Goal: Task Accomplishment & Management: Use online tool/utility

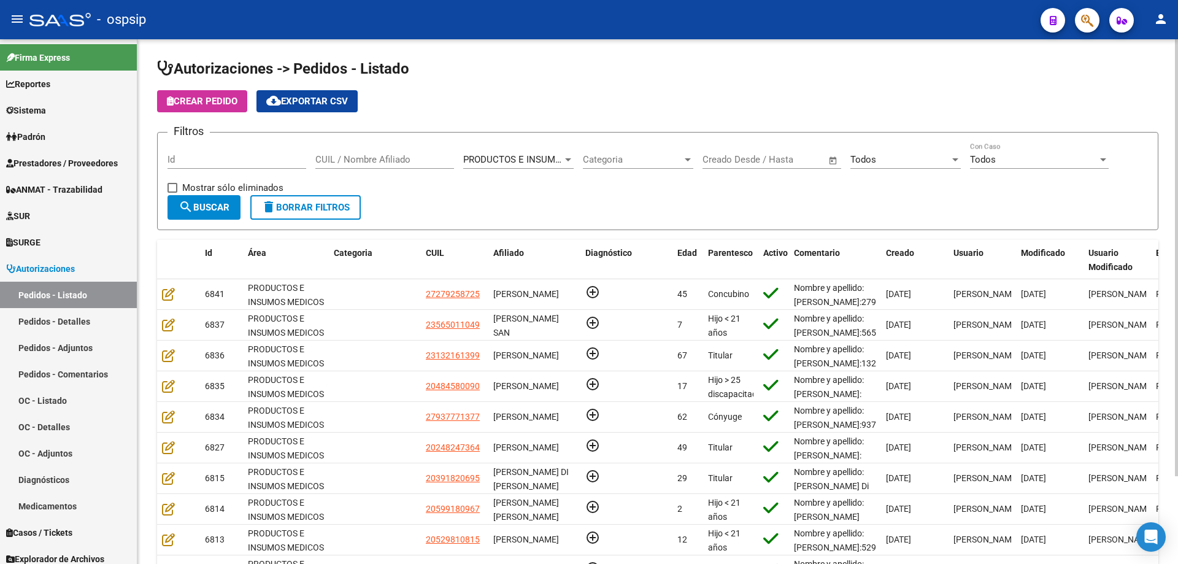
drag, startPoint x: 343, startPoint y: 276, endPoint x: 509, endPoint y: 86, distance: 252.6
click at [509, 86] on app-list-header "Autorizaciones -> Pedidos - Listado Crear Pedido cloud_download Exportar CSV Fi…" at bounding box center [657, 144] width 1001 height 171
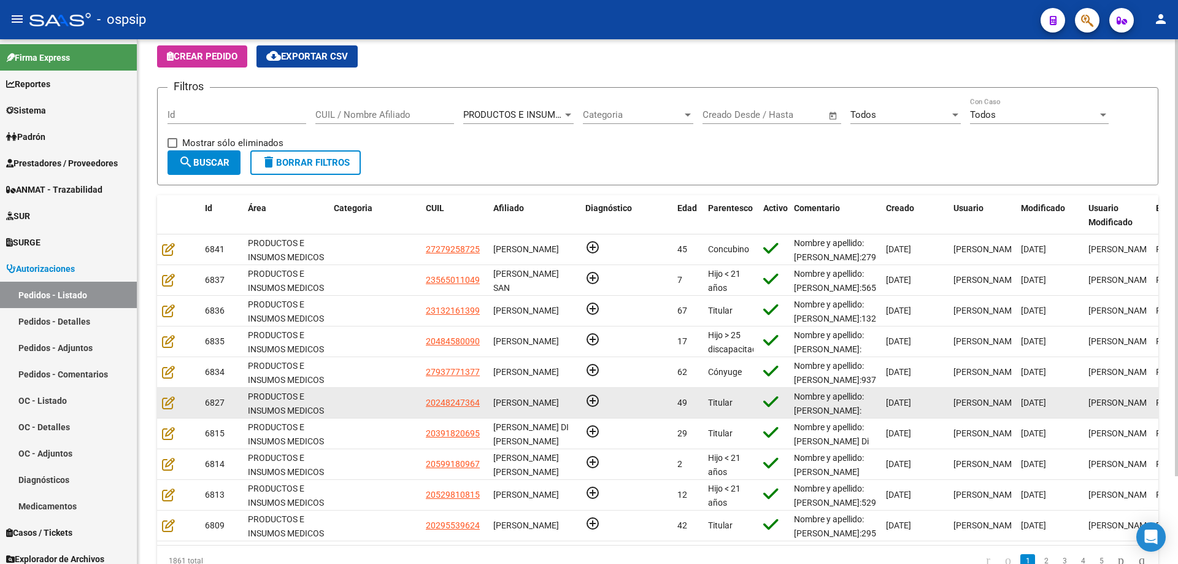
scroll to position [106, 0]
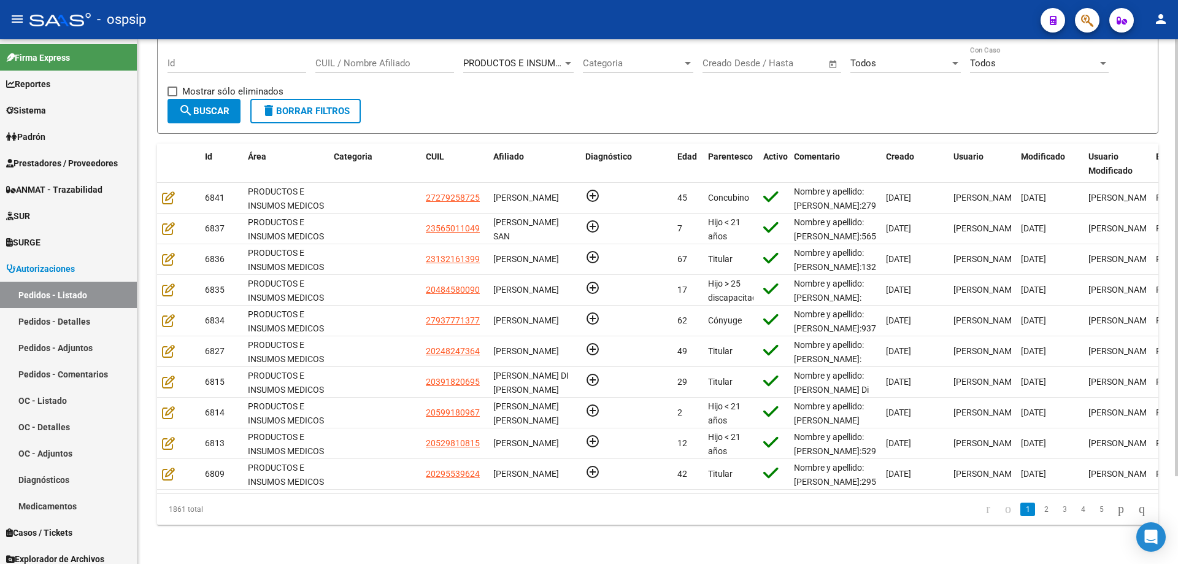
click at [913, 58] on div "Todos" at bounding box center [899, 63] width 99 height 11
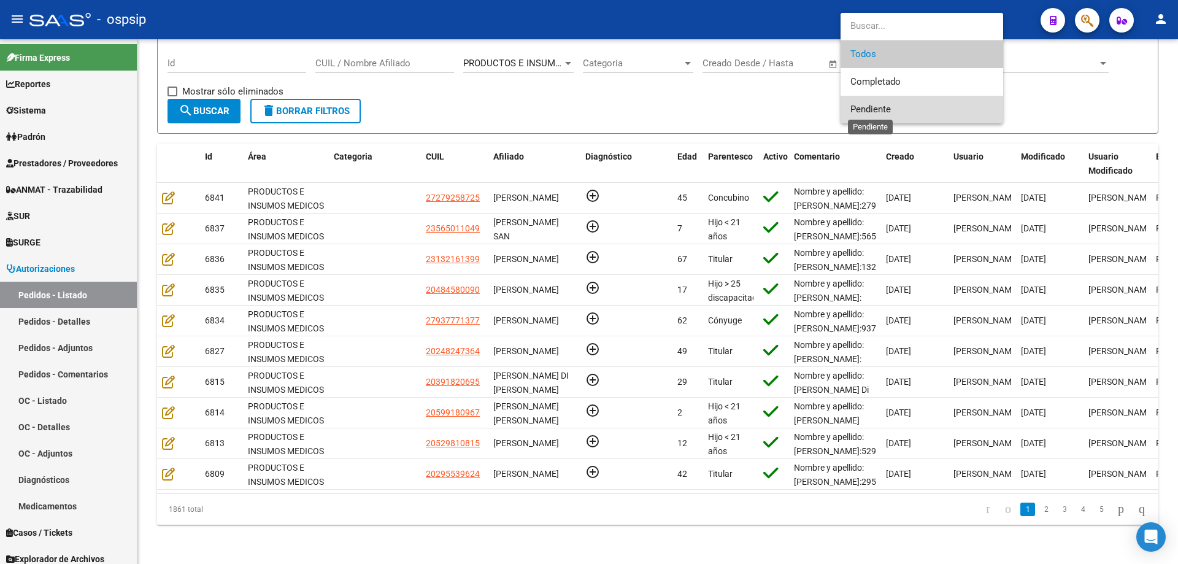
click at [889, 106] on span "Pendiente" at bounding box center [870, 109] width 40 height 11
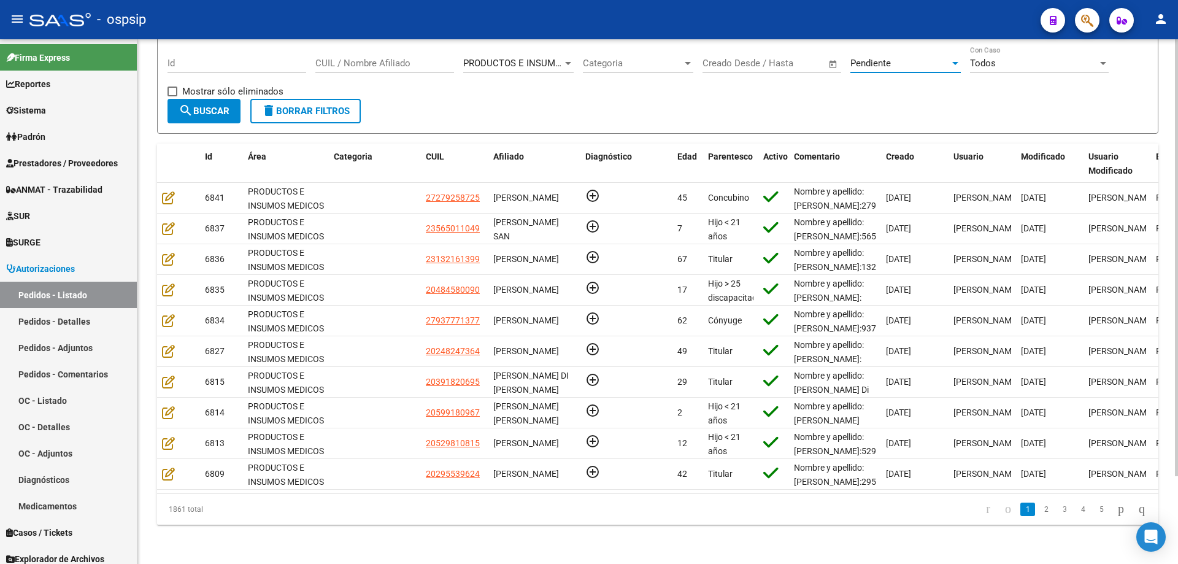
click at [234, 108] on button "search Buscar" at bounding box center [203, 111] width 73 height 25
click at [1094, 505] on link "2" at bounding box center [1101, 508] width 15 height 13
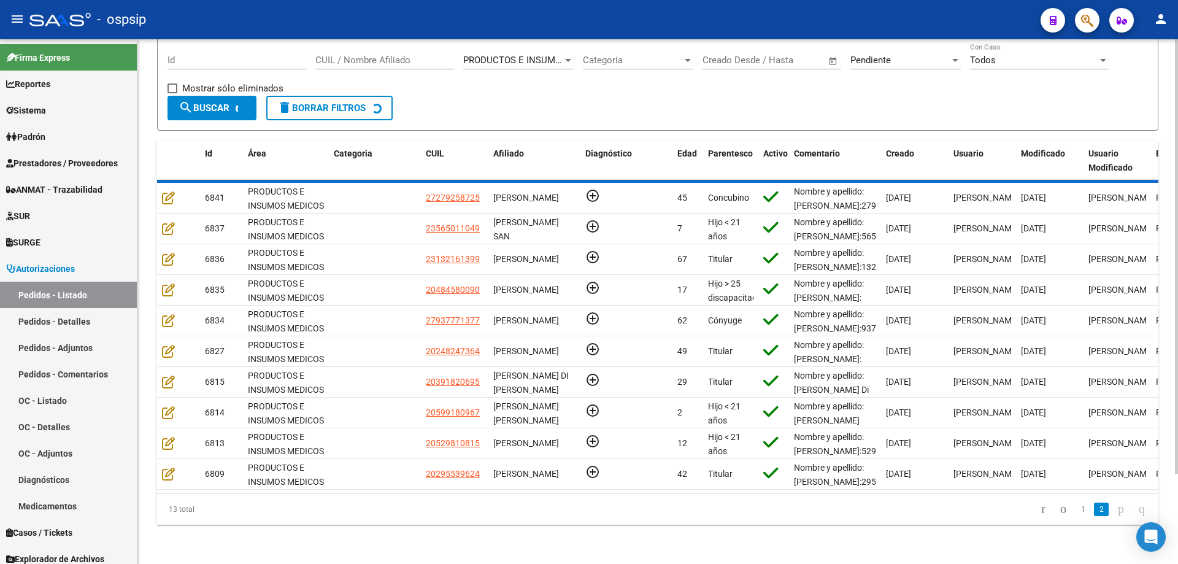
scroll to position [0, 0]
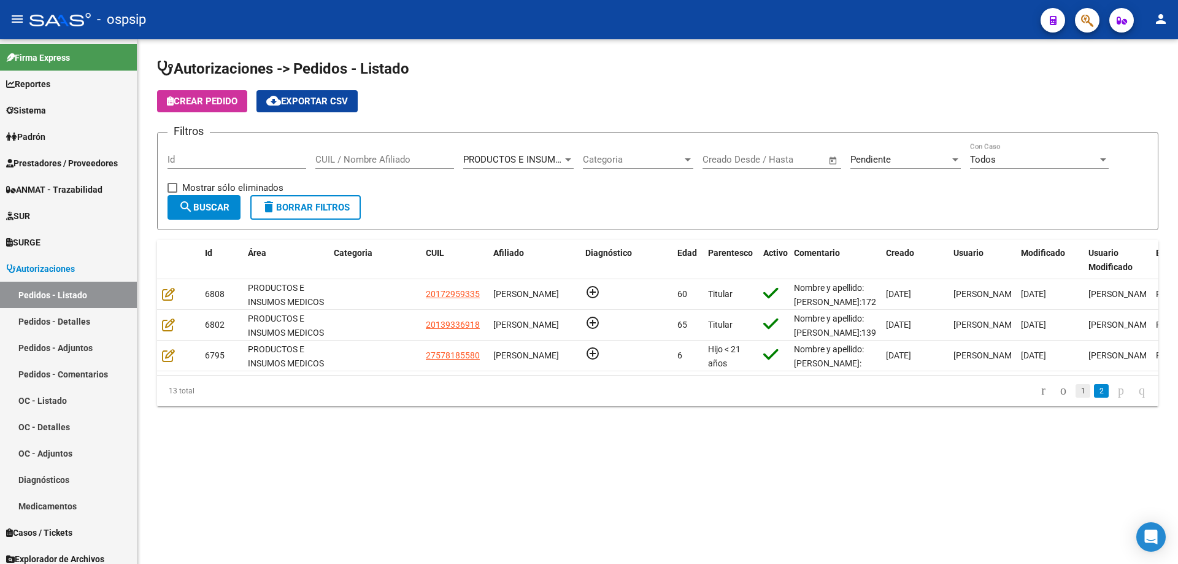
click at [1075, 397] on link "1" at bounding box center [1082, 390] width 15 height 13
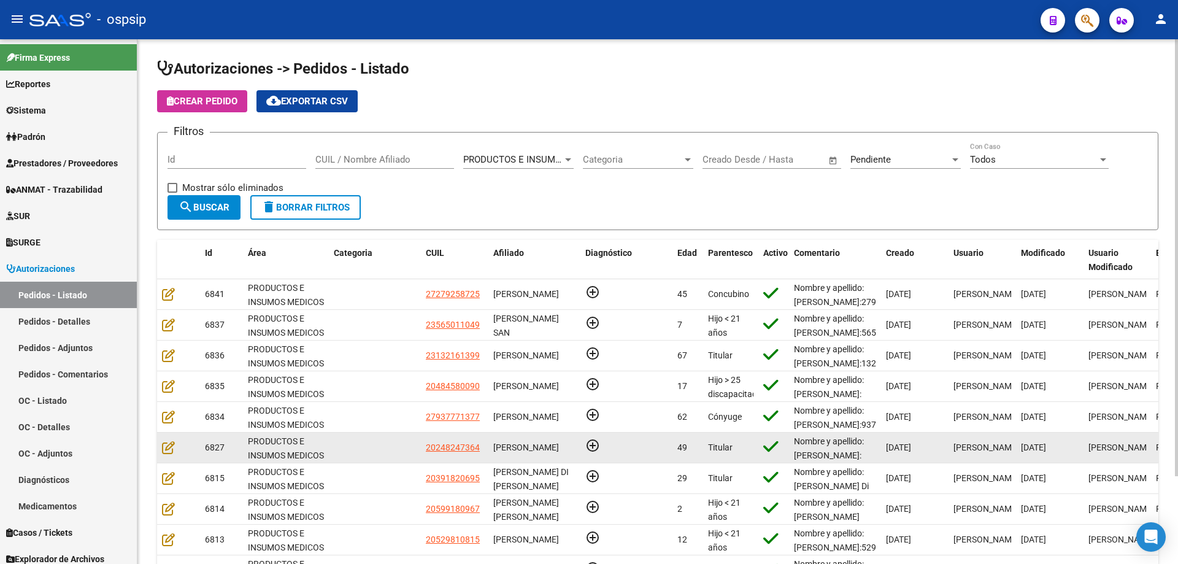
scroll to position [106, 0]
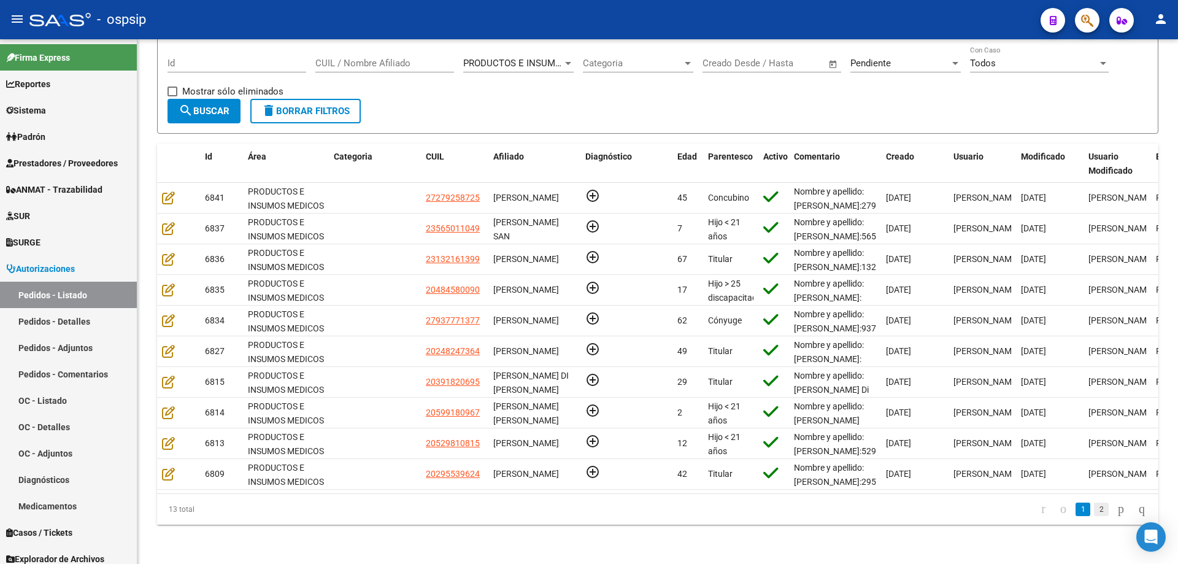
click at [1094, 504] on link "2" at bounding box center [1101, 508] width 15 height 13
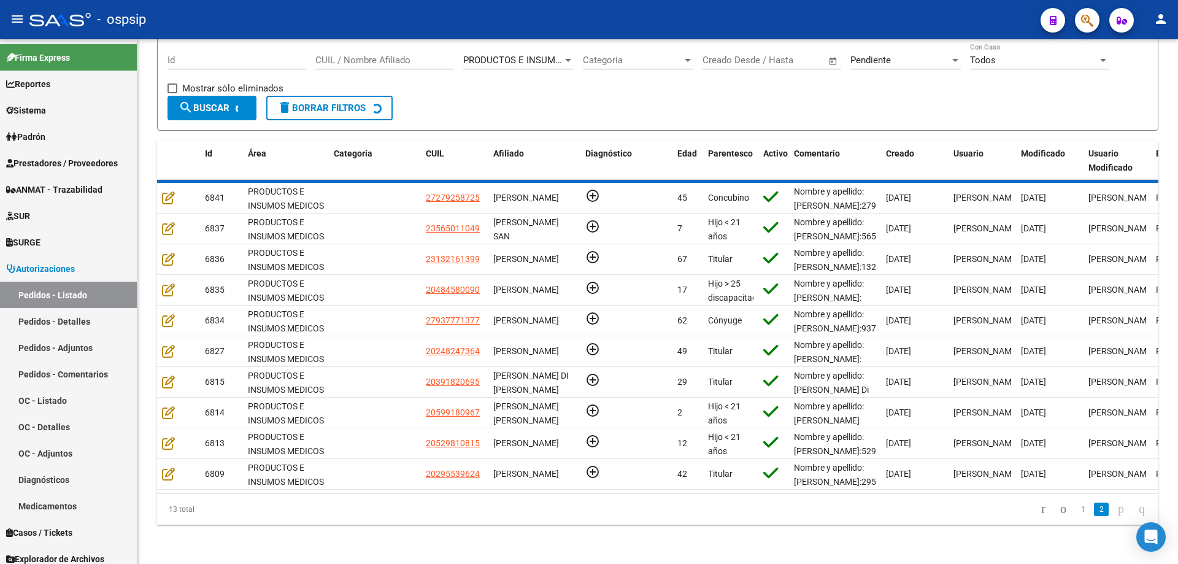
scroll to position [0, 0]
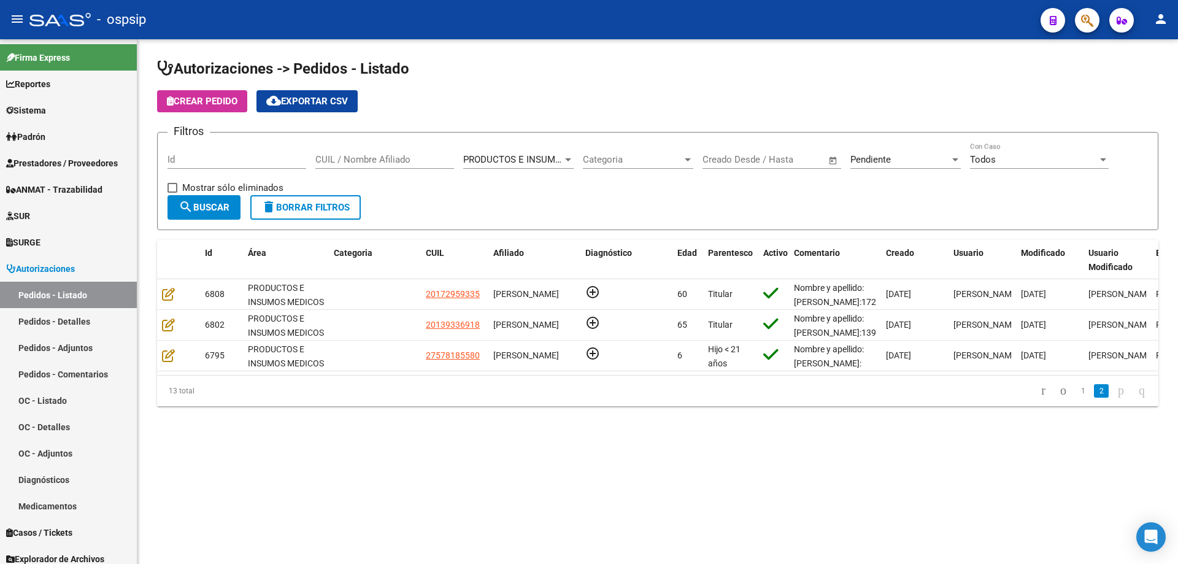
click at [861, 158] on span "Pendiente" at bounding box center [870, 159] width 40 height 11
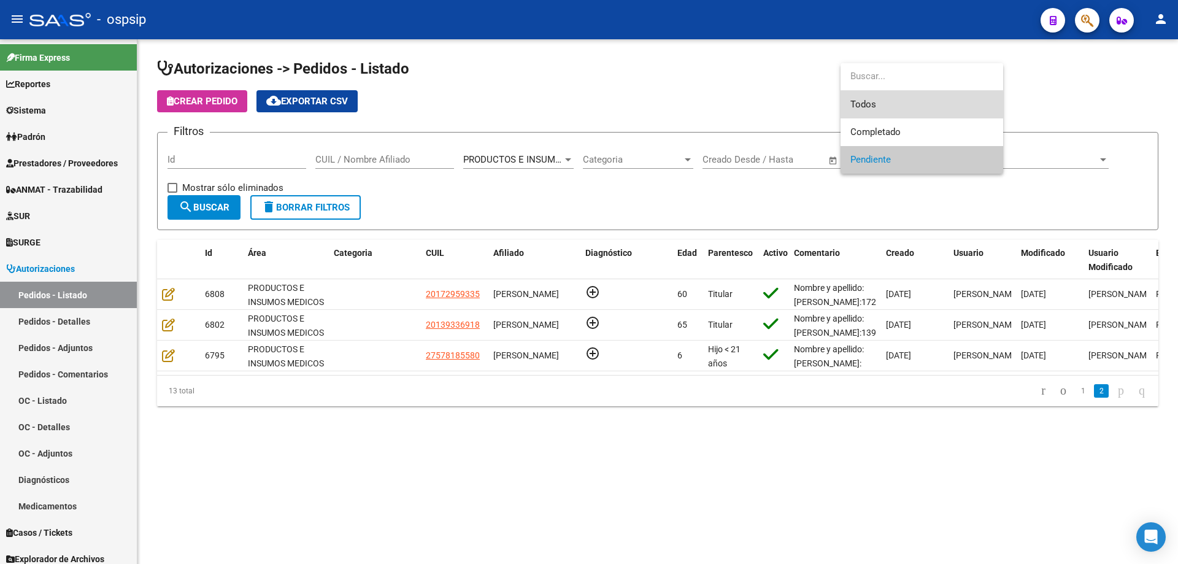
click at [869, 110] on span "Todos" at bounding box center [921, 105] width 143 height 28
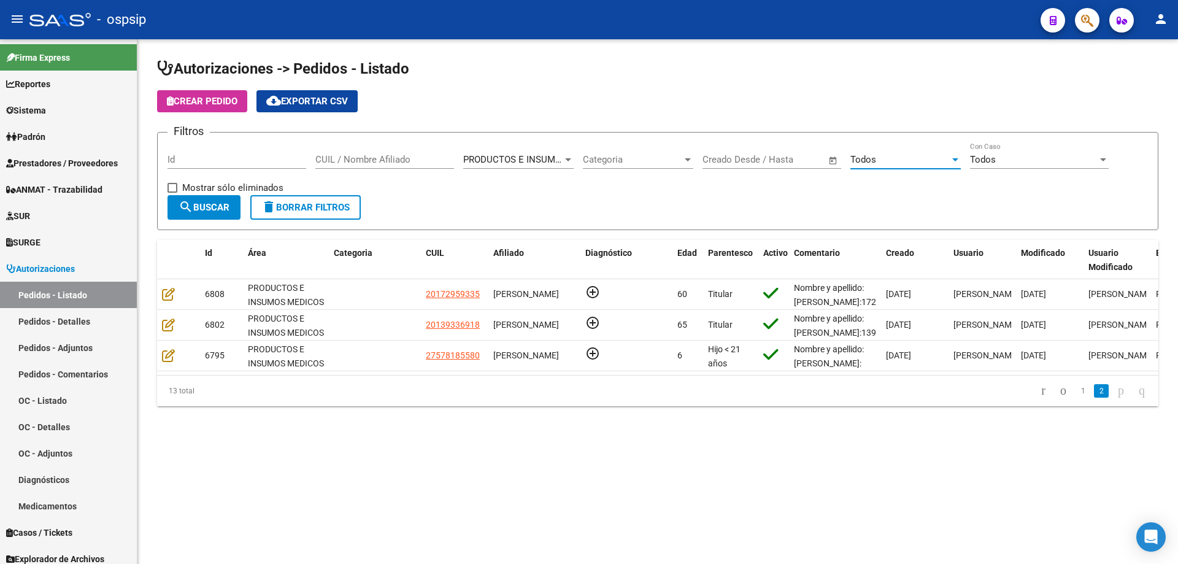
click at [307, 220] on form "Filtros Id CUIL / Nombre Afiliado PRODUCTOS E INSUMOS MEDICOS Seleccionar Área …" at bounding box center [657, 181] width 1001 height 98
click at [307, 213] on button "delete Borrar Filtros" at bounding box center [305, 207] width 110 height 25
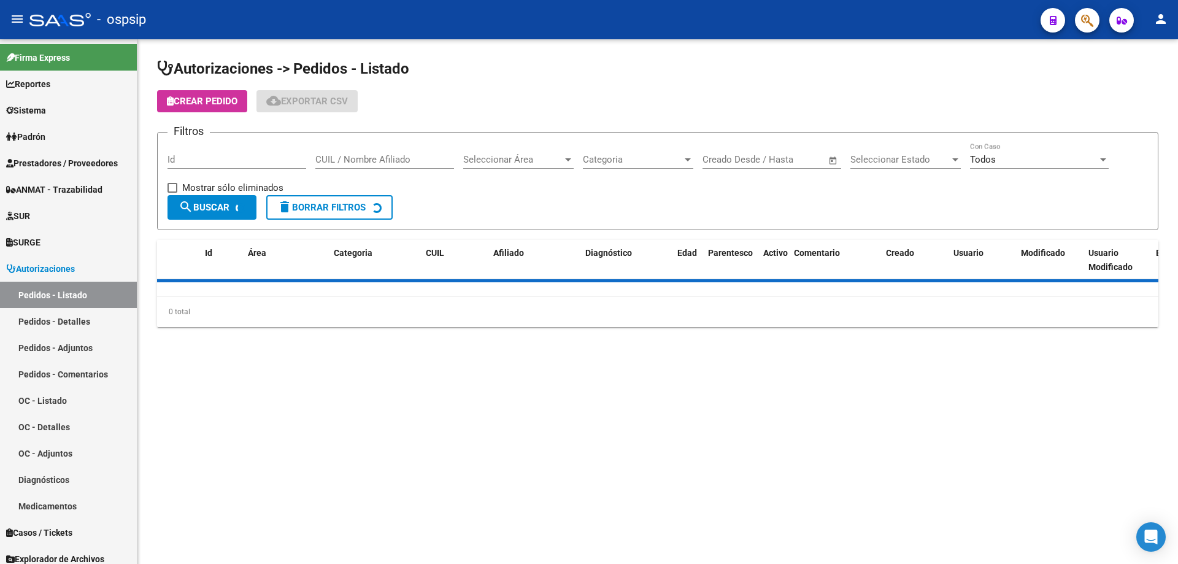
click at [556, 161] on span "Seleccionar Área" at bounding box center [512, 159] width 99 height 11
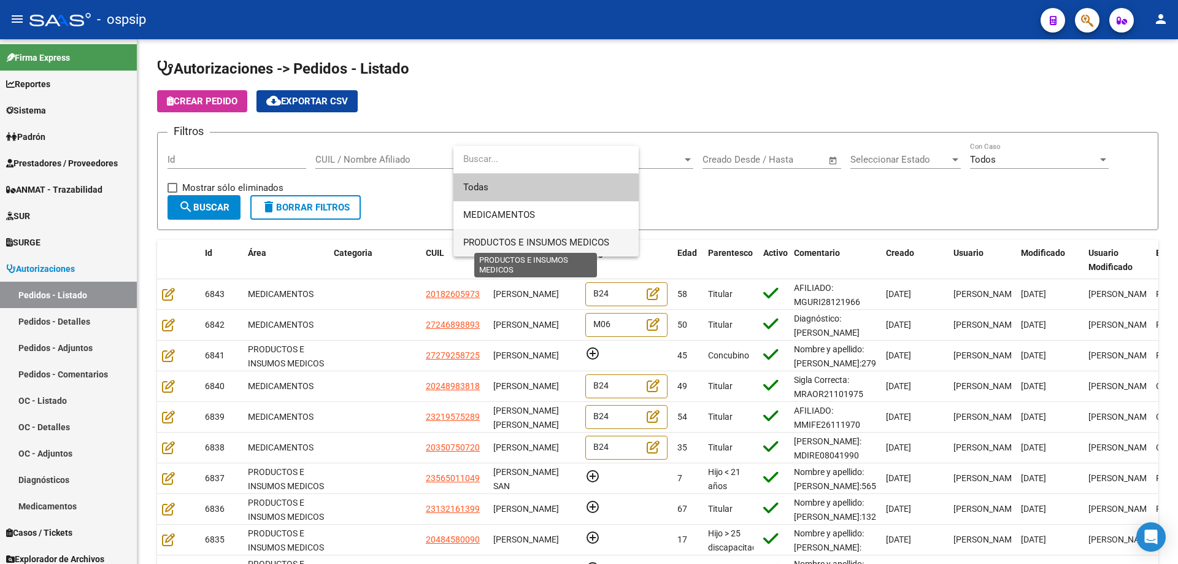
click at [505, 238] on span "PRODUCTOS E INSUMOS MEDICOS" at bounding box center [536, 242] width 146 height 11
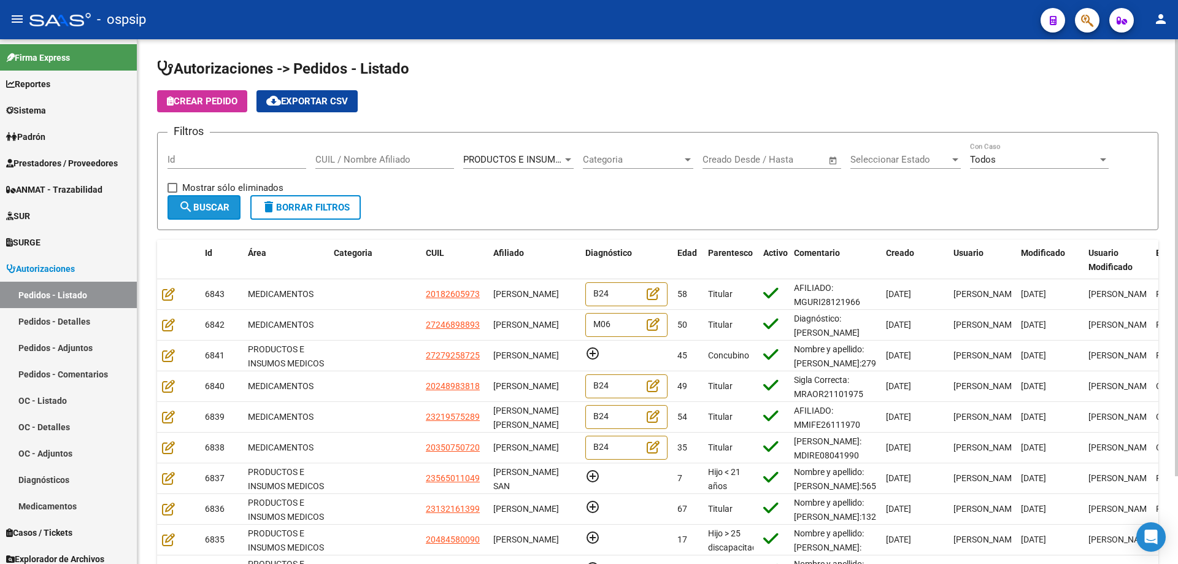
click at [179, 210] on mat-icon "search" at bounding box center [186, 206] width 15 height 15
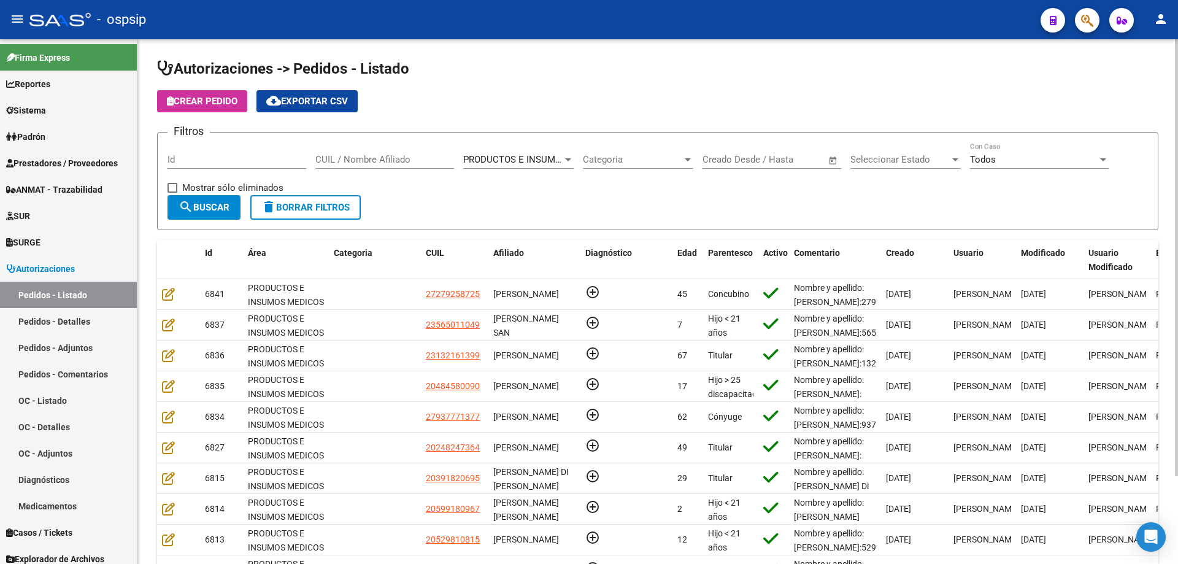
click at [375, 164] on input "CUIL / Nombre Afiliado" at bounding box center [384, 159] width 139 height 11
paste input "48870797"
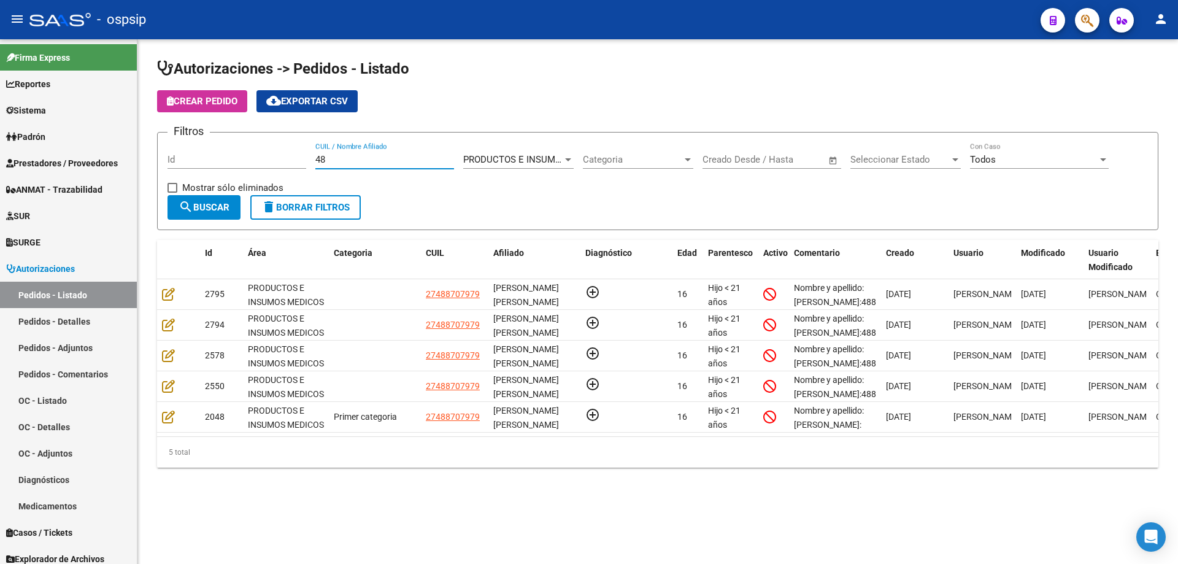
type input "4"
paste input "54659294"
type input "54659294"
drag, startPoint x: 385, startPoint y: 159, endPoint x: 186, endPoint y: 170, distance: 199.0
click at [186, 170] on div "Filtros Id 54659294 CUIL / Nombre Afiliado PRODUCTOS E INSUMOS MEDICOS Seleccio…" at bounding box center [657, 168] width 980 height 53
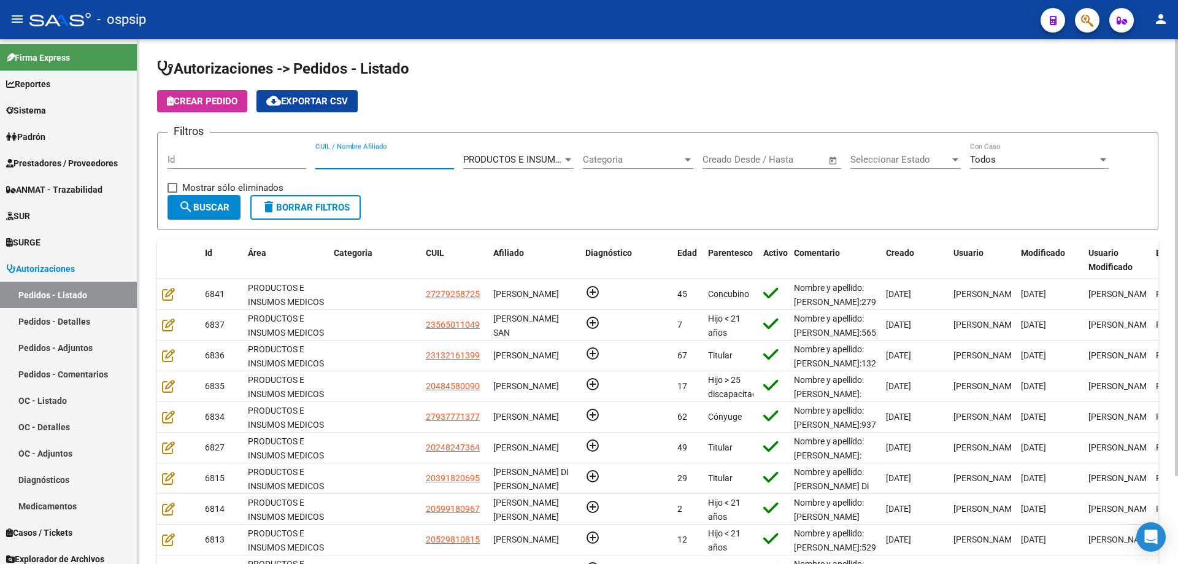
paste input "56162590"
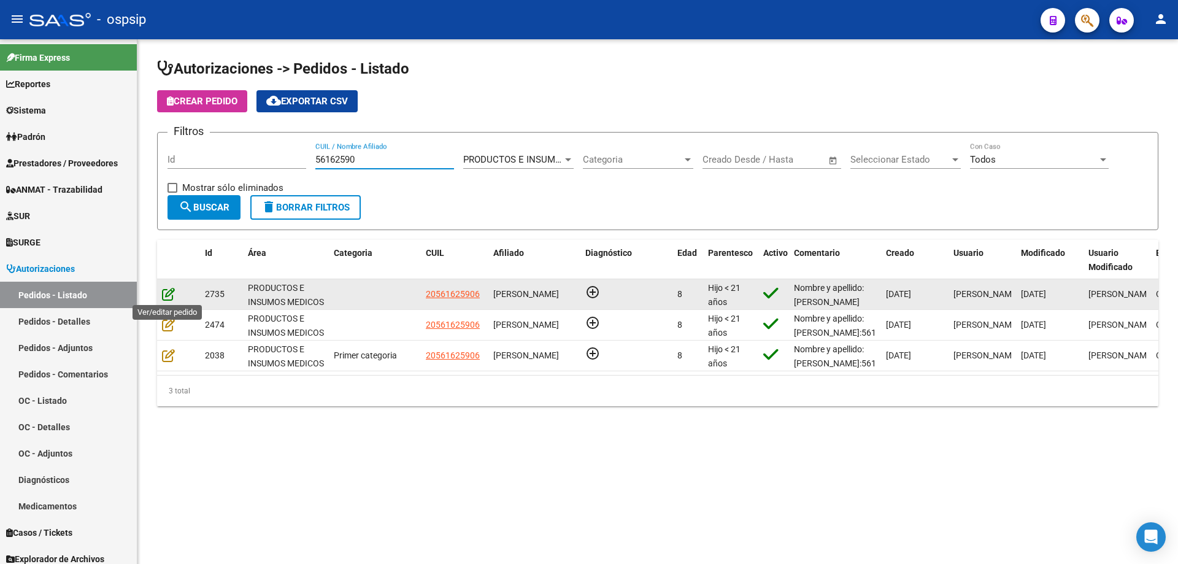
type input "56162590"
click at [172, 293] on icon at bounding box center [168, 293] width 13 height 13
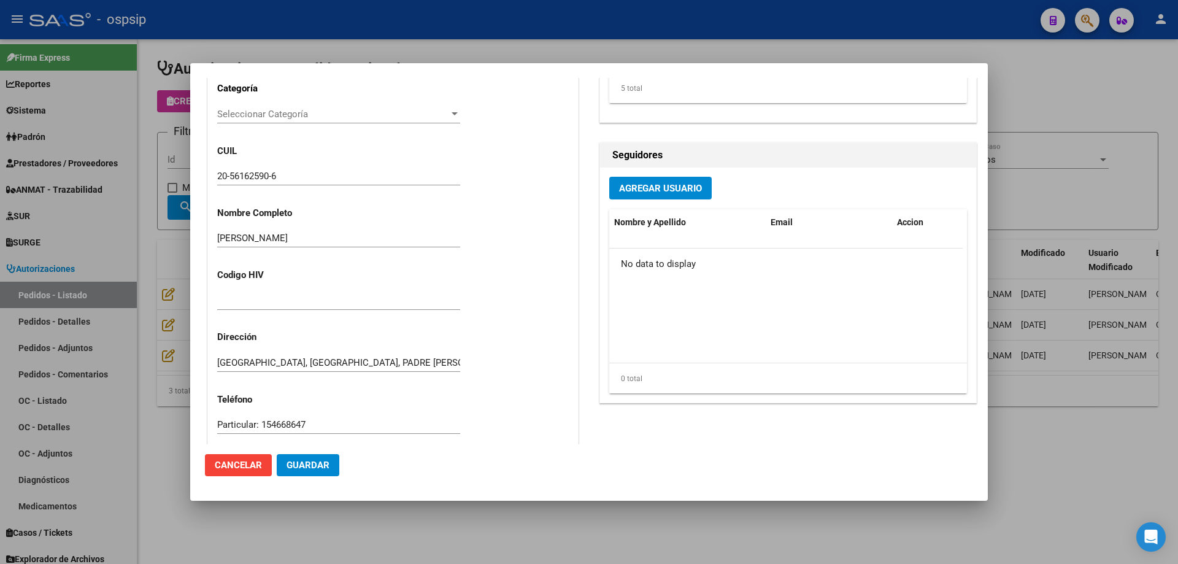
scroll to position [613, 0]
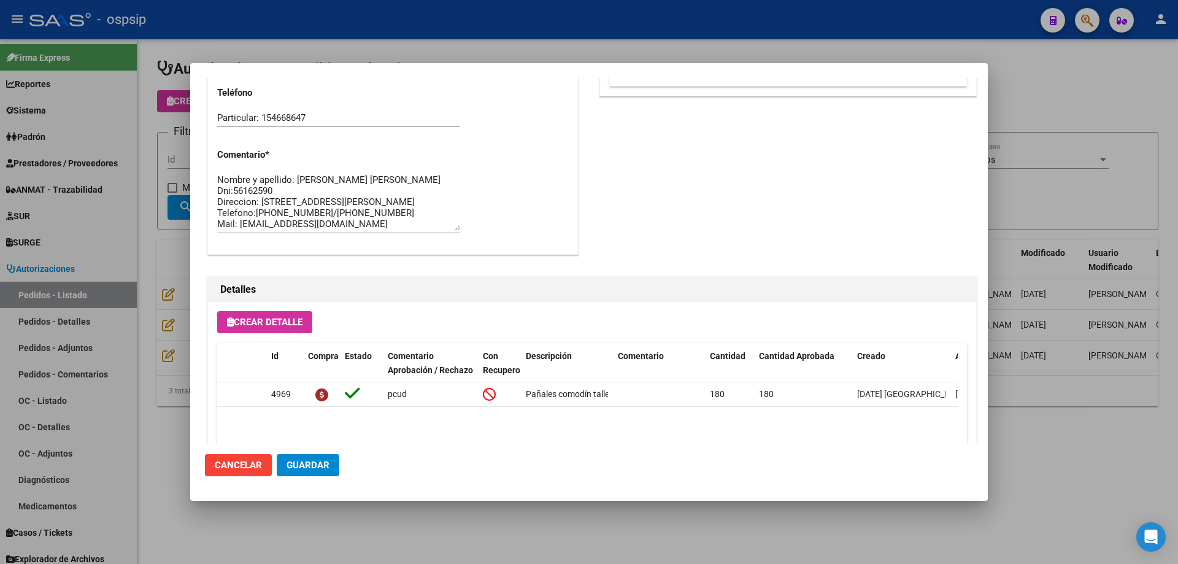
click at [156, 299] on div at bounding box center [589, 282] width 1178 height 564
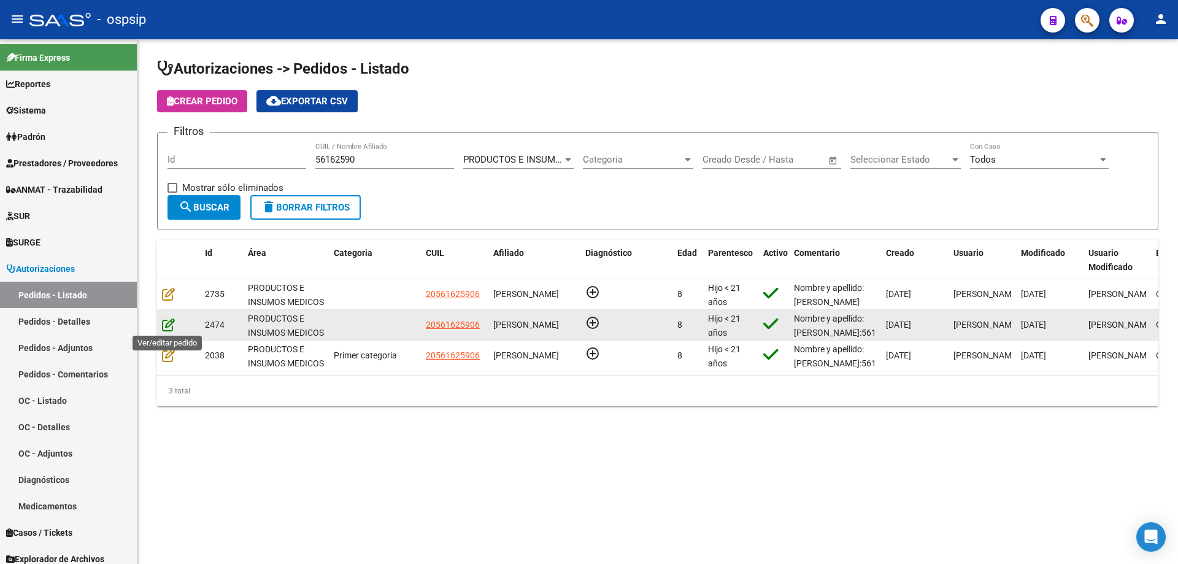
click at [166, 322] on icon at bounding box center [168, 324] width 13 height 13
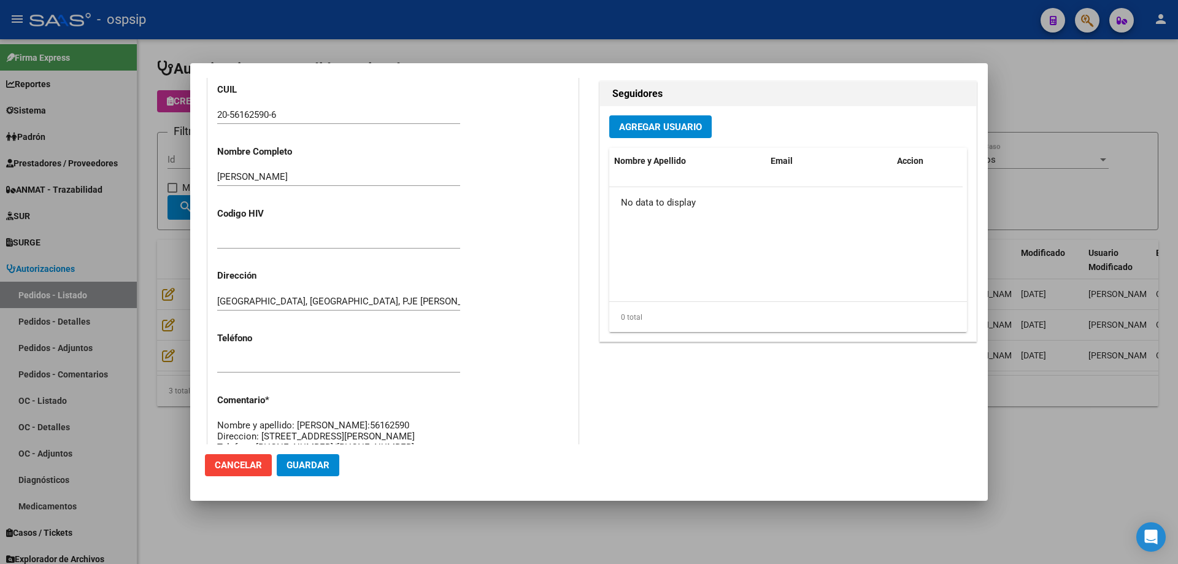
scroll to position [735, 0]
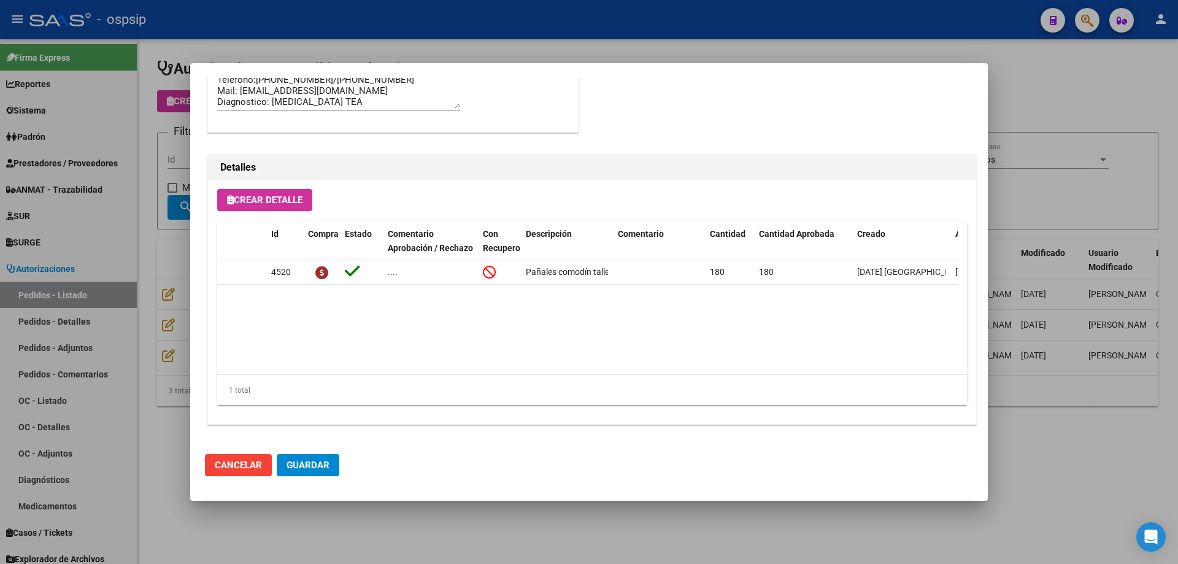
click at [145, 282] on div at bounding box center [589, 282] width 1178 height 564
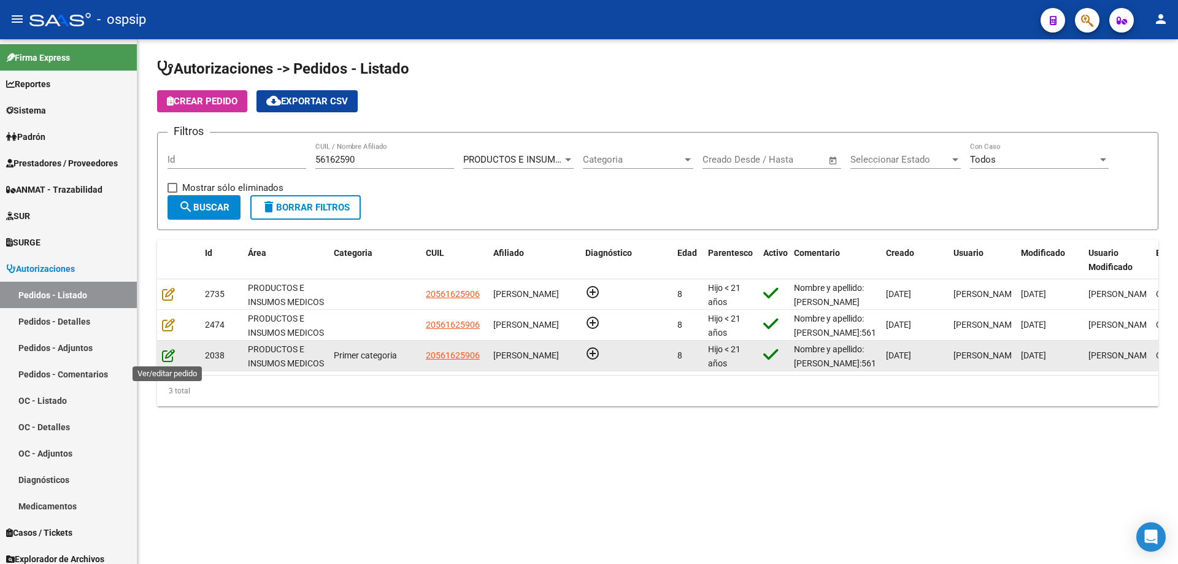
click at [171, 356] on icon at bounding box center [168, 354] width 13 height 13
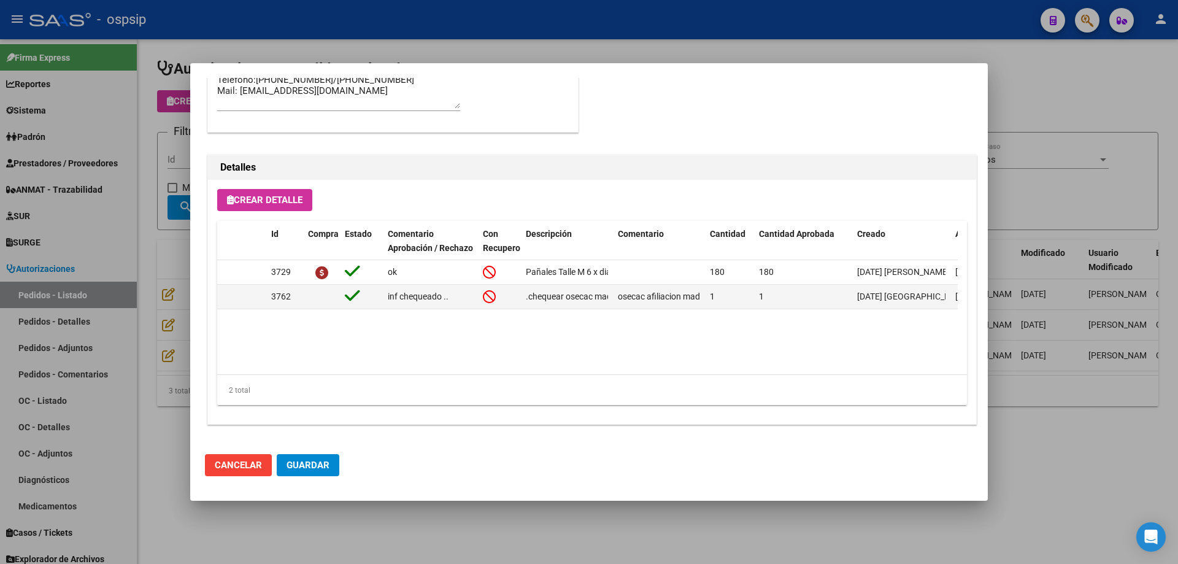
click at [166, 325] on div at bounding box center [589, 282] width 1178 height 564
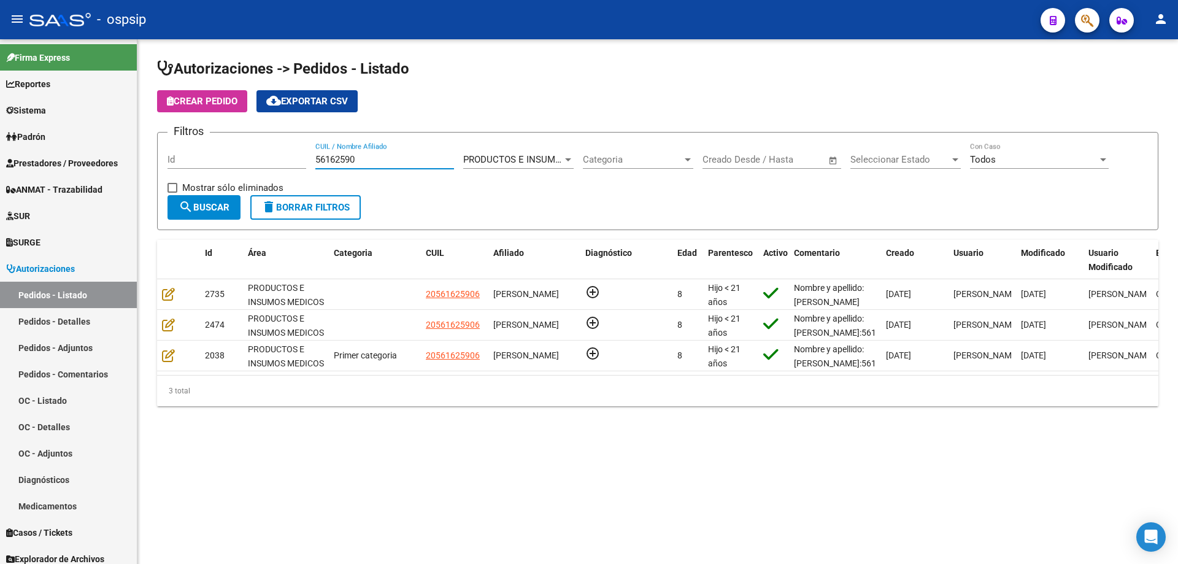
drag, startPoint x: 380, startPoint y: 163, endPoint x: 157, endPoint y: 148, distance: 223.7
click at [158, 149] on form "Filtros Id 56162590 CUIL / Nombre Afiliado PRODUCTOS E INSUMOS MEDICOS Seleccio…" at bounding box center [657, 181] width 1001 height 98
paste input "49577611"
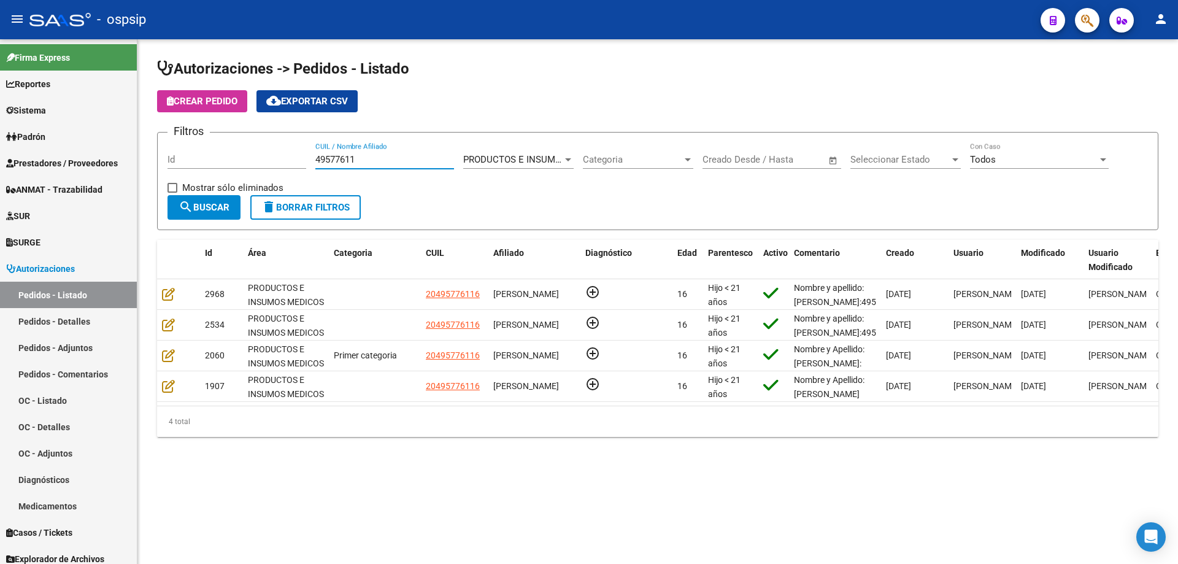
type input "49577611"
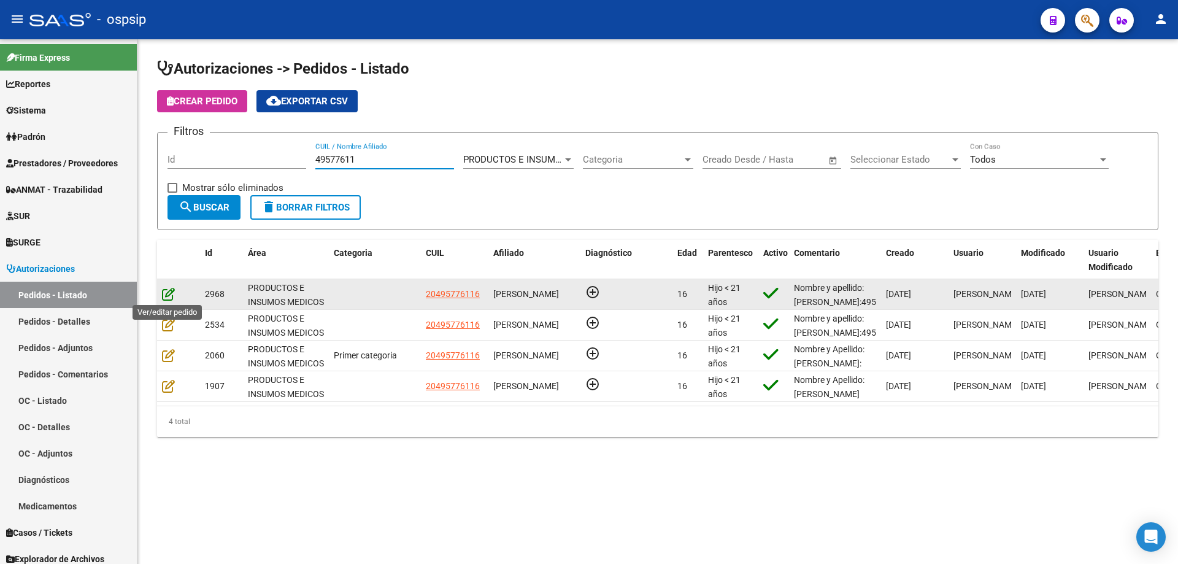
click at [172, 298] on icon at bounding box center [168, 293] width 13 height 13
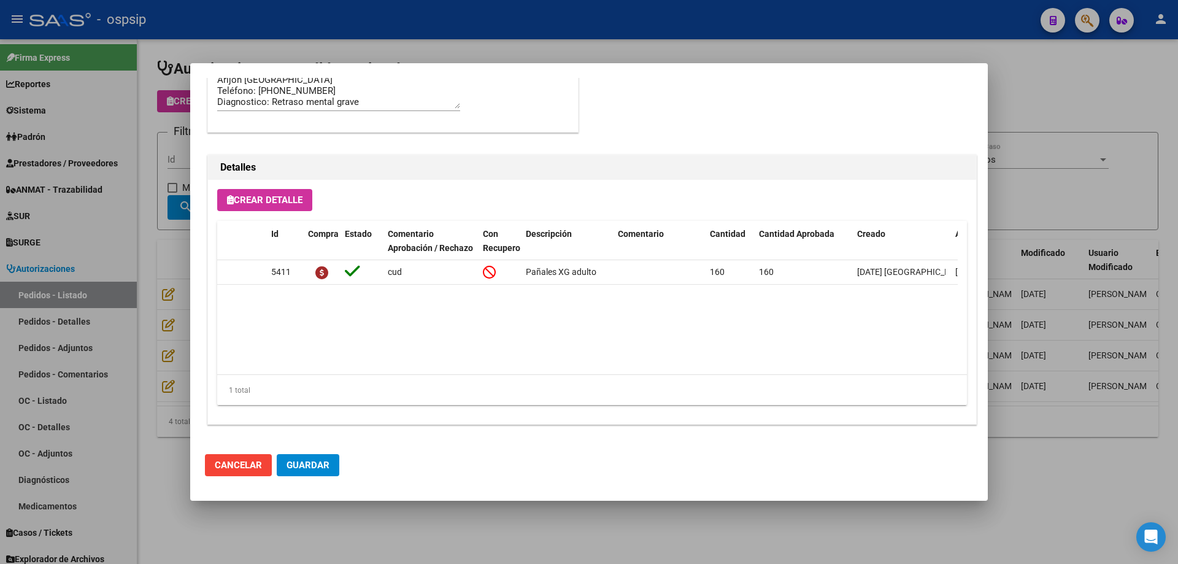
click at [182, 307] on div at bounding box center [589, 282] width 1178 height 564
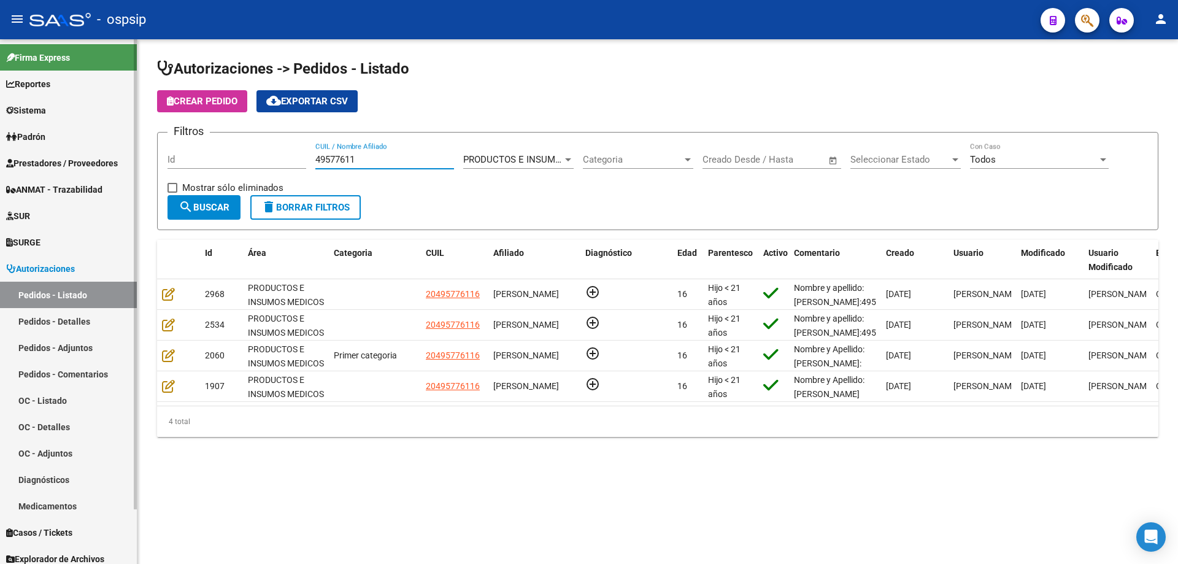
drag, startPoint x: 369, startPoint y: 159, endPoint x: 55, endPoint y: 150, distance: 314.2
click at [55, 150] on mat-sidenav-container "Firma Express Reportes Egresos Devengados Auditorías x Área Auditorías x Usuari…" at bounding box center [589, 301] width 1178 height 524
paste input "31478588"
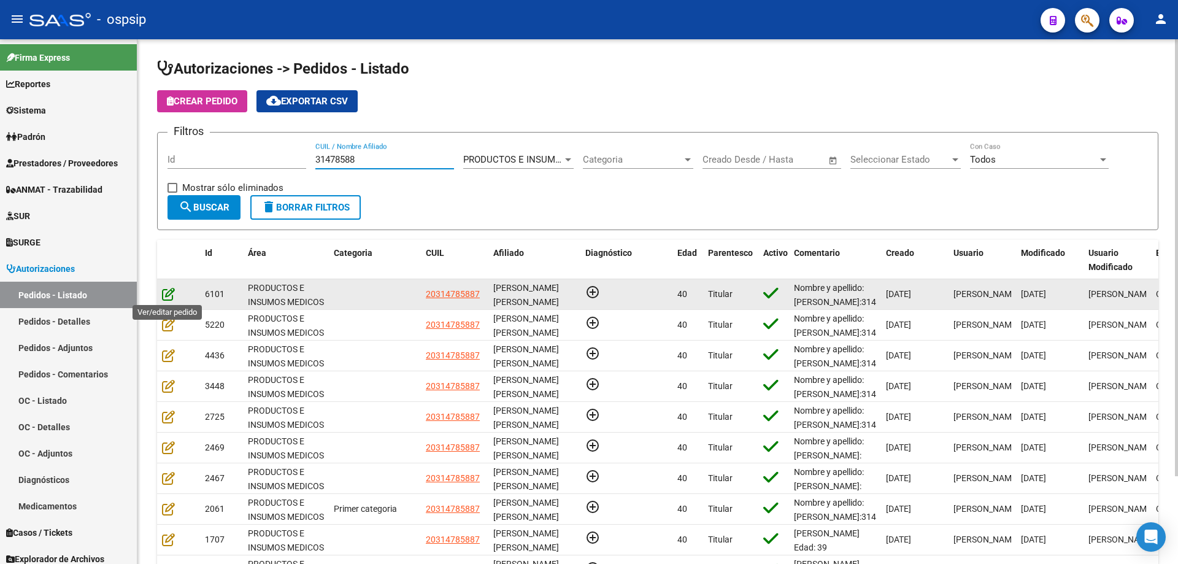
type input "31478588"
click at [167, 295] on icon at bounding box center [168, 293] width 13 height 13
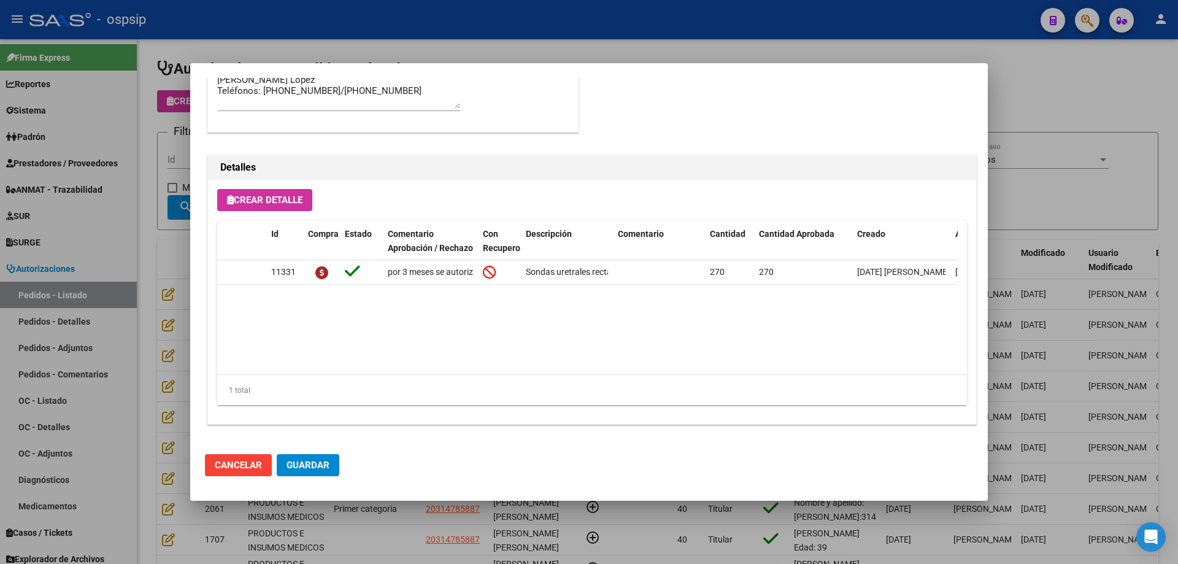
click at [183, 206] on div at bounding box center [589, 282] width 1178 height 564
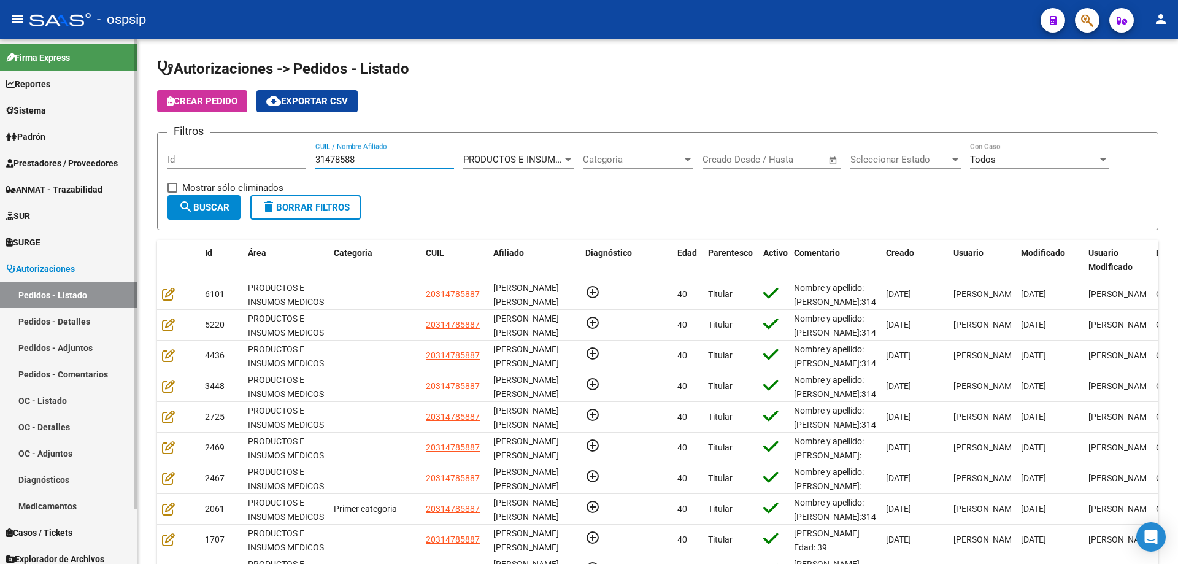
drag, startPoint x: 380, startPoint y: 159, endPoint x: 35, endPoint y: 137, distance: 345.4
click at [35, 137] on mat-sidenav-container "Firma Express Reportes Egresos Devengados Auditorías x Área Auditorías x Usuari…" at bounding box center [589, 301] width 1178 height 524
paste input "56816989"
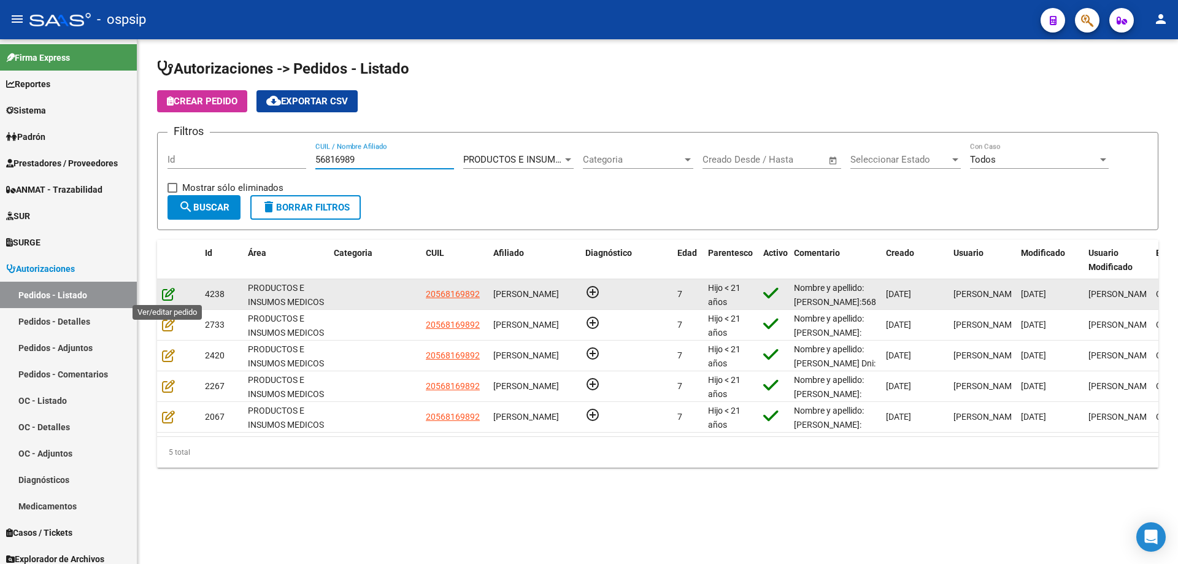
type input "56816989"
click at [167, 298] on icon at bounding box center [168, 293] width 13 height 13
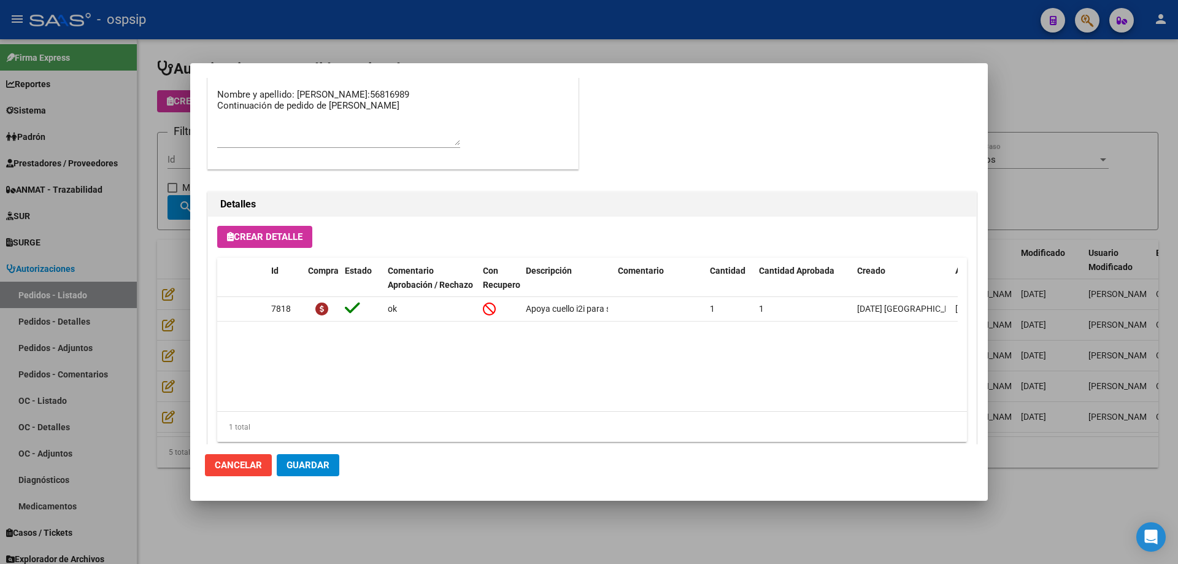
scroll to position [993, 0]
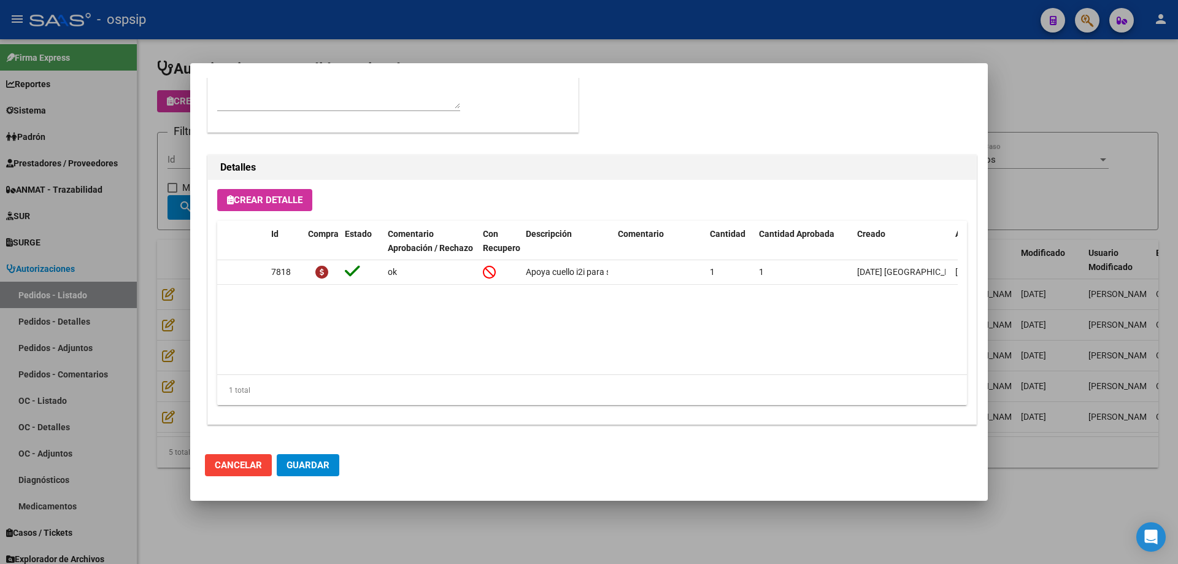
click at [160, 302] on div at bounding box center [589, 282] width 1178 height 564
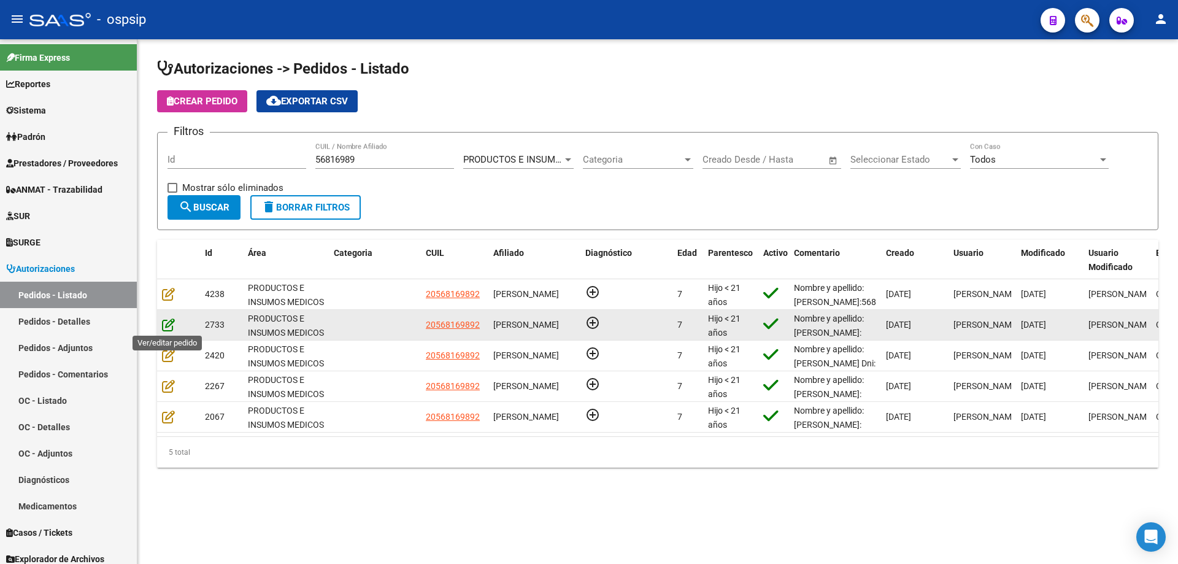
click at [169, 325] on icon at bounding box center [168, 324] width 13 height 13
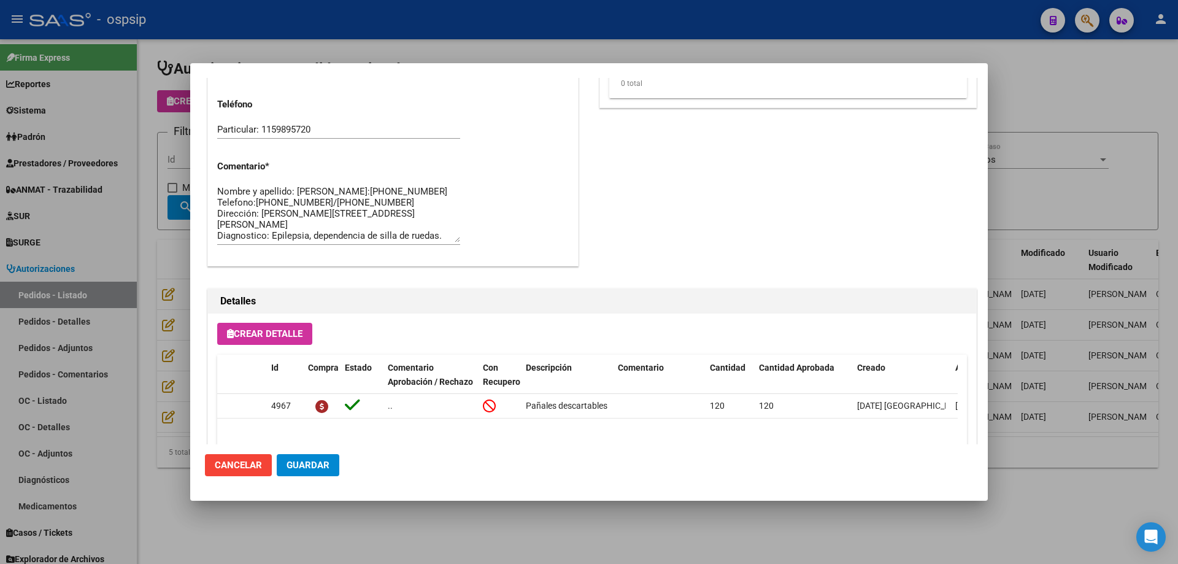
scroll to position [735, 0]
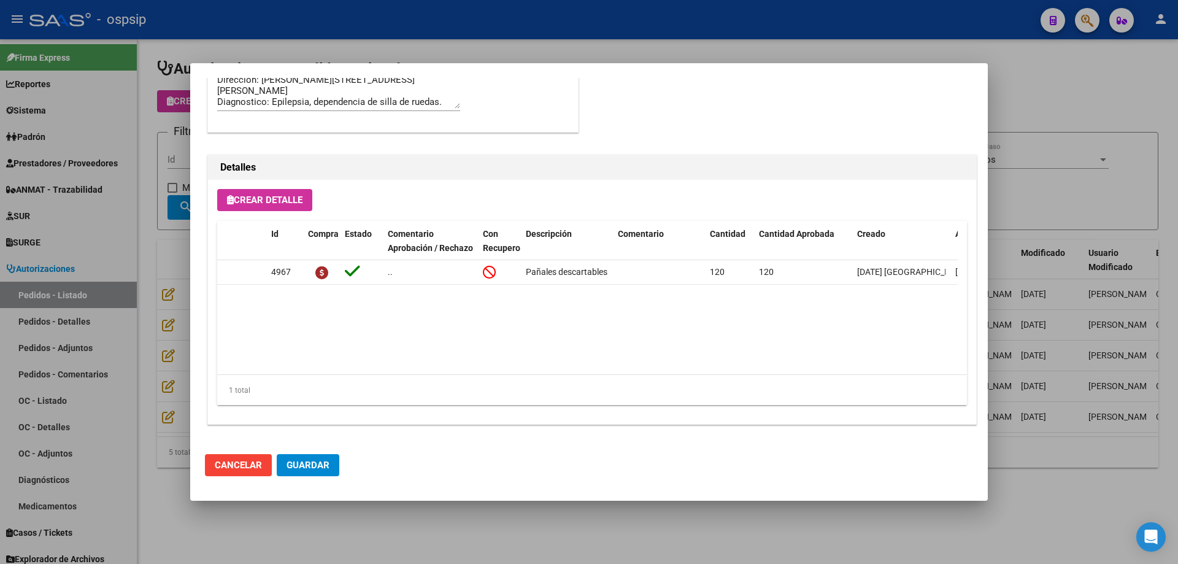
click at [162, 335] on div at bounding box center [589, 282] width 1178 height 564
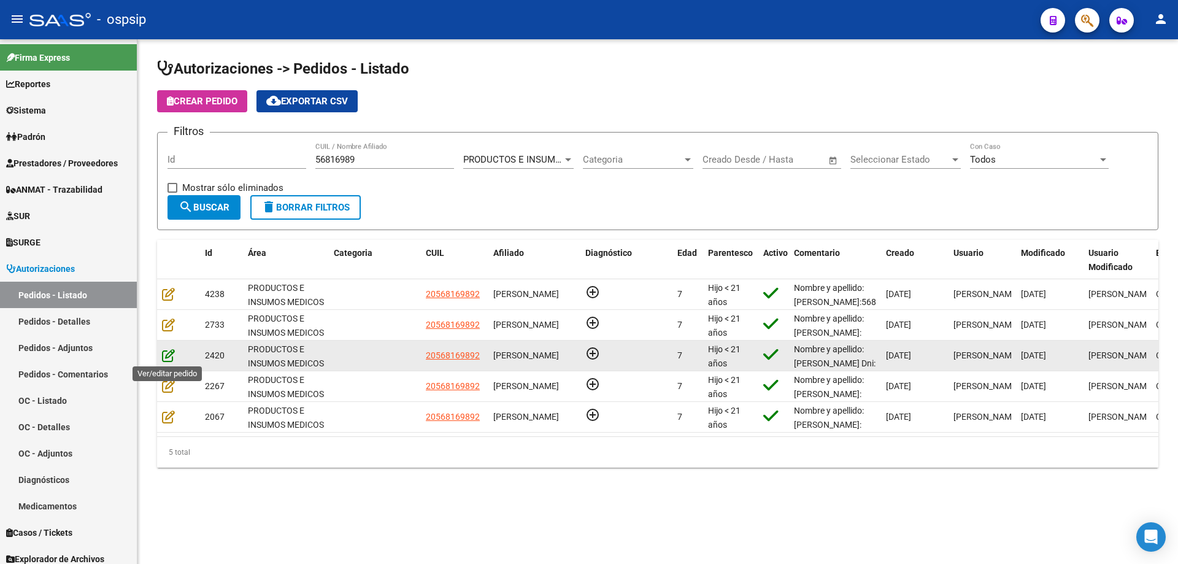
click at [167, 353] on icon at bounding box center [168, 354] width 13 height 13
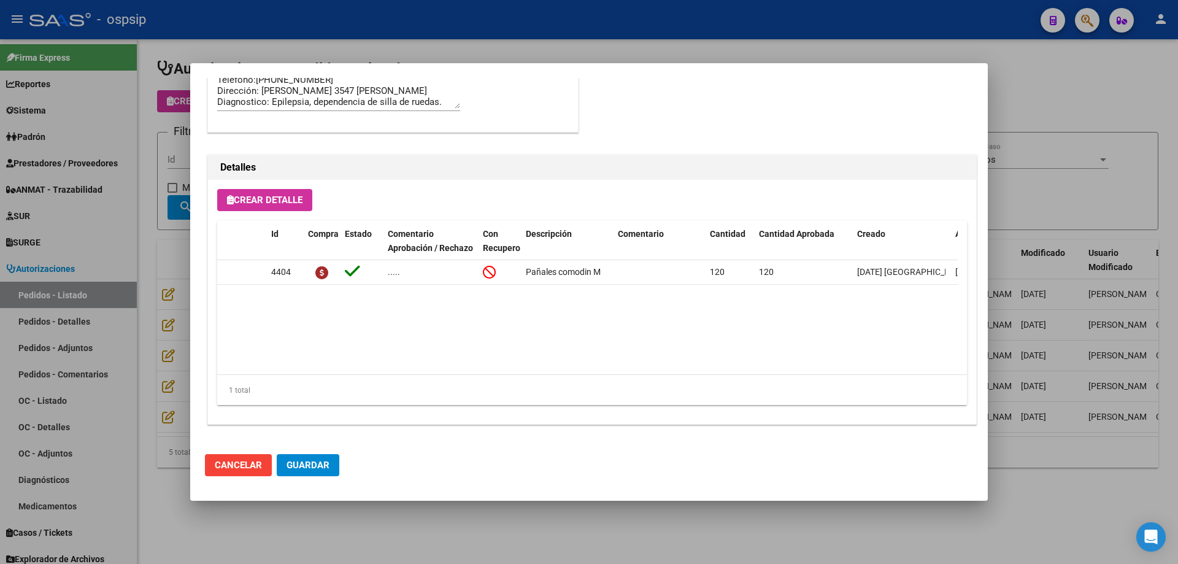
click at [190, 342] on div at bounding box center [589, 282] width 1178 height 564
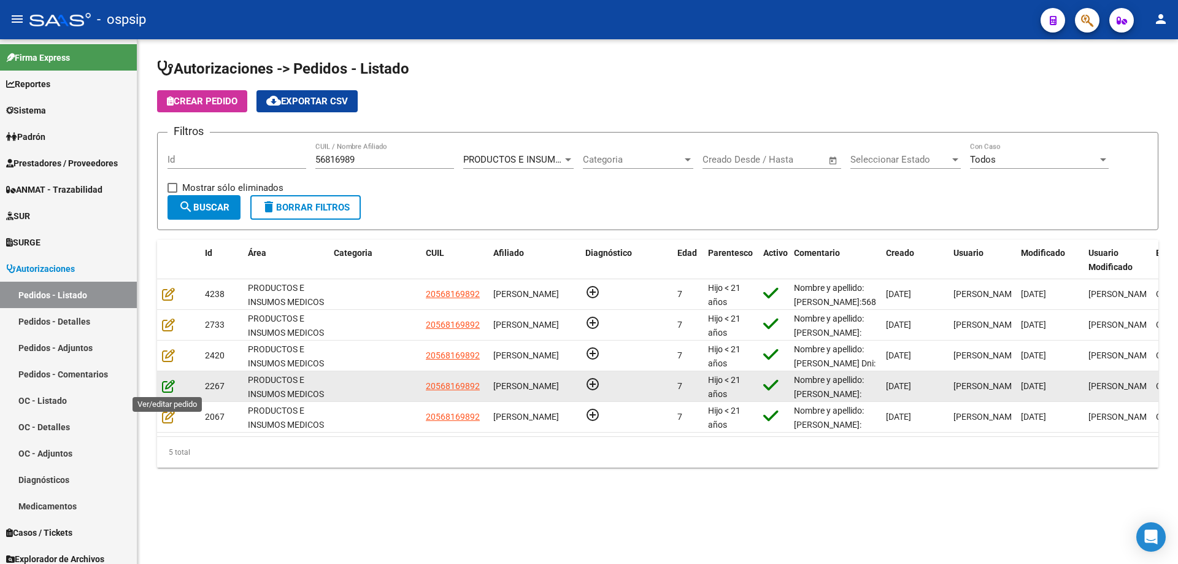
click at [170, 385] on icon at bounding box center [168, 385] width 13 height 13
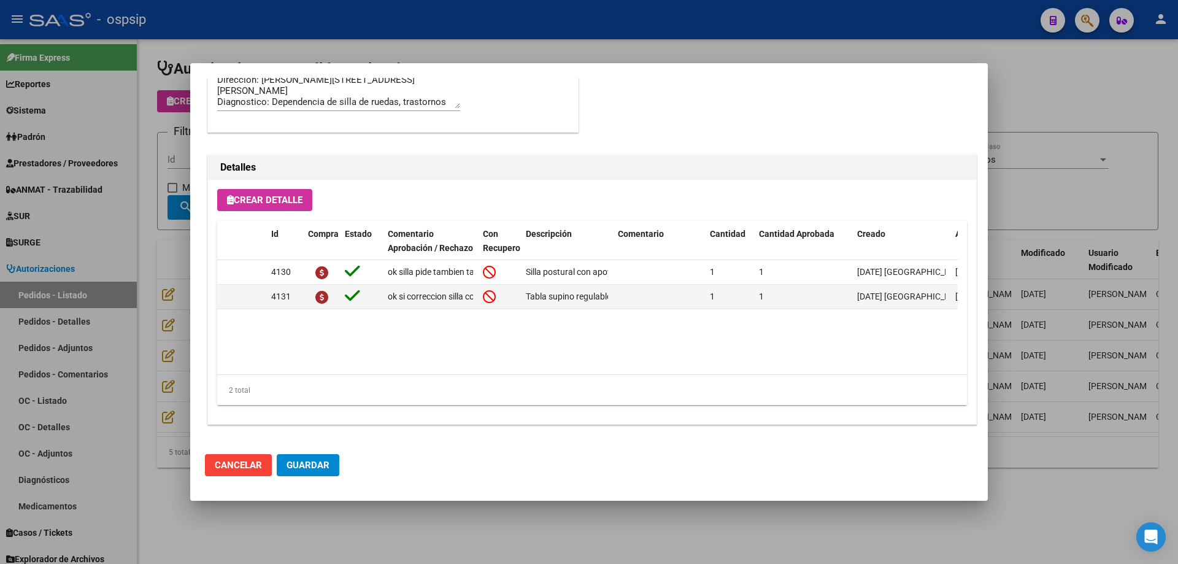
click at [198, 218] on mat-dialog-content "Editar Pedido 2267 COMENTARIOS DEL PEDIDO Escriba su comentario aquí. Enviar co…" at bounding box center [588, 261] width 797 height 366
click at [158, 218] on div at bounding box center [589, 282] width 1178 height 564
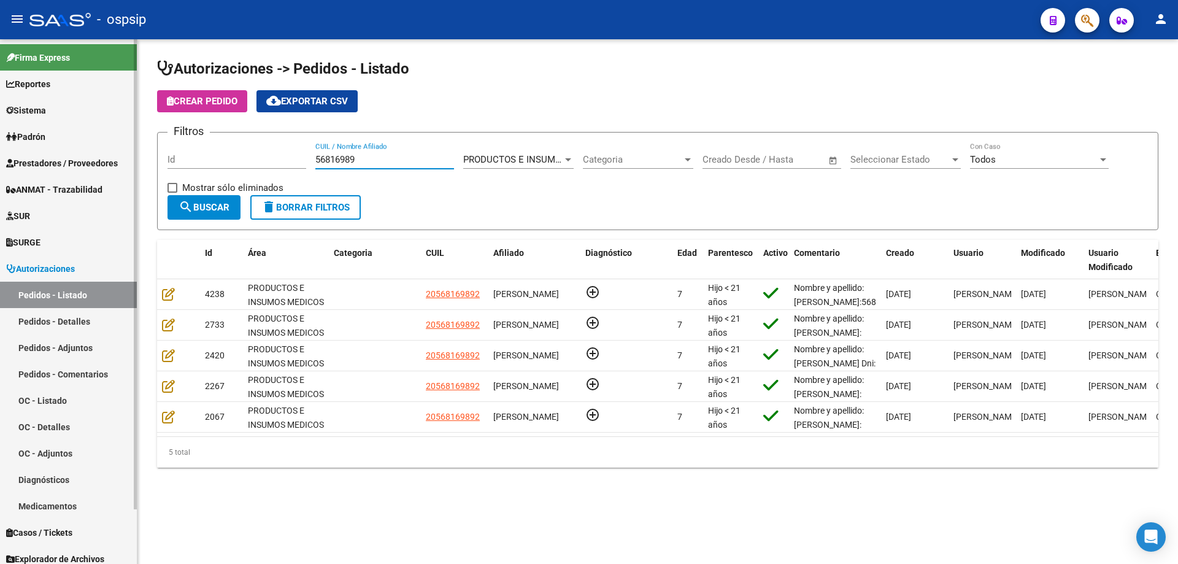
drag, startPoint x: 424, startPoint y: 160, endPoint x: 96, endPoint y: 128, distance: 329.7
click at [96, 128] on mat-sidenav-container "Firma Express Reportes Egresos Devengados Auditorías x Área Auditorías x Usuari…" at bounding box center [589, 301] width 1178 height 524
paste input "53327402"
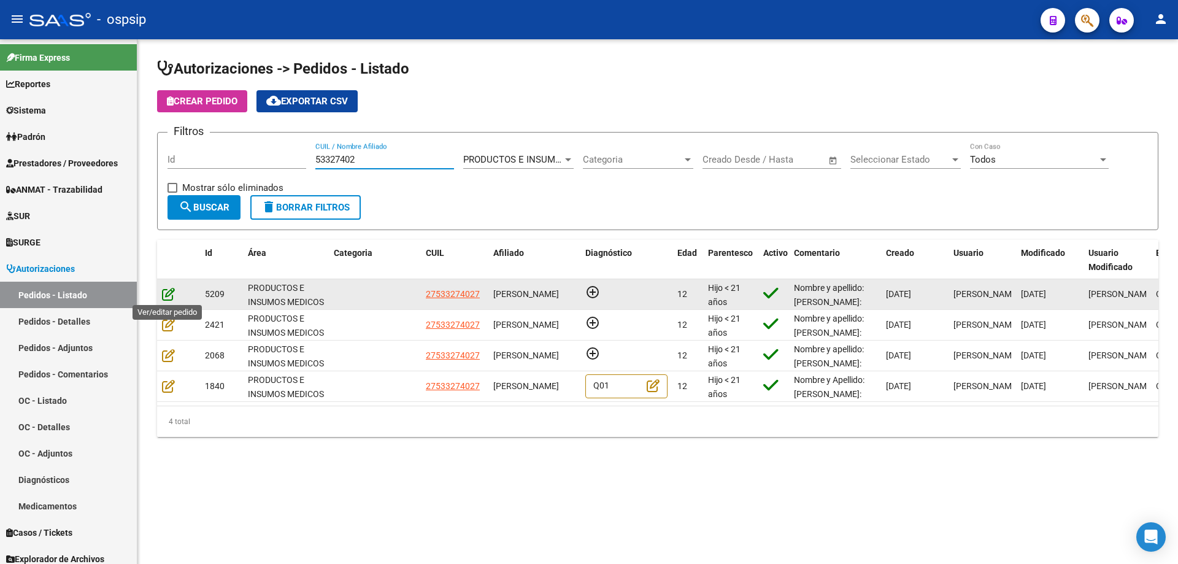
type input "53327402"
click at [171, 295] on icon at bounding box center [168, 293] width 13 height 13
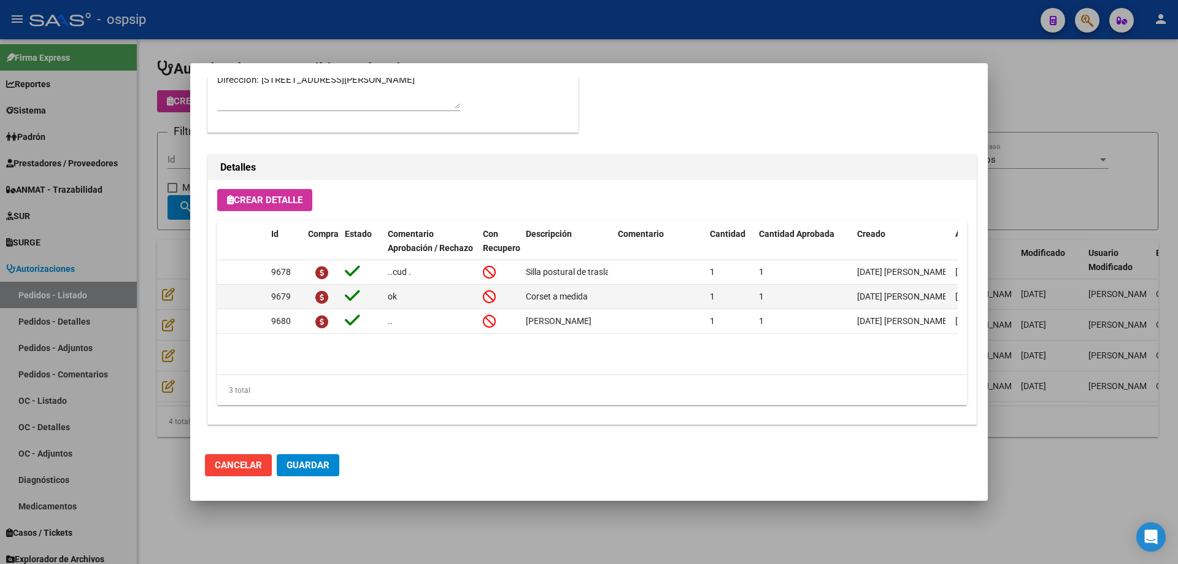
scroll to position [674, 0]
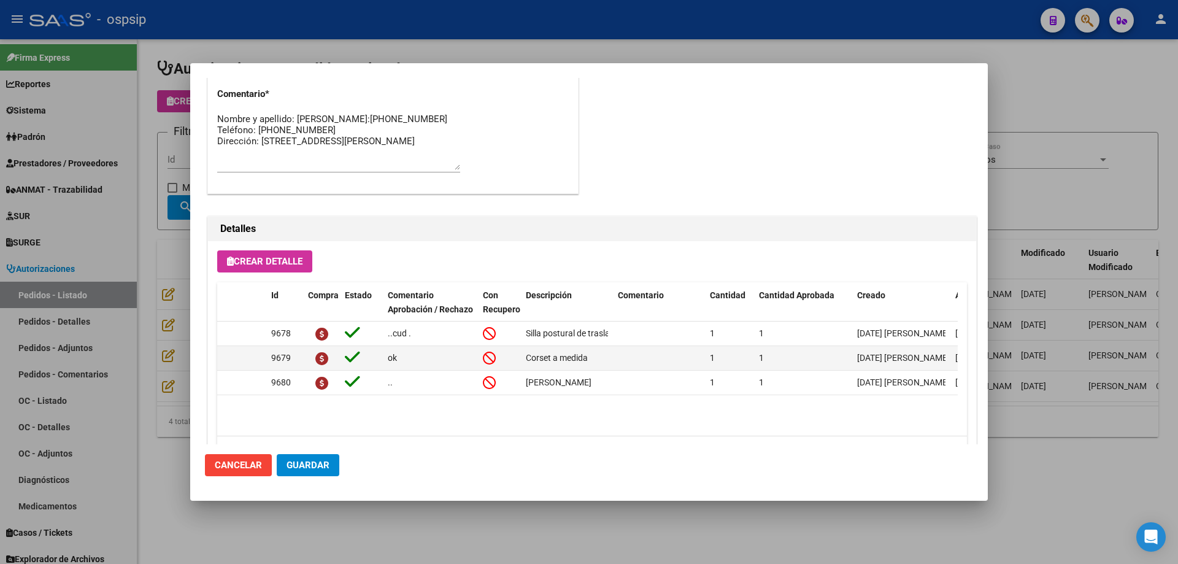
click at [185, 331] on div at bounding box center [589, 282] width 1178 height 564
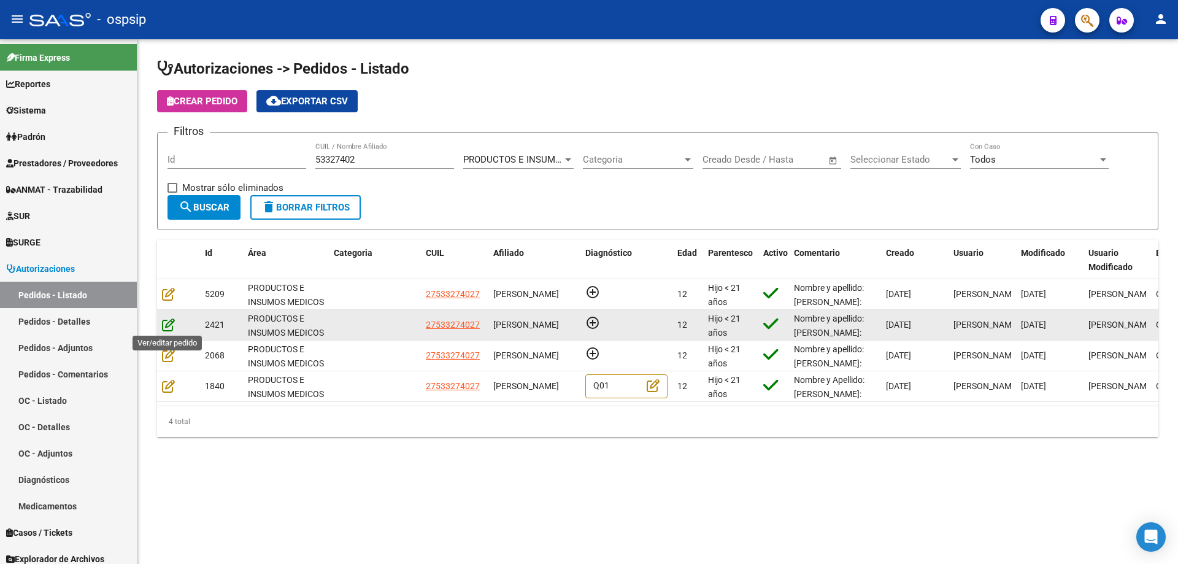
click at [171, 321] on icon at bounding box center [168, 324] width 13 height 13
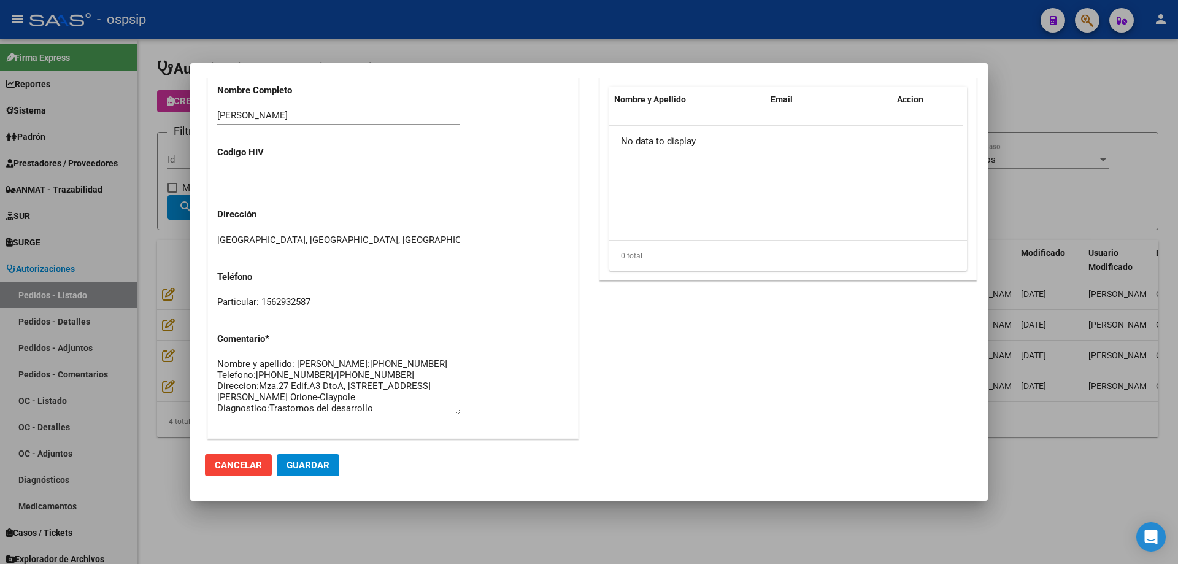
scroll to position [735, 0]
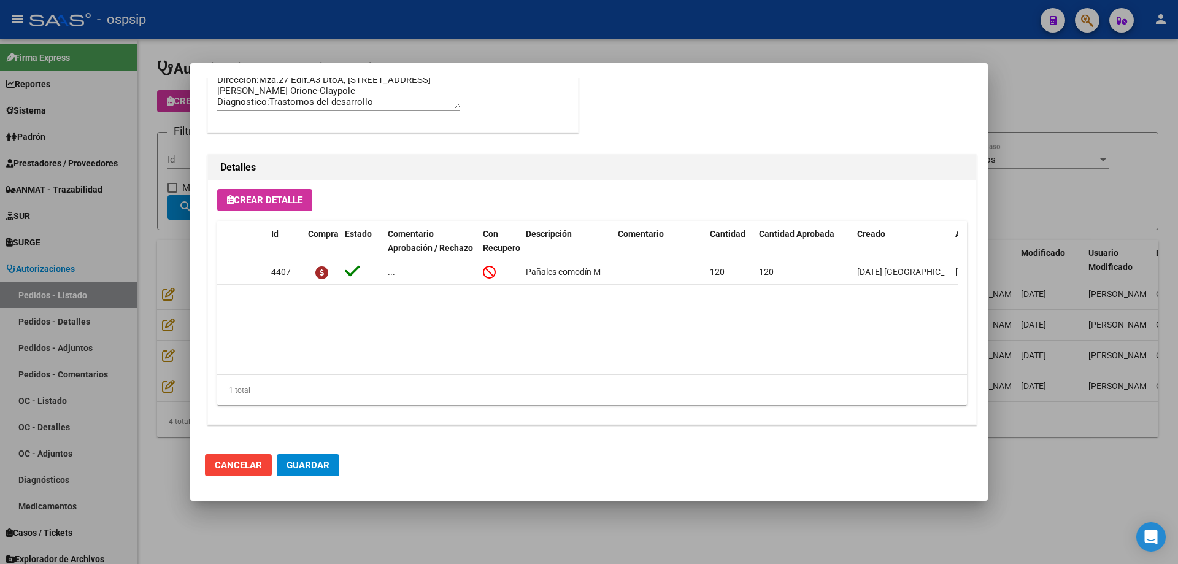
click at [189, 317] on div at bounding box center [589, 282] width 1178 height 564
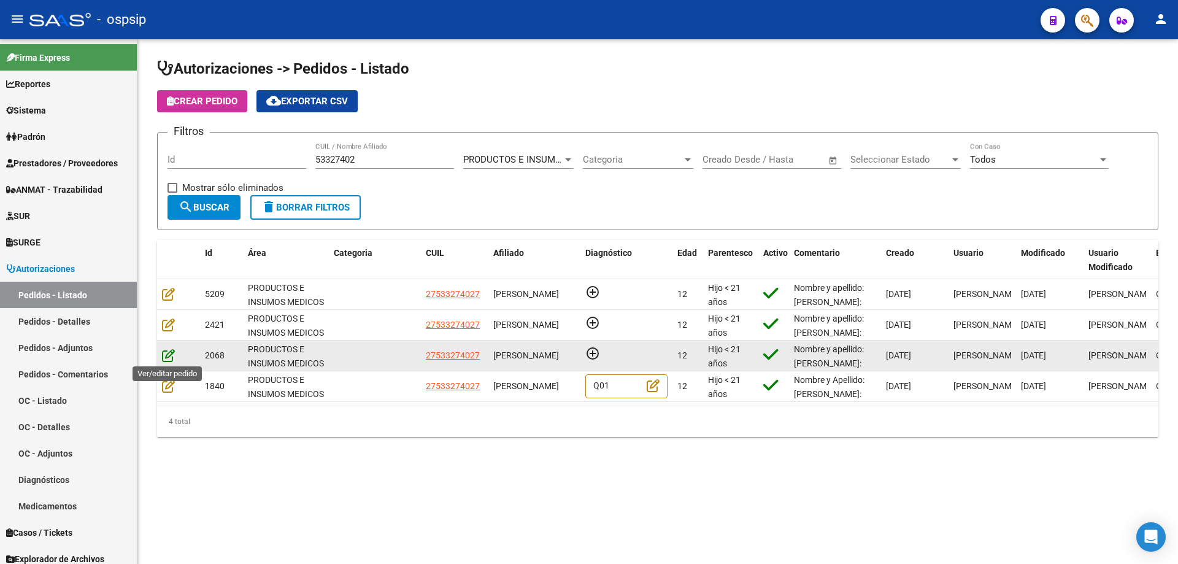
click at [169, 348] on icon at bounding box center [168, 354] width 13 height 13
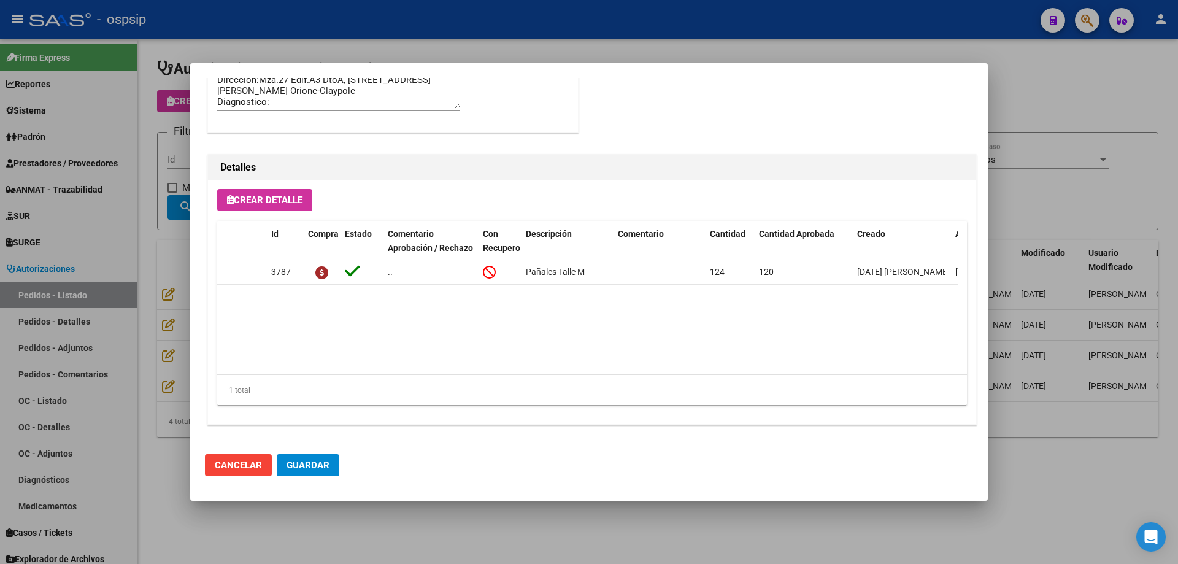
click at [174, 328] on div at bounding box center [589, 282] width 1178 height 564
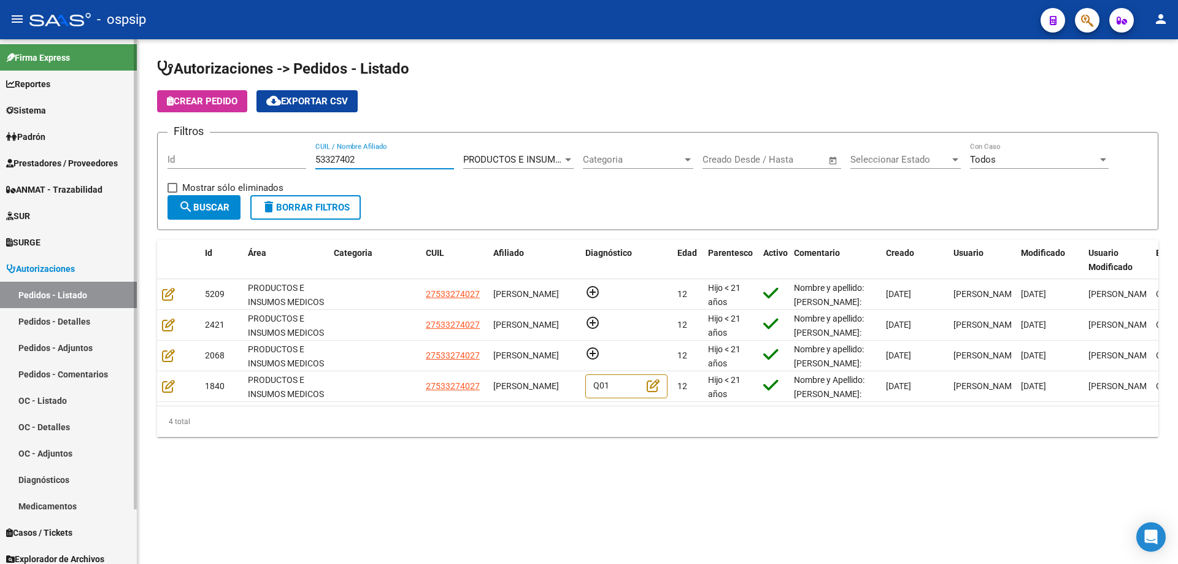
drag, startPoint x: 375, startPoint y: 159, endPoint x: 21, endPoint y: 127, distance: 355.4
click at [21, 127] on mat-sidenav-container "Firma Express Reportes Egresos Devengados Auditorías x Área Auditorías x Usuari…" at bounding box center [589, 301] width 1178 height 524
paste input "28611748"
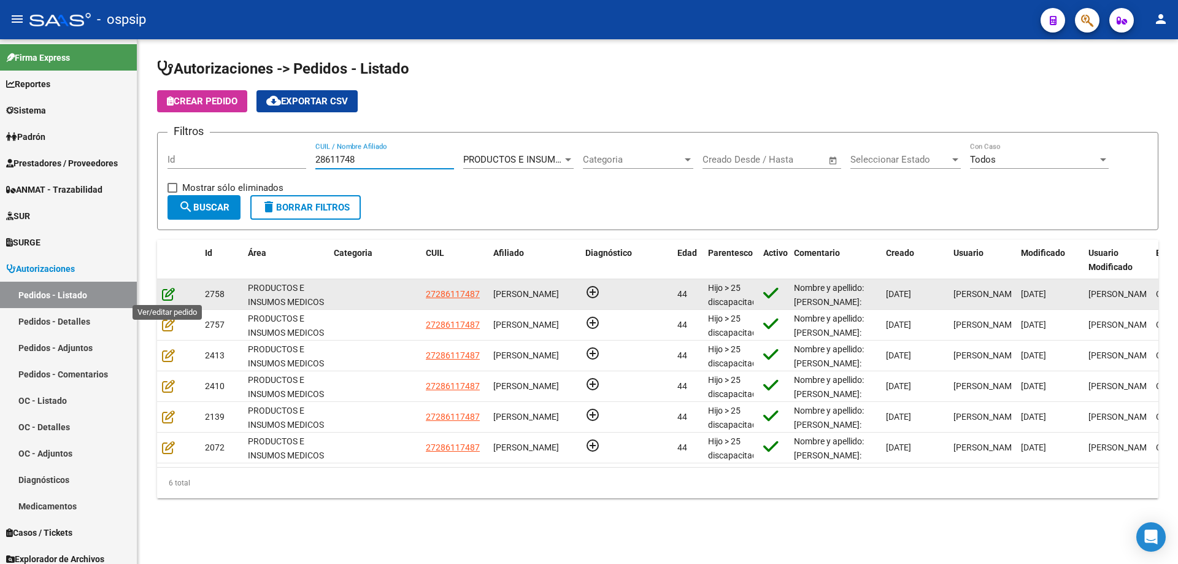
type input "28611748"
click at [168, 298] on icon at bounding box center [168, 293] width 13 height 13
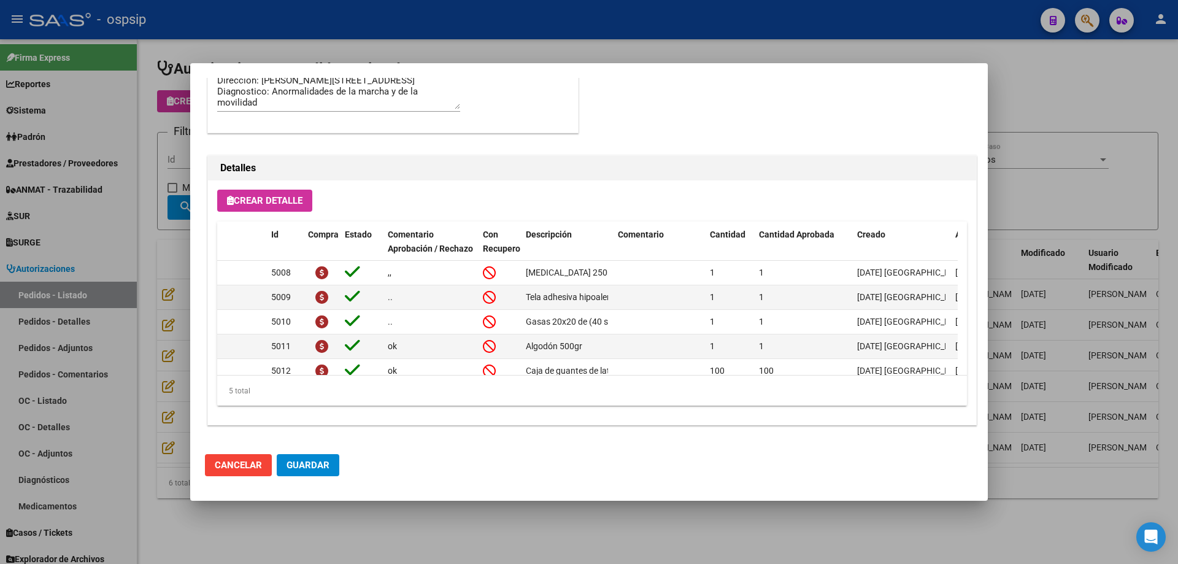
scroll to position [993, 0]
click at [133, 145] on div at bounding box center [589, 282] width 1178 height 564
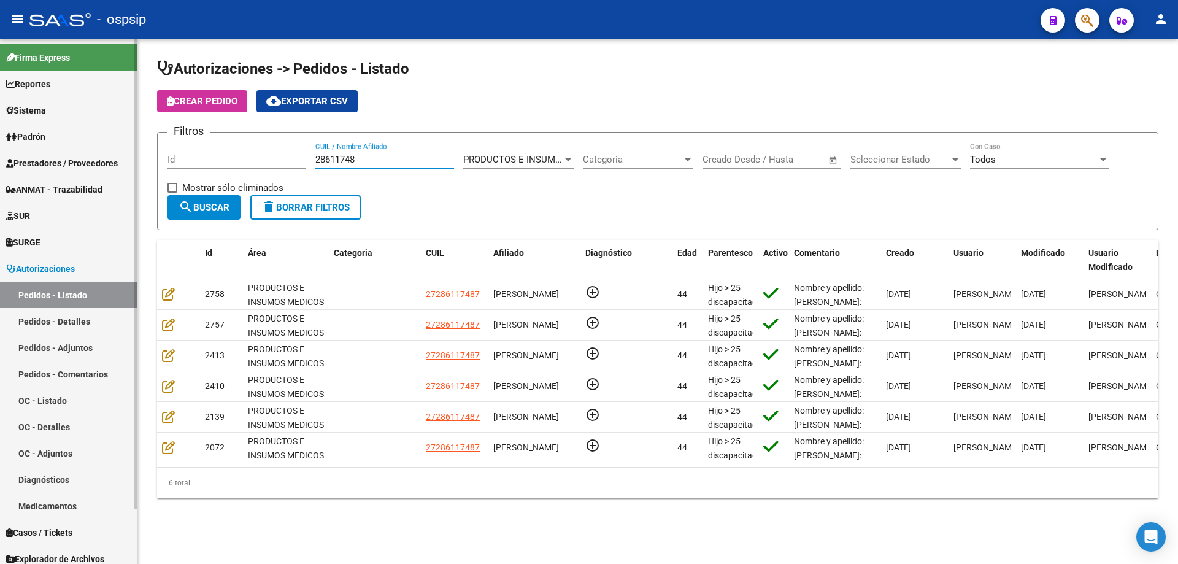
drag, startPoint x: 378, startPoint y: 159, endPoint x: 0, endPoint y: 109, distance: 381.9
click at [0, 114] on mat-sidenav-container "Firma Express Reportes Egresos Devengados Auditorías x Área Auditorías x Usuari…" at bounding box center [589, 301] width 1178 height 524
paste input "56258195"
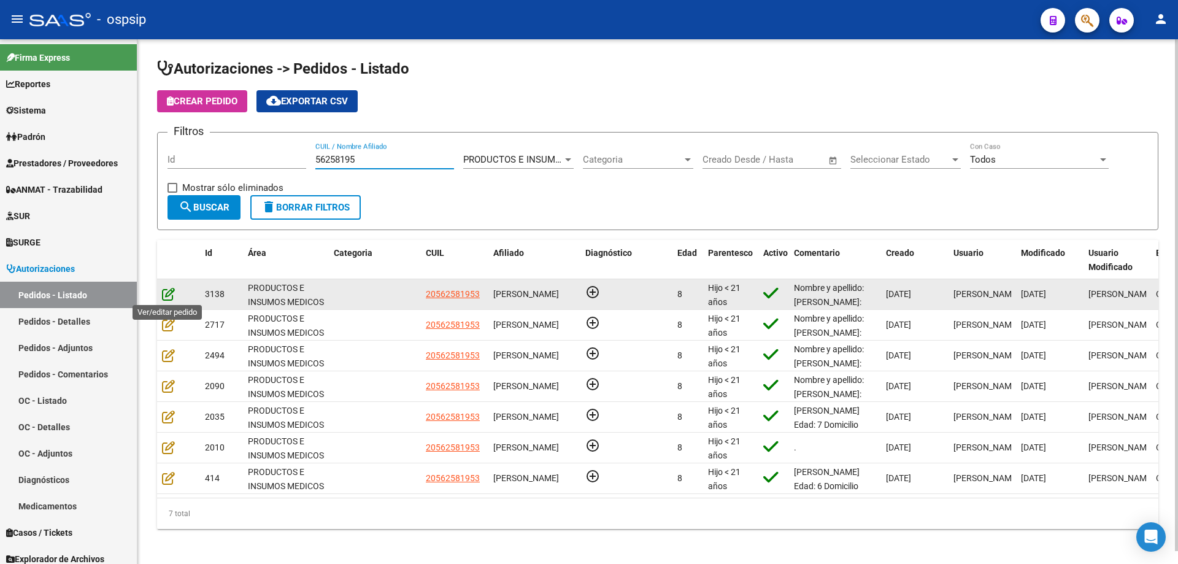
type input "56258195"
click at [170, 291] on icon at bounding box center [168, 293] width 13 height 13
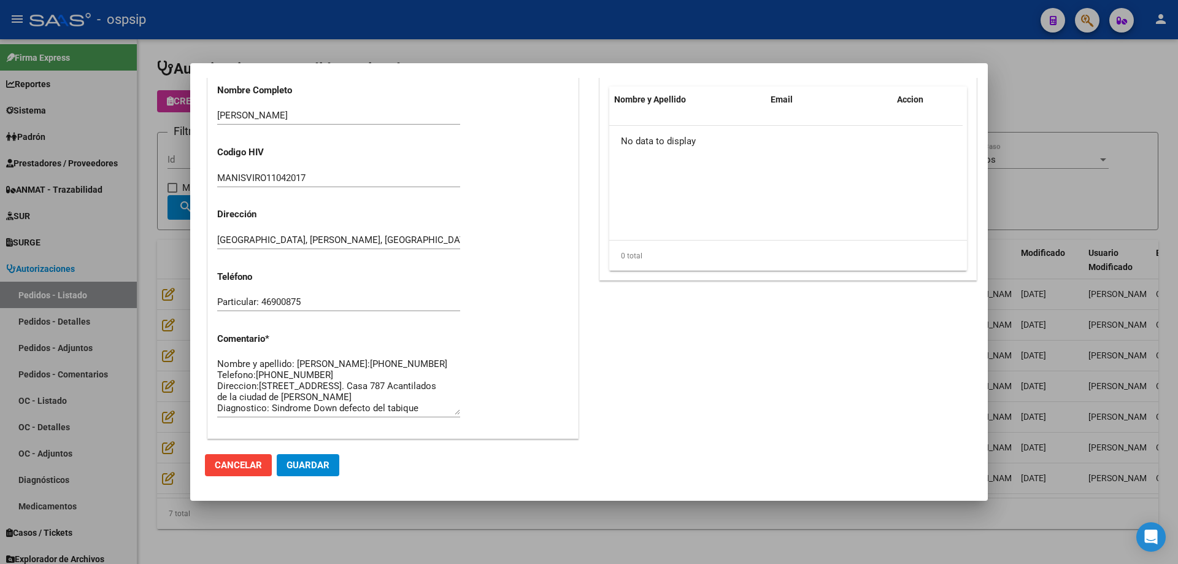
scroll to position [735, 0]
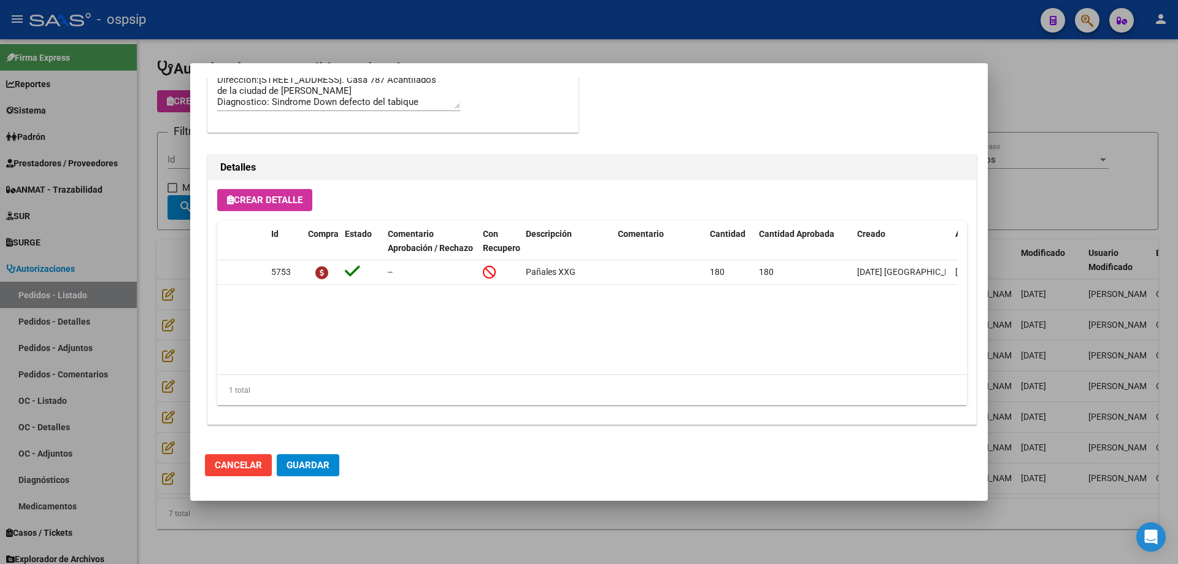
click at [137, 303] on div at bounding box center [589, 282] width 1178 height 564
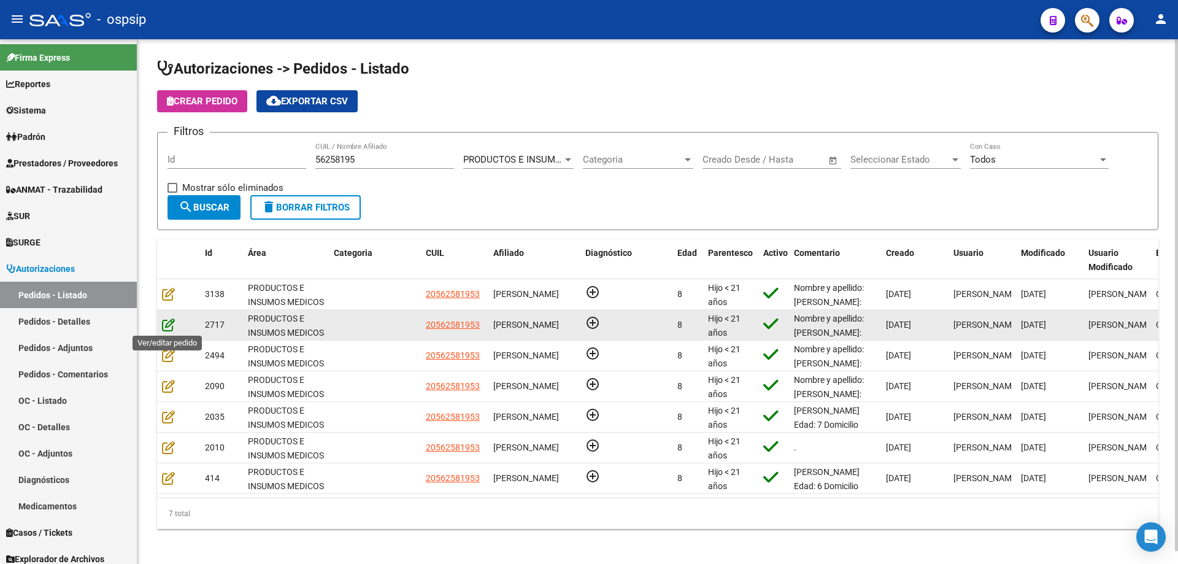
click at [171, 325] on icon at bounding box center [168, 324] width 13 height 13
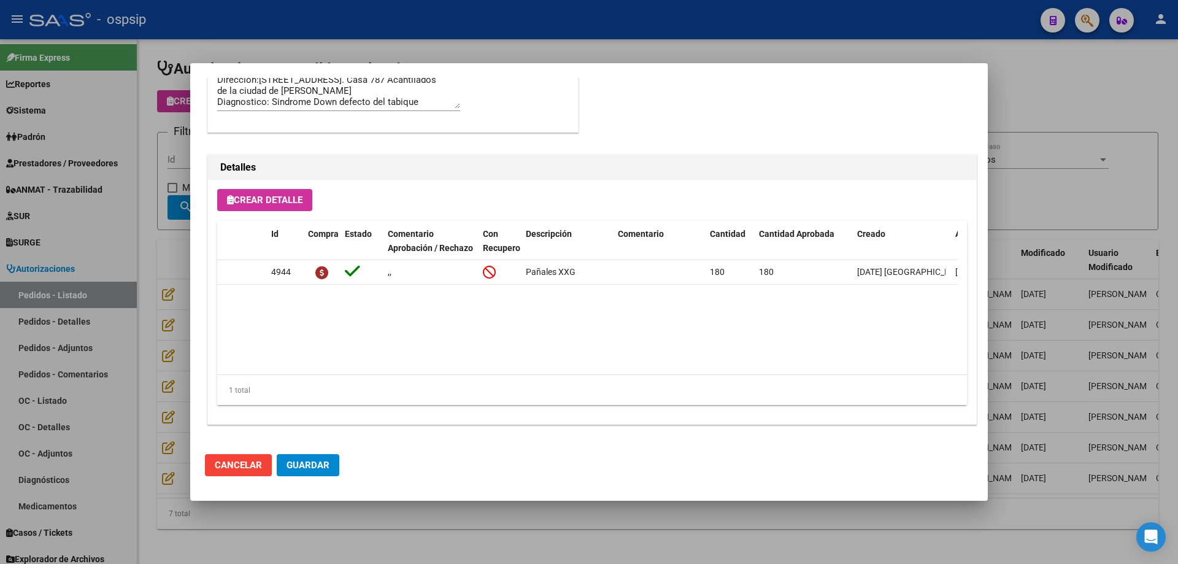
click at [181, 293] on div at bounding box center [589, 282] width 1178 height 564
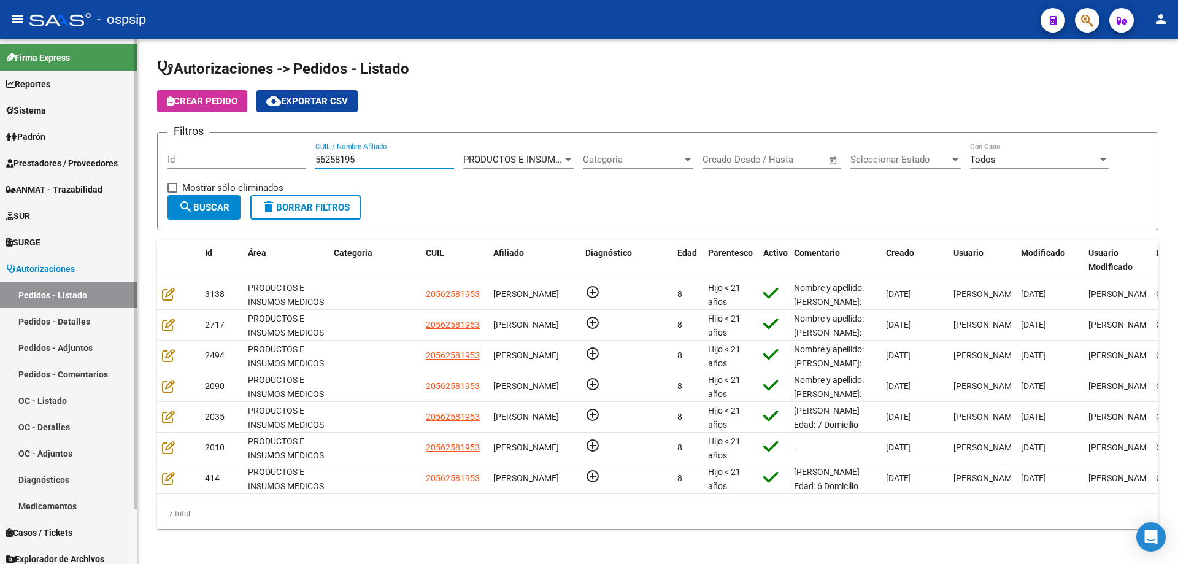
drag, startPoint x: 377, startPoint y: 162, endPoint x: 0, endPoint y: 136, distance: 377.5
click at [0, 136] on mat-sidenav-container "Firma Express Reportes Egresos Devengados Auditorías x Área Auditorías x Usuari…" at bounding box center [589, 301] width 1178 height 524
paste input "52846368"
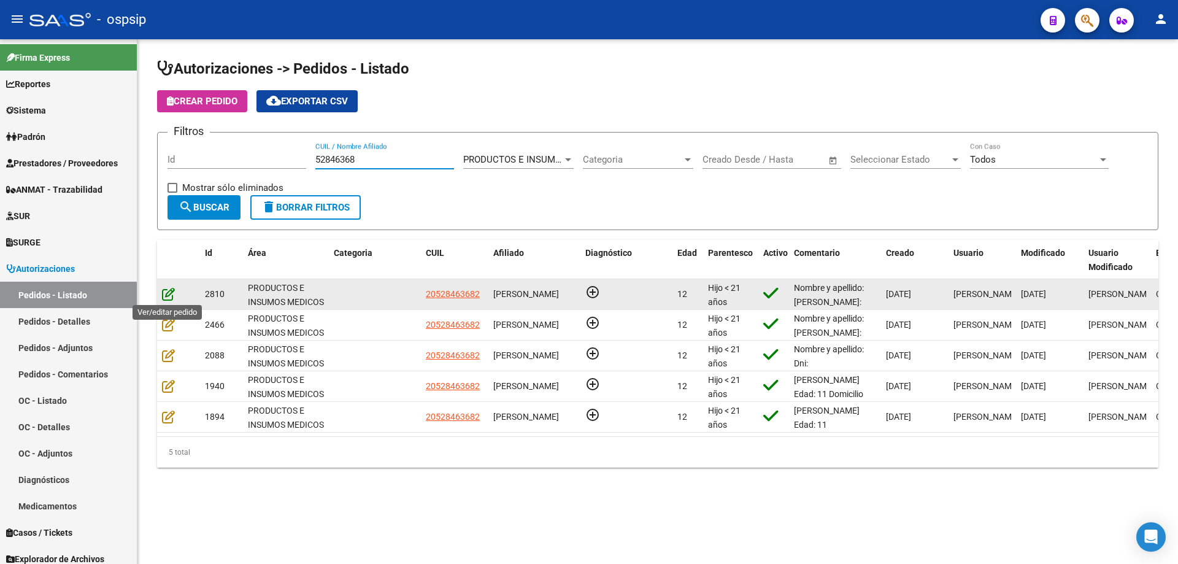
type input "52846368"
click at [164, 290] on icon at bounding box center [168, 293] width 13 height 13
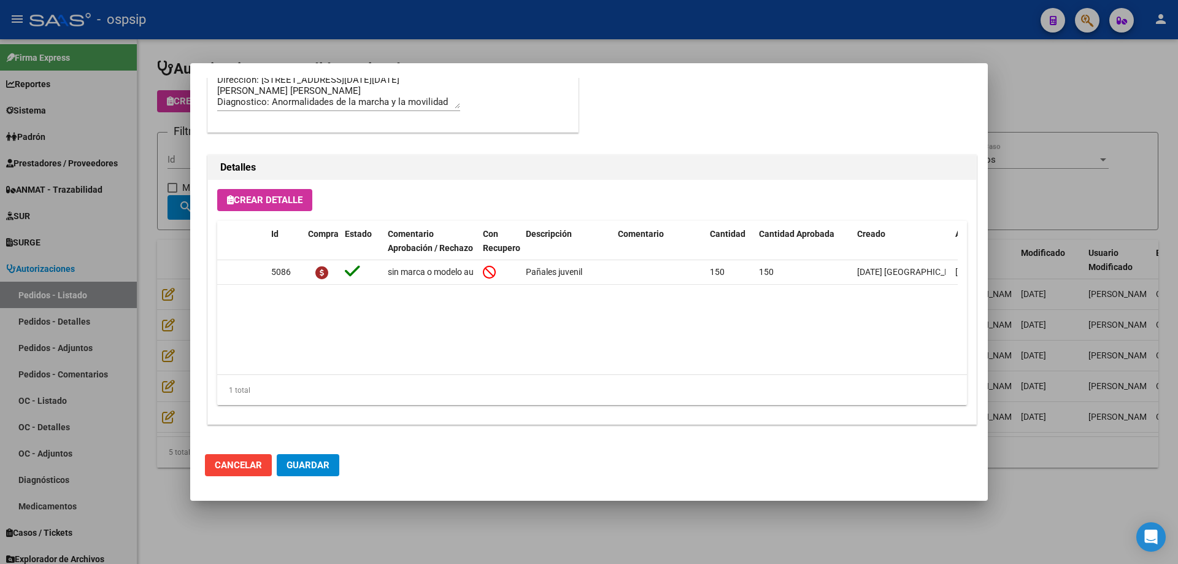
click at [150, 299] on div at bounding box center [589, 282] width 1178 height 564
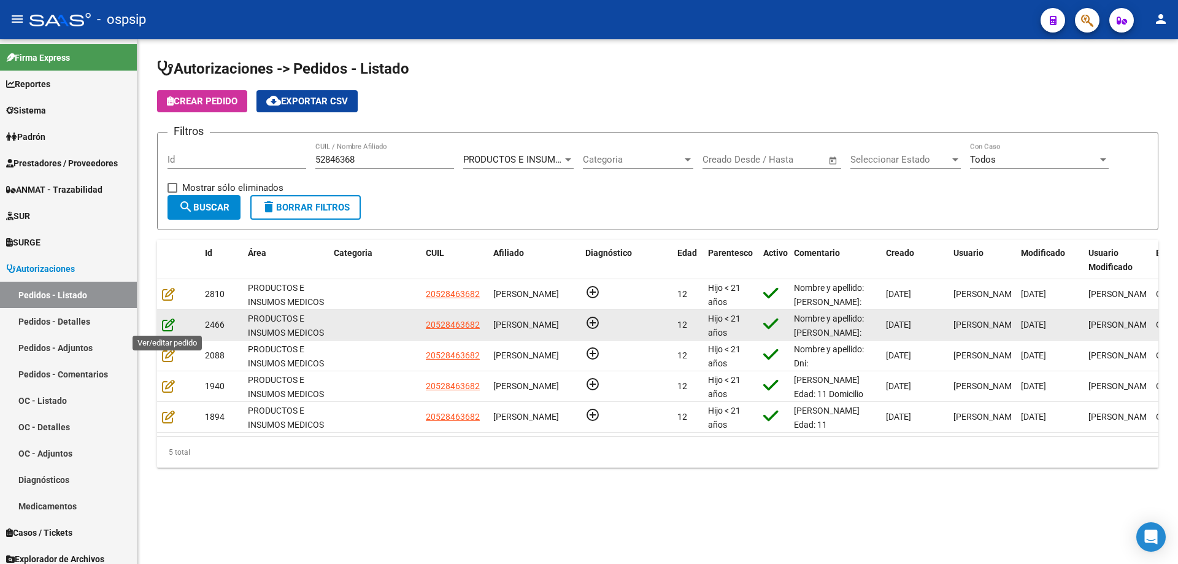
click at [168, 329] on icon at bounding box center [168, 324] width 13 height 13
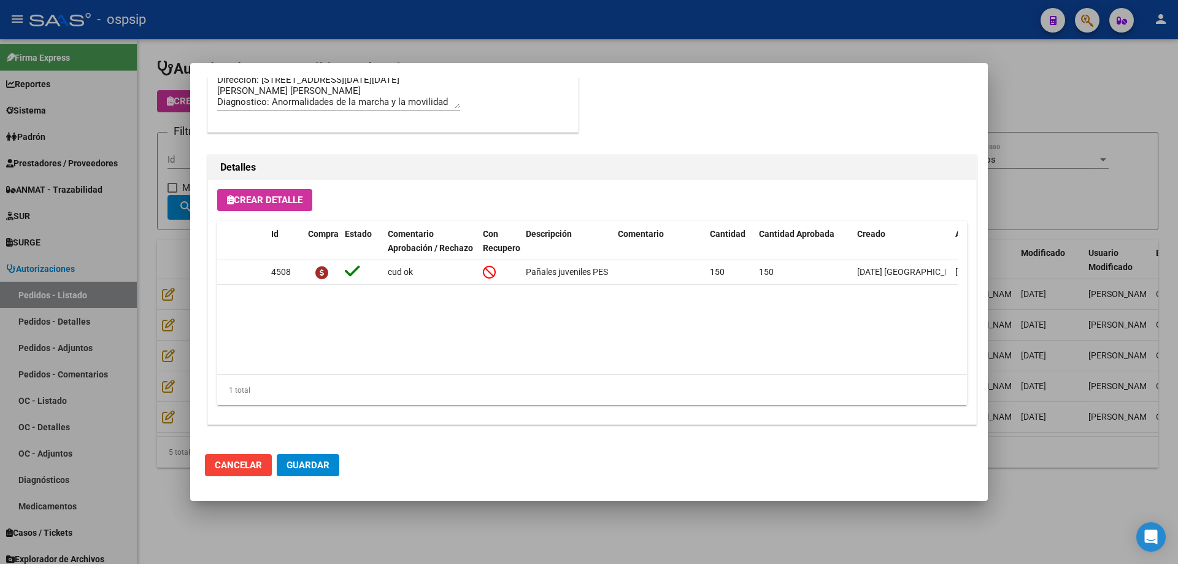
click at [125, 321] on div at bounding box center [589, 282] width 1178 height 564
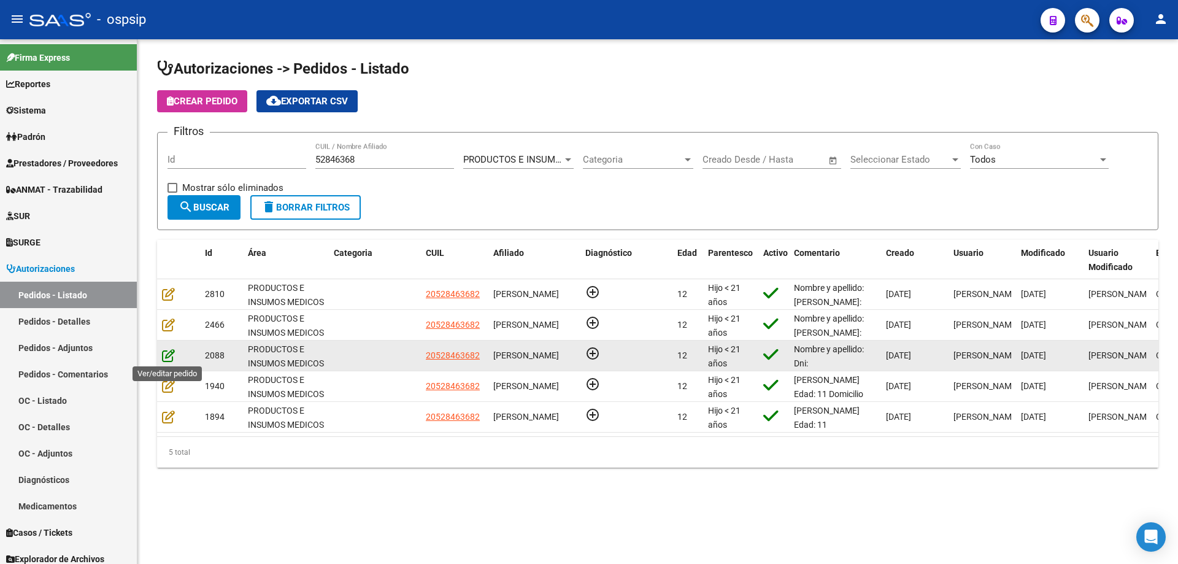
click at [168, 361] on icon at bounding box center [168, 354] width 13 height 13
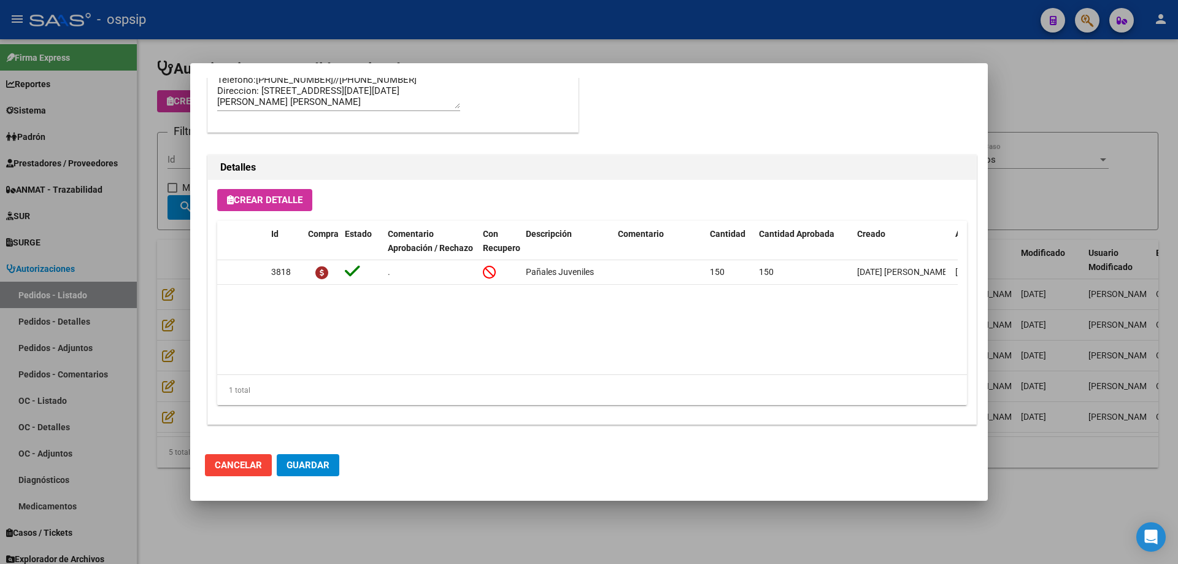
click at [169, 304] on div at bounding box center [589, 282] width 1178 height 564
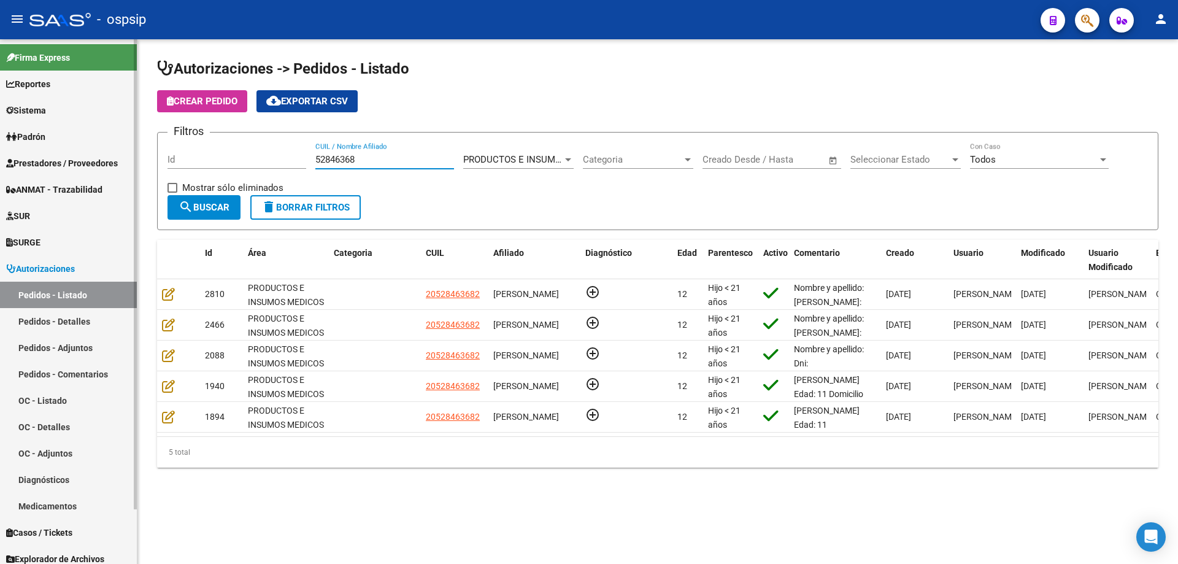
drag, startPoint x: 361, startPoint y: 160, endPoint x: 110, endPoint y: 128, distance: 253.0
click at [110, 128] on mat-sidenav-container "Firma Express Reportes Egresos Devengados Auditorías x Área Auditorías x Usuari…" at bounding box center [589, 301] width 1178 height 524
paste input "55166615"
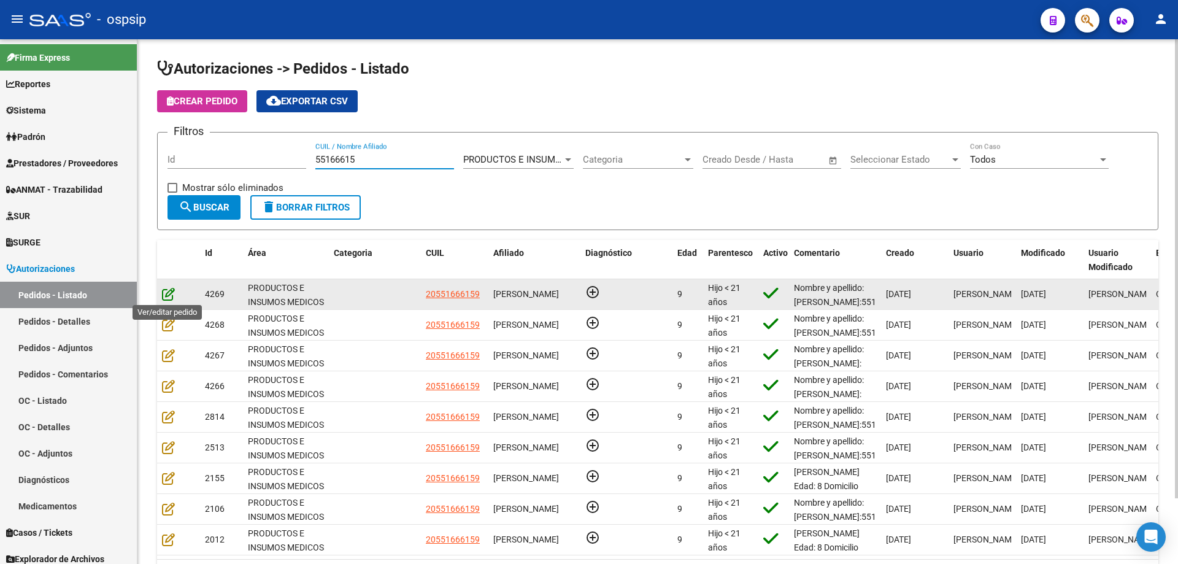
type input "55166615"
click at [163, 288] on icon at bounding box center [168, 293] width 13 height 13
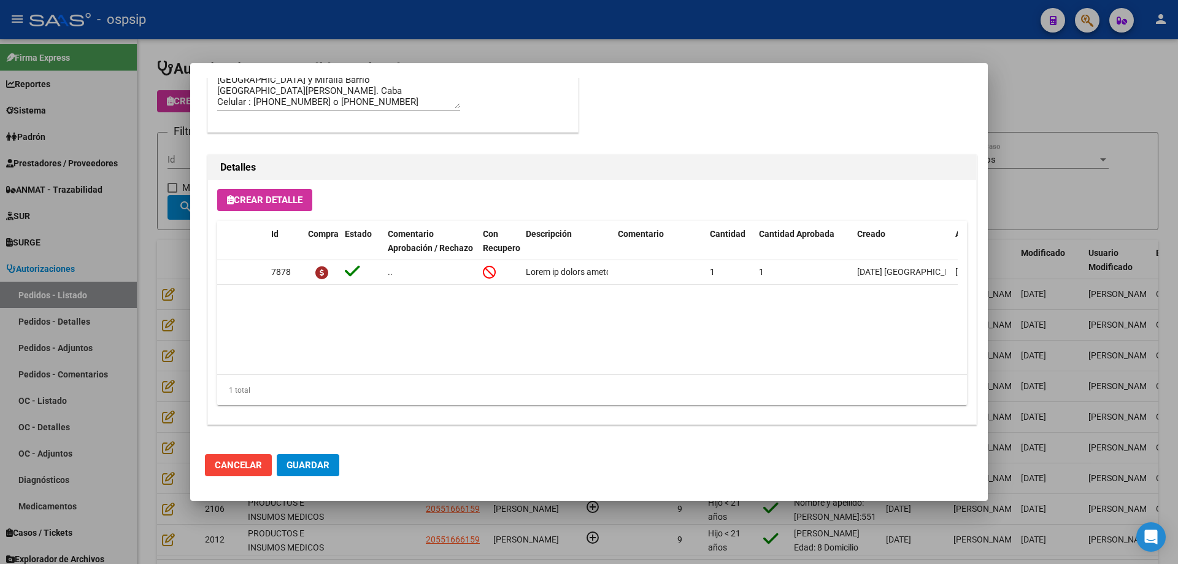
click at [182, 310] on div at bounding box center [589, 282] width 1178 height 564
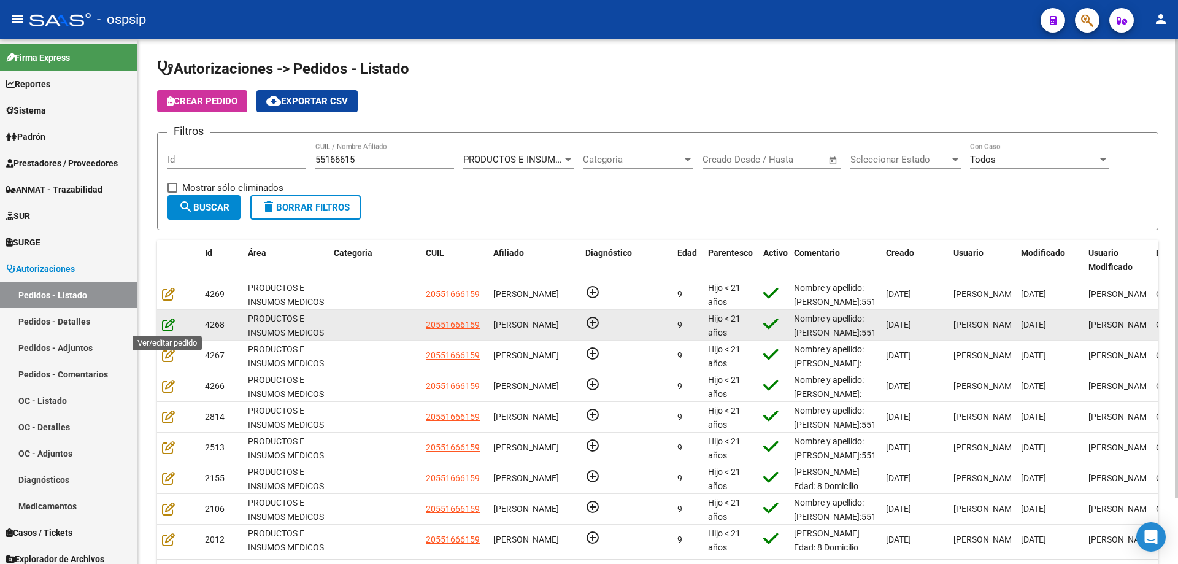
click at [171, 326] on icon at bounding box center [168, 324] width 13 height 13
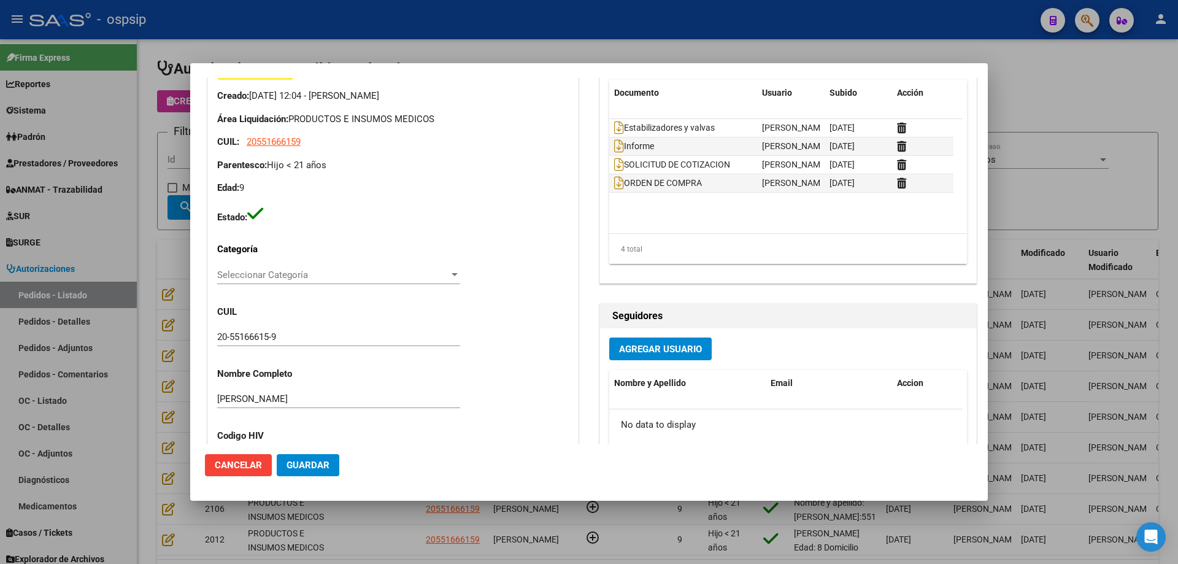
scroll to position [0, 0]
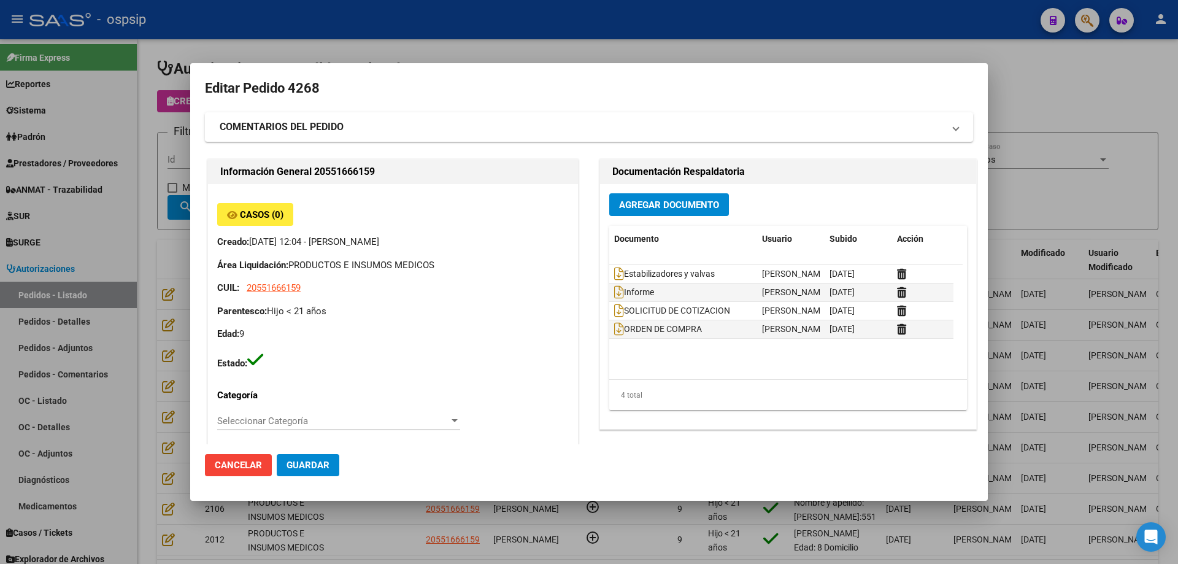
click at [185, 288] on div at bounding box center [589, 282] width 1178 height 564
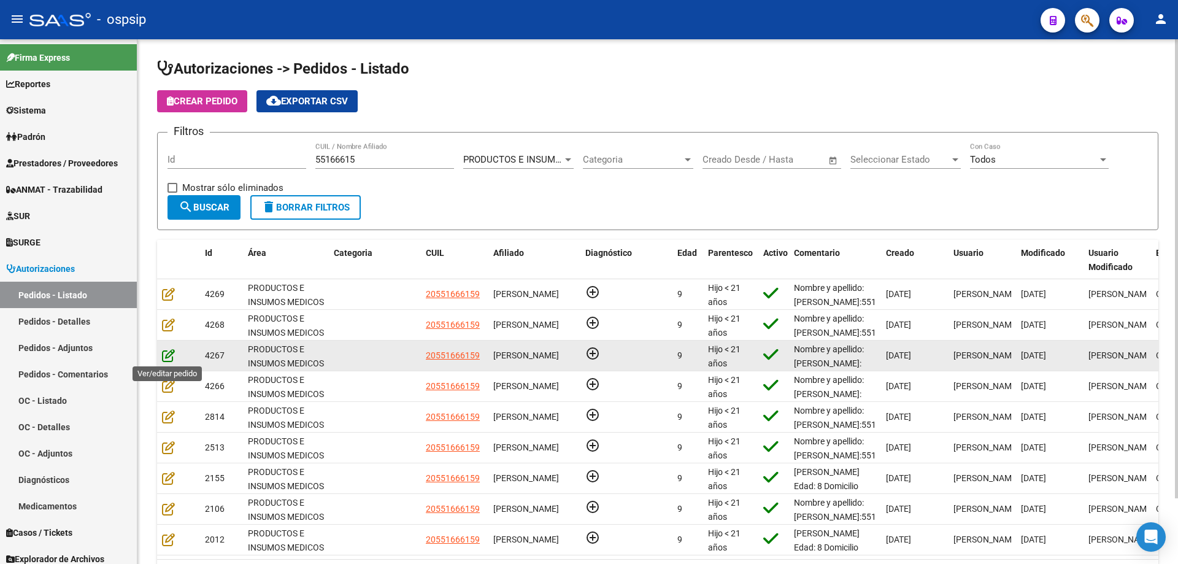
click at [162, 355] on icon at bounding box center [168, 354] width 13 height 13
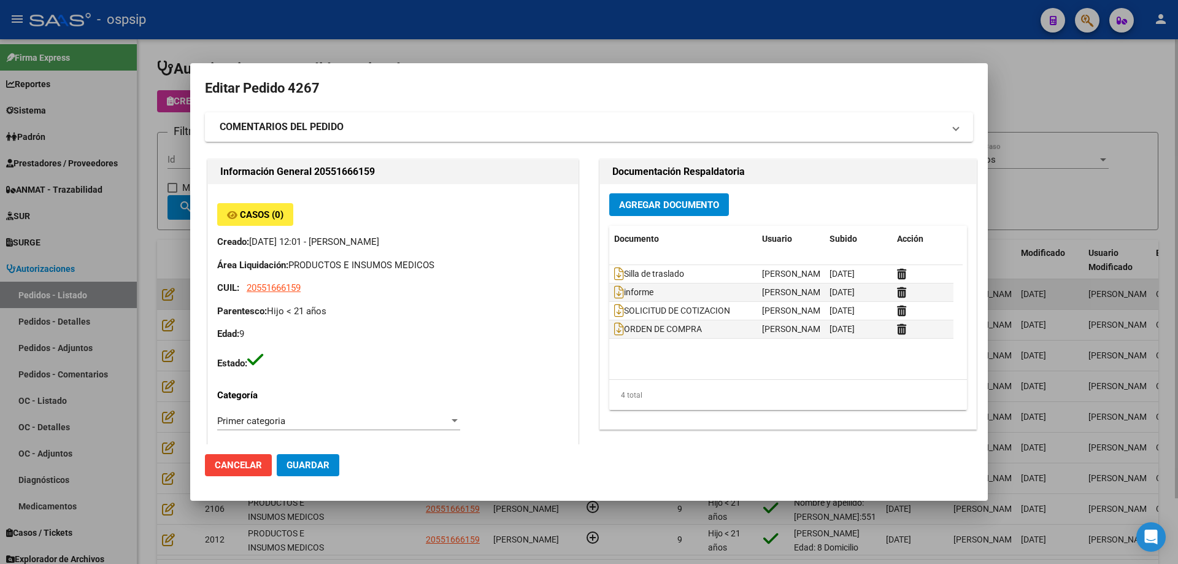
drag, startPoint x: 170, startPoint y: 293, endPoint x: 171, endPoint y: 301, distance: 8.0
click at [169, 293] on div at bounding box center [589, 282] width 1178 height 564
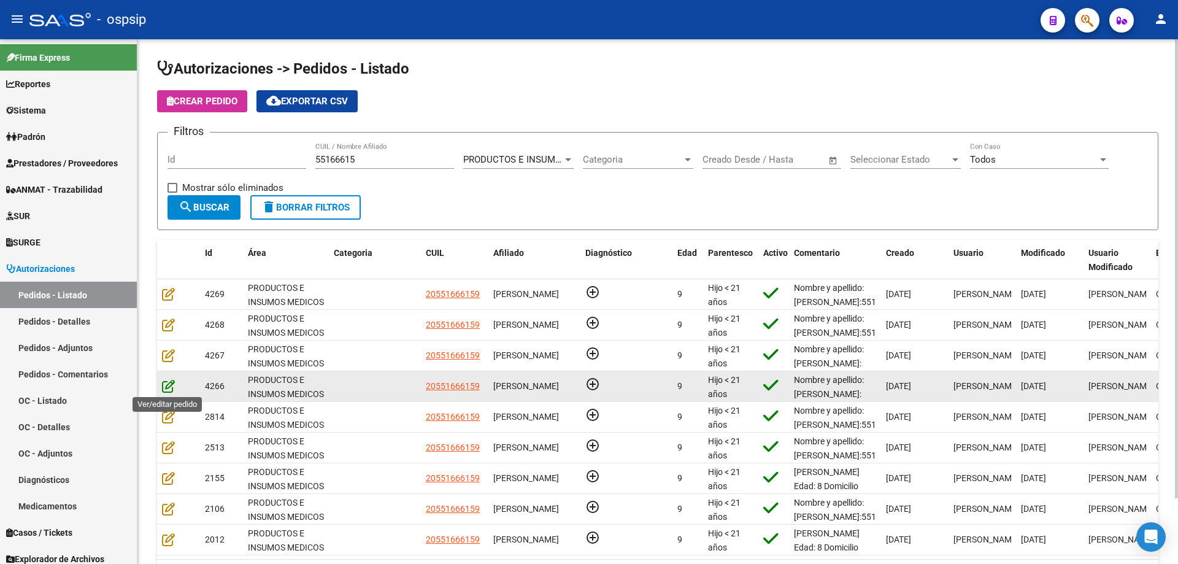
click at [170, 386] on icon at bounding box center [168, 385] width 13 height 13
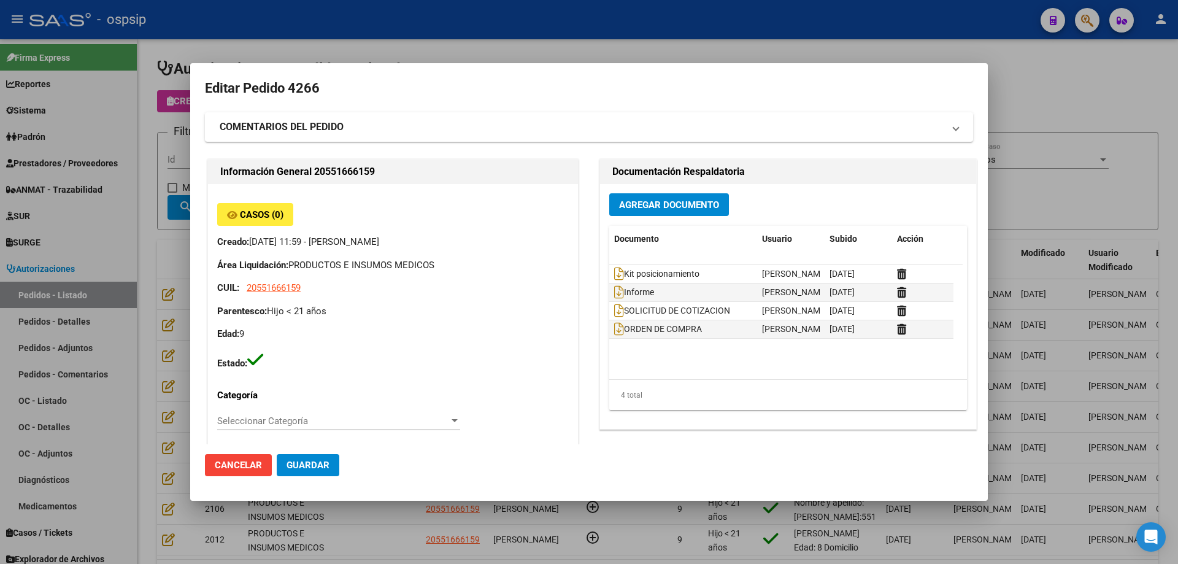
click at [187, 337] on div at bounding box center [589, 282] width 1178 height 564
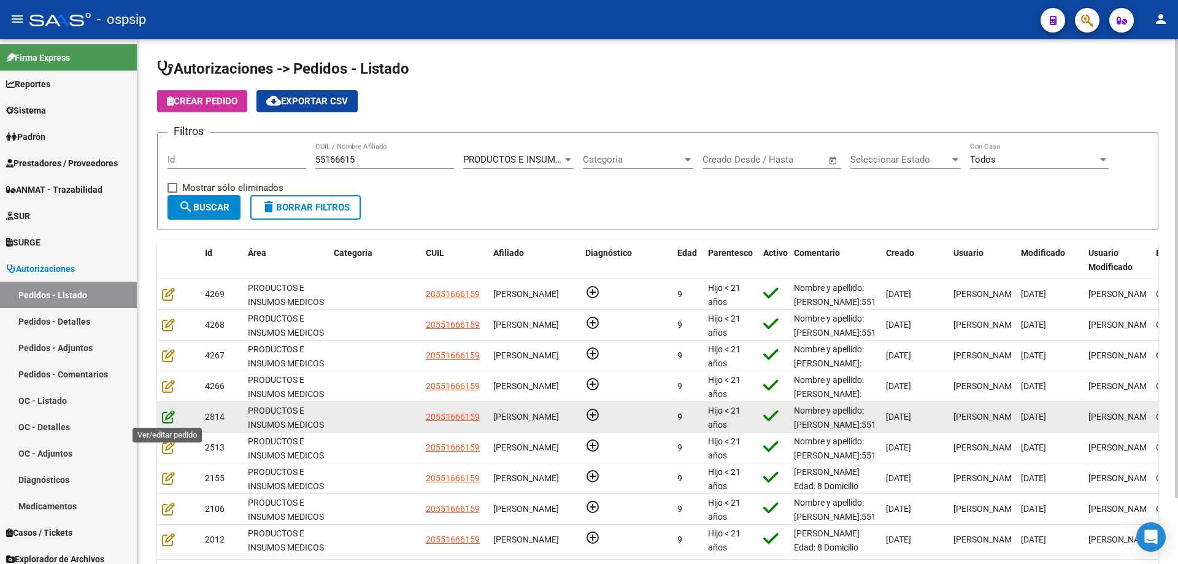
click at [171, 411] on icon at bounding box center [168, 416] width 13 height 13
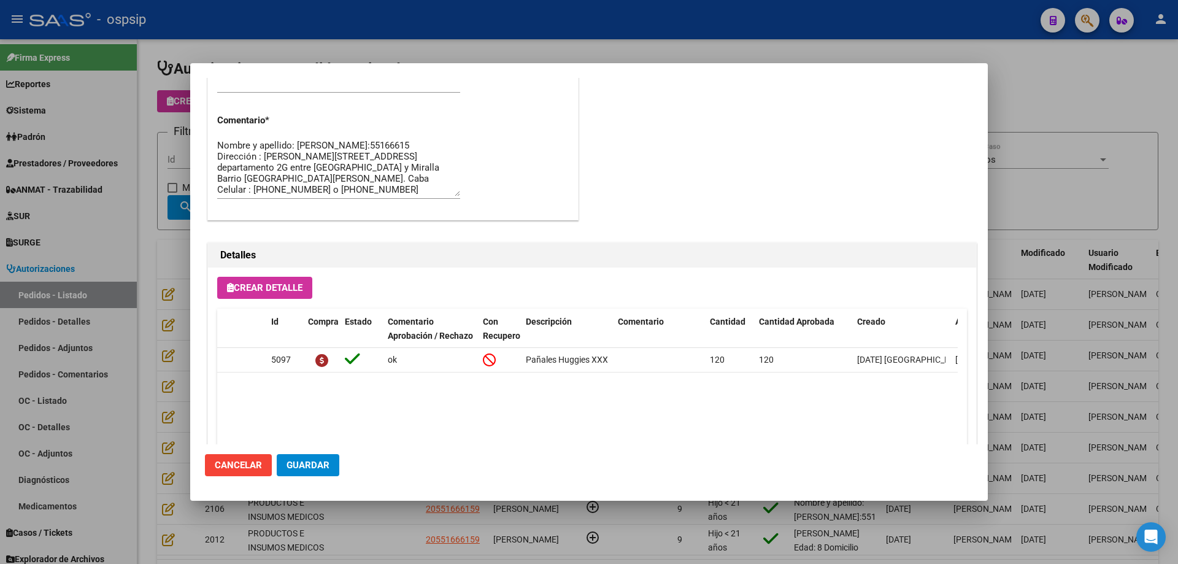
scroll to position [735, 0]
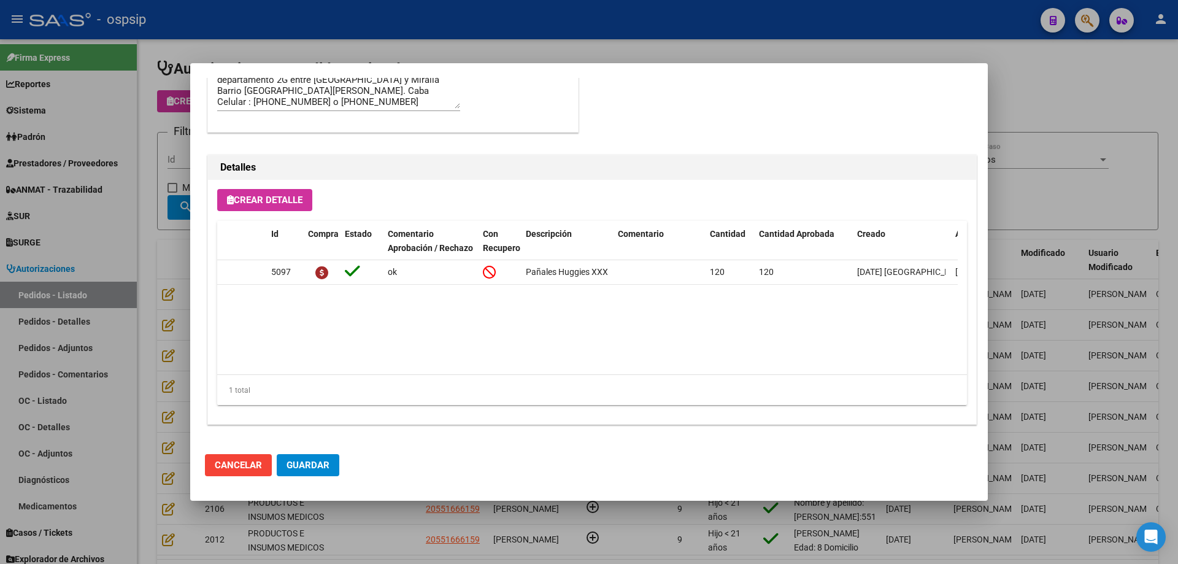
click at [171, 362] on div at bounding box center [589, 282] width 1178 height 564
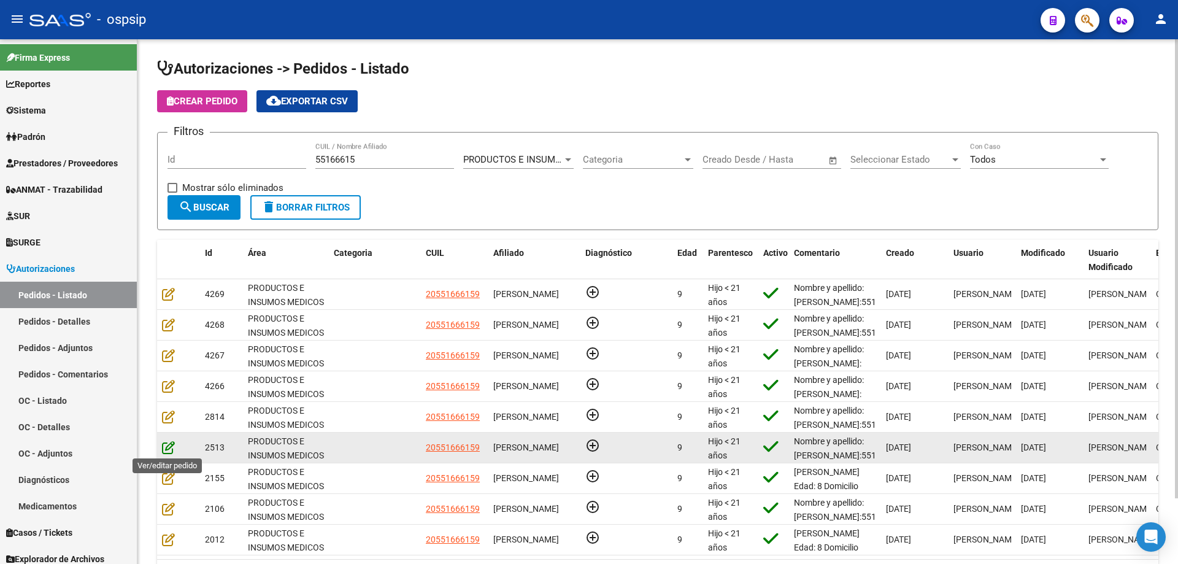
click at [167, 447] on icon at bounding box center [168, 446] width 13 height 13
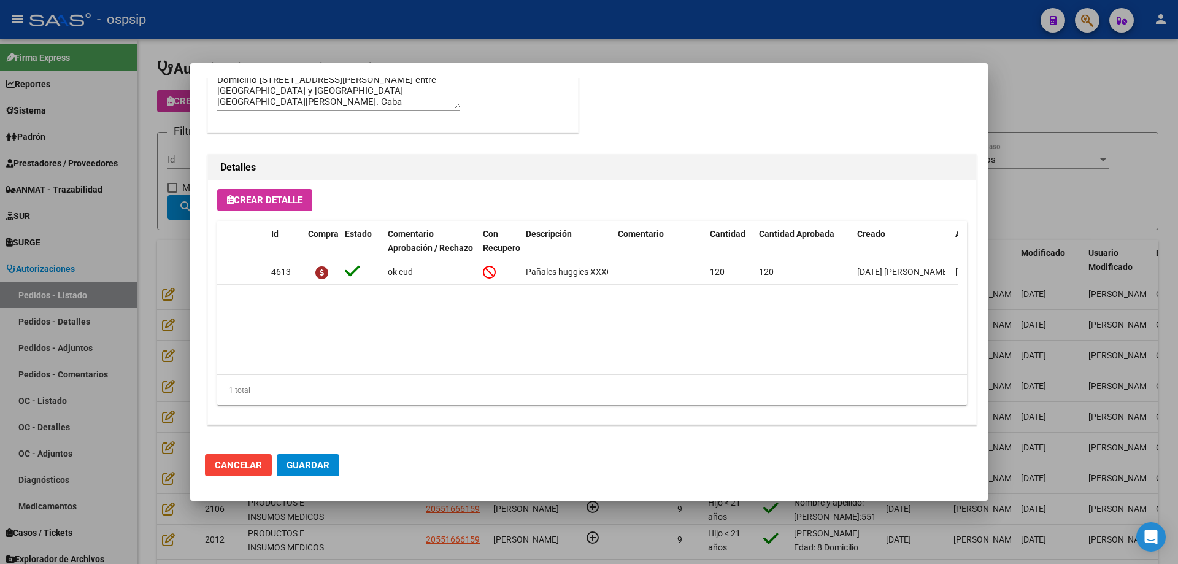
click at [145, 363] on div at bounding box center [589, 282] width 1178 height 564
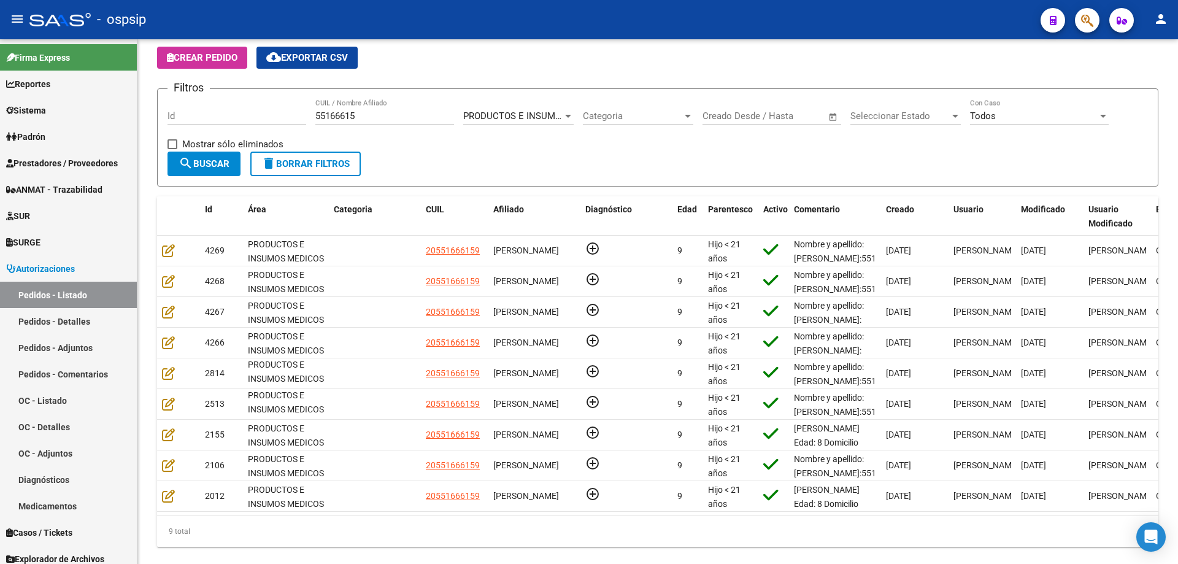
scroll to position [61, 0]
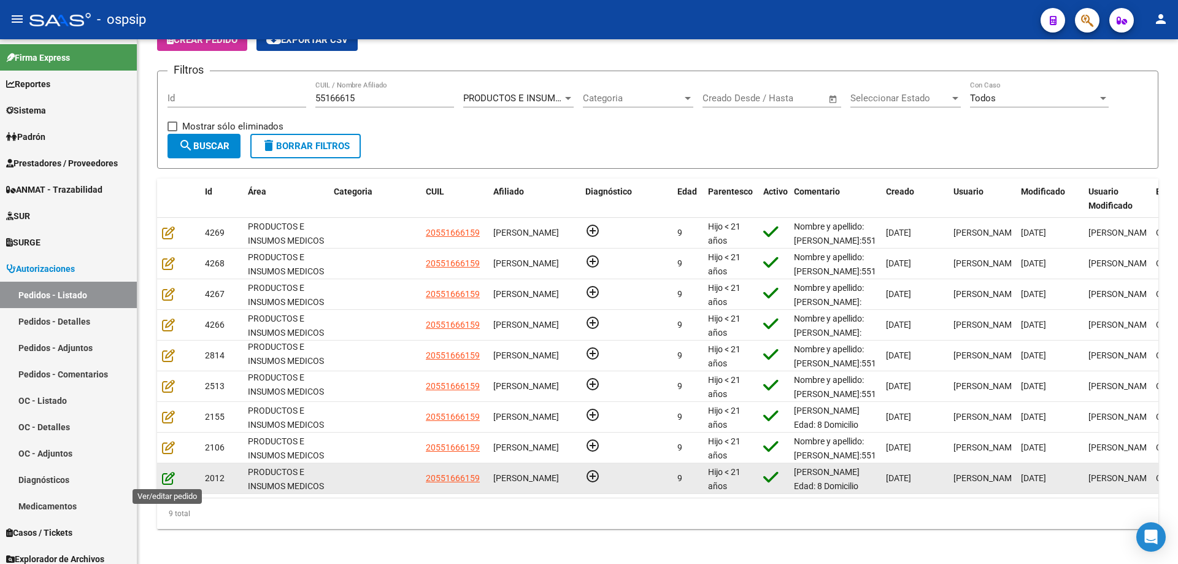
click at [164, 477] on icon at bounding box center [168, 477] width 13 height 13
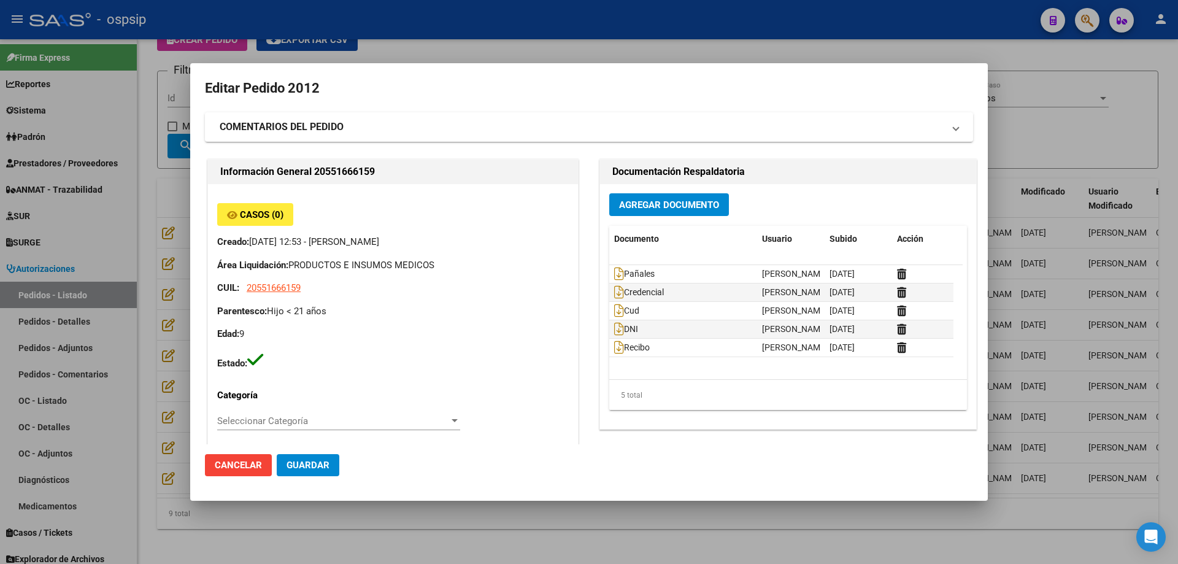
click at [115, 326] on div at bounding box center [589, 282] width 1178 height 564
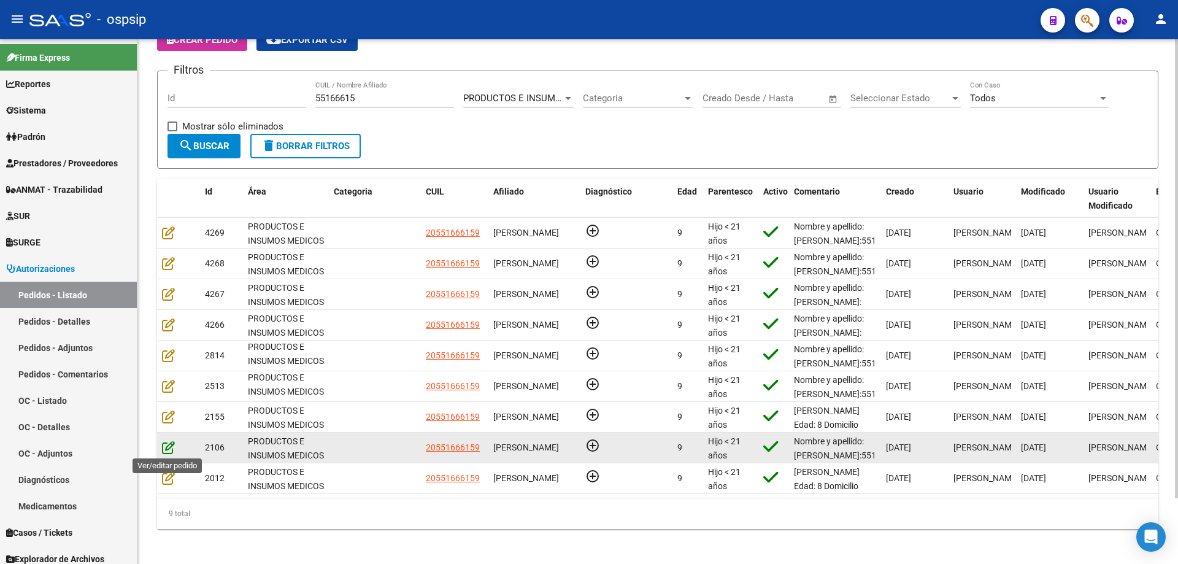
click at [166, 445] on icon at bounding box center [168, 446] width 13 height 13
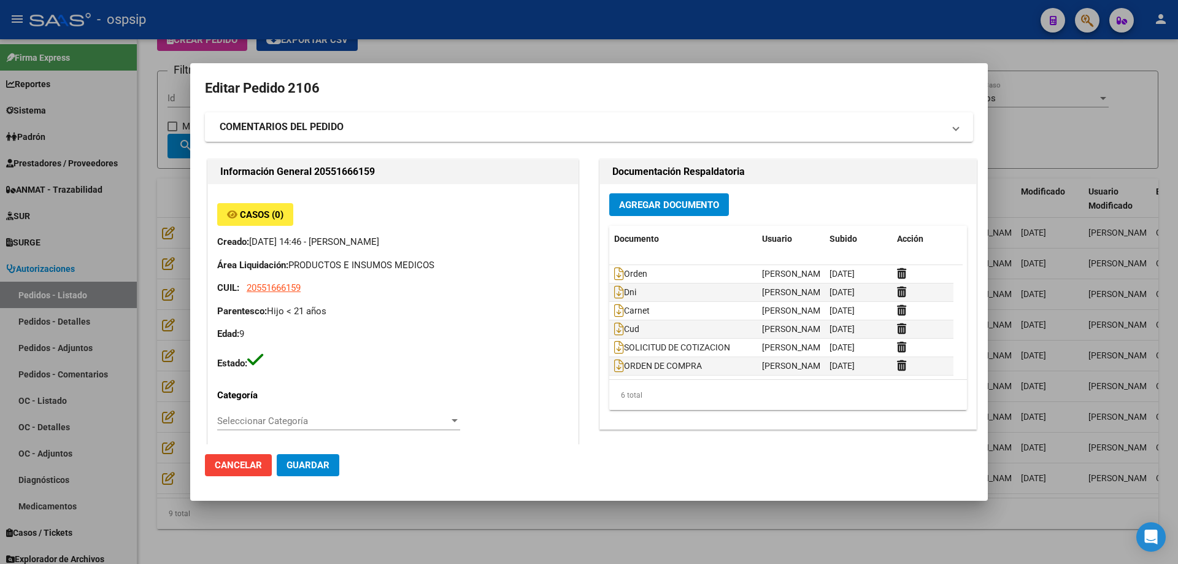
click at [130, 353] on div at bounding box center [589, 282] width 1178 height 564
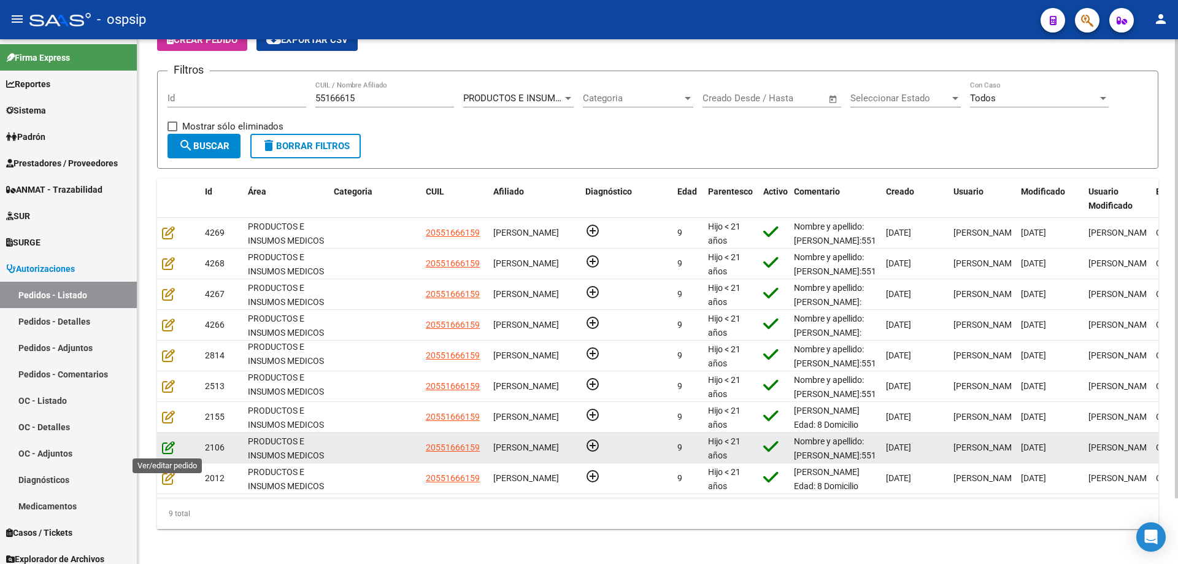
click at [167, 452] on icon at bounding box center [168, 446] width 13 height 13
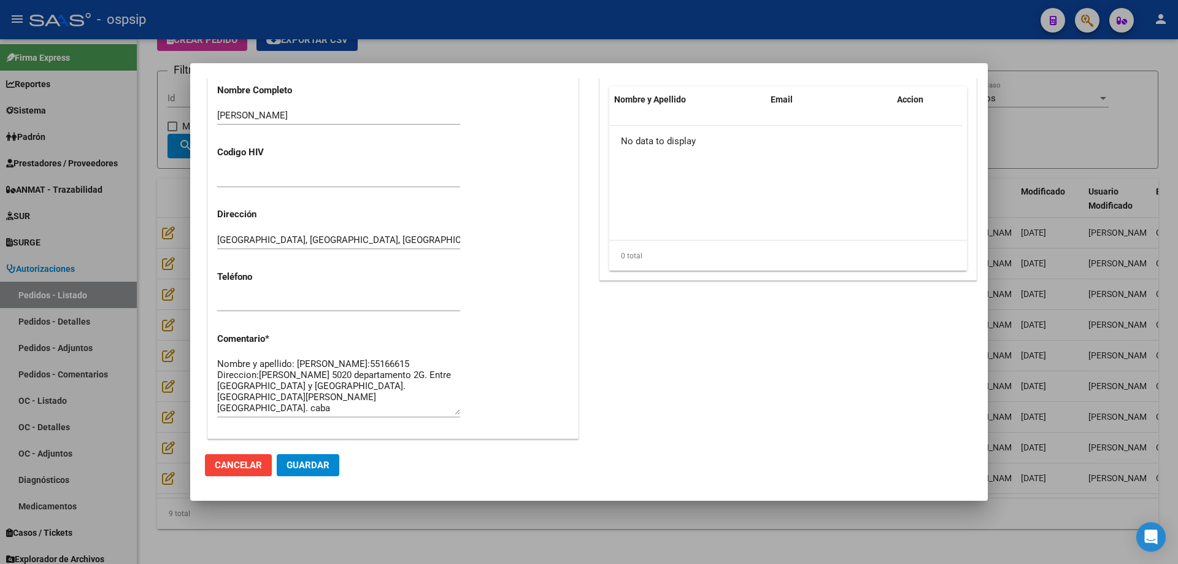
scroll to position [675, 0]
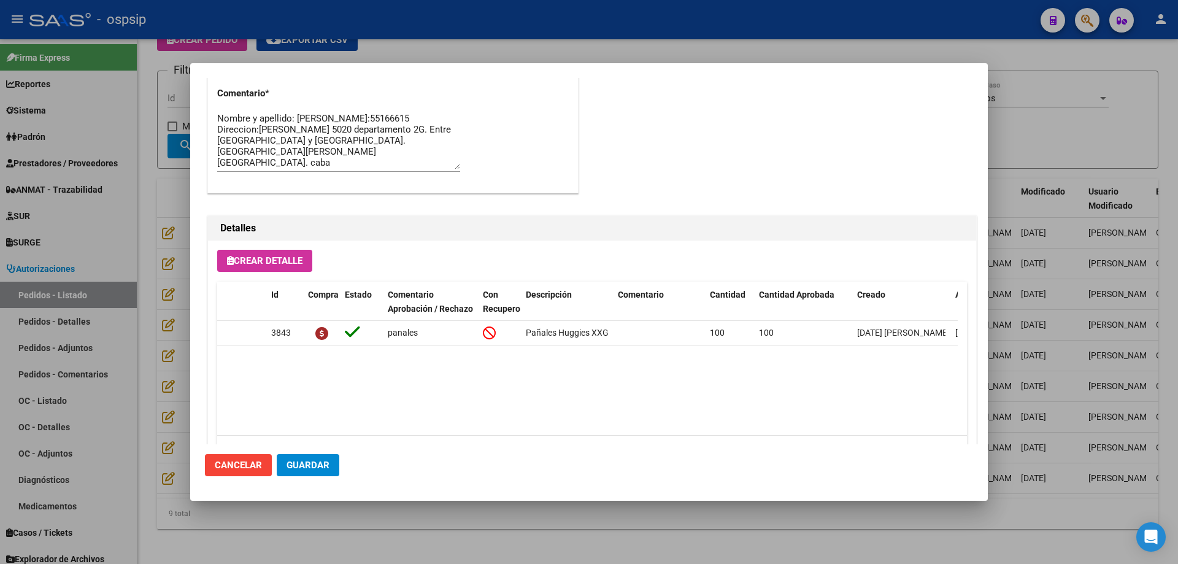
click at [198, 350] on mat-dialog-content "Editar Pedido 2106 COMENTARIOS DEL PEDIDO Escriba su comentario aquí. Enviar co…" at bounding box center [588, 261] width 797 height 366
click at [158, 412] on div at bounding box center [589, 282] width 1178 height 564
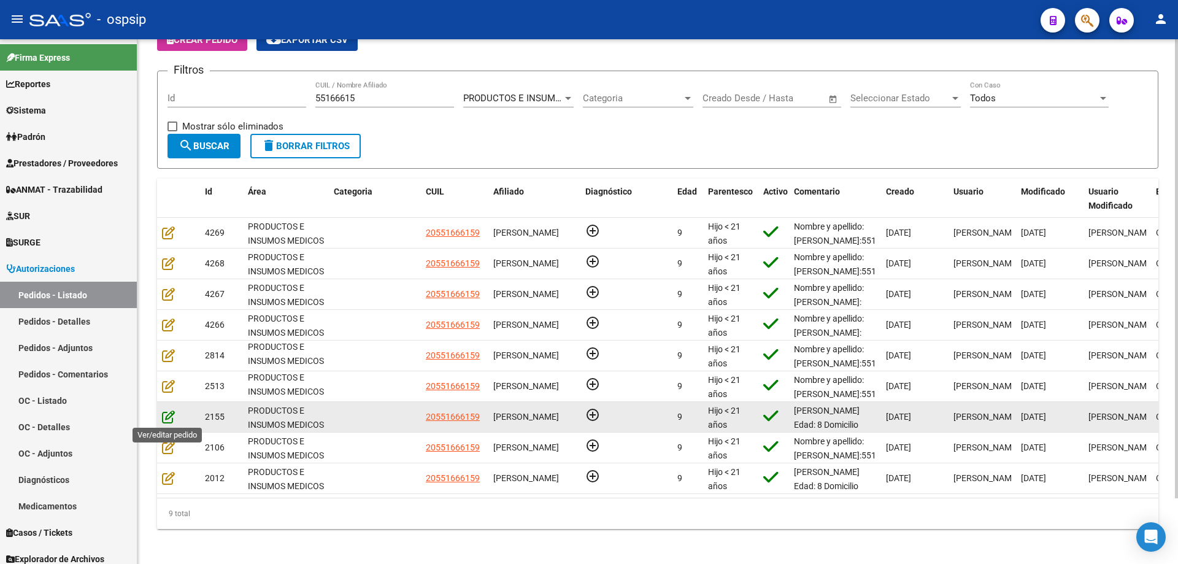
click at [169, 419] on icon at bounding box center [168, 416] width 13 height 13
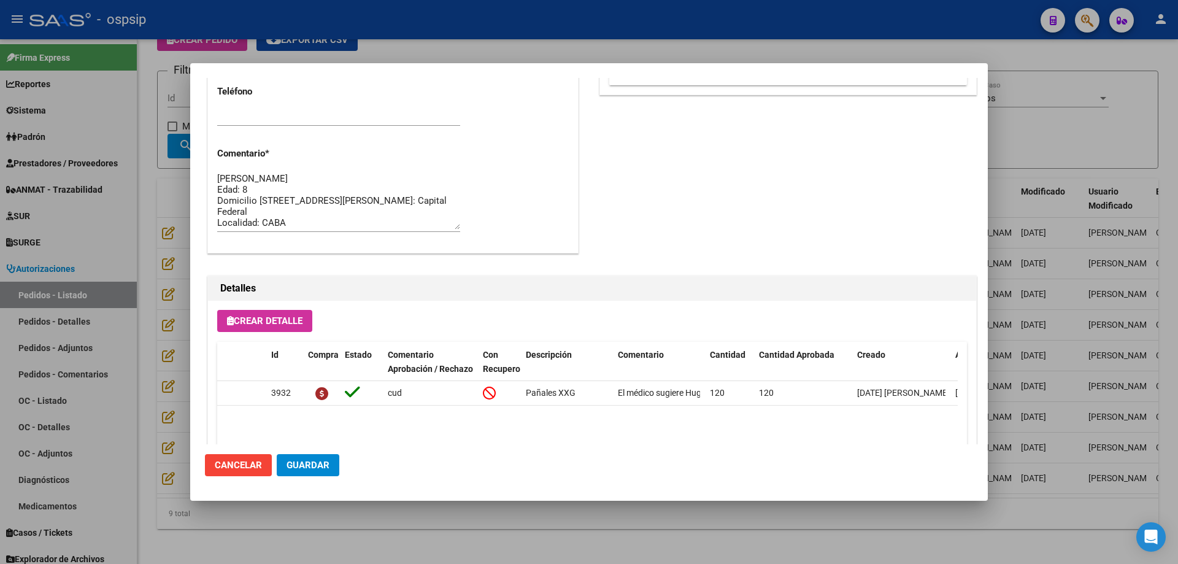
scroll to position [735, 0]
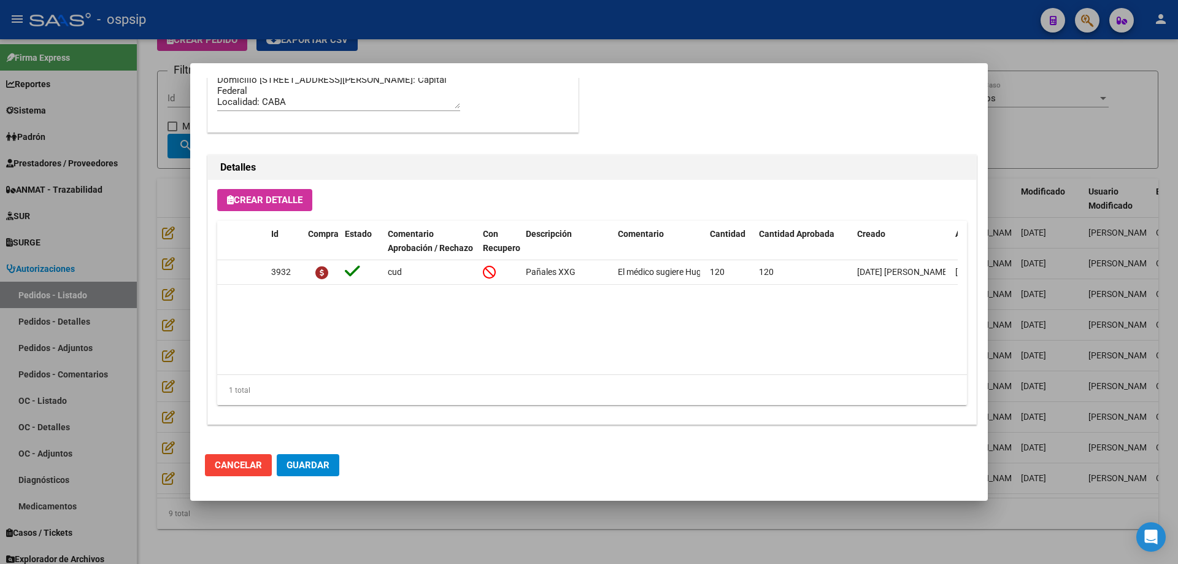
click at [180, 316] on div at bounding box center [589, 282] width 1178 height 564
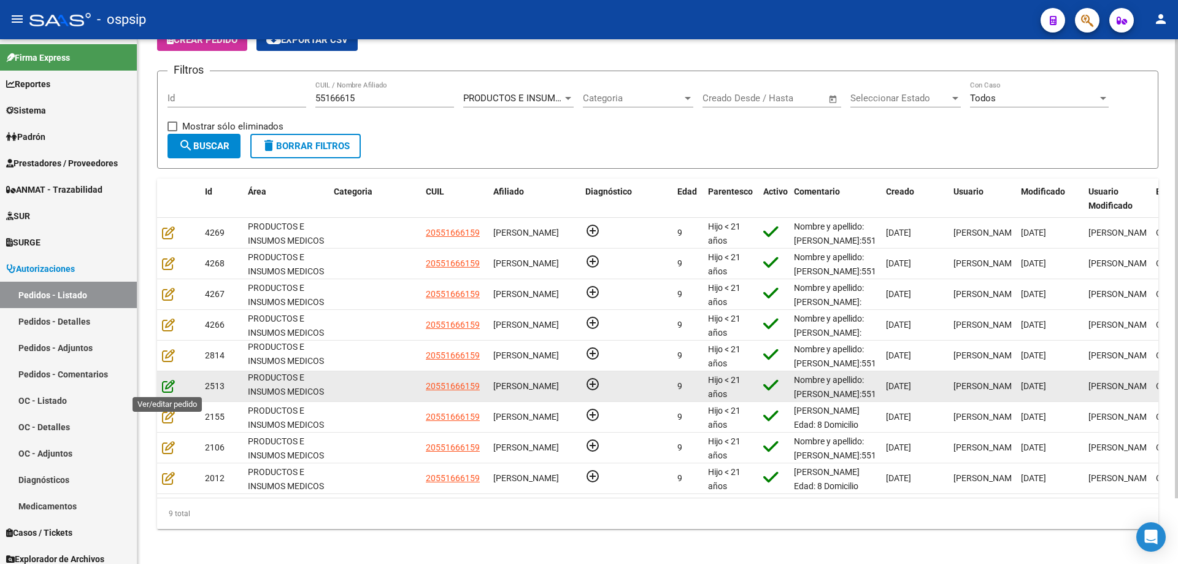
click at [169, 386] on icon at bounding box center [168, 385] width 13 height 13
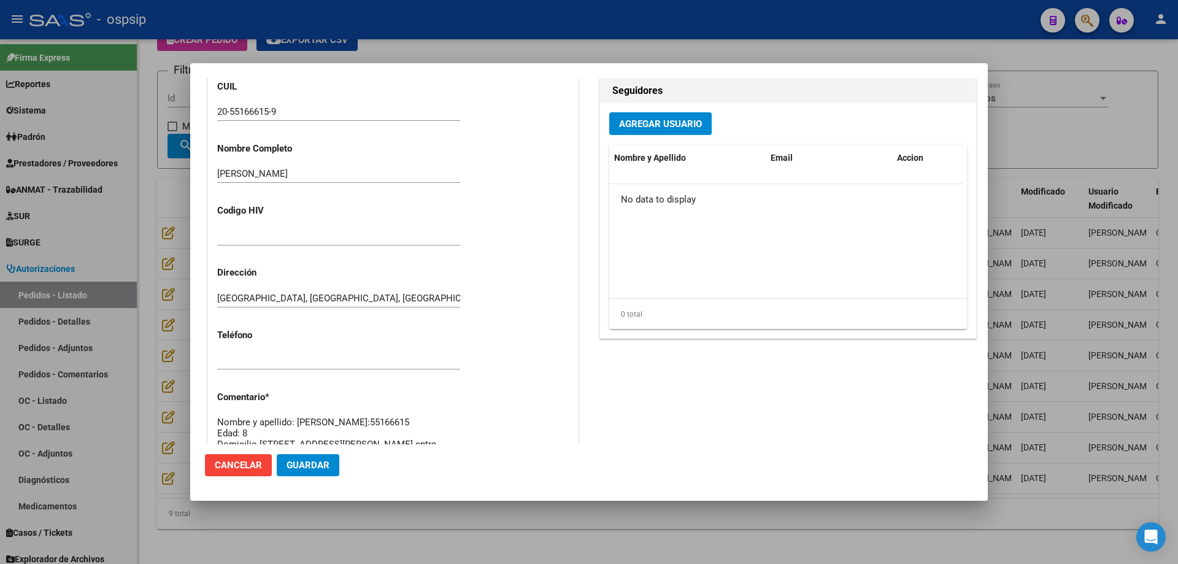
scroll to position [429, 0]
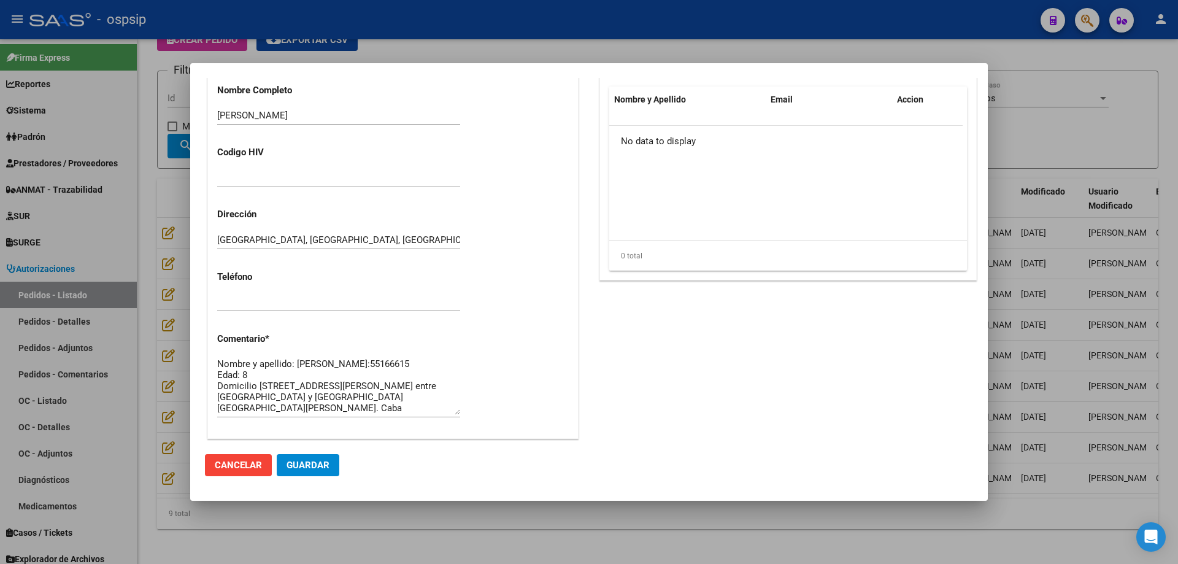
click at [171, 340] on div at bounding box center [589, 282] width 1178 height 564
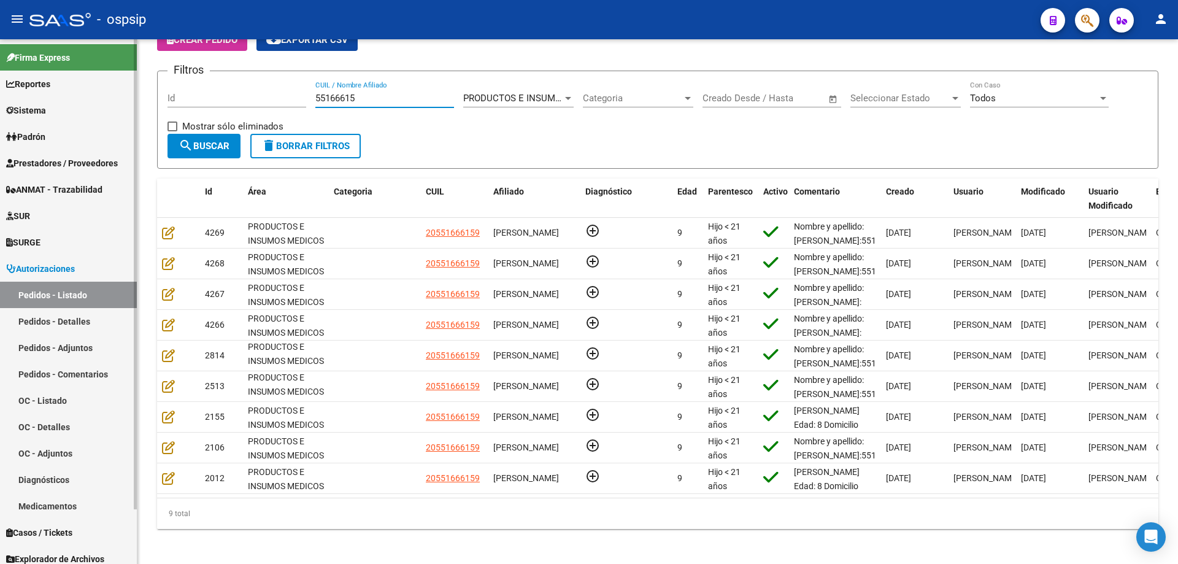
drag, startPoint x: 253, startPoint y: 107, endPoint x: 0, endPoint y: 70, distance: 256.0
click at [0, 67] on mat-sidenav-container "Firma Express Reportes Egresos Devengados Auditorías x Área Auditorías x Usuari…" at bounding box center [589, 301] width 1178 height 524
paste input "45138778"
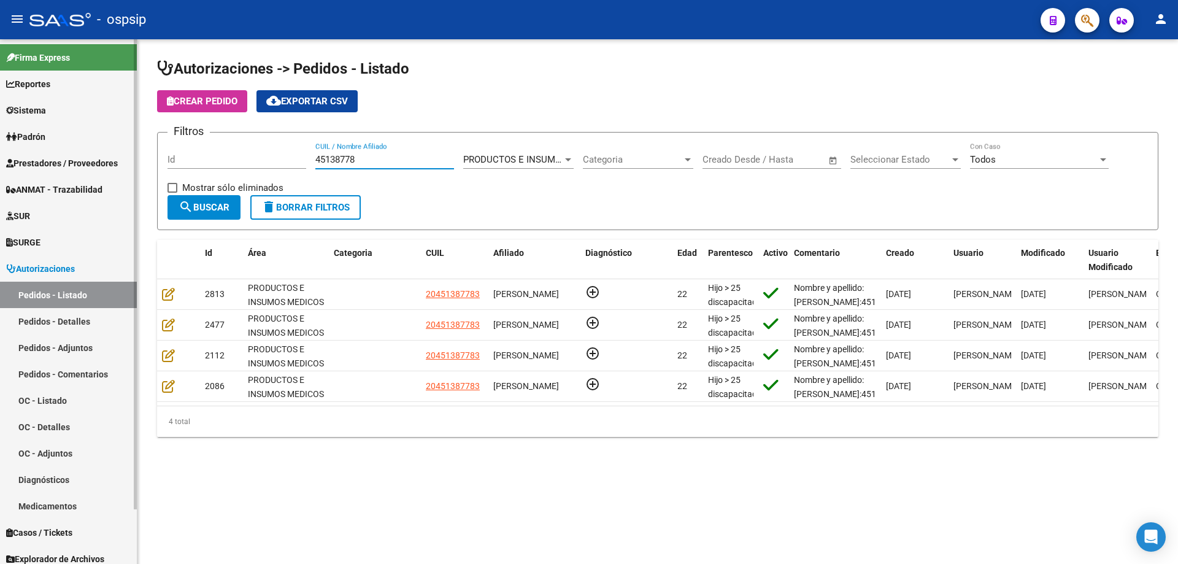
scroll to position [0, 0]
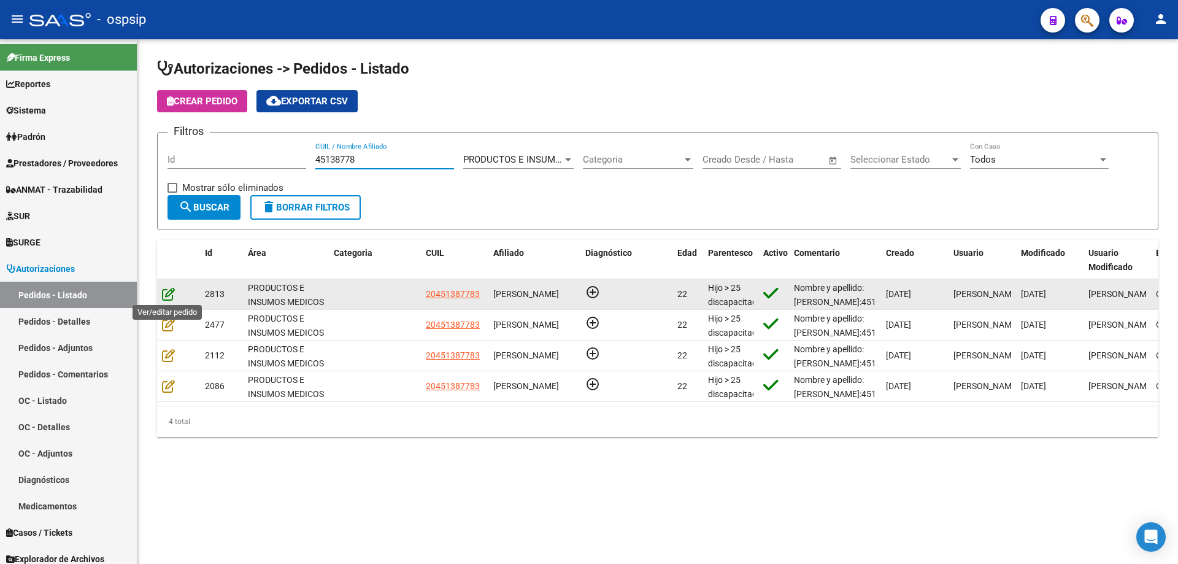
type input "45138778"
click at [171, 298] on icon at bounding box center [168, 293] width 13 height 13
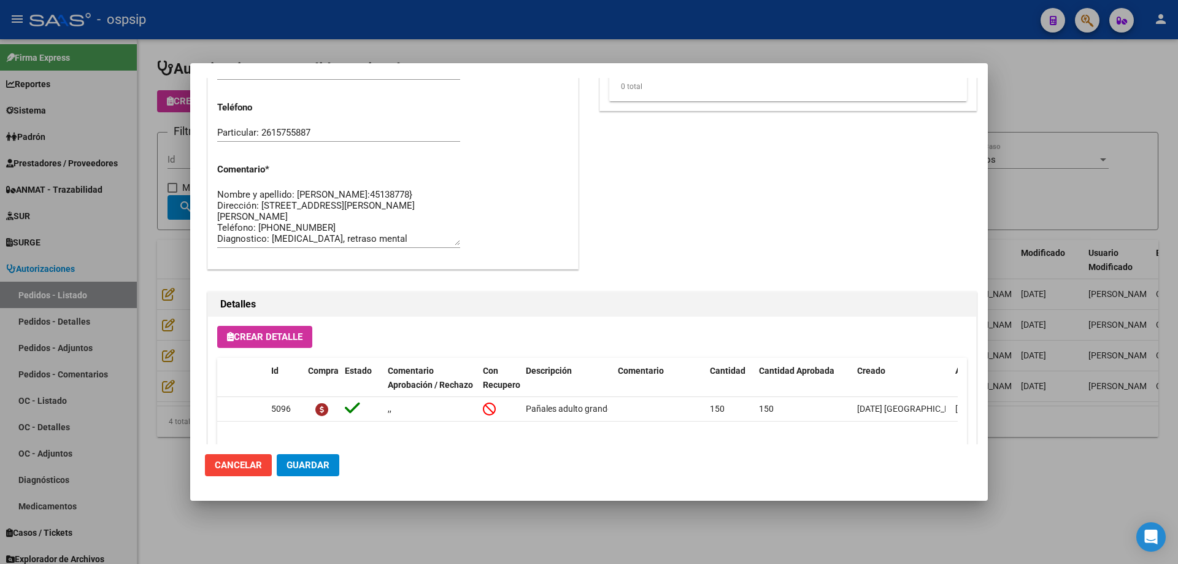
scroll to position [735, 0]
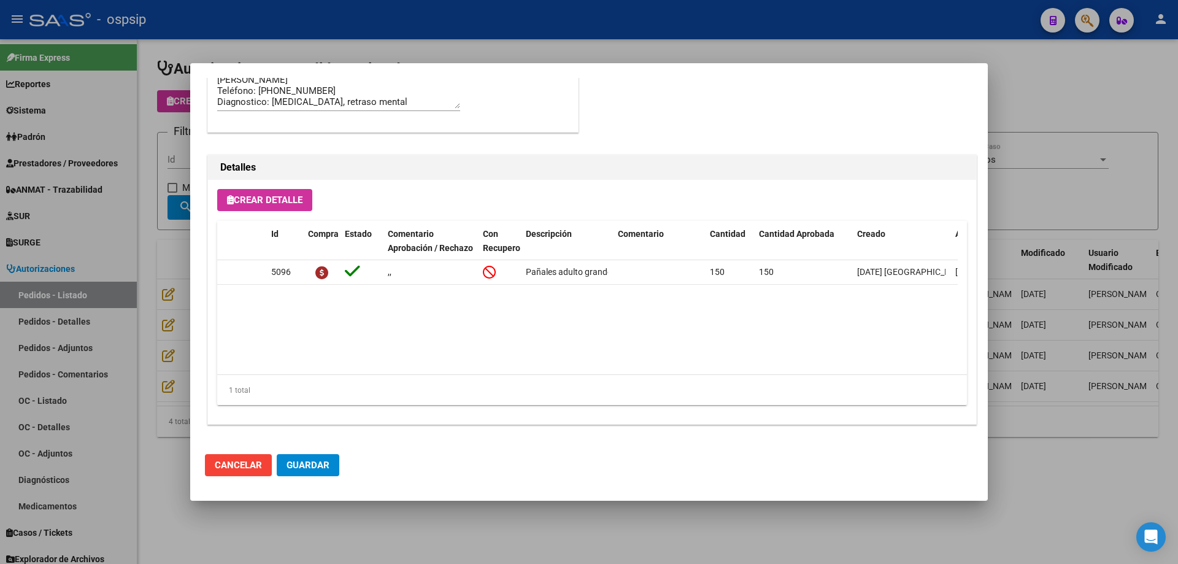
drag, startPoint x: 120, startPoint y: 275, endPoint x: 139, endPoint y: 296, distance: 29.1
click at [121, 277] on div at bounding box center [589, 282] width 1178 height 564
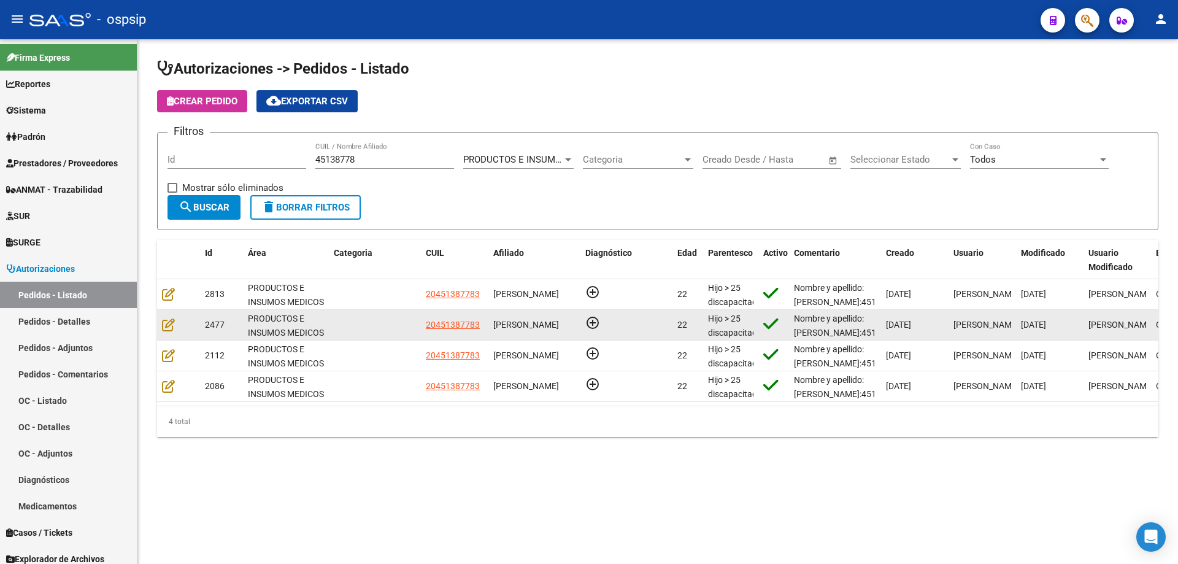
click at [175, 320] on div at bounding box center [178, 325] width 33 height 14
click at [172, 322] on icon at bounding box center [168, 324] width 13 height 13
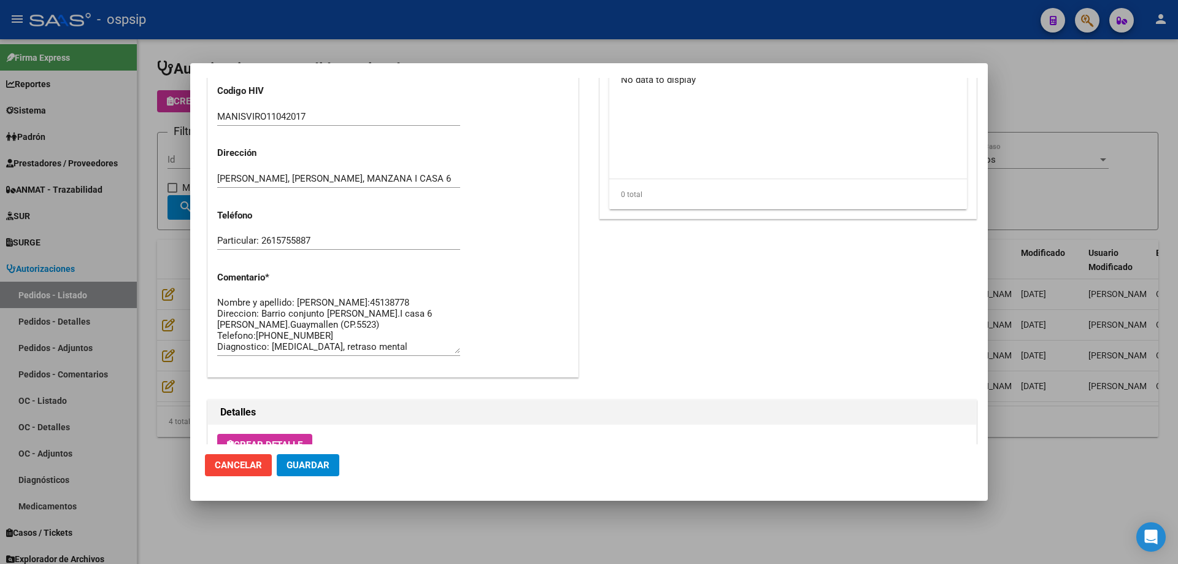
scroll to position [22, 0]
click at [149, 326] on div at bounding box center [589, 282] width 1178 height 564
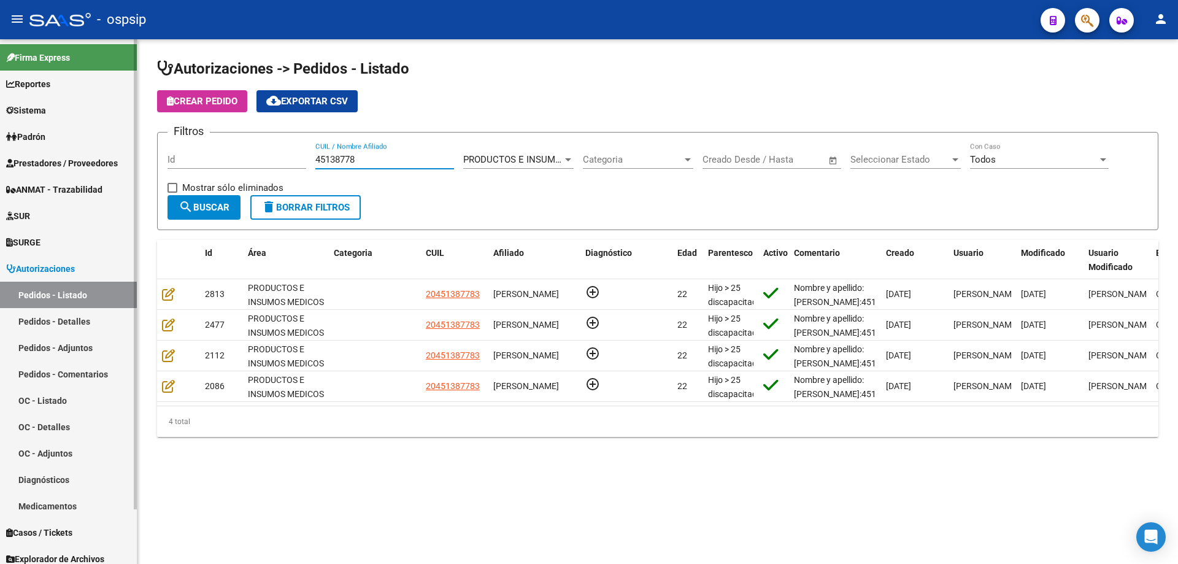
drag, startPoint x: 404, startPoint y: 158, endPoint x: 0, endPoint y: 73, distance: 413.1
click at [29, 94] on mat-sidenav-container "Firma Express Reportes Egresos Devengados Auditorías x Área Auditorías x Usuari…" at bounding box center [589, 301] width 1178 height 524
paste input "49852164"
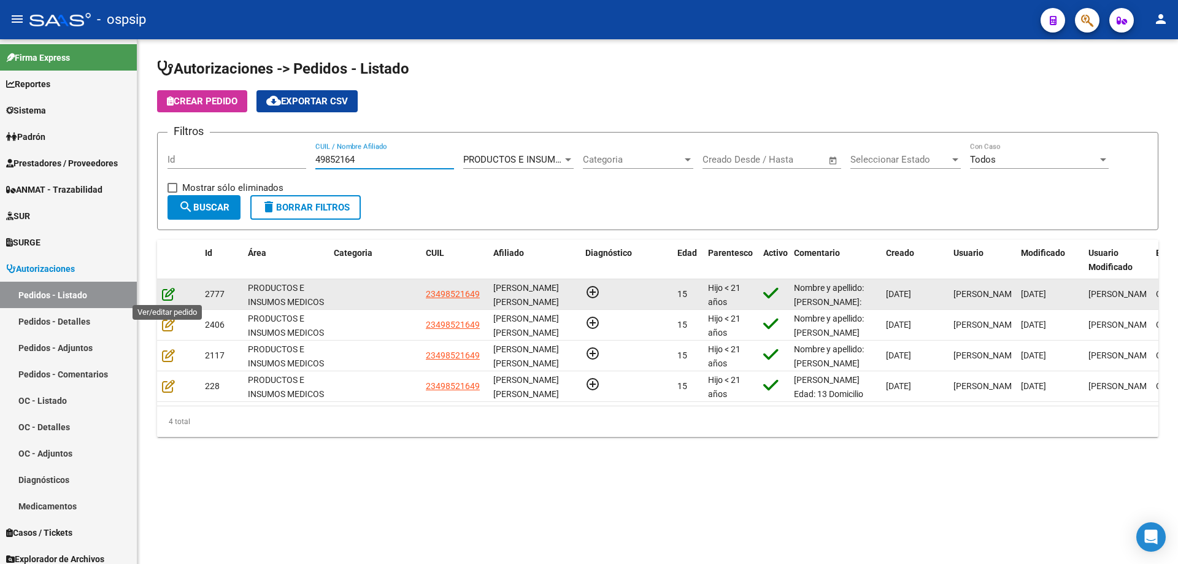
type input "49852164"
click at [174, 296] on icon at bounding box center [168, 293] width 13 height 13
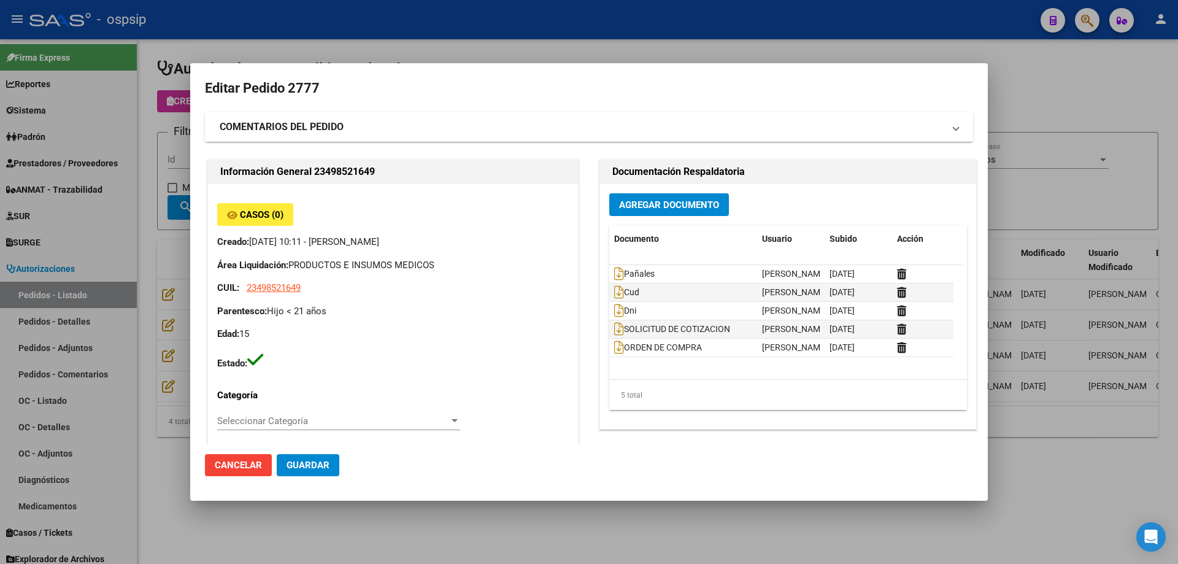
click at [104, 282] on div at bounding box center [589, 282] width 1178 height 564
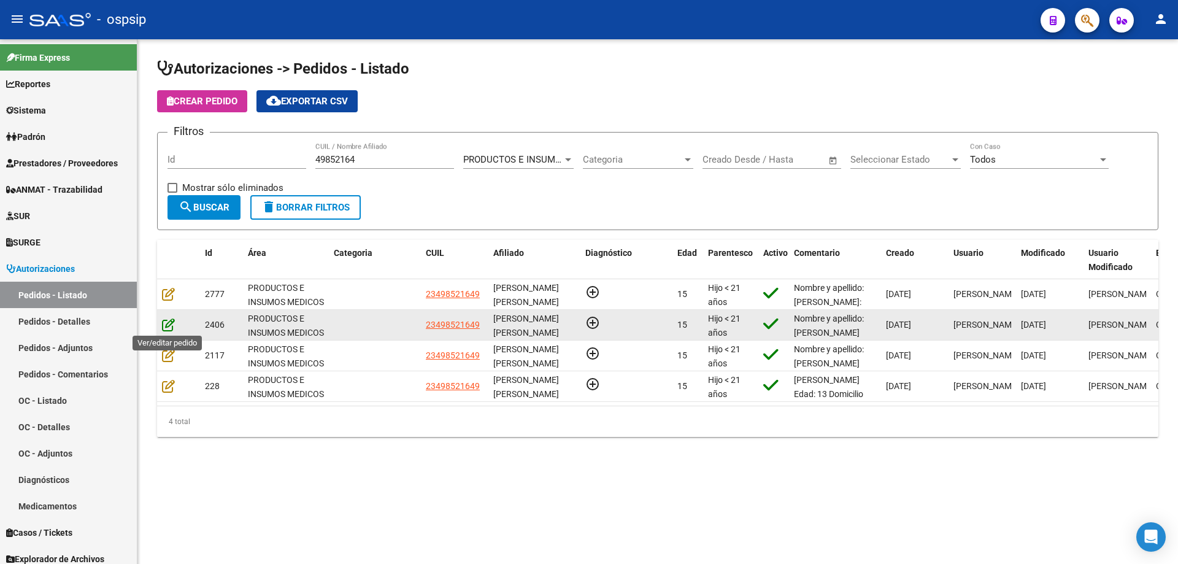
click at [166, 329] on icon at bounding box center [168, 324] width 13 height 13
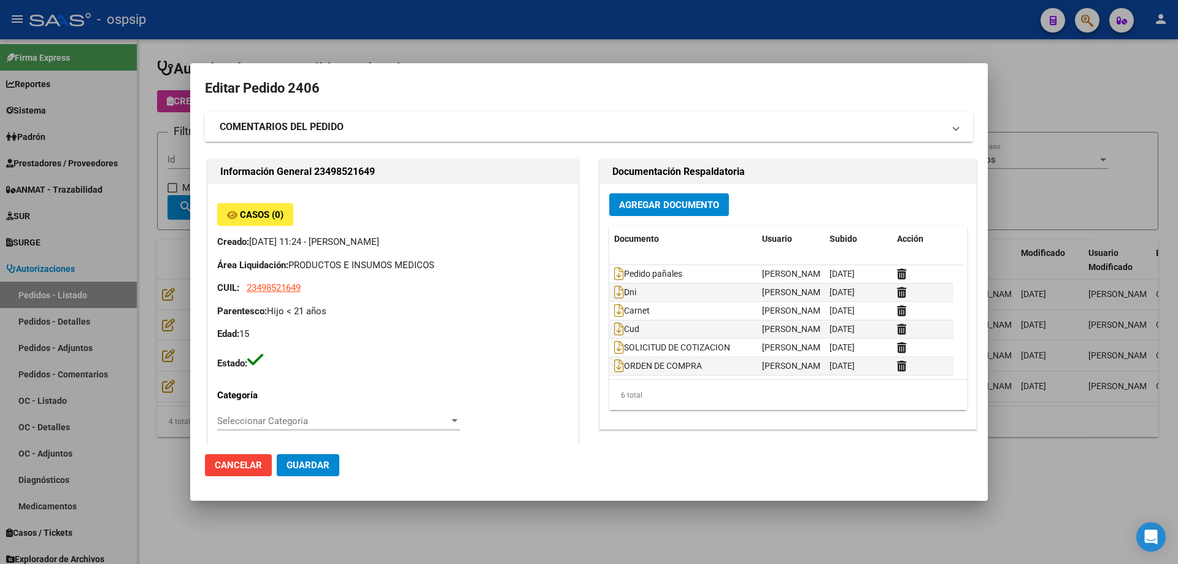
click at [146, 301] on div at bounding box center [589, 282] width 1178 height 564
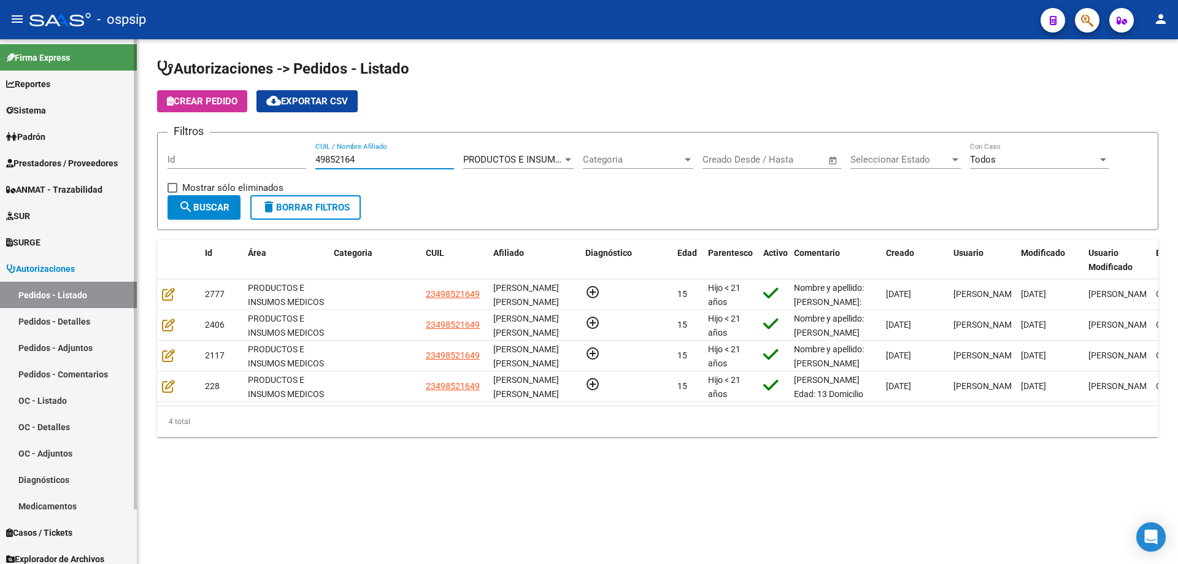
drag, startPoint x: 385, startPoint y: 158, endPoint x: 0, endPoint y: 144, distance: 384.9
click at [0, 149] on mat-sidenav-container "Firma Express Reportes Egresos Devengados Auditorías x Área Auditorías x Usuari…" at bounding box center [589, 301] width 1178 height 524
paste input "55354010"
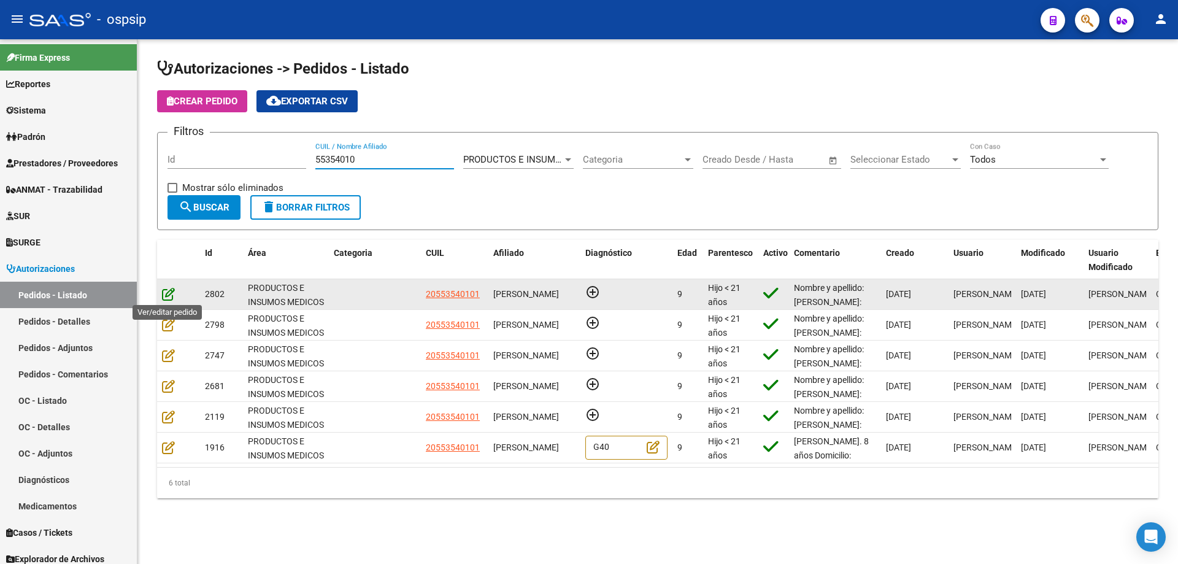
type input "55354010"
click at [166, 293] on icon at bounding box center [168, 293] width 13 height 13
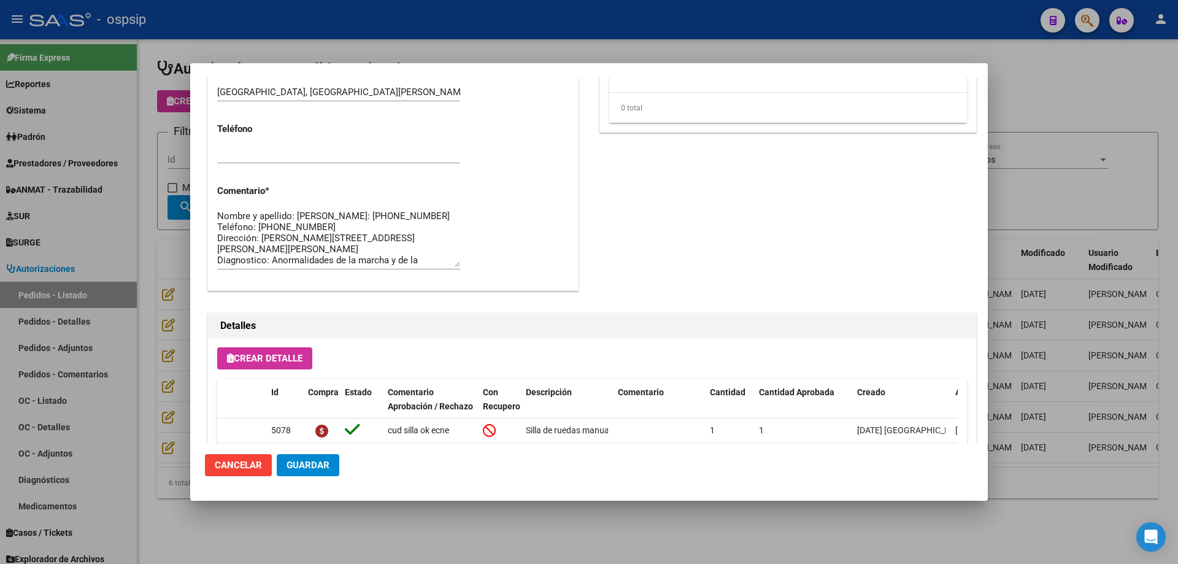
scroll to position [735, 0]
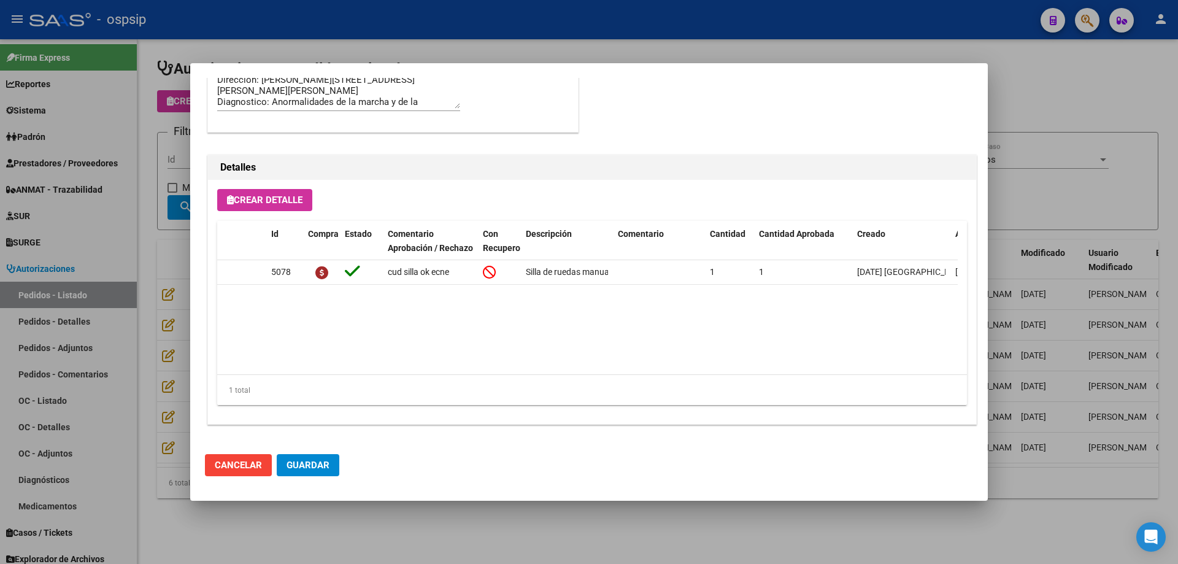
click at [172, 288] on div at bounding box center [589, 282] width 1178 height 564
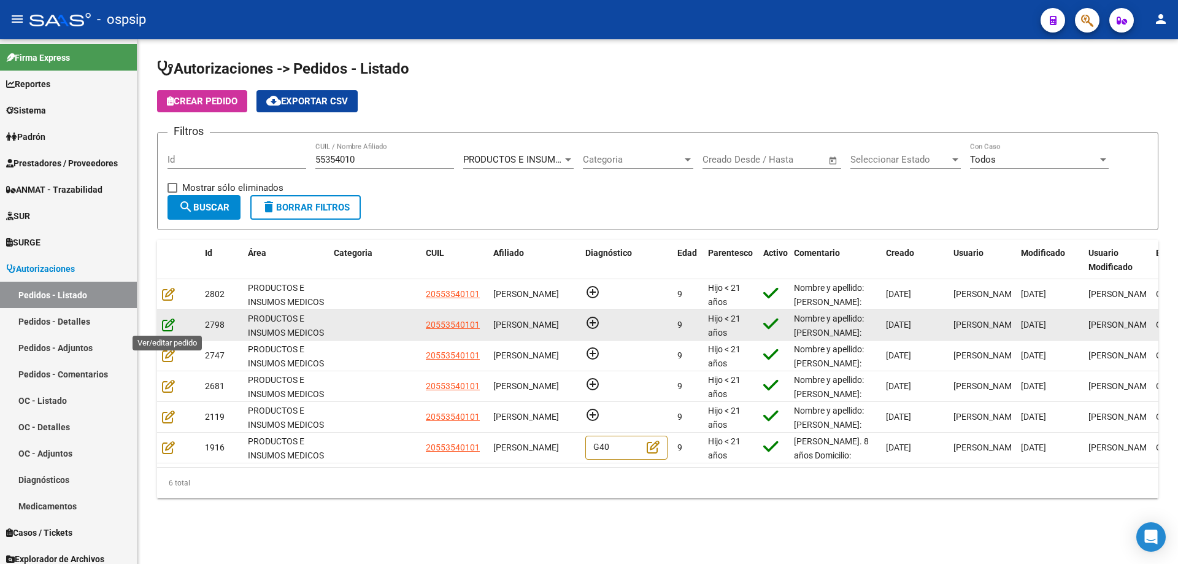
click at [166, 324] on icon at bounding box center [168, 324] width 13 height 13
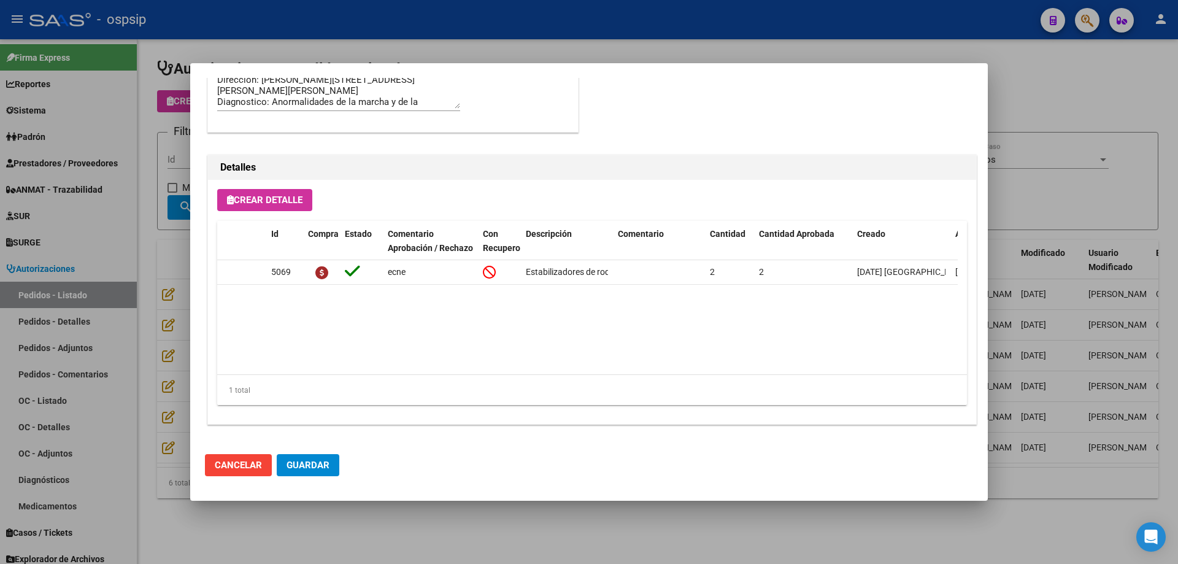
click at [161, 357] on div at bounding box center [589, 282] width 1178 height 564
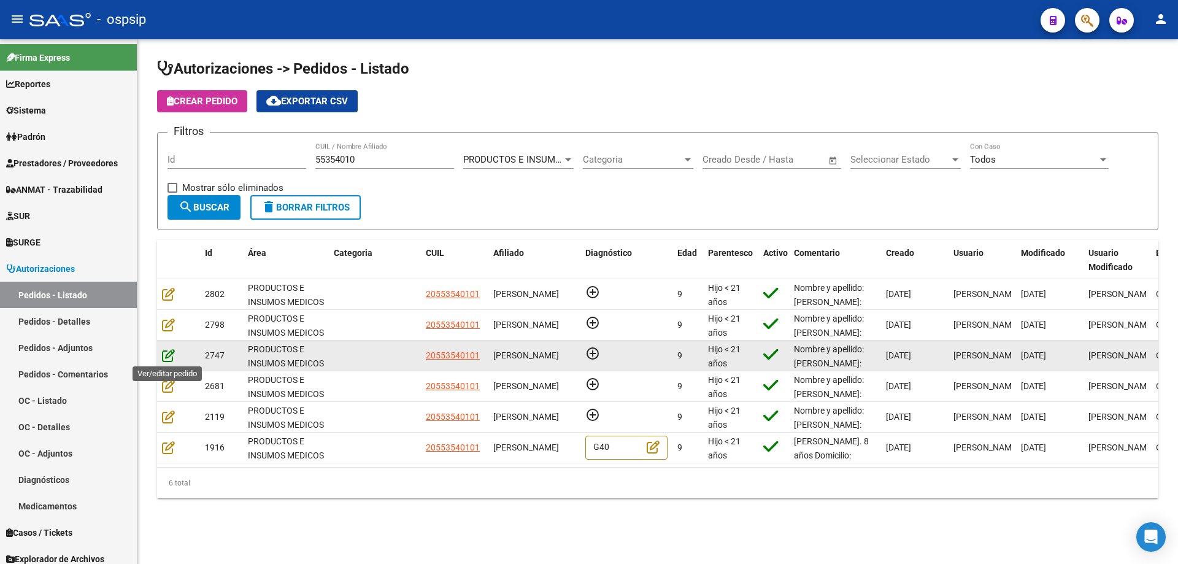
click at [166, 354] on icon at bounding box center [168, 354] width 13 height 13
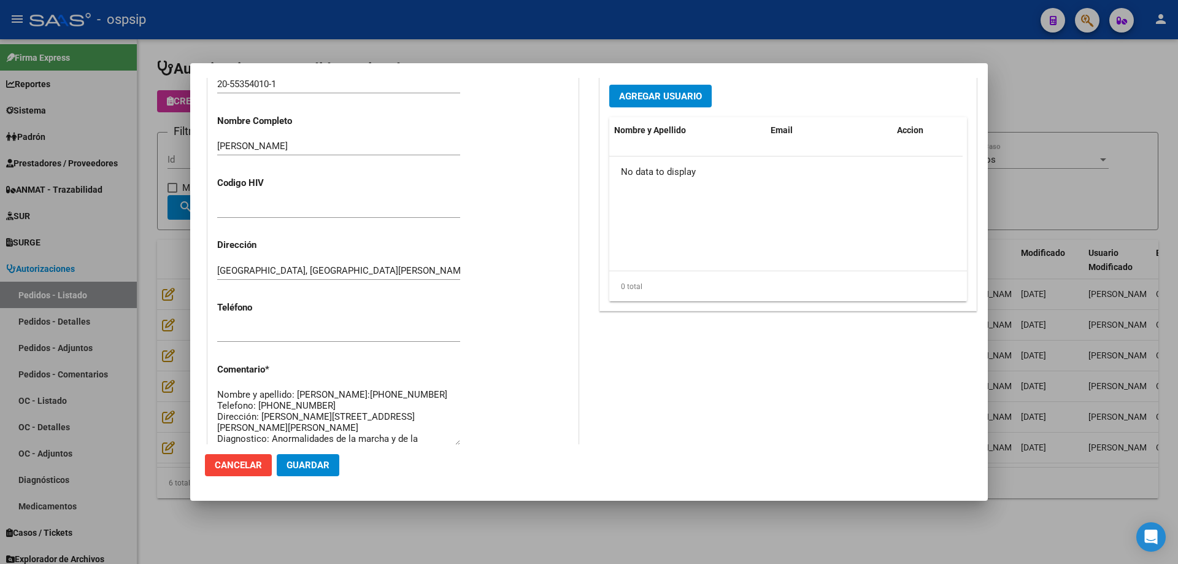
scroll to position [491, 0]
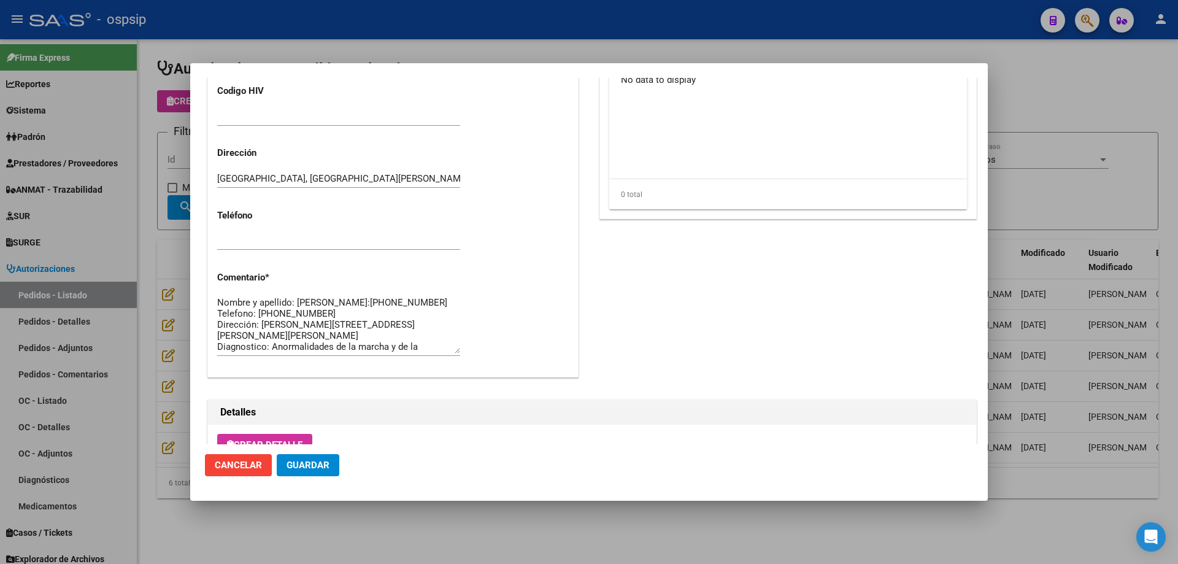
click at [174, 331] on div at bounding box center [589, 282] width 1178 height 564
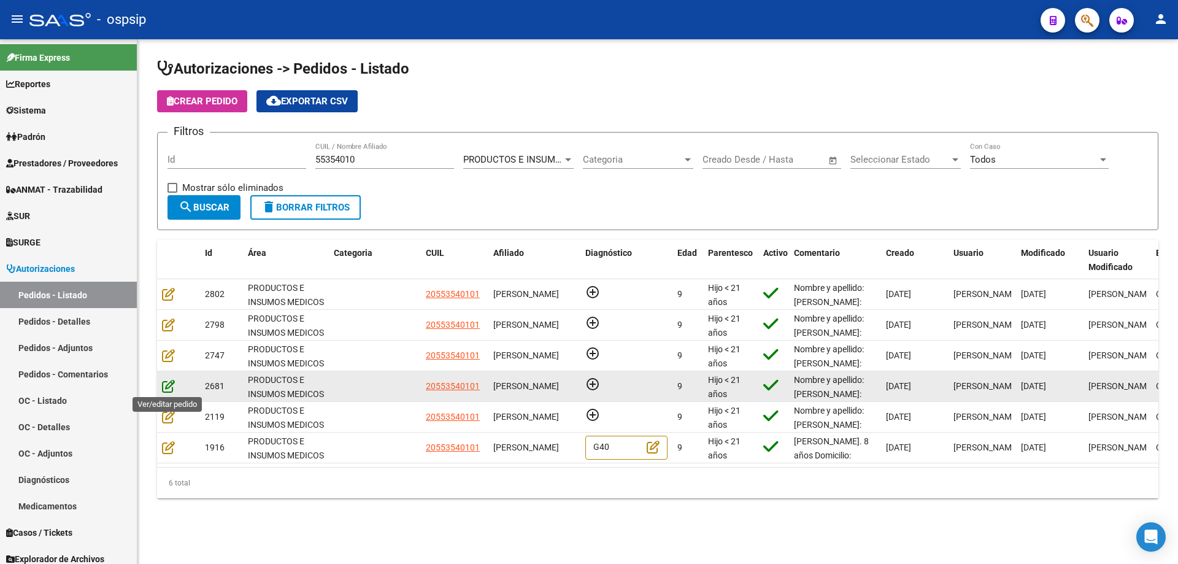
click at [172, 390] on icon at bounding box center [168, 385] width 13 height 13
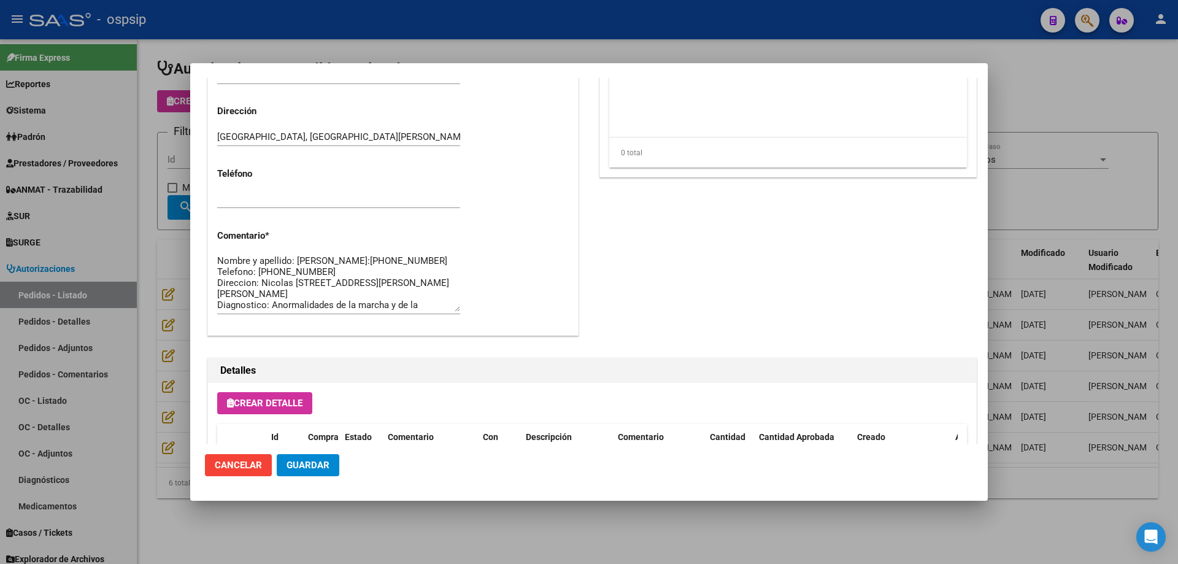
scroll to position [735, 0]
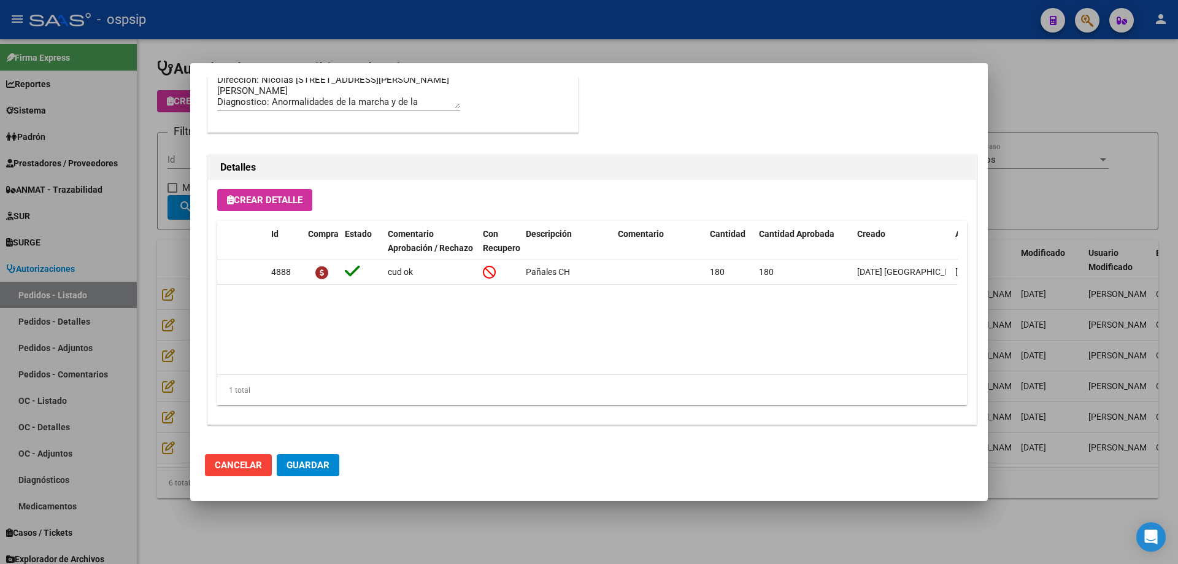
click at [186, 294] on div at bounding box center [589, 282] width 1178 height 564
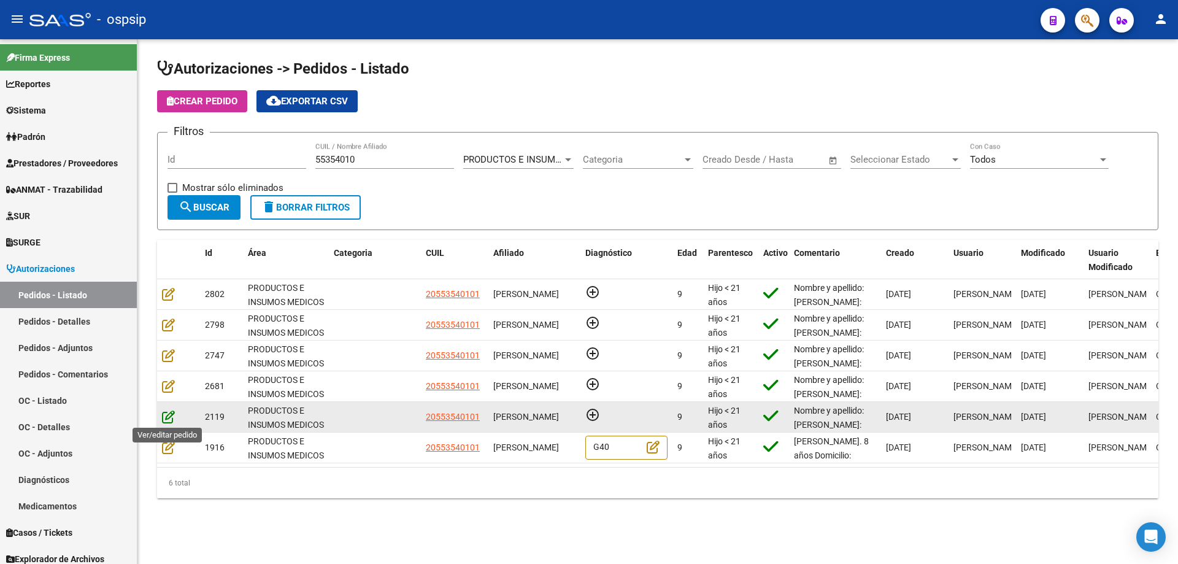
click at [165, 418] on icon at bounding box center [168, 416] width 13 height 13
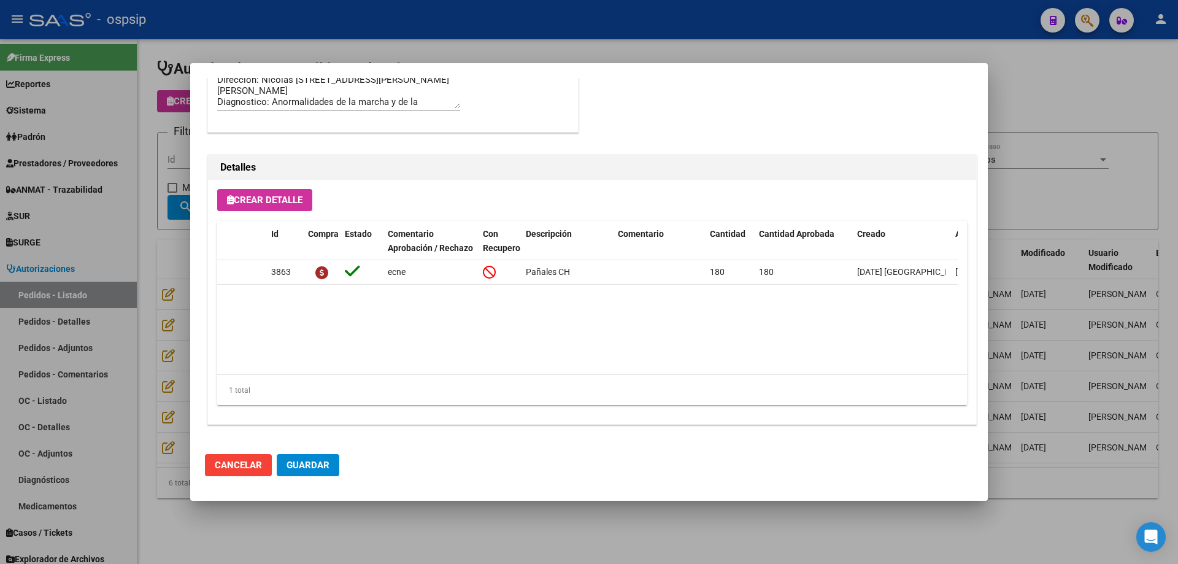
click at [120, 332] on div at bounding box center [589, 282] width 1178 height 564
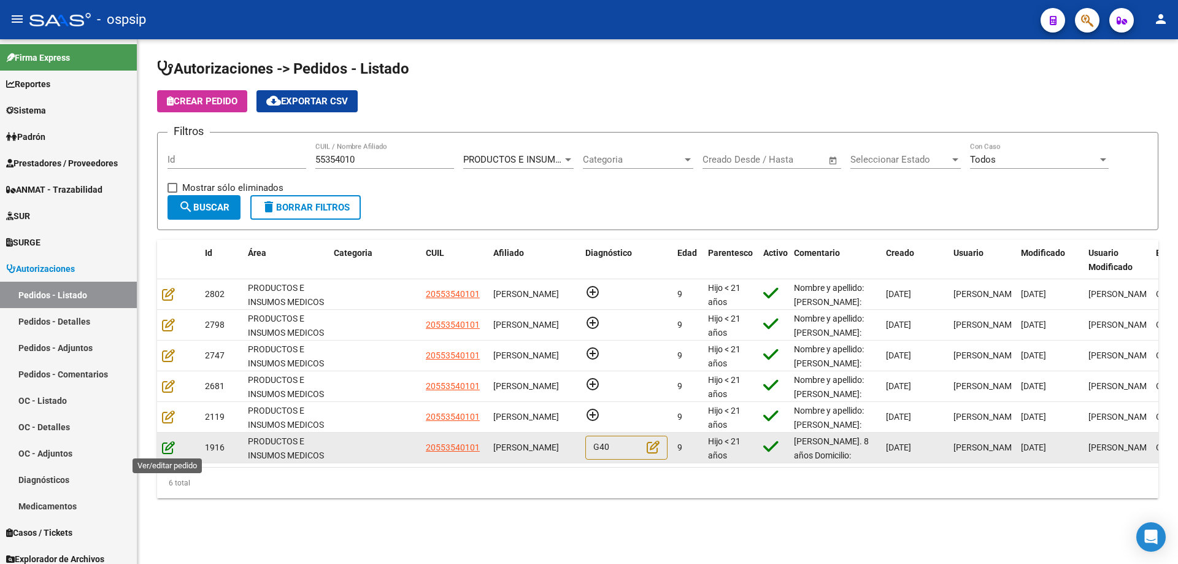
click at [169, 446] on icon at bounding box center [168, 446] width 13 height 13
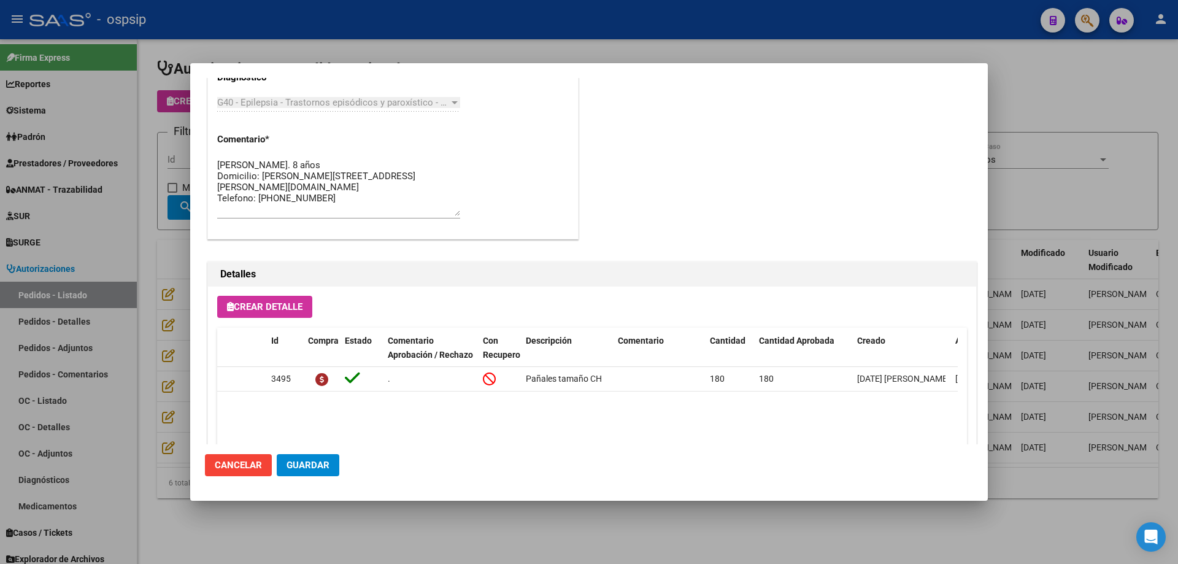
scroll to position [797, 0]
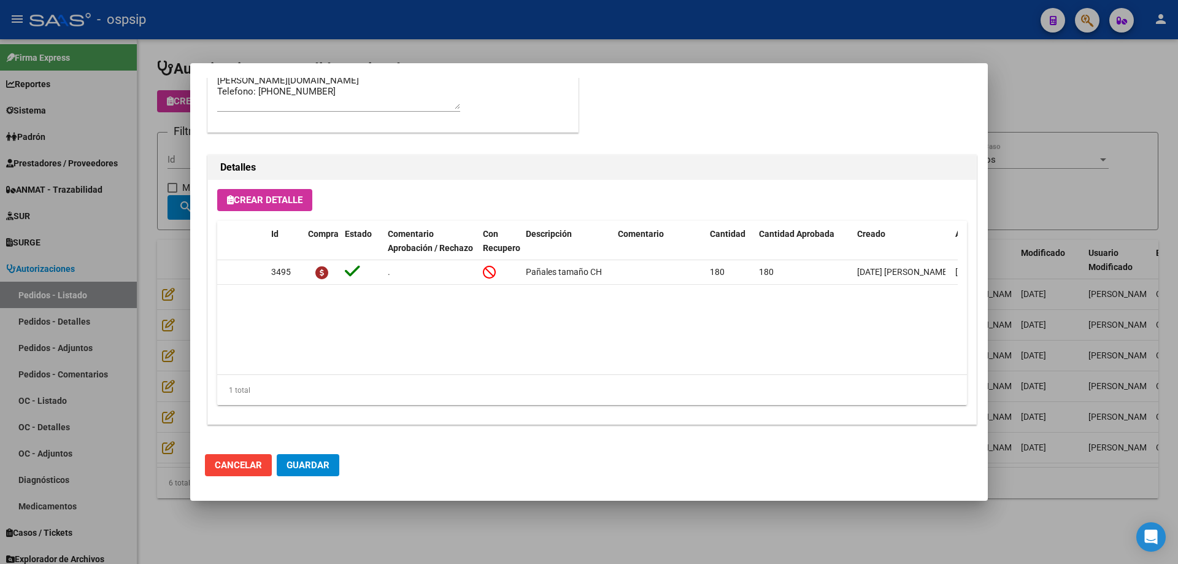
click at [156, 241] on div at bounding box center [589, 282] width 1178 height 564
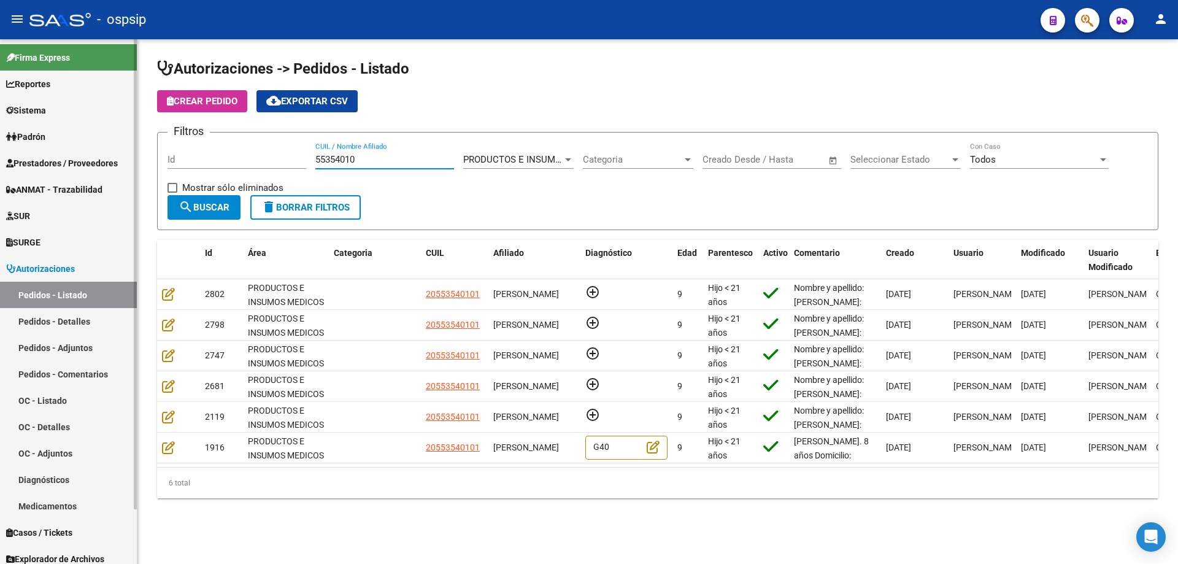
drag, startPoint x: 366, startPoint y: 162, endPoint x: 0, endPoint y: 131, distance: 366.9
click at [0, 133] on mat-sidenav-container "Firma Express Reportes Egresos Devengados Auditorías x Área Auditorías x Usuari…" at bounding box center [589, 301] width 1178 height 524
paste input "48458009"
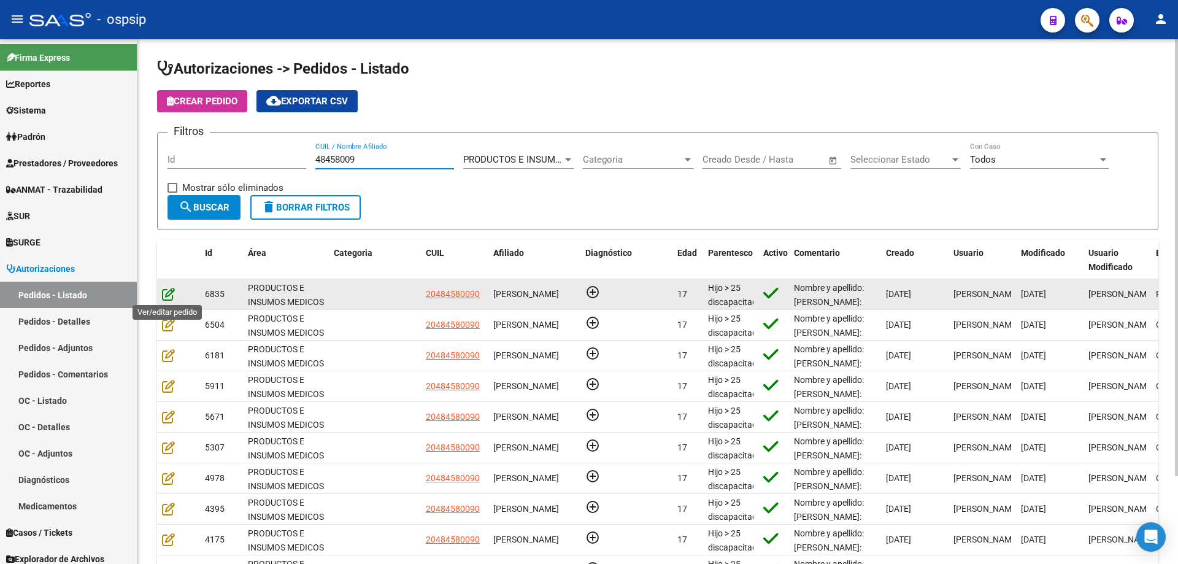
type input "48458009"
click at [168, 293] on icon at bounding box center [168, 293] width 13 height 13
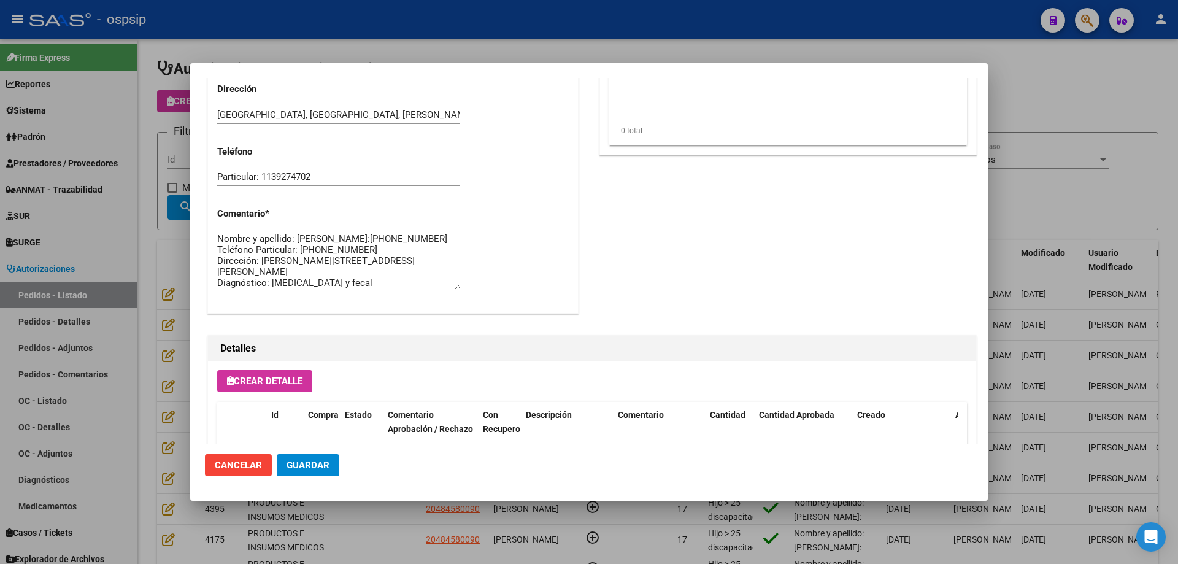
scroll to position [735, 0]
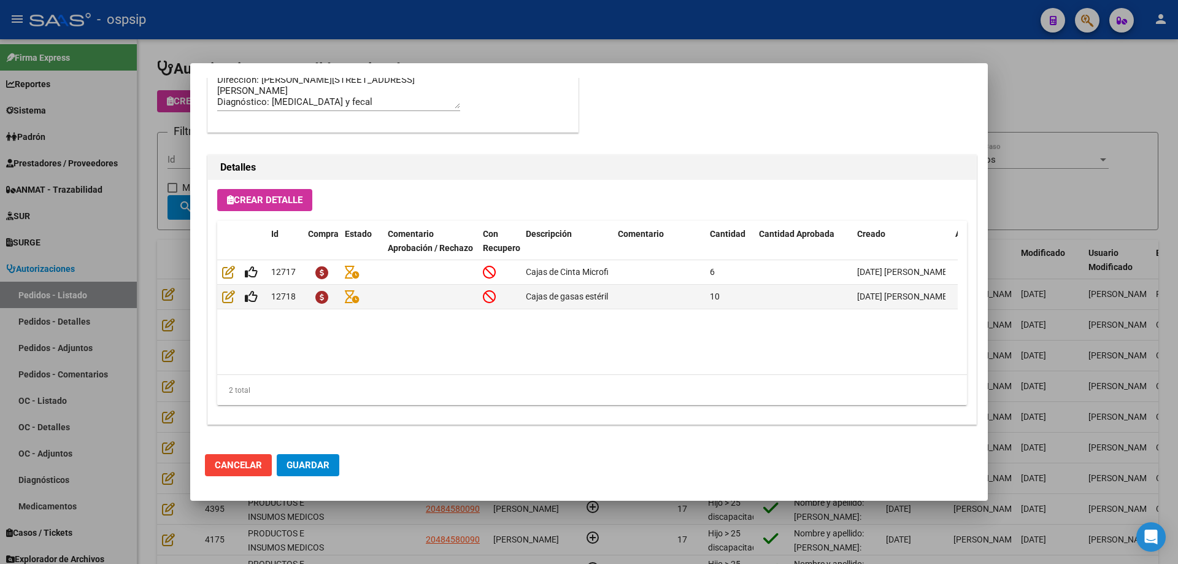
click at [163, 328] on div at bounding box center [589, 282] width 1178 height 564
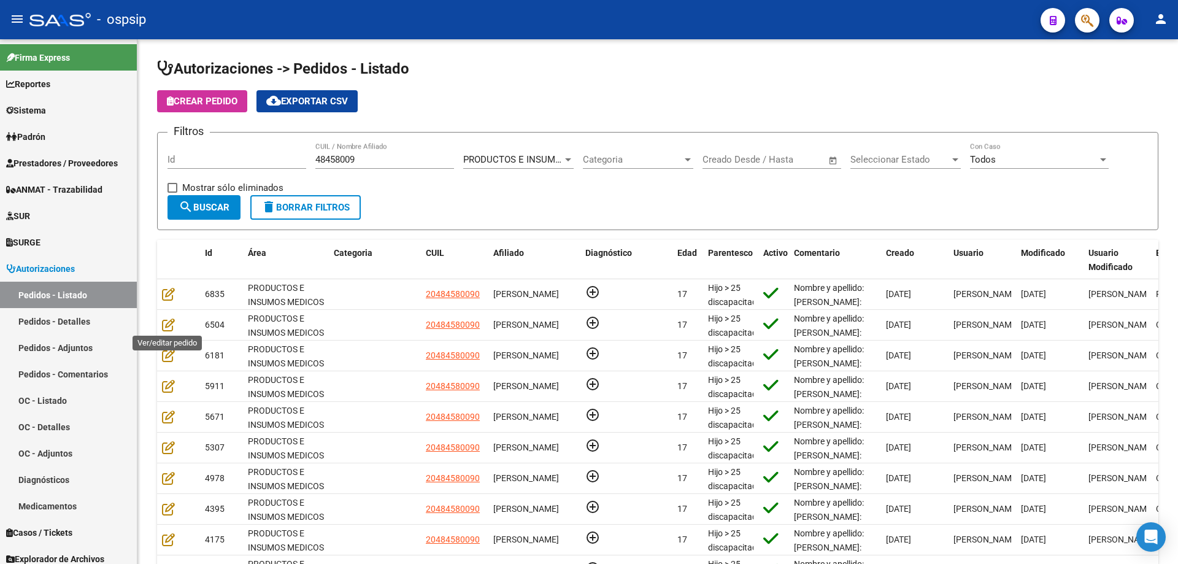
click at [163, 328] on icon at bounding box center [168, 324] width 13 height 13
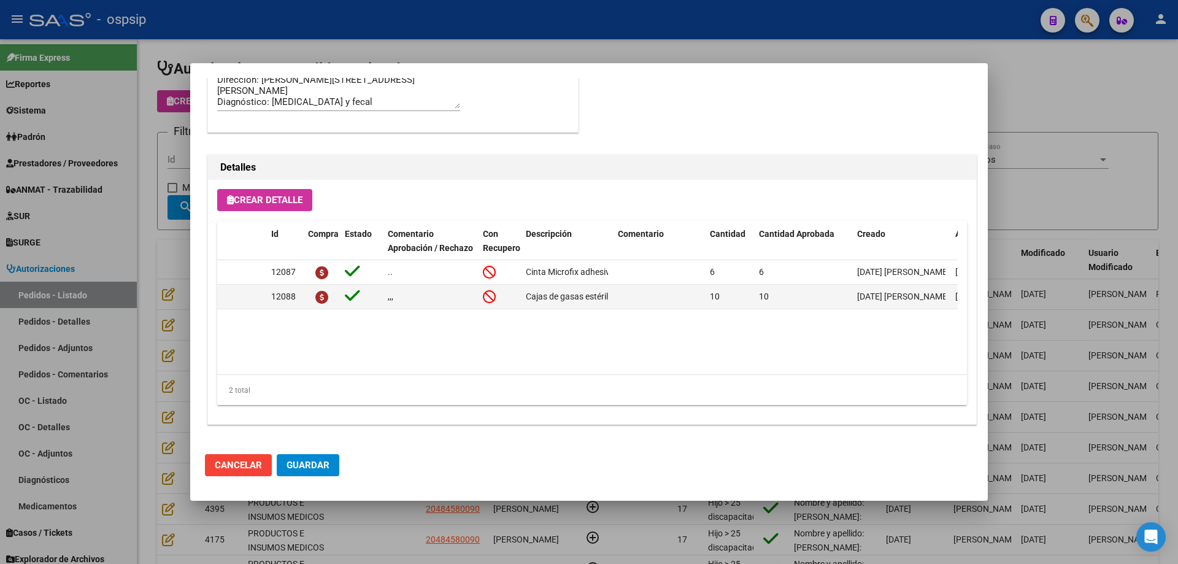
click at [872, 339] on datatable-body "12087 .. Cinta Microfix adhesiva hipoalergénica x 6 c/u Tamaño 5x9 6 6 [DATE] […" at bounding box center [587, 317] width 740 height 114
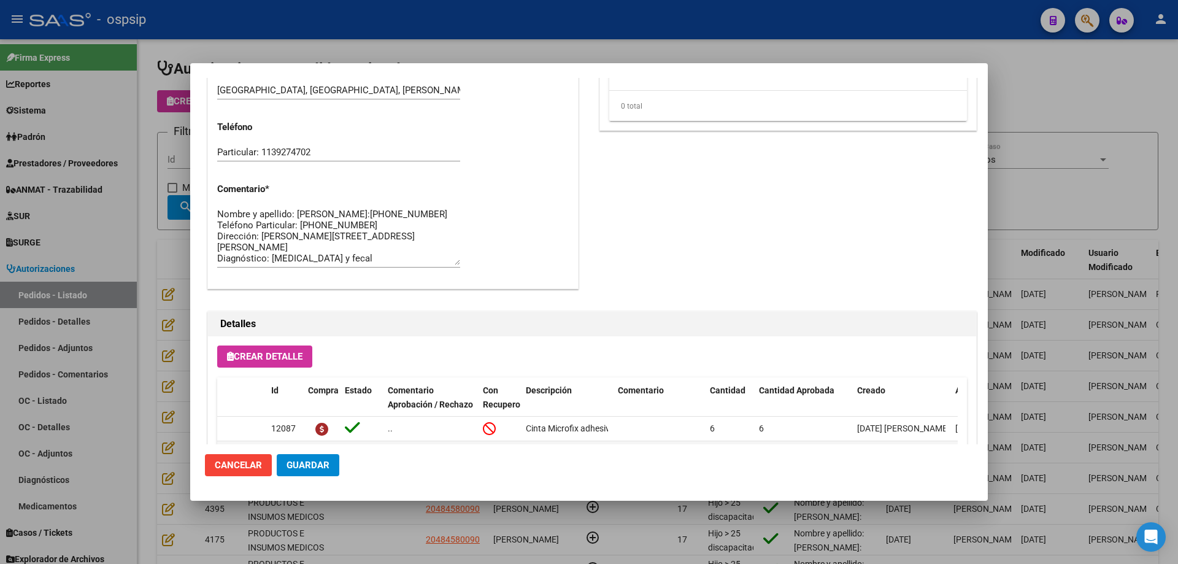
scroll to position [429, 0]
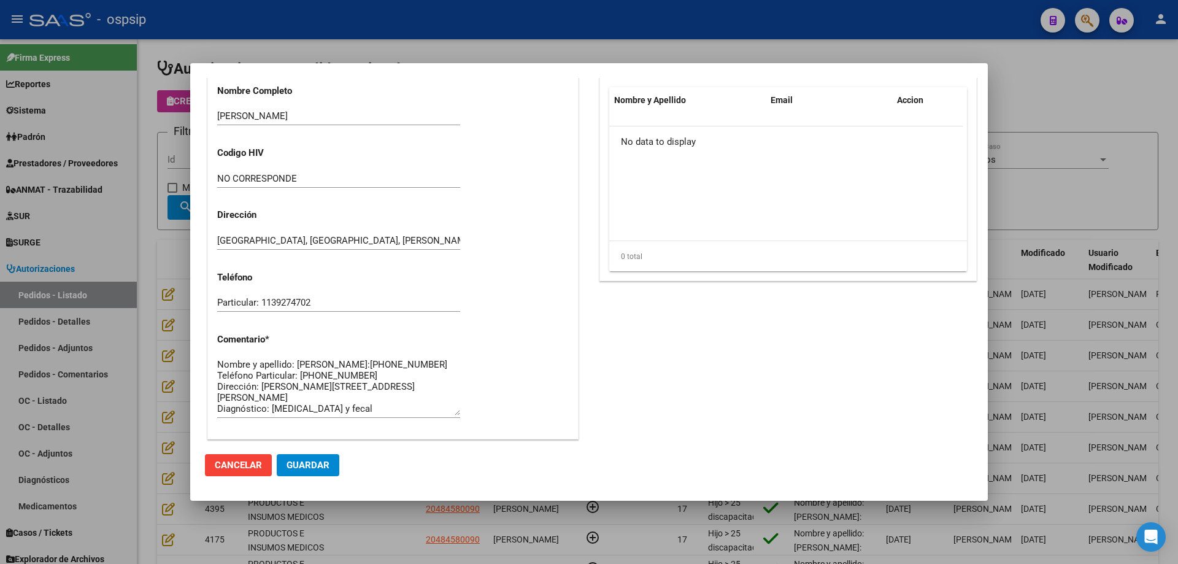
click at [161, 206] on div at bounding box center [589, 282] width 1178 height 564
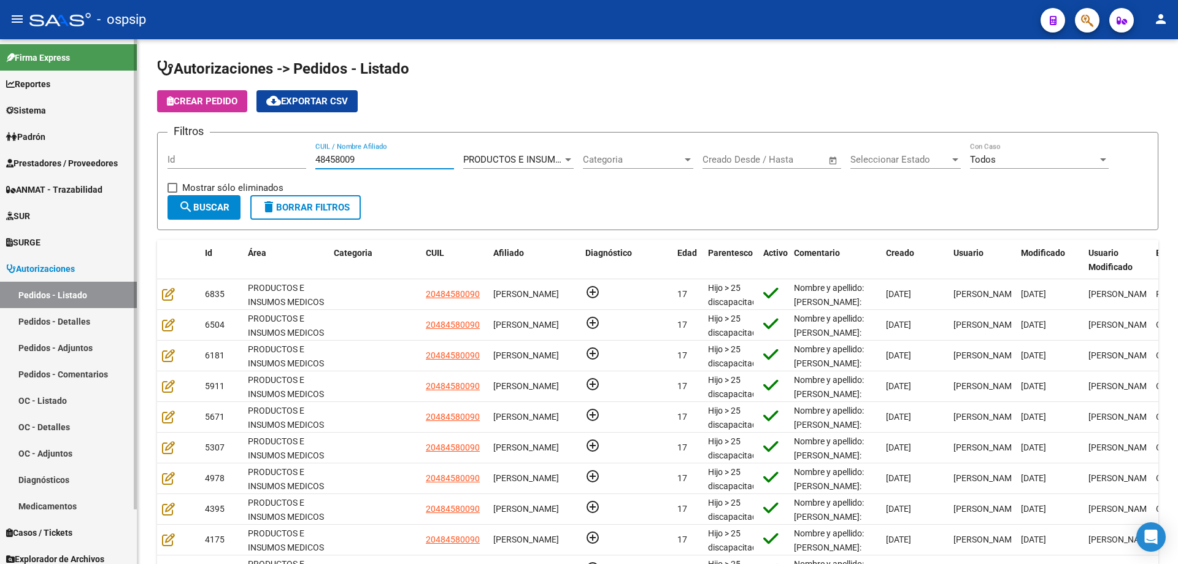
drag, startPoint x: 288, startPoint y: 152, endPoint x: 1, endPoint y: 99, distance: 291.9
click at [0, 101] on mat-sidenav-container "Firma Express Reportes Egresos Devengados Auditorías x Área Auditorías x Usuari…" at bounding box center [589, 301] width 1178 height 524
paste input "55492453"
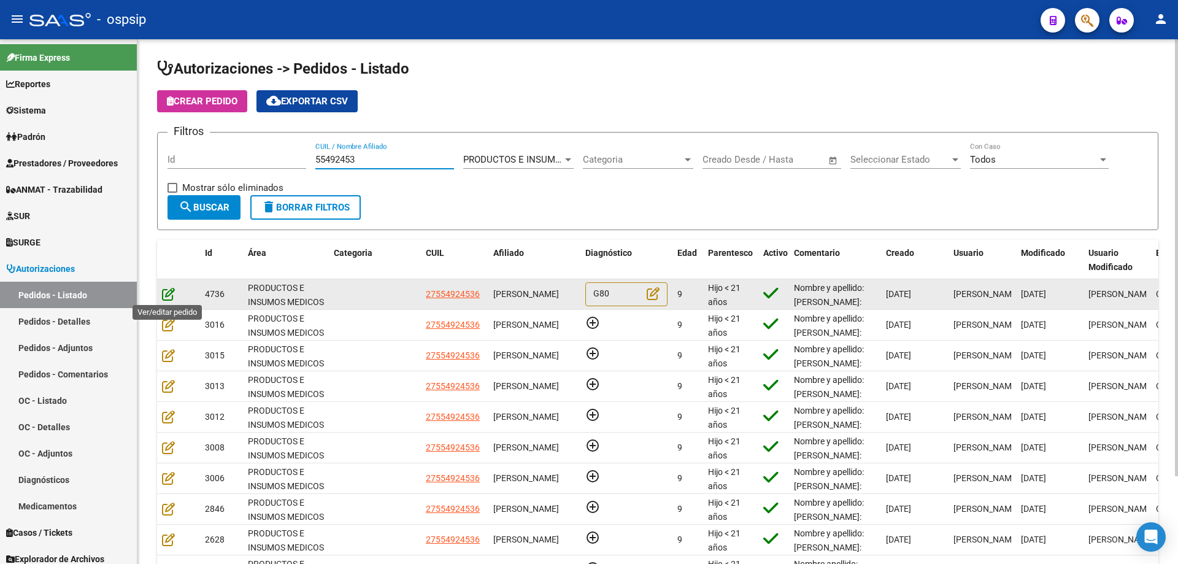
type input "55492453"
click at [171, 291] on icon at bounding box center [168, 293] width 13 height 13
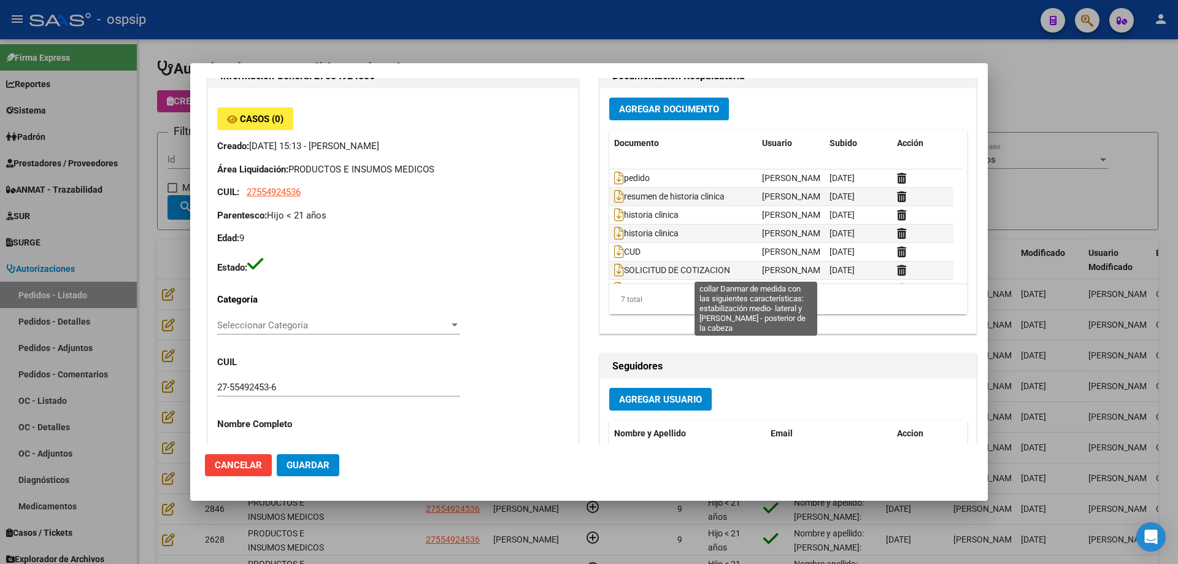
scroll to position [0, 0]
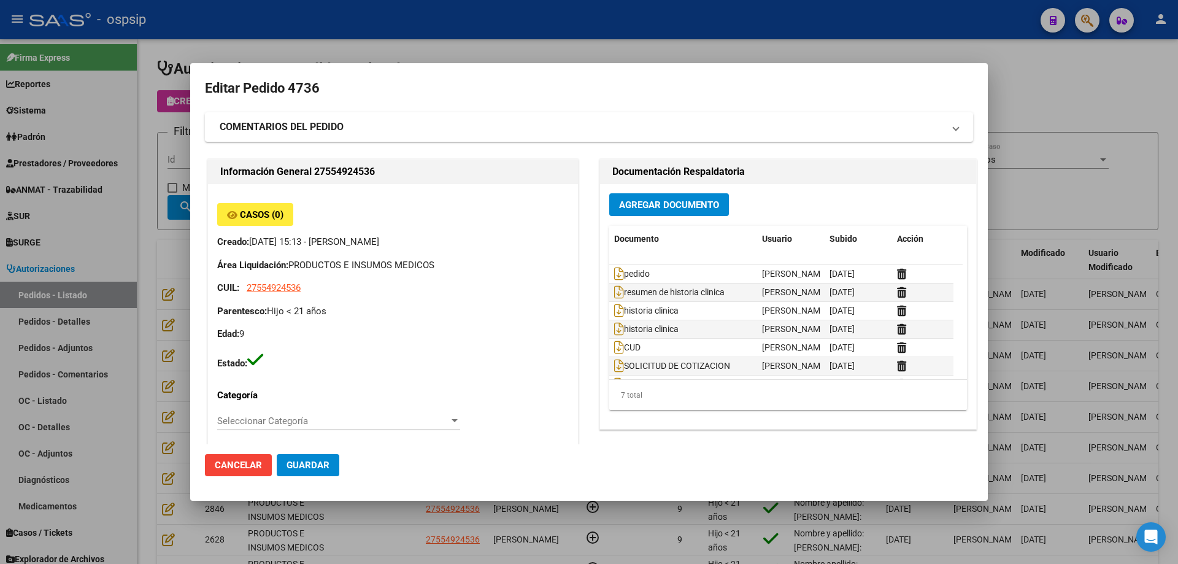
click at [145, 241] on div at bounding box center [589, 282] width 1178 height 564
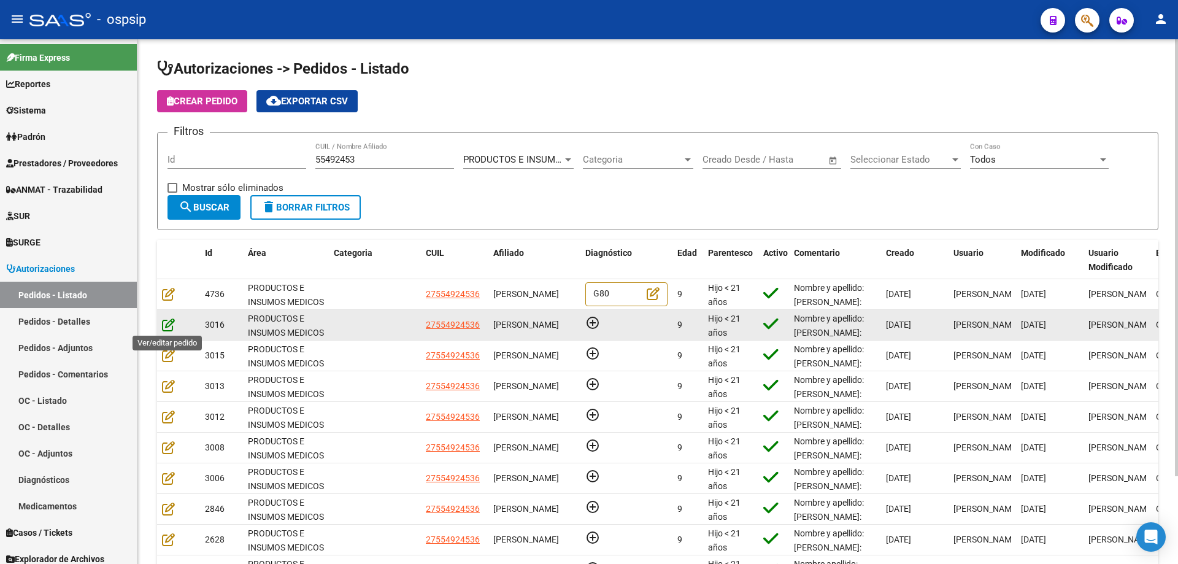
click at [169, 321] on icon at bounding box center [168, 324] width 13 height 13
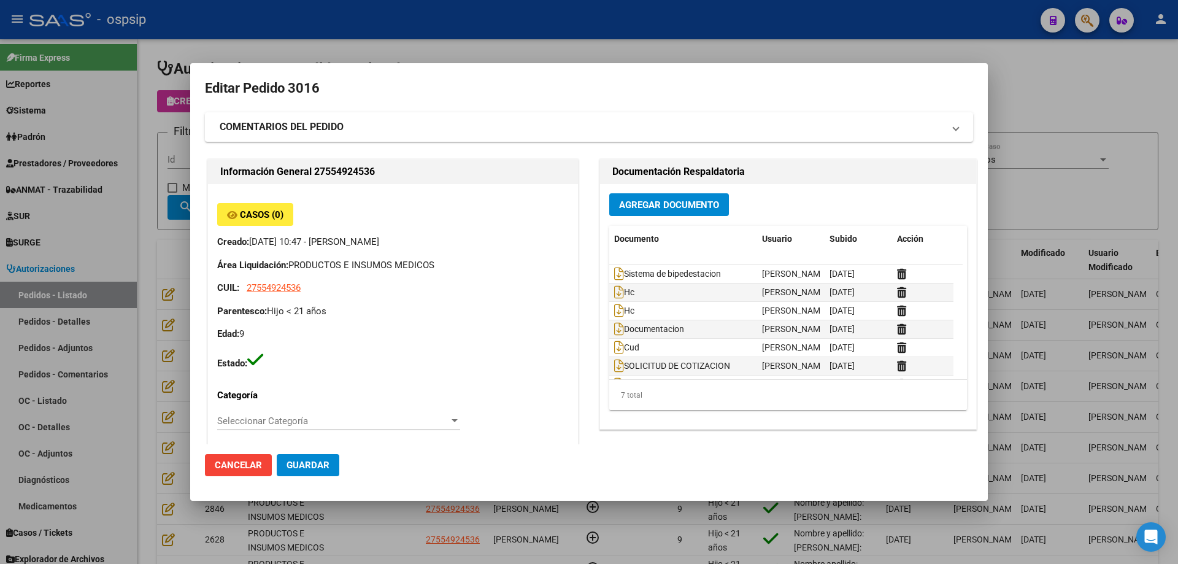
click at [158, 278] on div at bounding box center [589, 282] width 1178 height 564
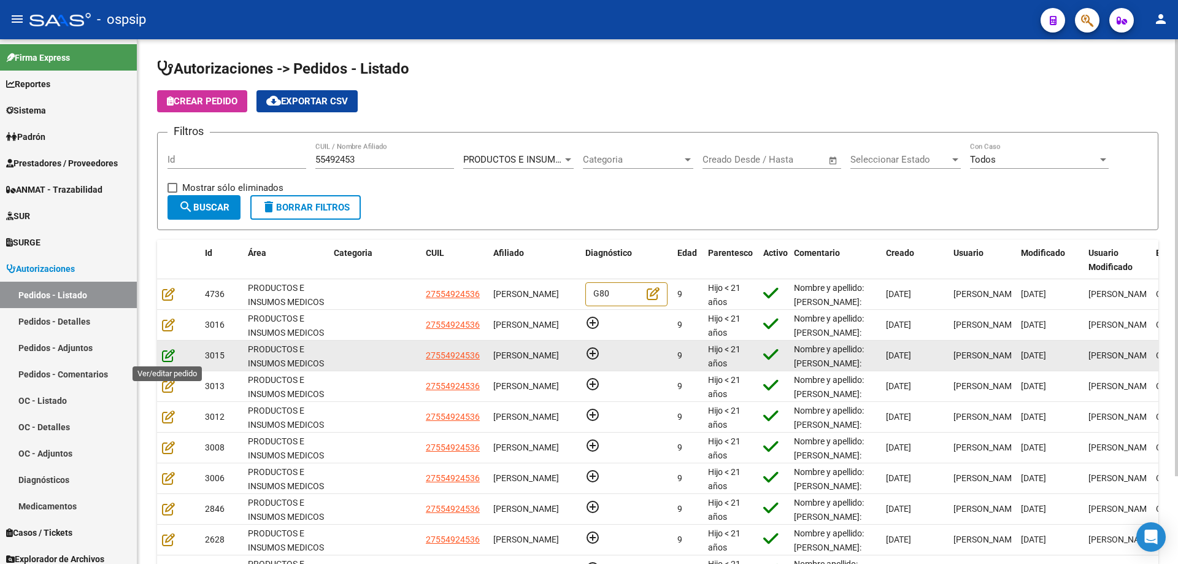
click at [164, 356] on icon at bounding box center [168, 354] width 13 height 13
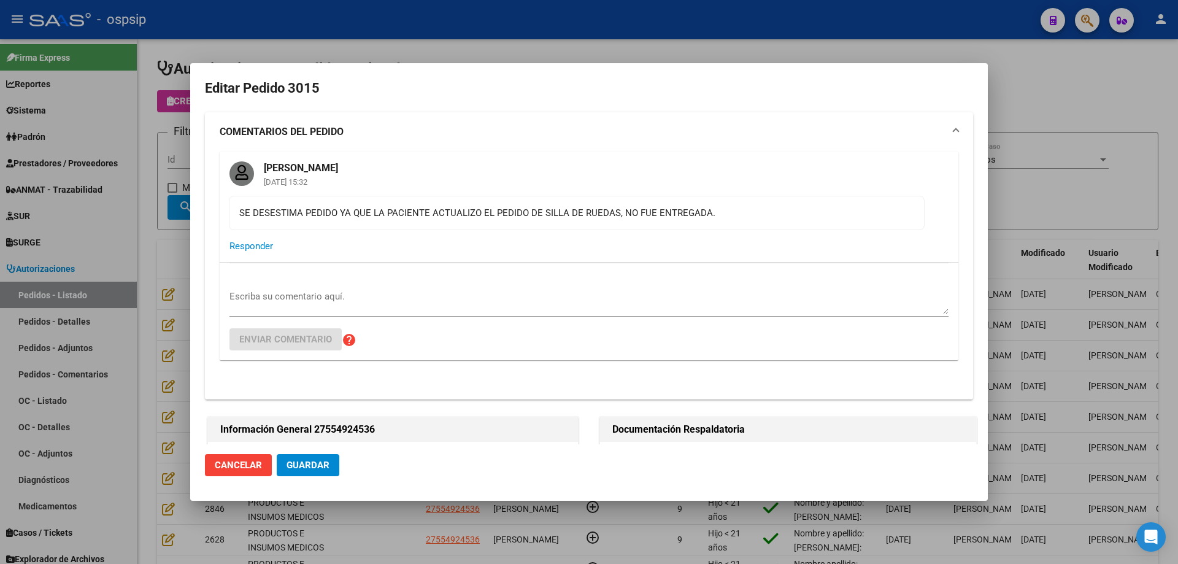
click at [164, 311] on div at bounding box center [589, 282] width 1178 height 564
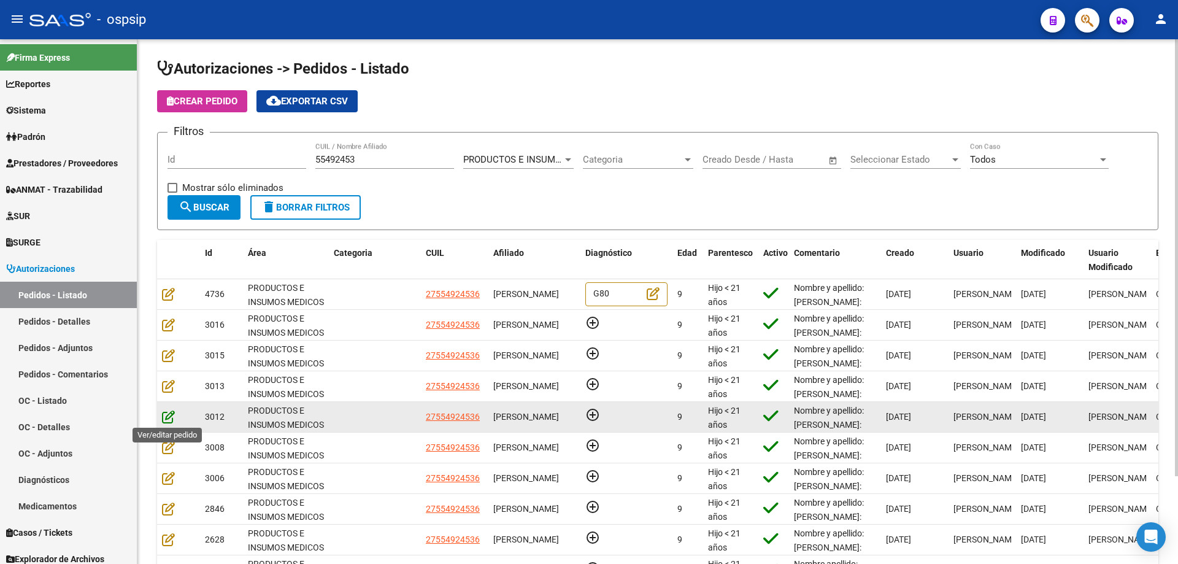
click at [172, 418] on icon at bounding box center [168, 416] width 13 height 13
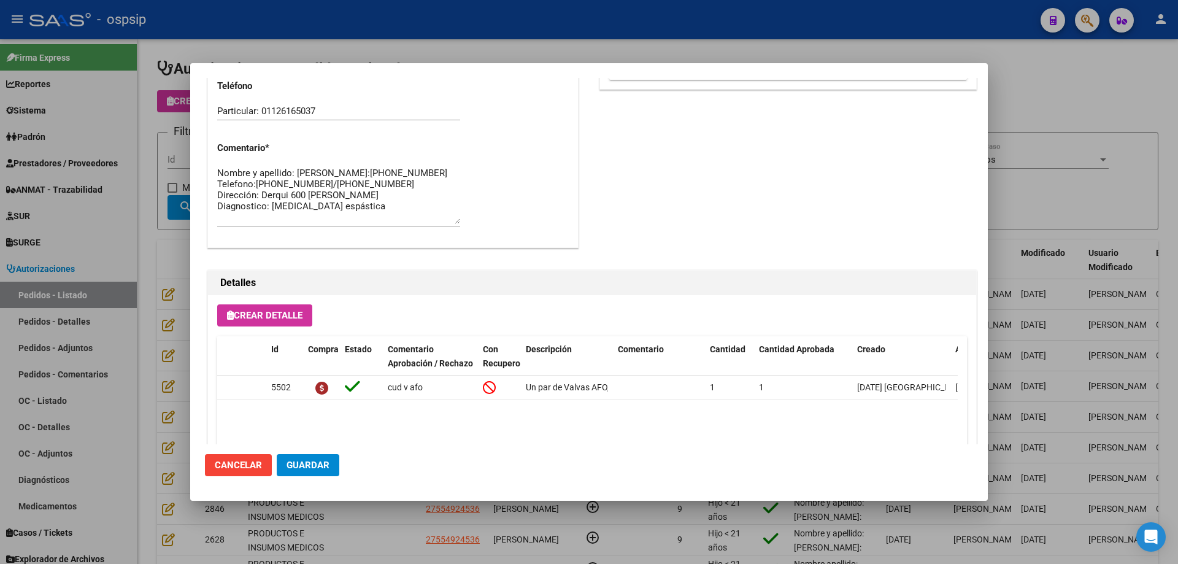
scroll to position [735, 0]
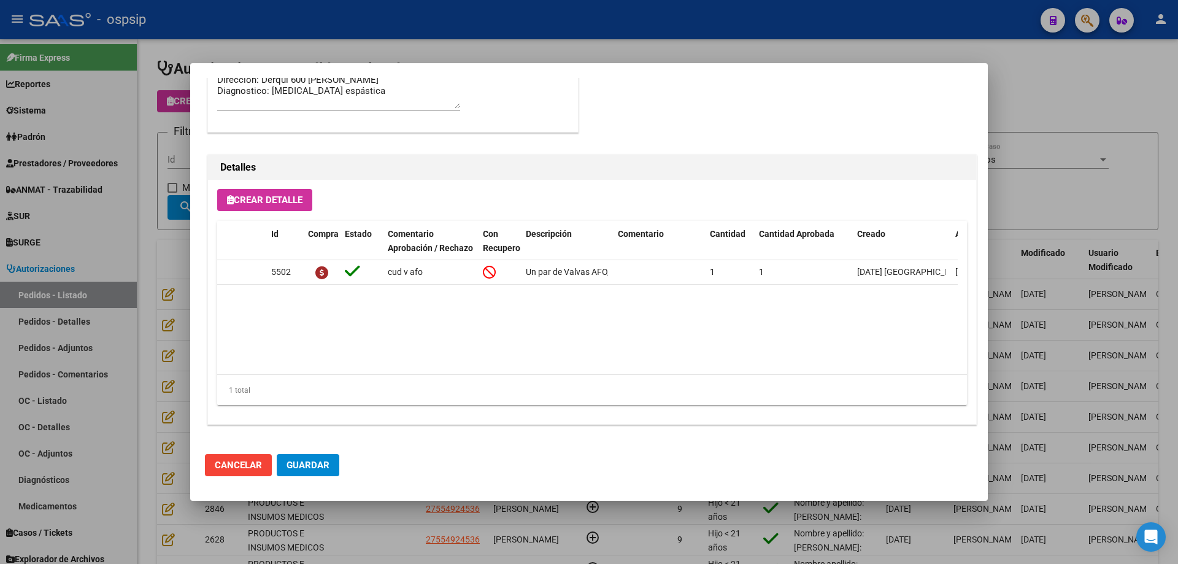
click at [175, 294] on div at bounding box center [589, 282] width 1178 height 564
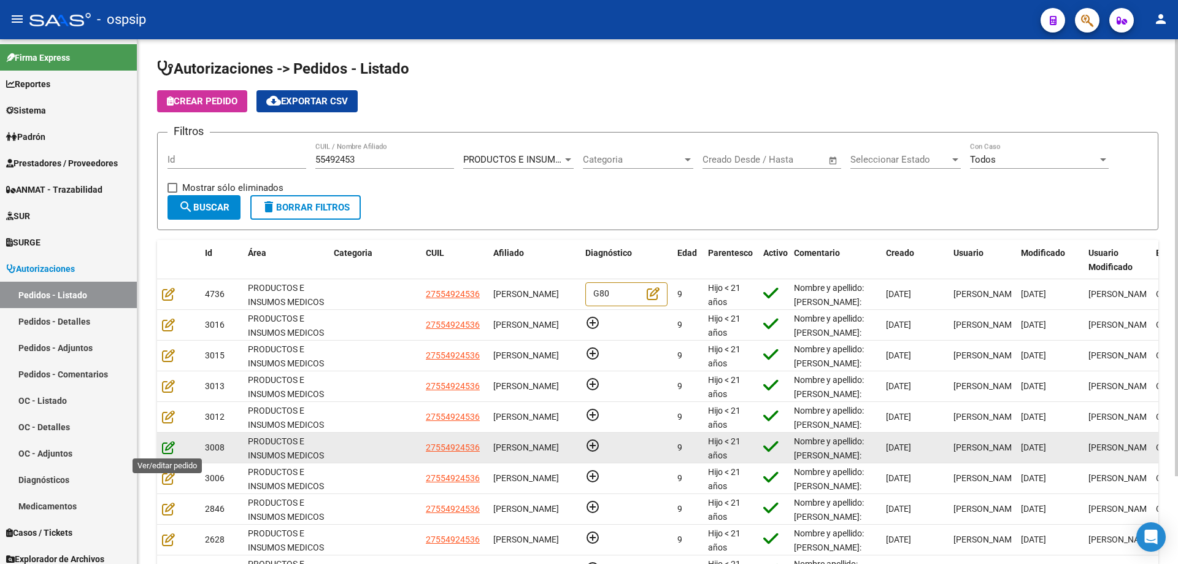
click at [167, 445] on icon at bounding box center [168, 446] width 13 height 13
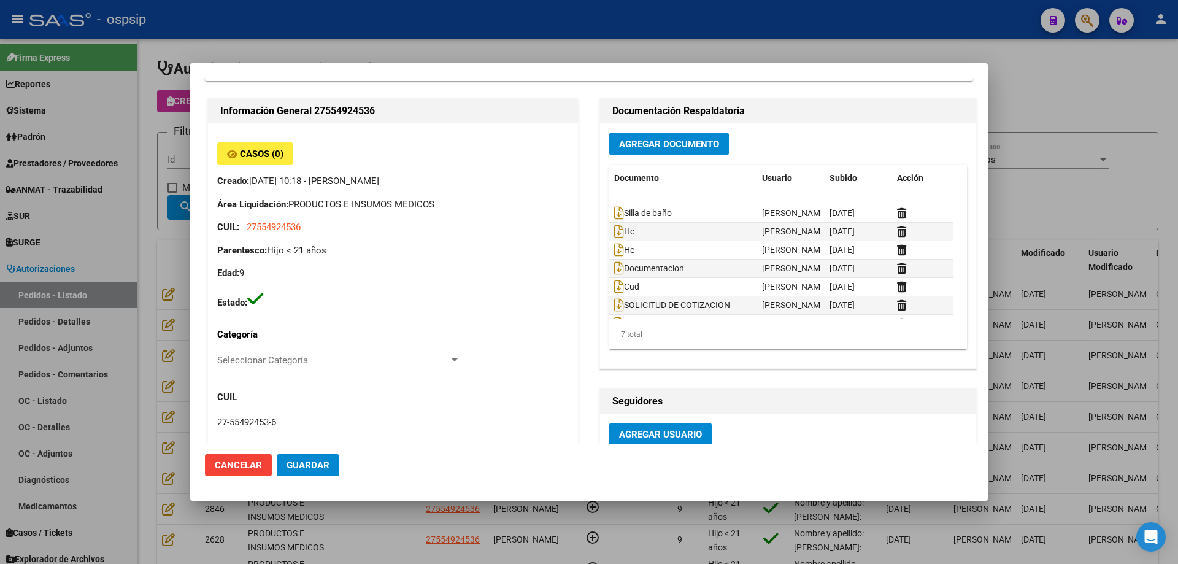
scroll to position [0, 0]
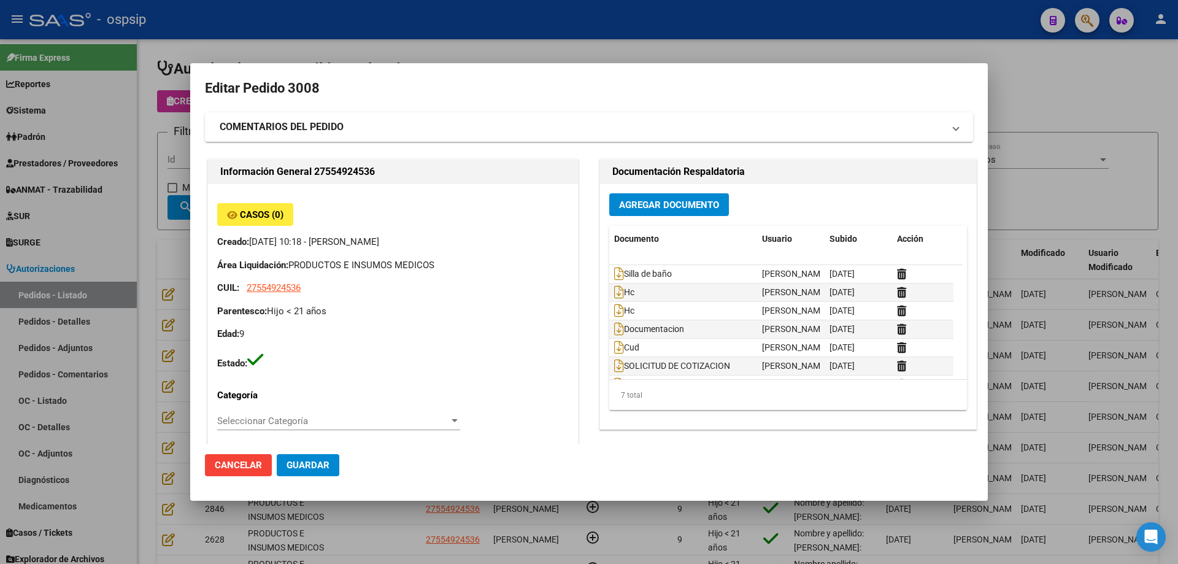
click at [122, 281] on div at bounding box center [589, 282] width 1178 height 564
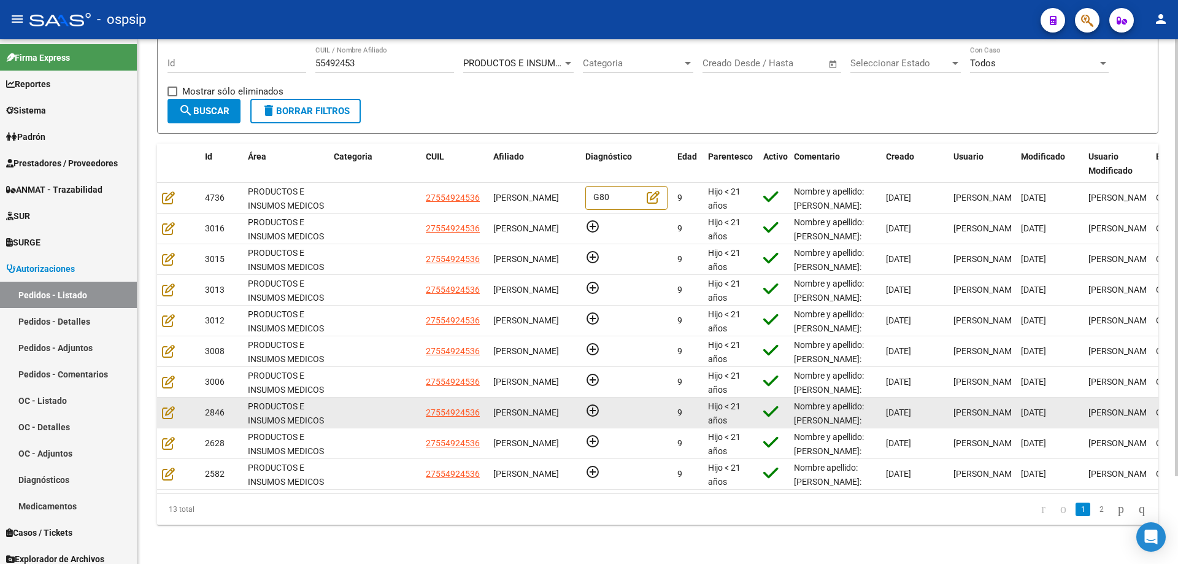
scroll to position [106, 0]
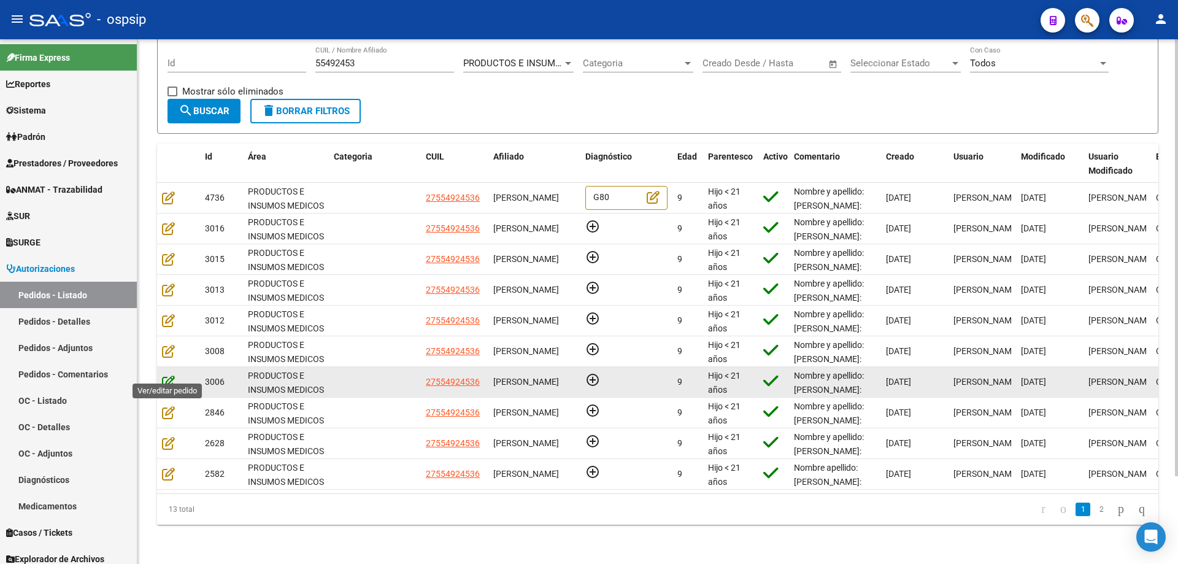
click at [170, 375] on icon at bounding box center [168, 381] width 13 height 13
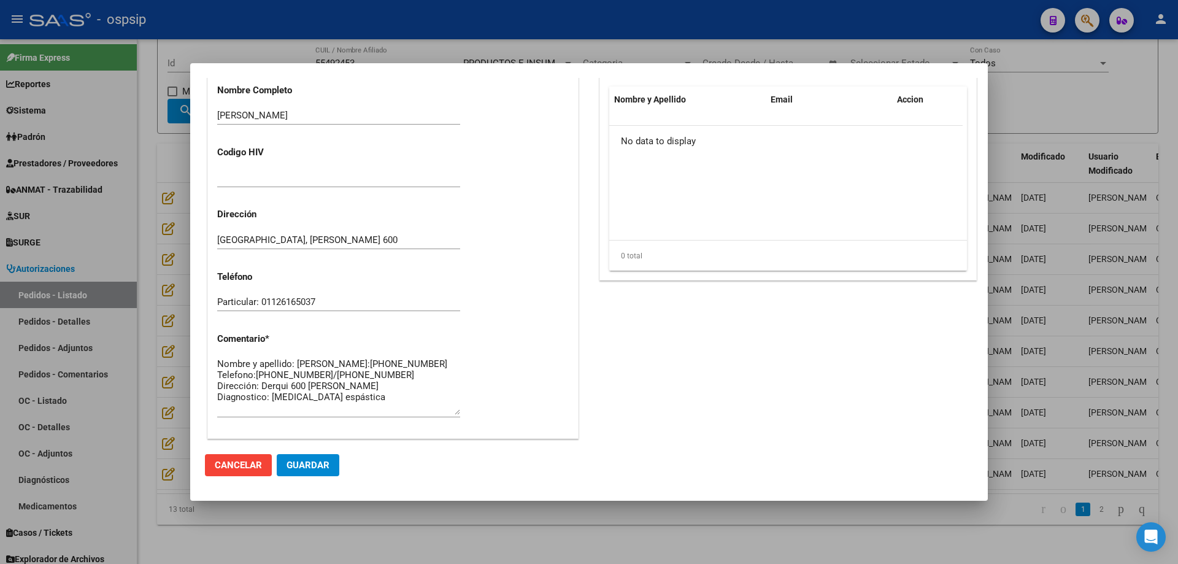
scroll to position [735, 0]
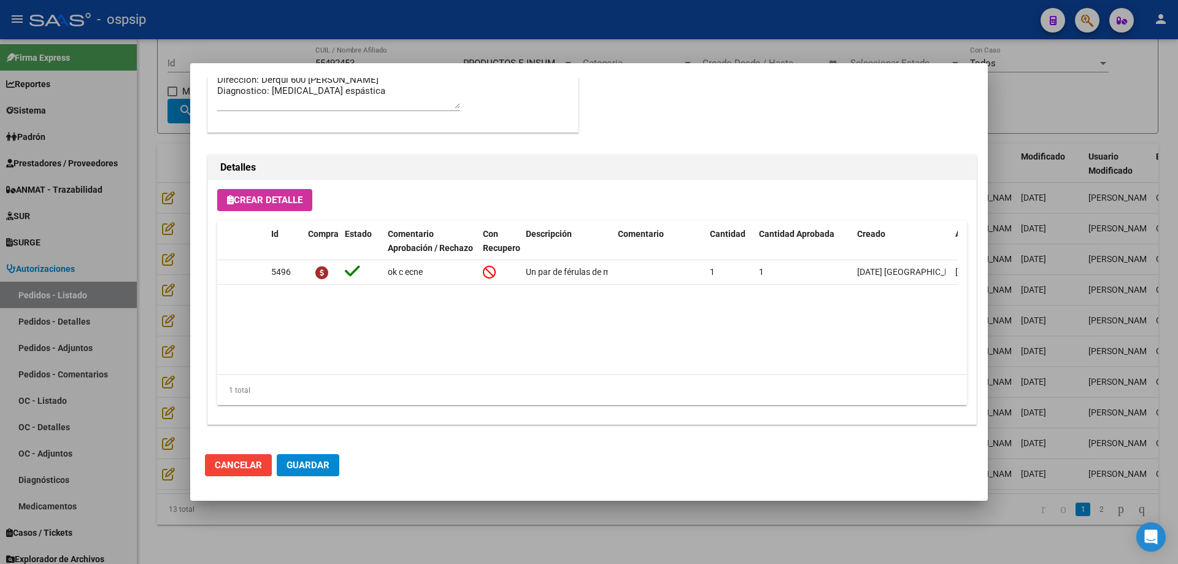
click at [164, 328] on div at bounding box center [589, 282] width 1178 height 564
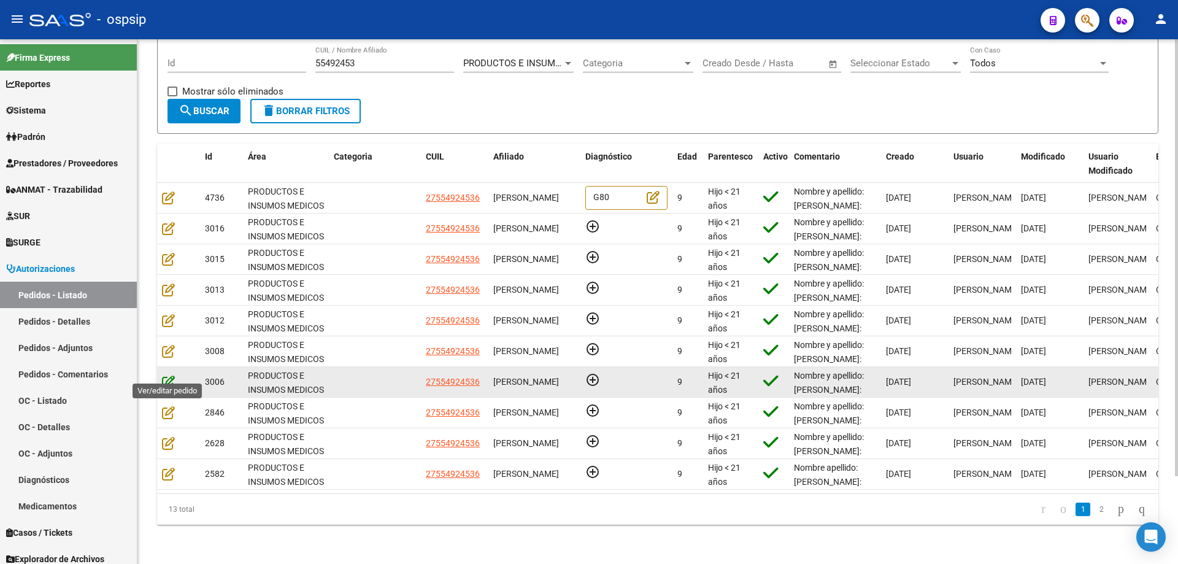
click at [168, 375] on icon at bounding box center [168, 381] width 13 height 13
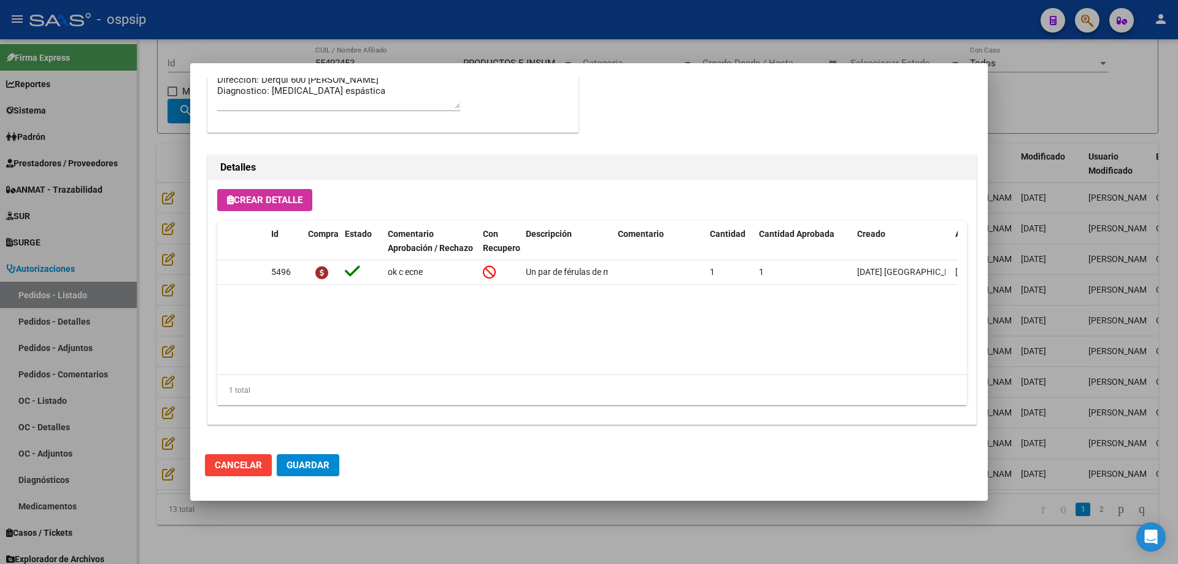
click at [171, 360] on div at bounding box center [589, 282] width 1178 height 564
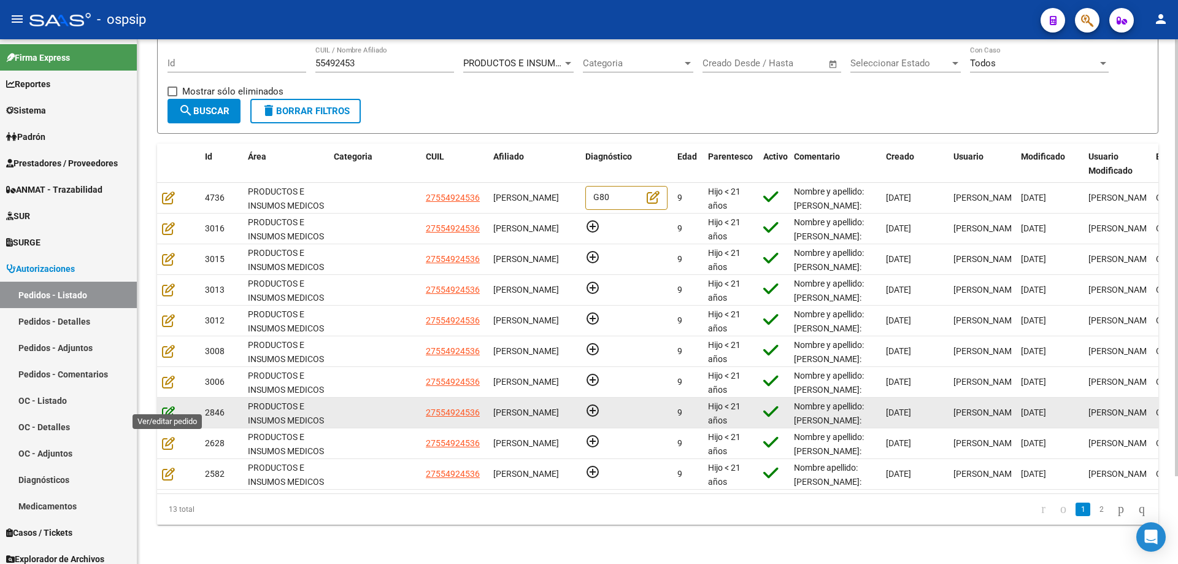
click at [164, 405] on icon at bounding box center [168, 411] width 13 height 13
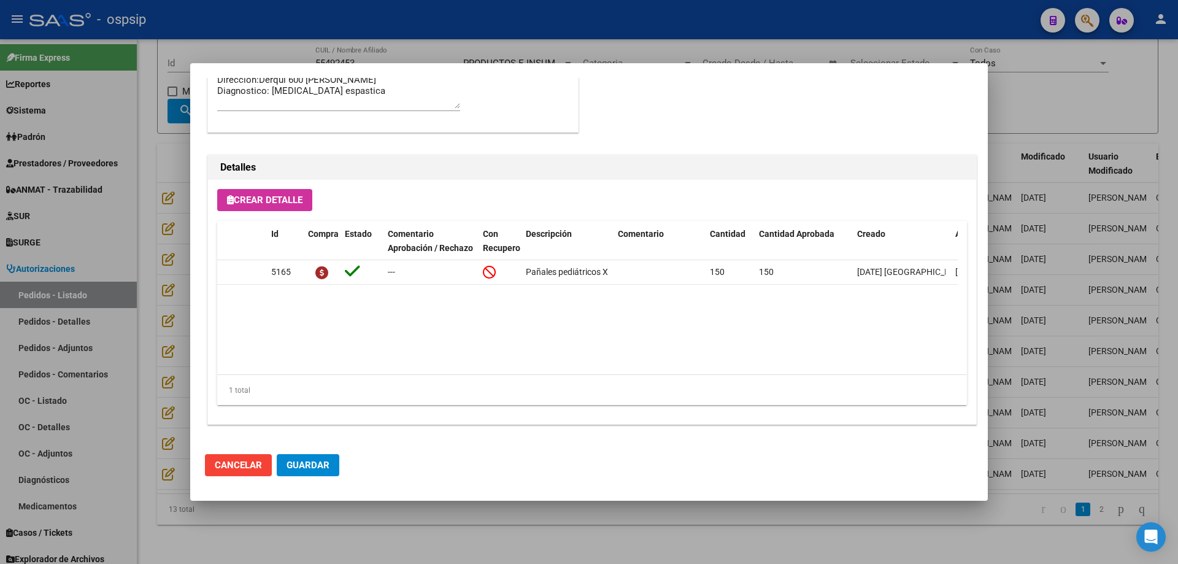
click at [179, 355] on div at bounding box center [589, 282] width 1178 height 564
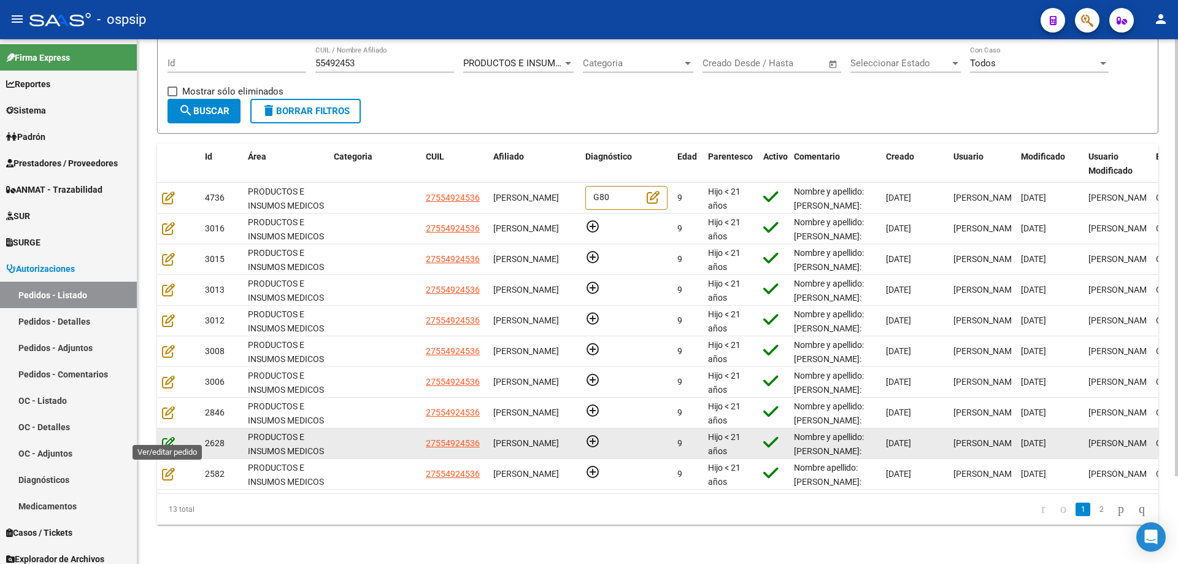
click at [172, 437] on icon at bounding box center [168, 442] width 13 height 13
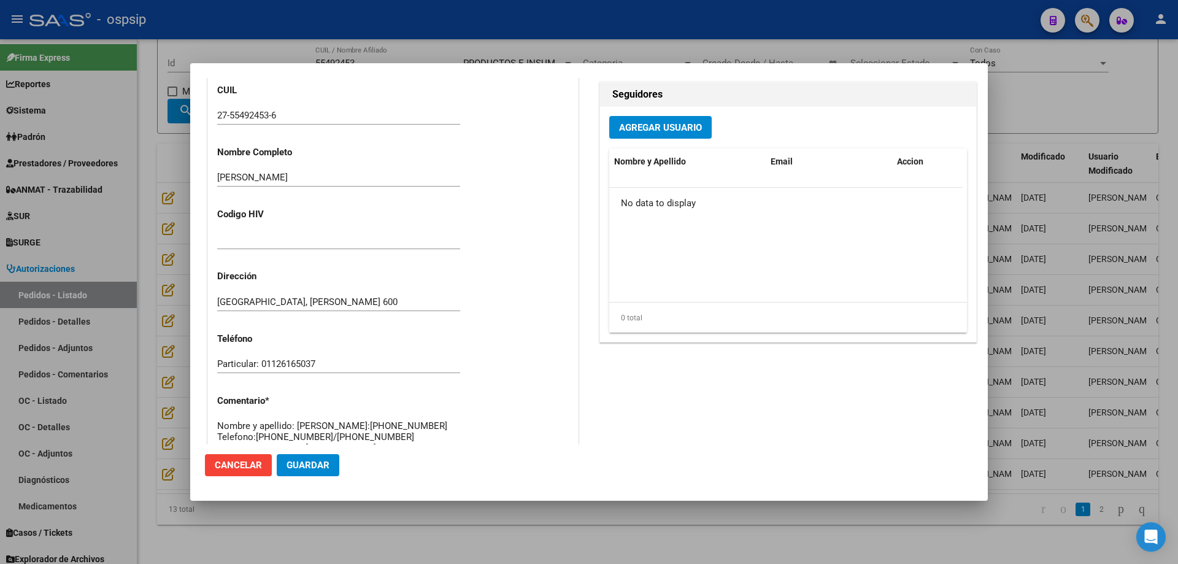
scroll to position [0, 0]
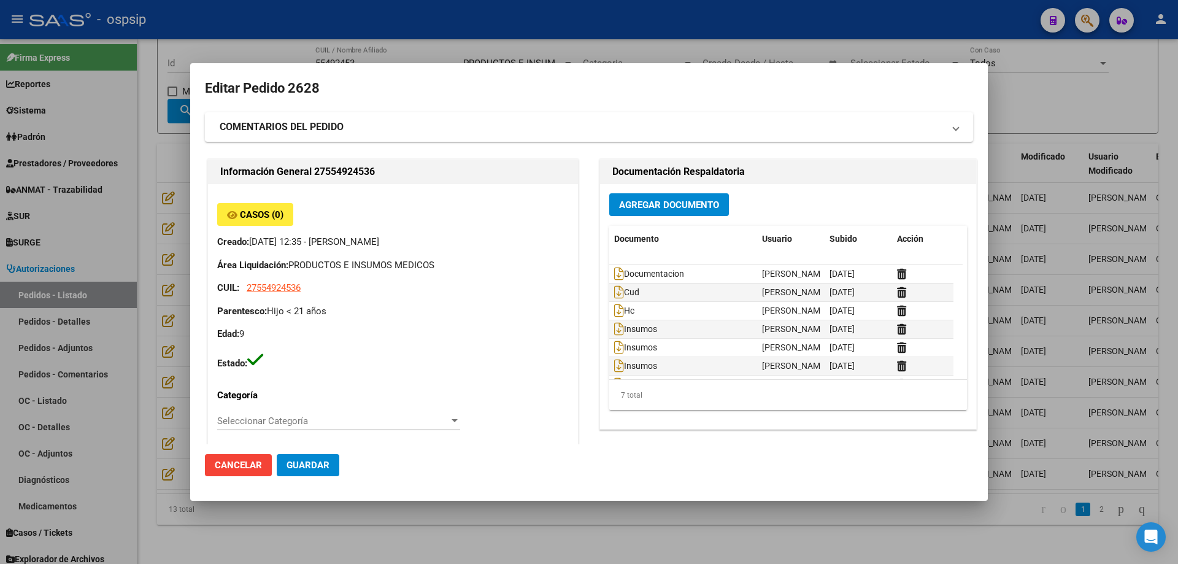
click at [183, 294] on div at bounding box center [589, 282] width 1178 height 564
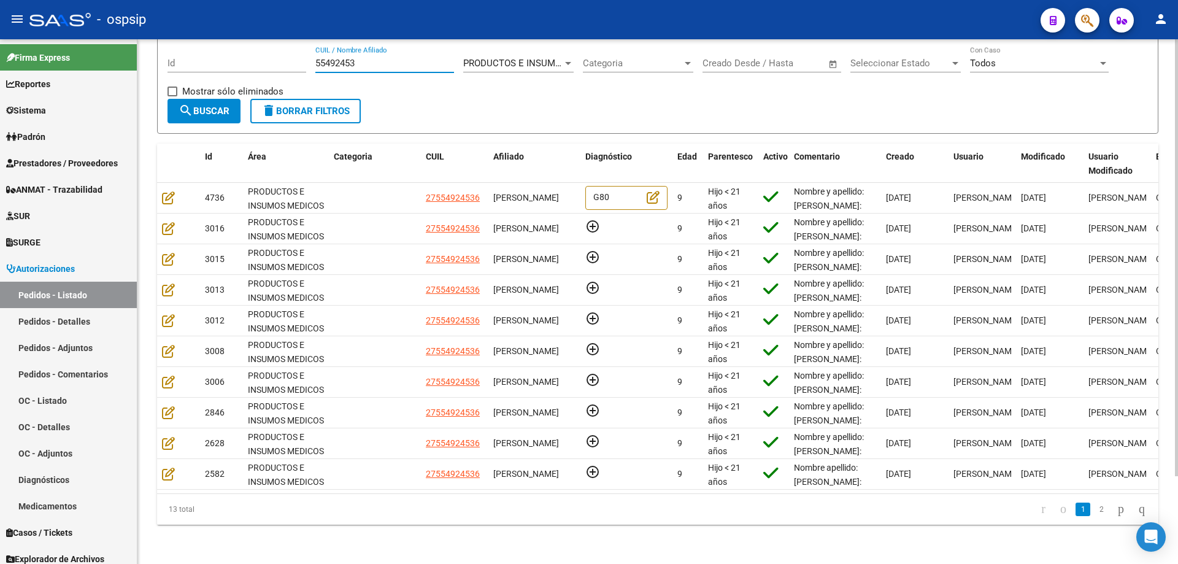
drag, startPoint x: 389, startPoint y: 52, endPoint x: 362, endPoint y: 48, distance: 27.2
click at [363, 58] on input "55492453" at bounding box center [384, 63] width 139 height 11
click at [339, 46] on div "55492453 CUIL / Nombre Afiliado" at bounding box center [384, 59] width 139 height 26
click at [340, 58] on input "55492453" at bounding box center [384, 63] width 139 height 11
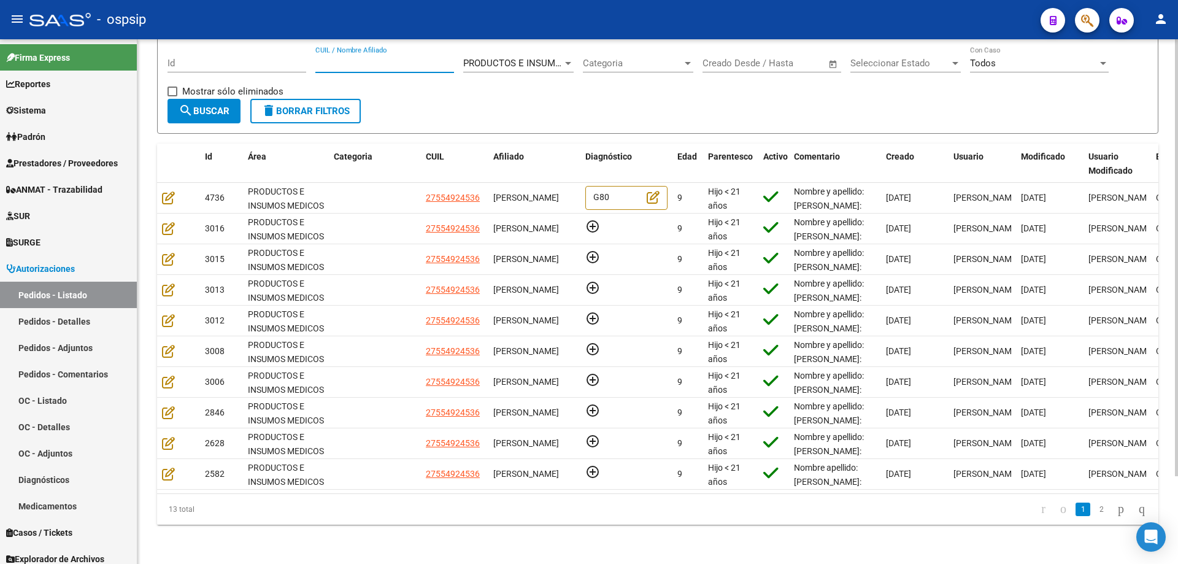
paste input "44308251"
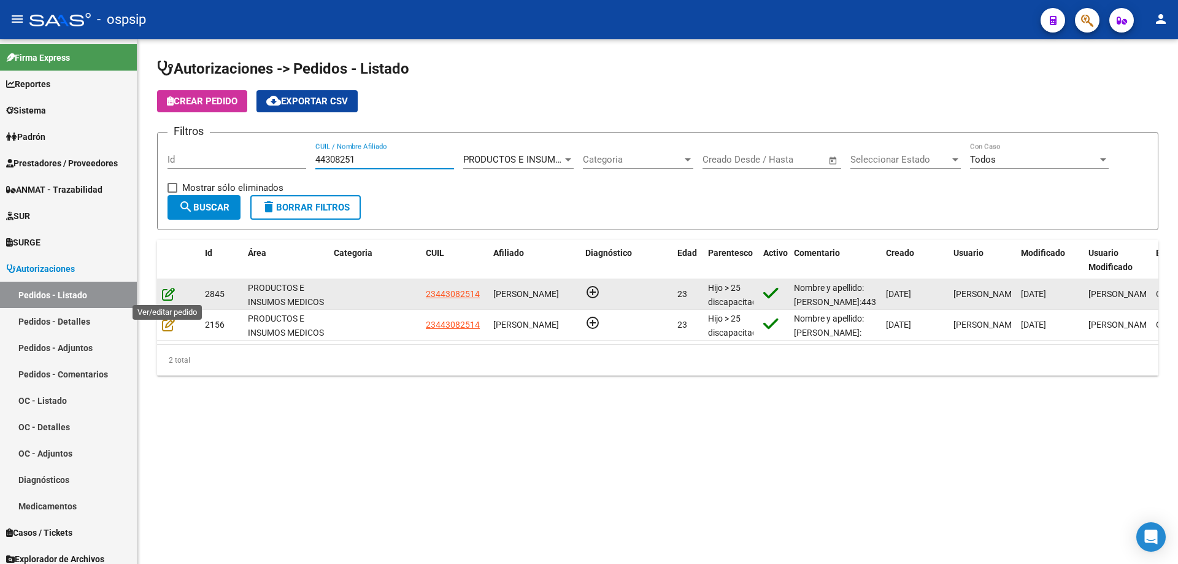
type input "44308251"
click at [169, 295] on icon at bounding box center [168, 293] width 13 height 13
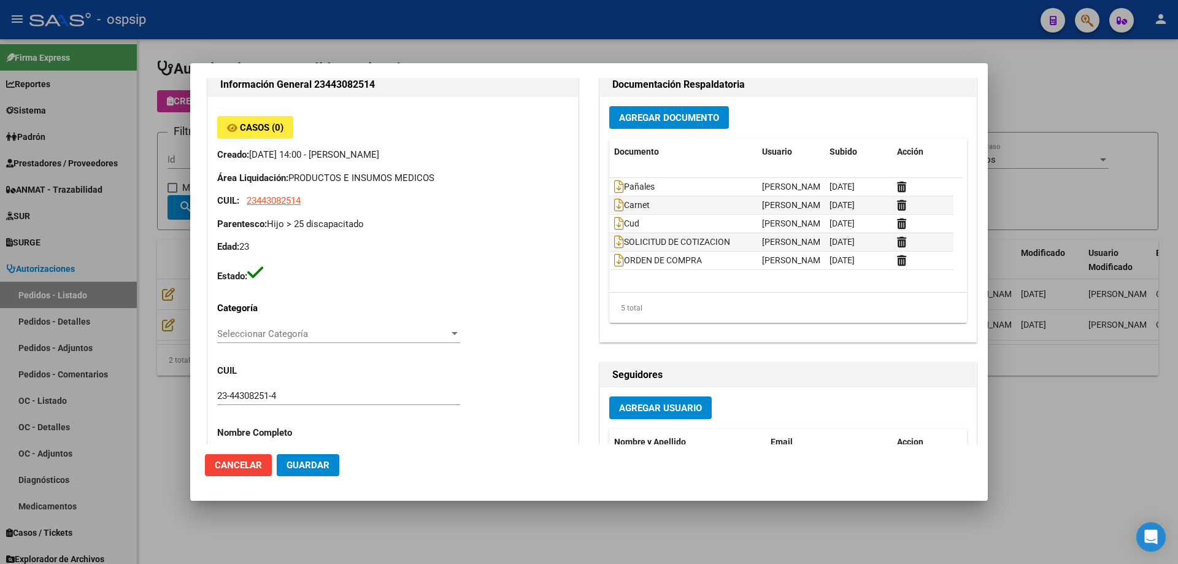
scroll to position [368, 0]
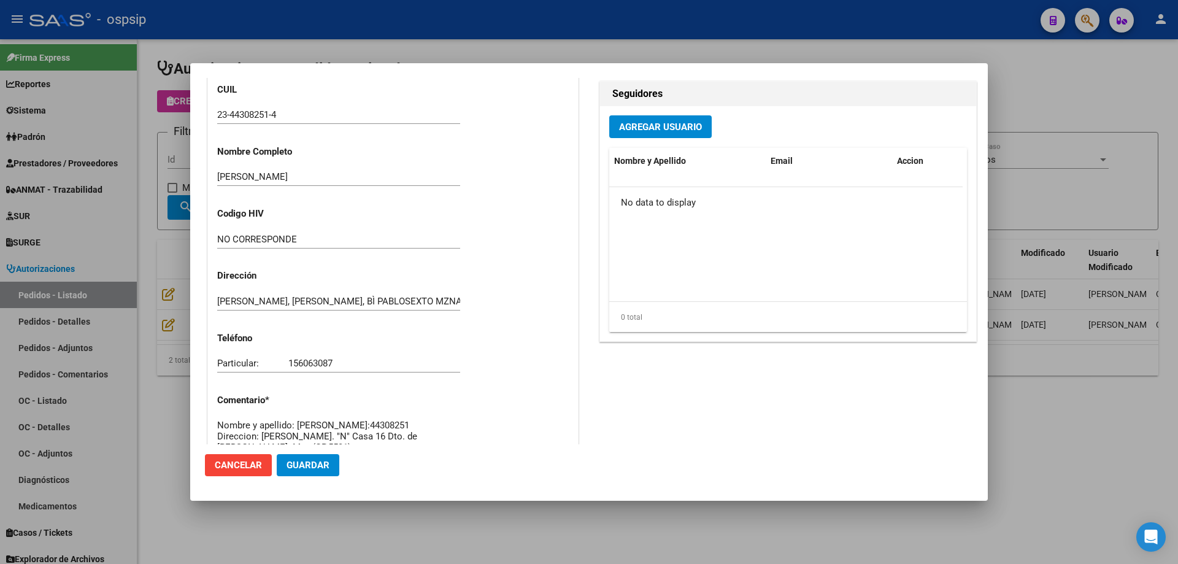
click at [122, 328] on div at bounding box center [589, 282] width 1178 height 564
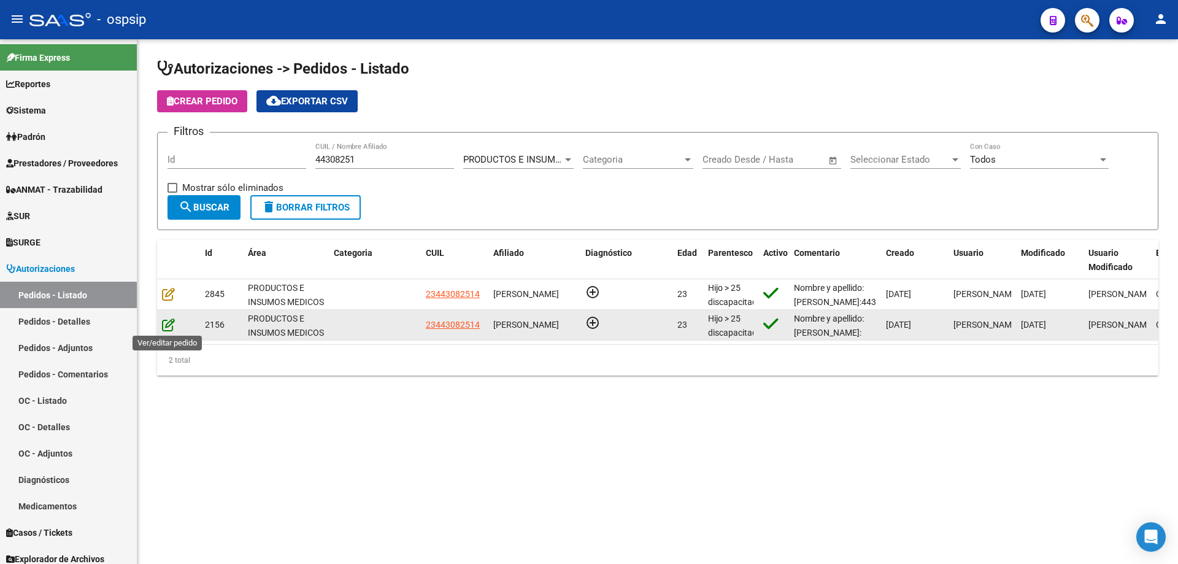
click at [165, 326] on icon at bounding box center [168, 324] width 13 height 13
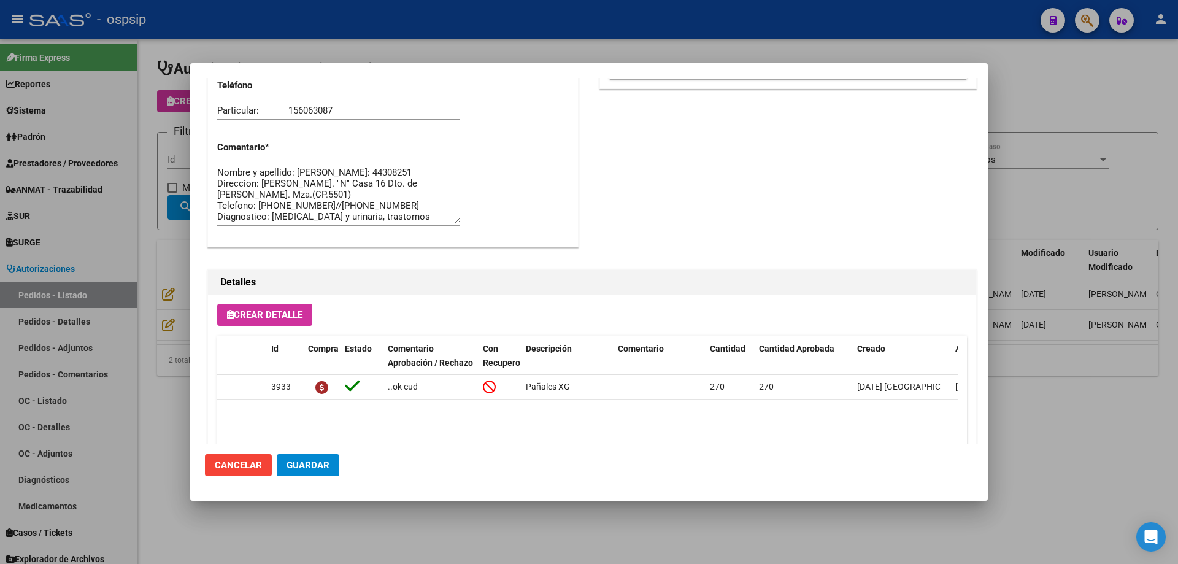
scroll to position [735, 0]
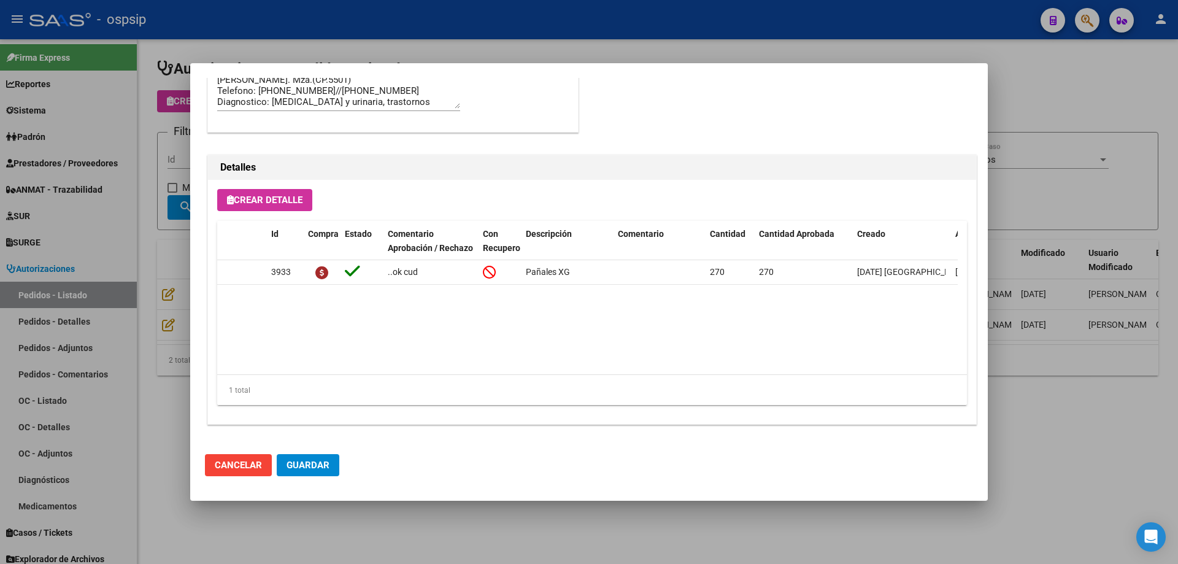
click at [94, 320] on div at bounding box center [589, 282] width 1178 height 564
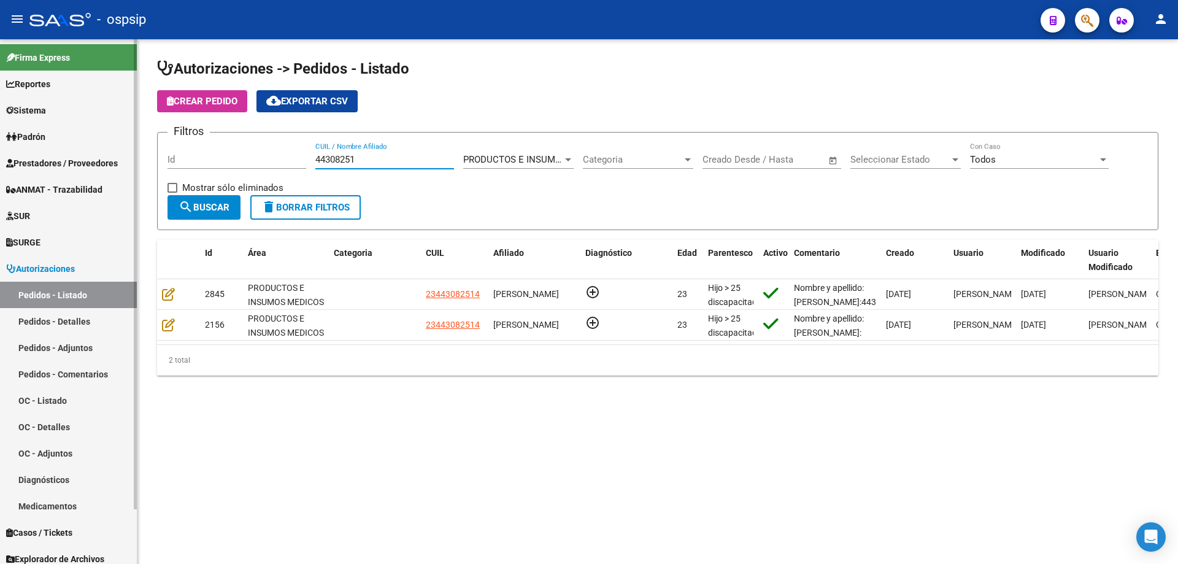
drag, startPoint x: 378, startPoint y: 160, endPoint x: 0, endPoint y: 148, distance: 378.7
click at [0, 148] on mat-sidenav-container "Firma Express Reportes Egresos Devengados Auditorías x Área Auditorías x Usuari…" at bounding box center [589, 301] width 1178 height 524
paste input "46027869"
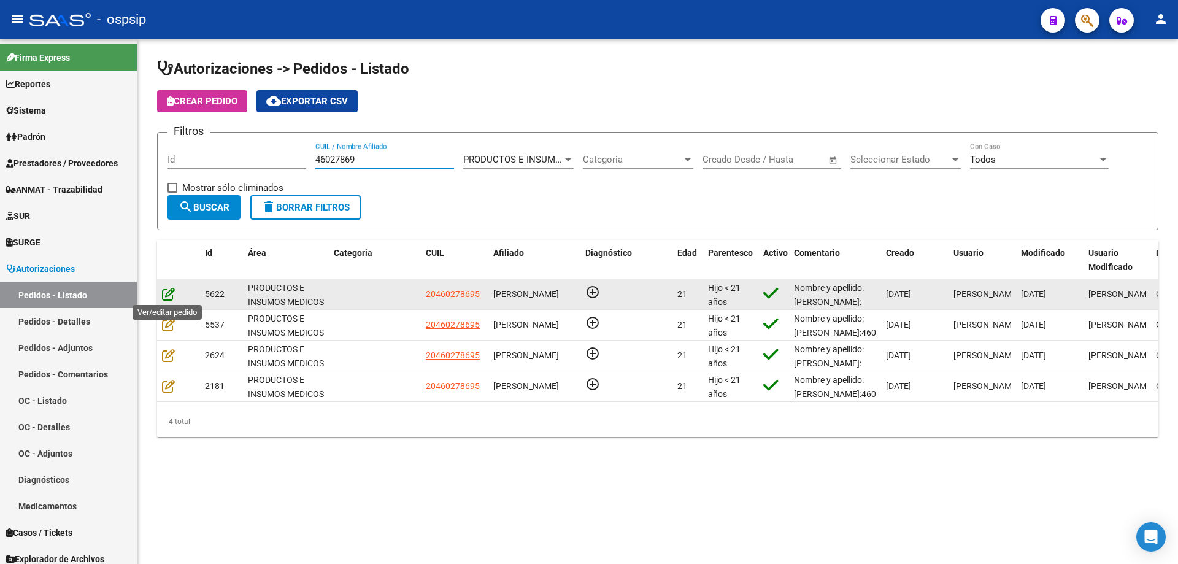
type input "46027869"
click at [168, 292] on icon at bounding box center [168, 293] width 13 height 13
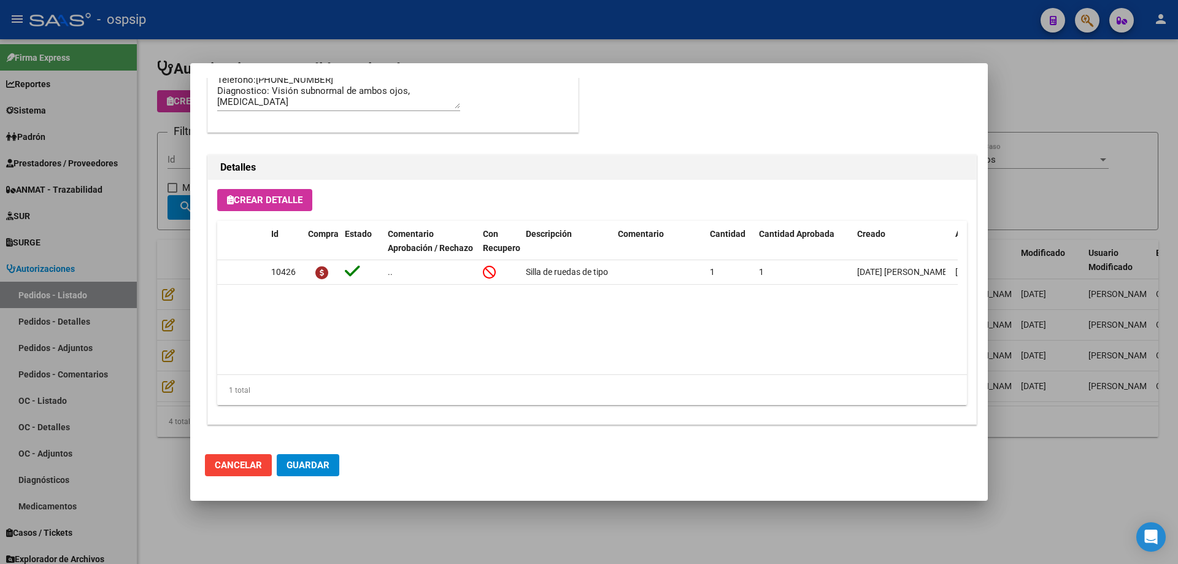
click at [138, 302] on div at bounding box center [589, 282] width 1178 height 564
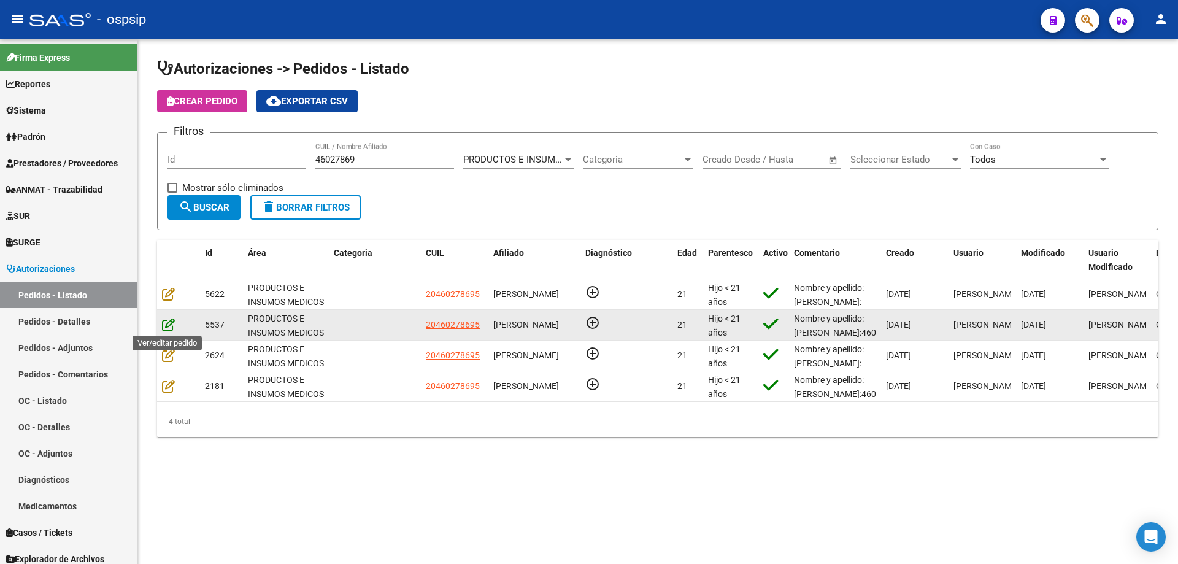
click at [163, 320] on icon at bounding box center [168, 324] width 13 height 13
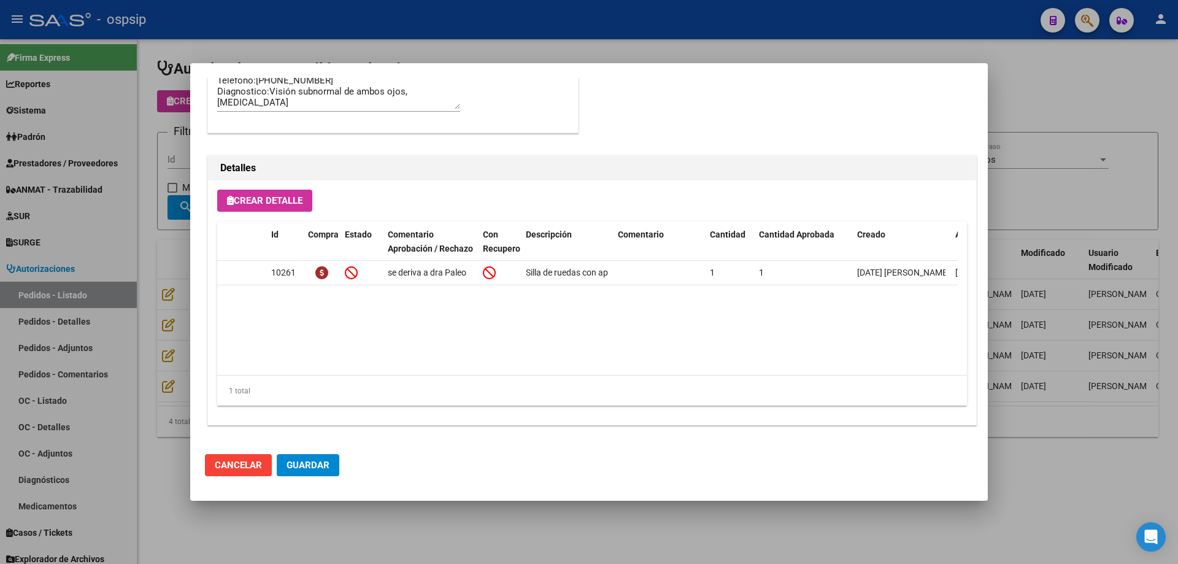
scroll to position [993, 0]
click at [158, 371] on div at bounding box center [589, 282] width 1178 height 564
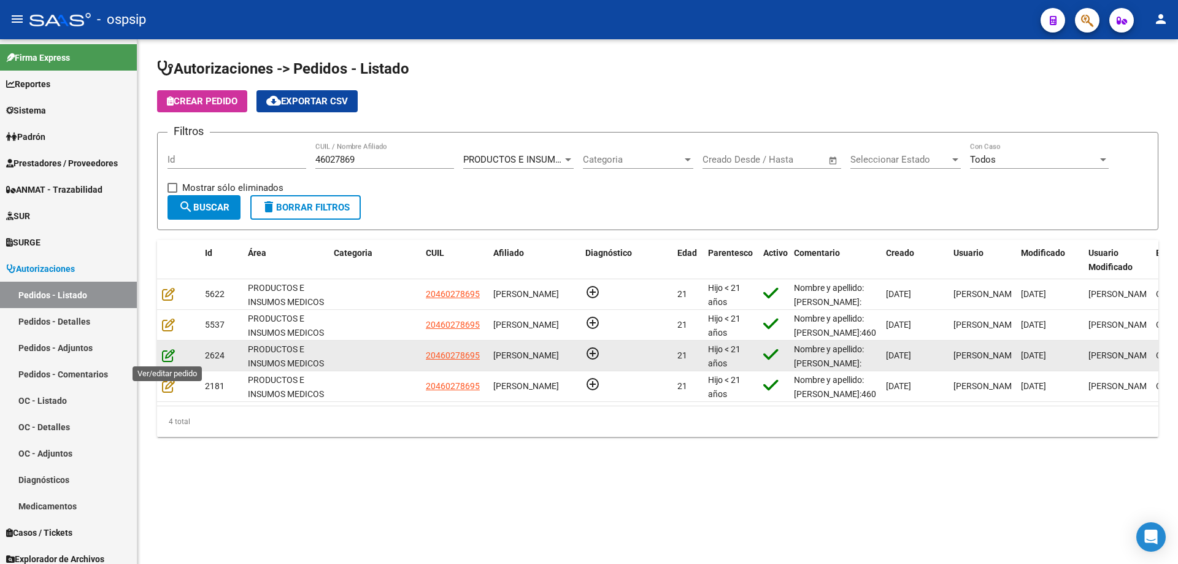
click at [173, 353] on icon at bounding box center [168, 354] width 13 height 13
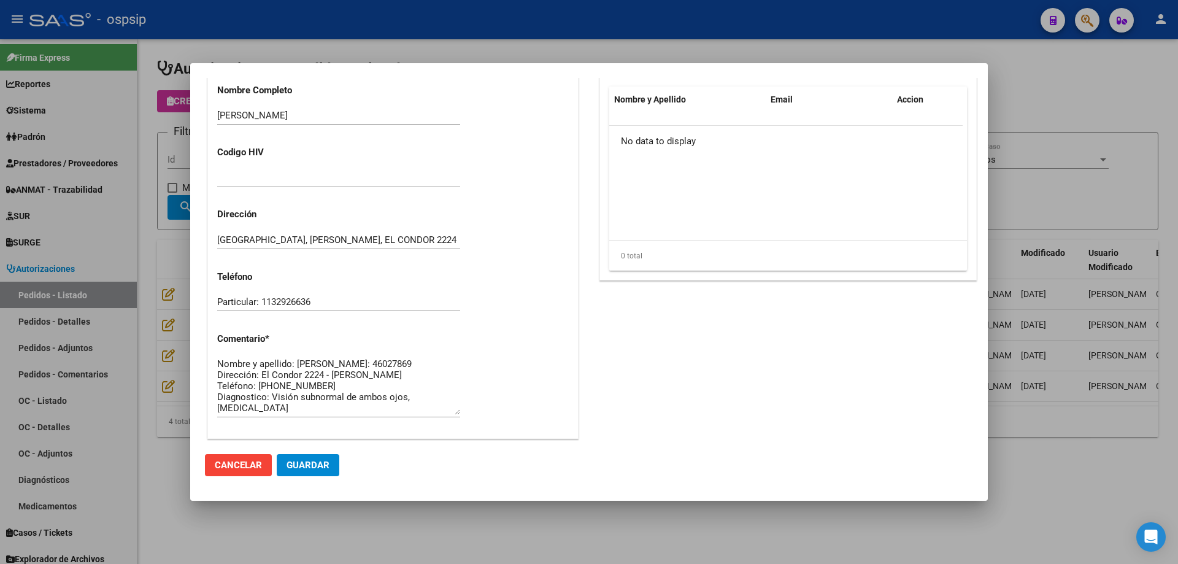
scroll to position [735, 0]
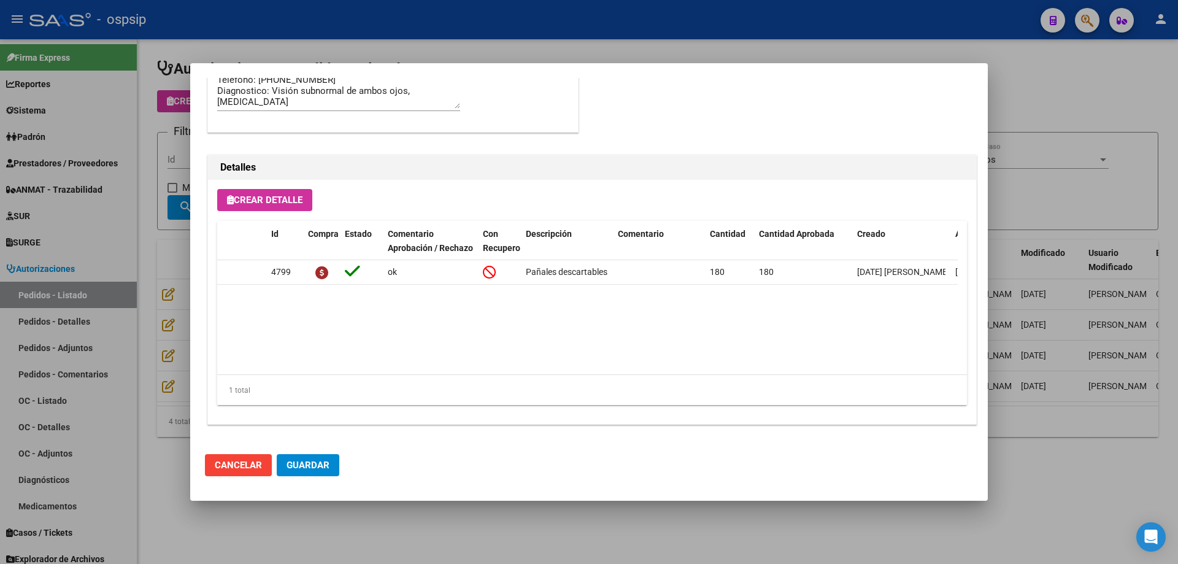
click at [166, 365] on div at bounding box center [589, 282] width 1178 height 564
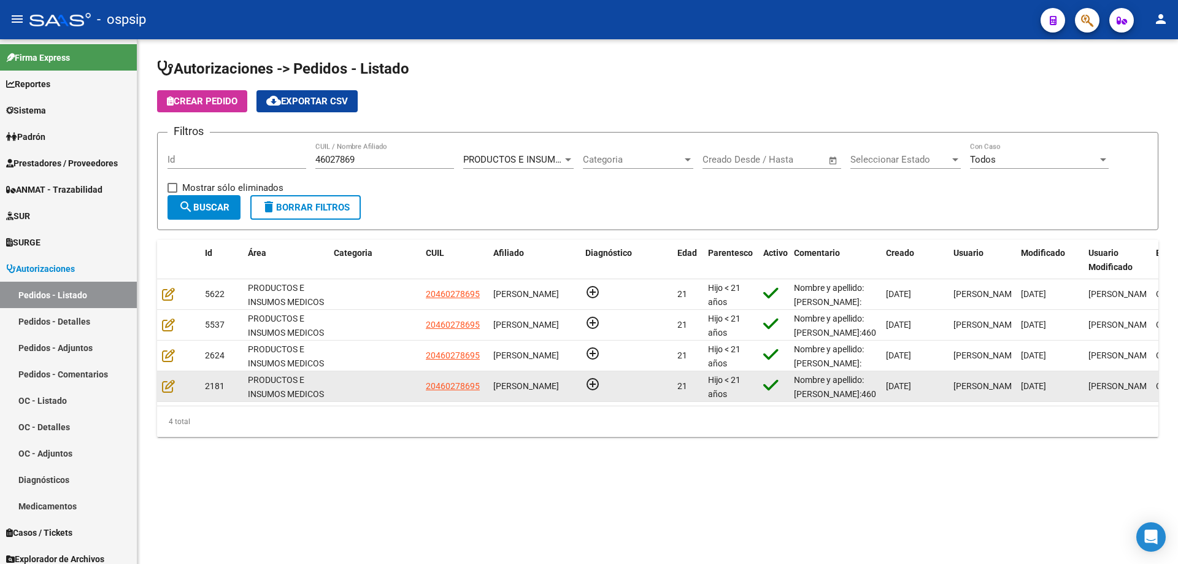
click at [166, 378] on datatable-body-cell at bounding box center [178, 386] width 43 height 30
click at [168, 384] on icon at bounding box center [168, 385] width 13 height 13
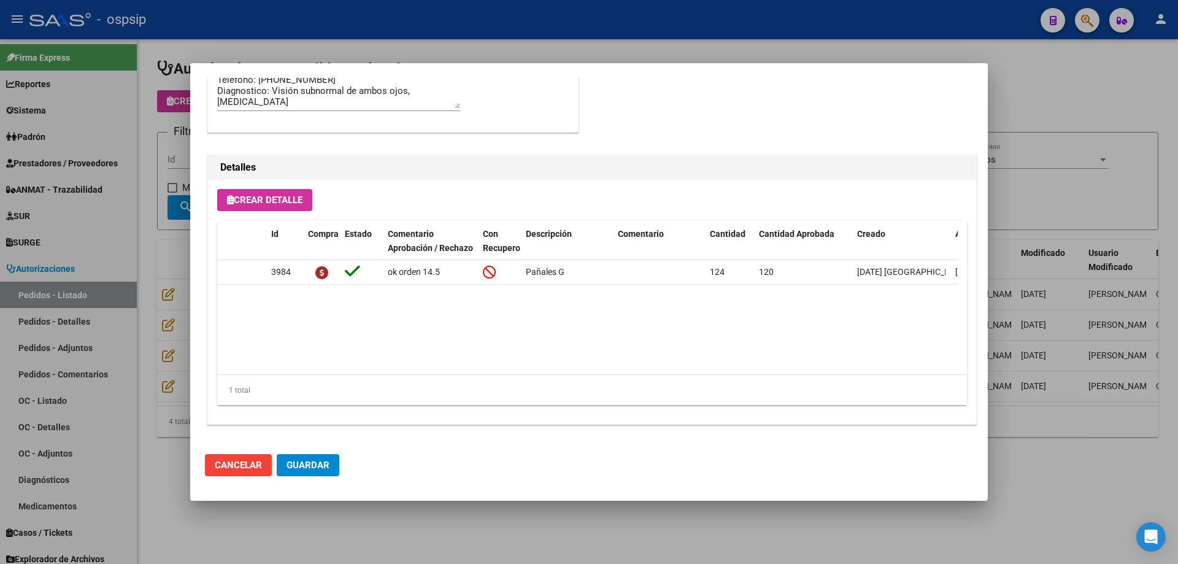
click at [177, 371] on div at bounding box center [589, 282] width 1178 height 564
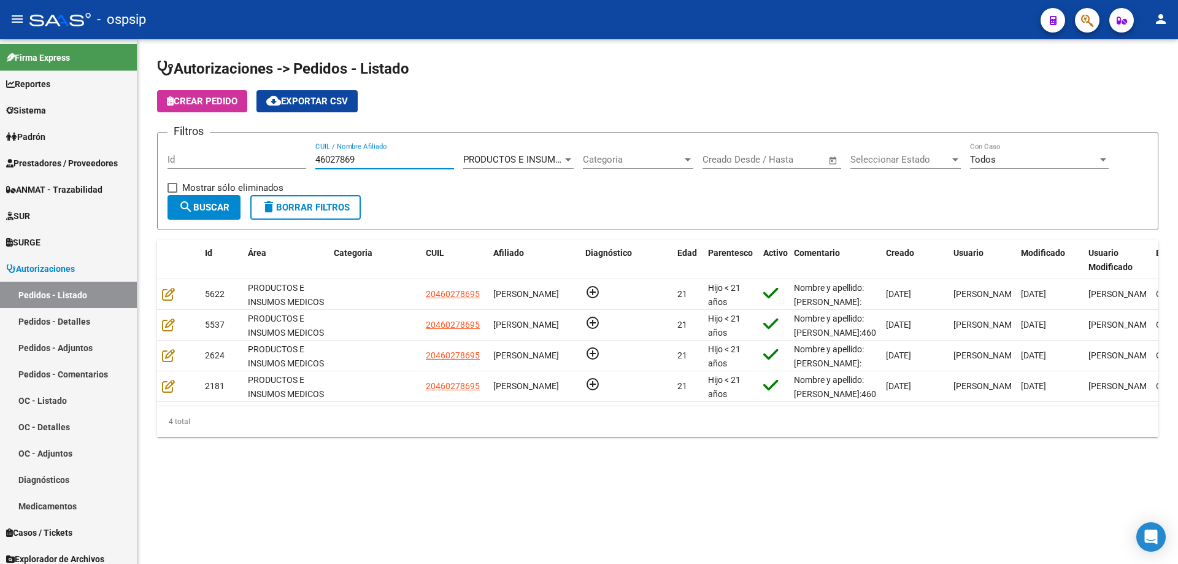
click at [336, 158] on input "46027869" at bounding box center [384, 159] width 139 height 11
paste input "45927431"
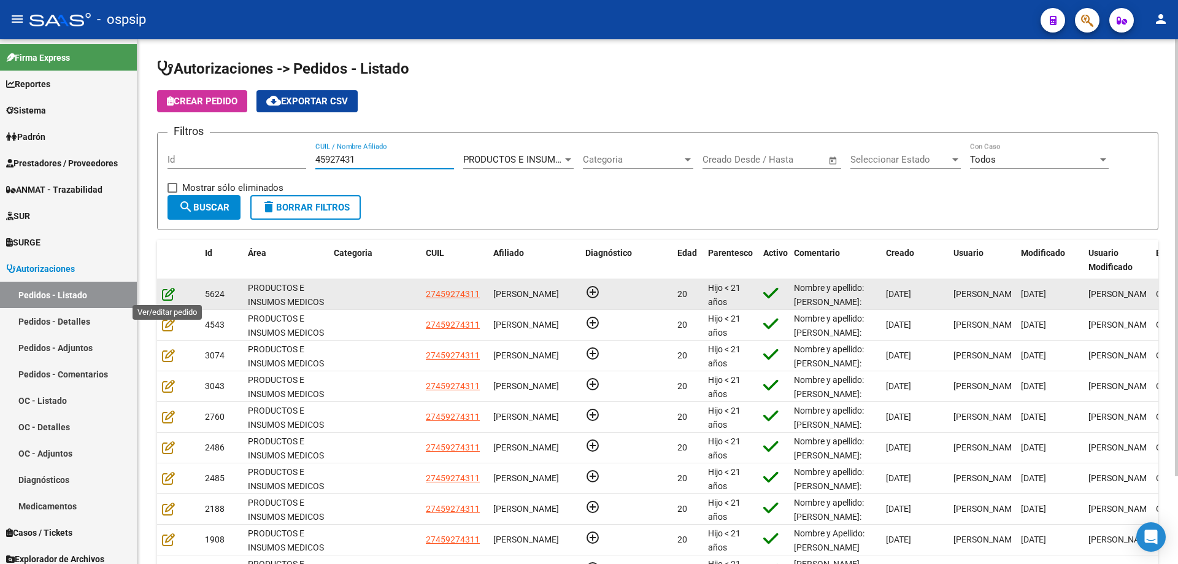
type input "45927431"
click at [171, 294] on icon at bounding box center [168, 293] width 13 height 13
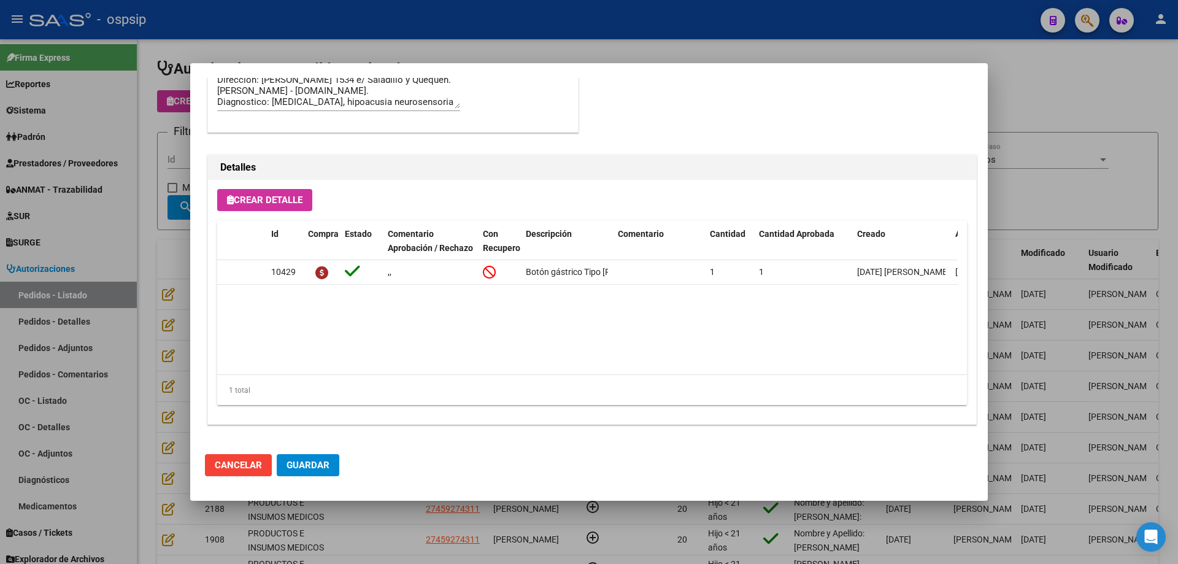
click at [191, 279] on mat-dialog-content "Editar Pedido 5624 COMENTARIOS DEL PEDIDO Escriba su comentario aquí. Enviar co…" at bounding box center [588, 261] width 797 height 366
click at [168, 320] on div at bounding box center [589, 282] width 1178 height 564
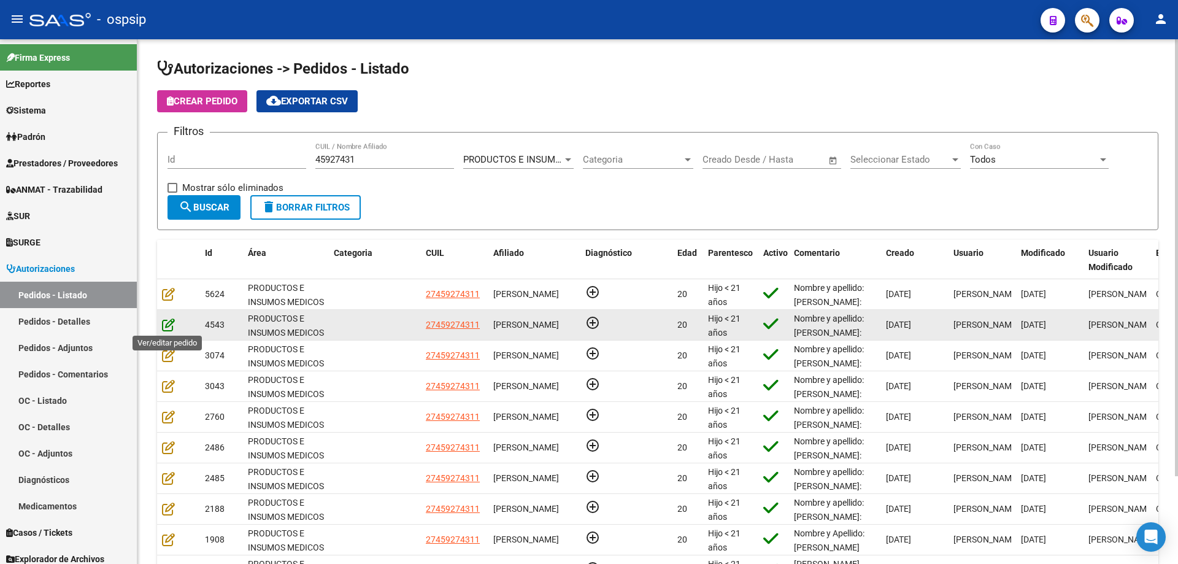
click at [167, 324] on icon at bounding box center [168, 324] width 13 height 13
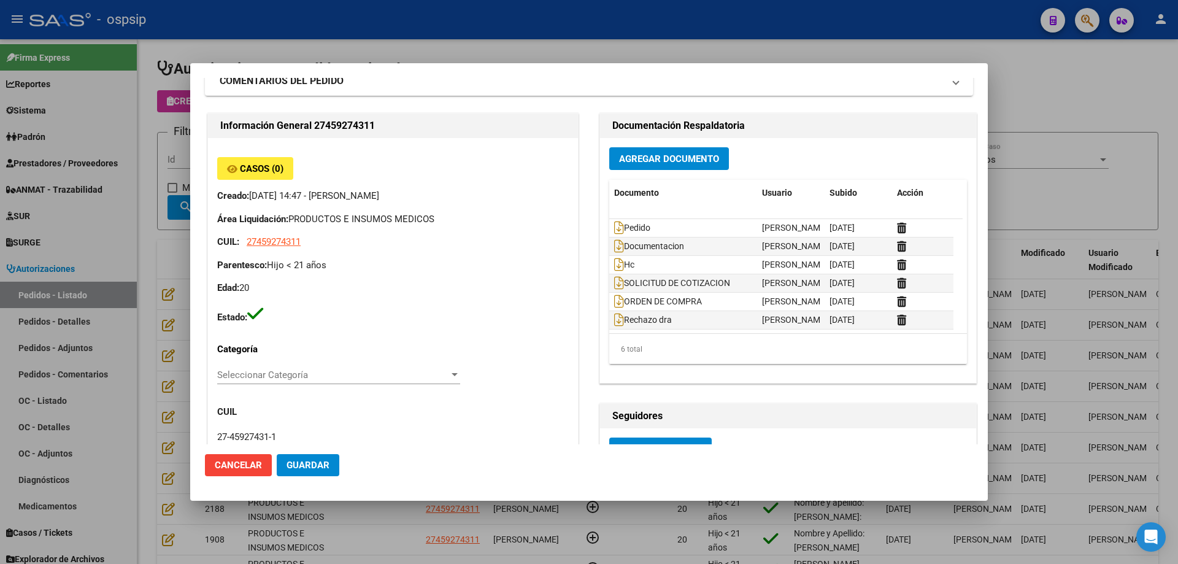
scroll to position [0, 0]
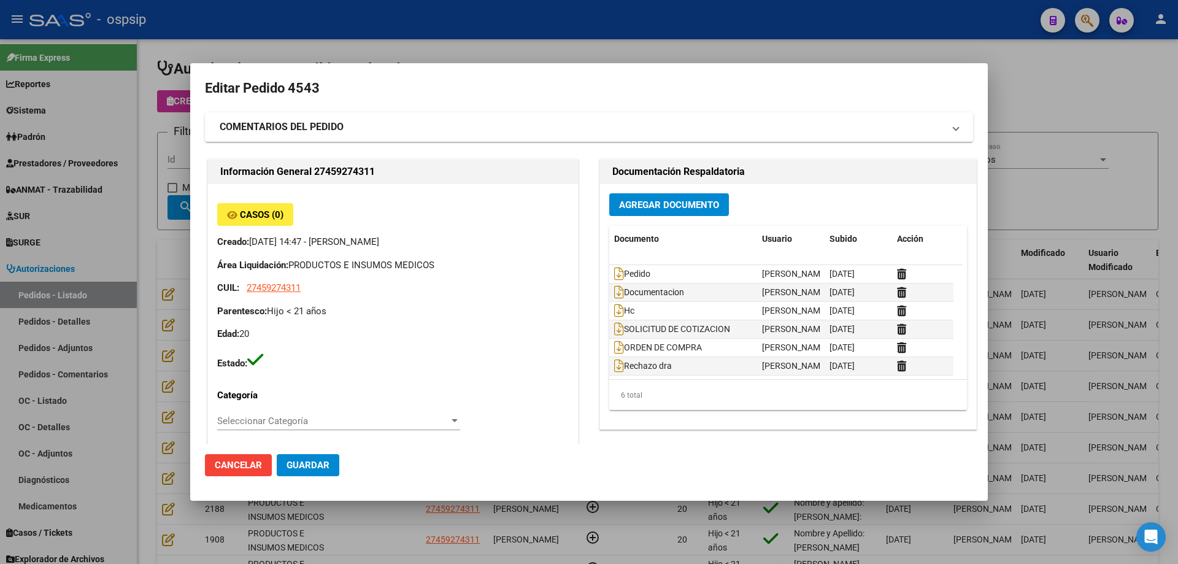
click at [189, 280] on div at bounding box center [589, 282] width 1178 height 564
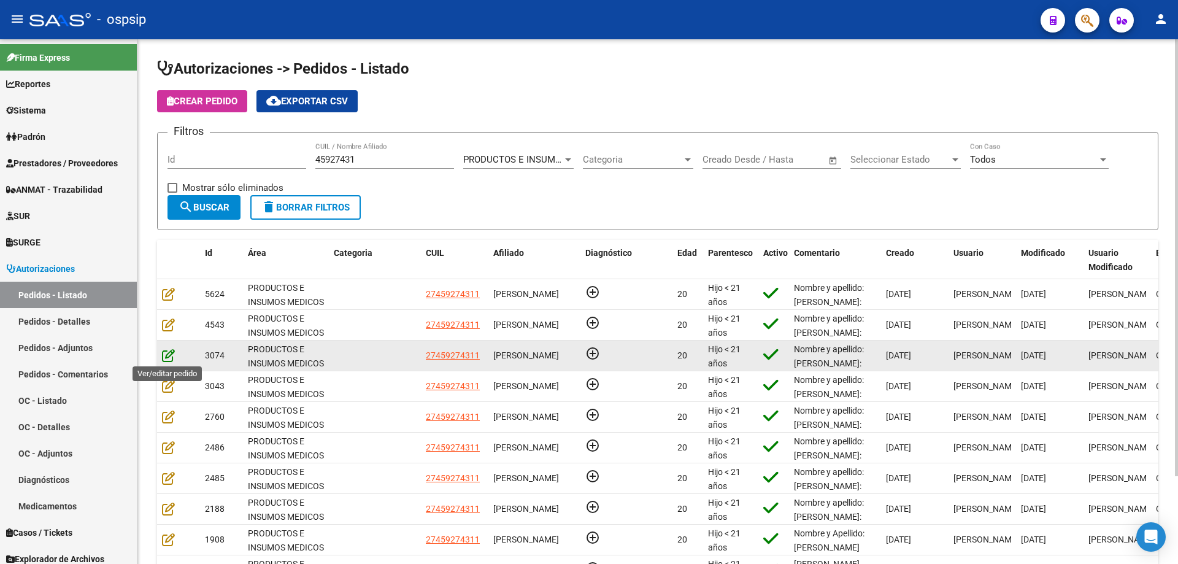
click at [163, 356] on icon at bounding box center [168, 354] width 13 height 13
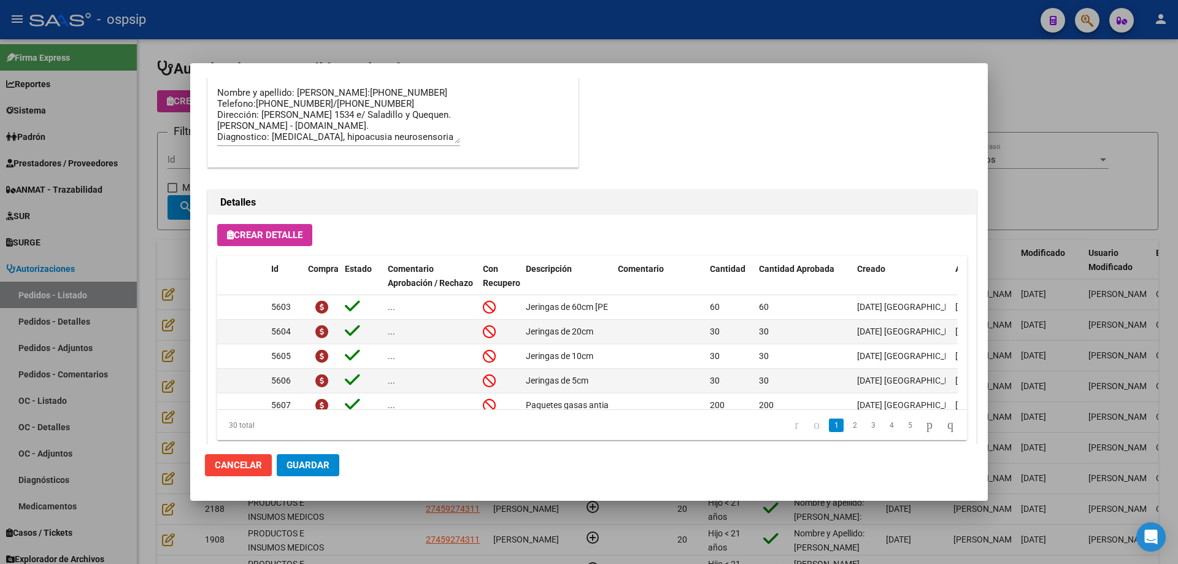
scroll to position [993, 0]
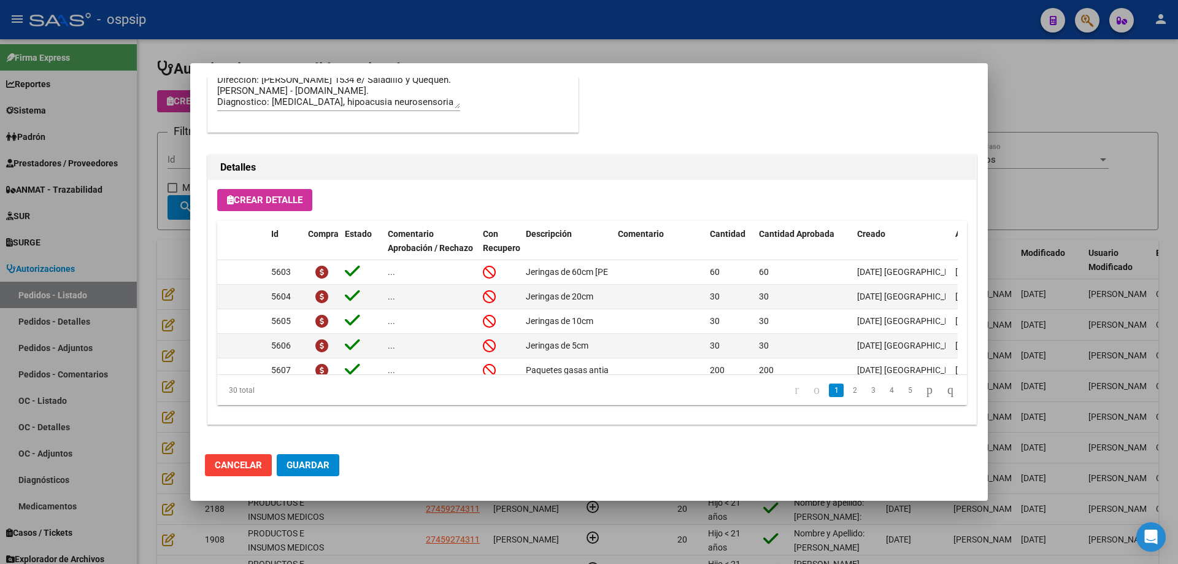
click at [168, 255] on div at bounding box center [589, 282] width 1178 height 564
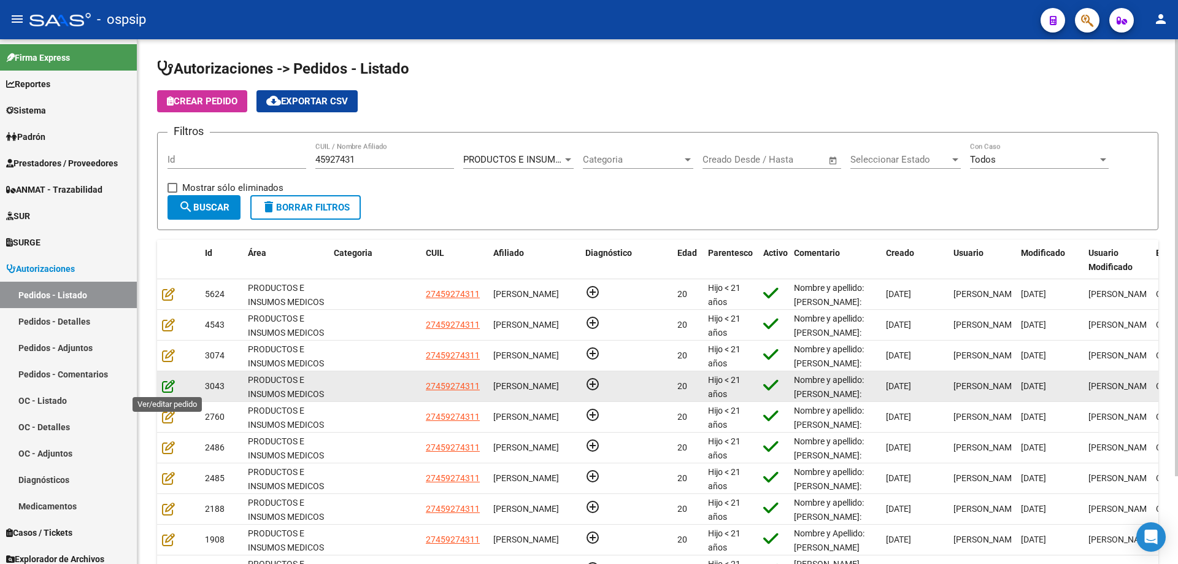
click at [169, 387] on icon at bounding box center [168, 385] width 13 height 13
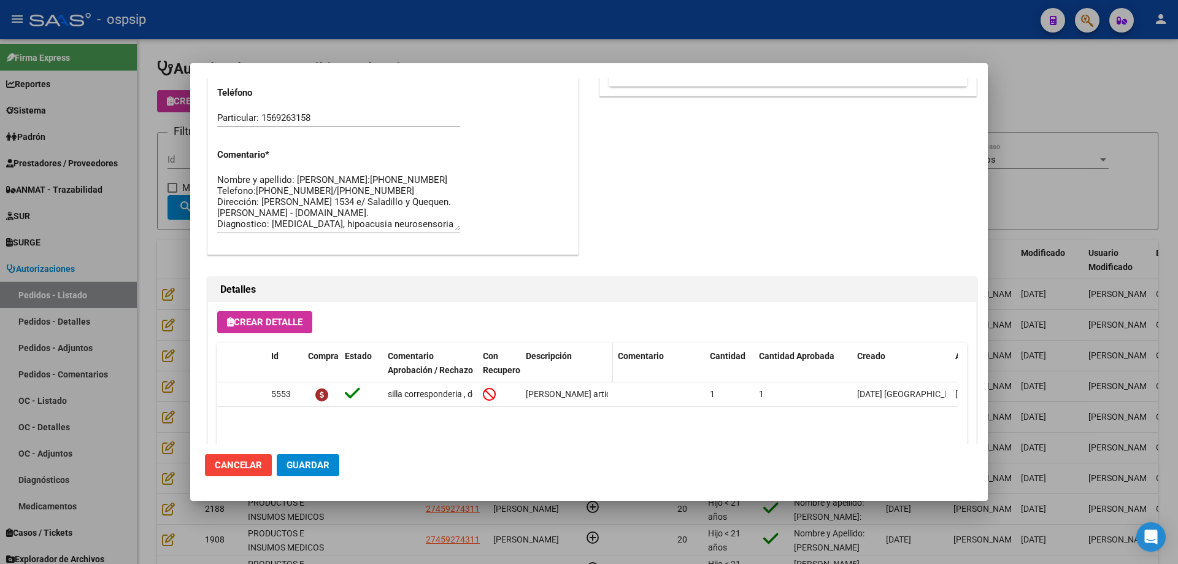
scroll to position [735, 0]
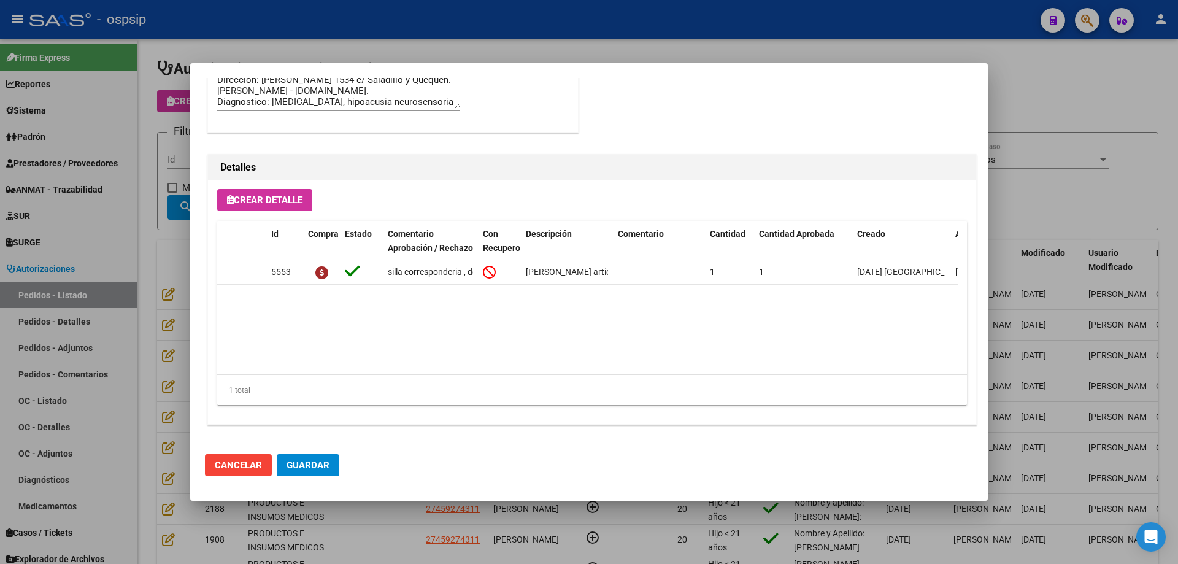
click at [149, 221] on div at bounding box center [589, 282] width 1178 height 564
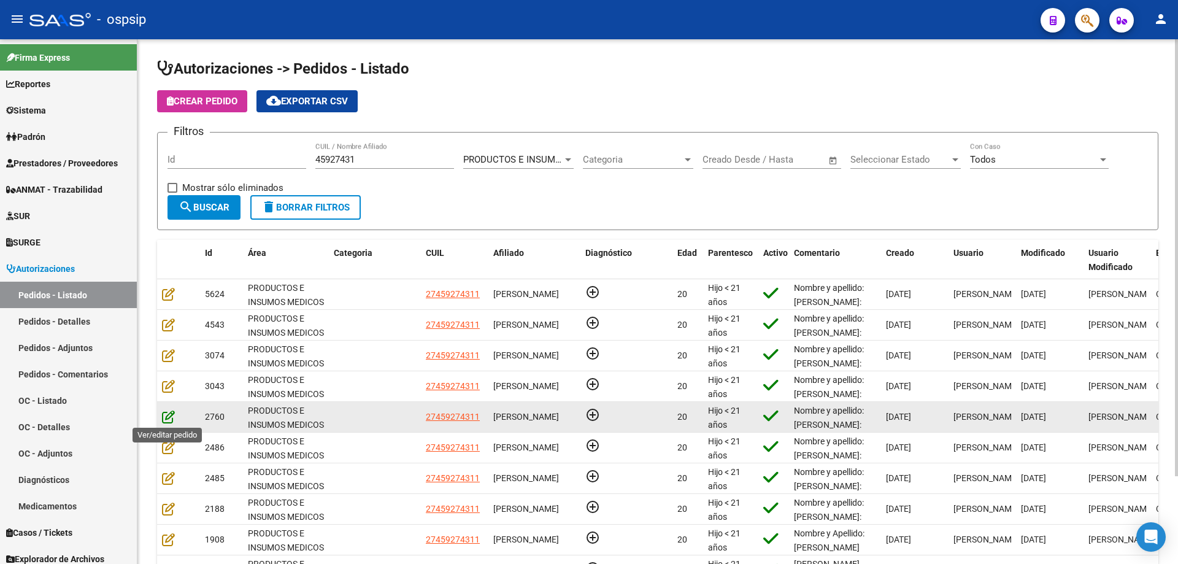
click at [163, 415] on icon at bounding box center [168, 416] width 13 height 13
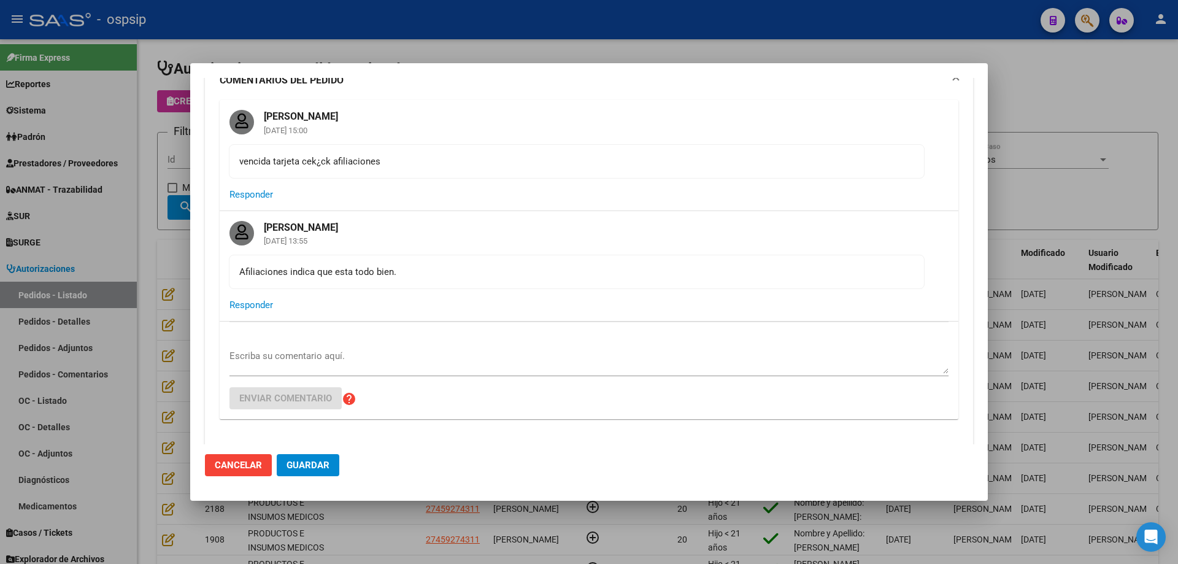
scroll to position [0, 0]
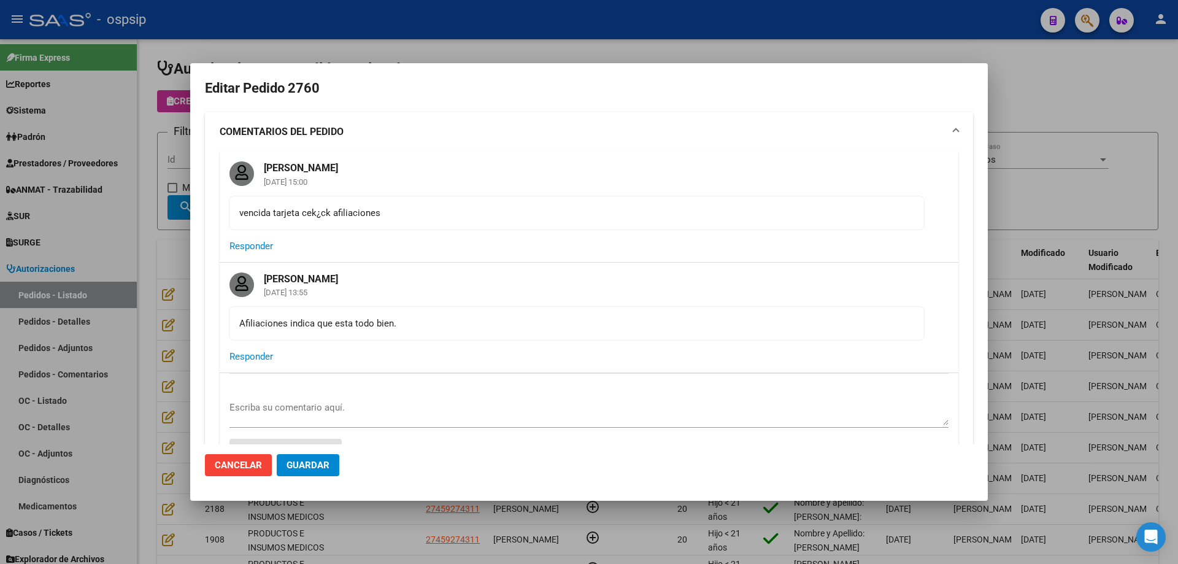
click at [127, 262] on div at bounding box center [589, 282] width 1178 height 564
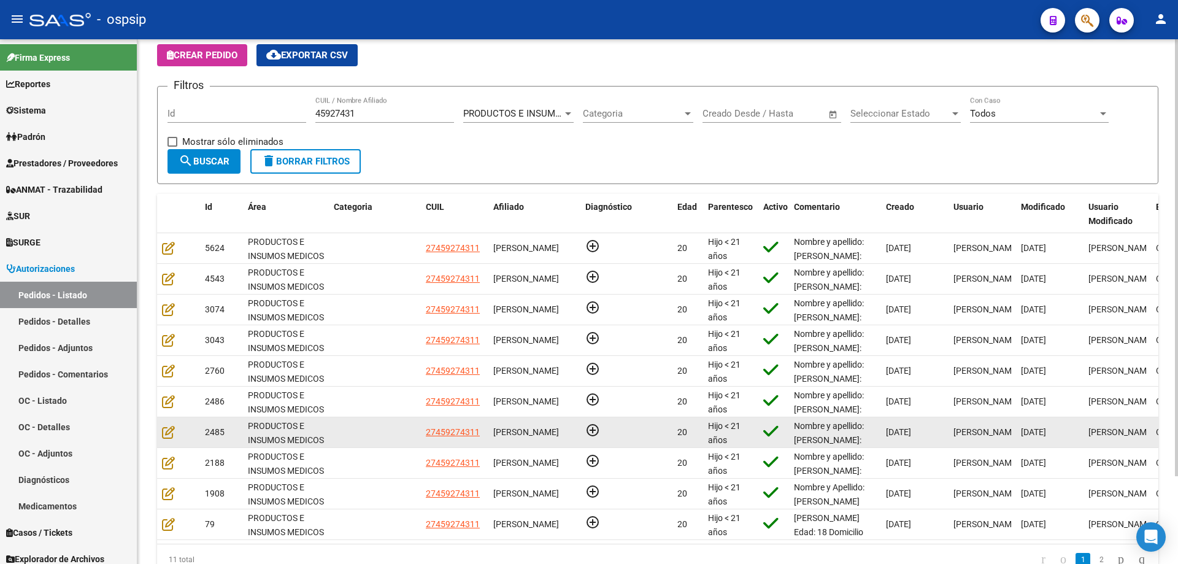
scroll to position [106, 0]
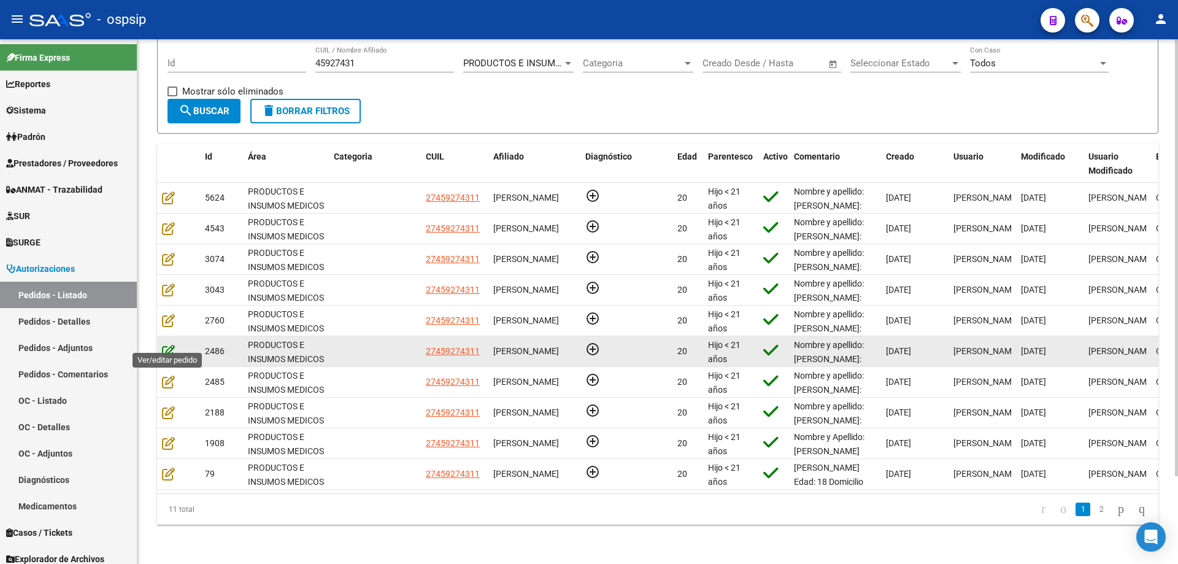
click at [166, 344] on icon at bounding box center [168, 350] width 13 height 13
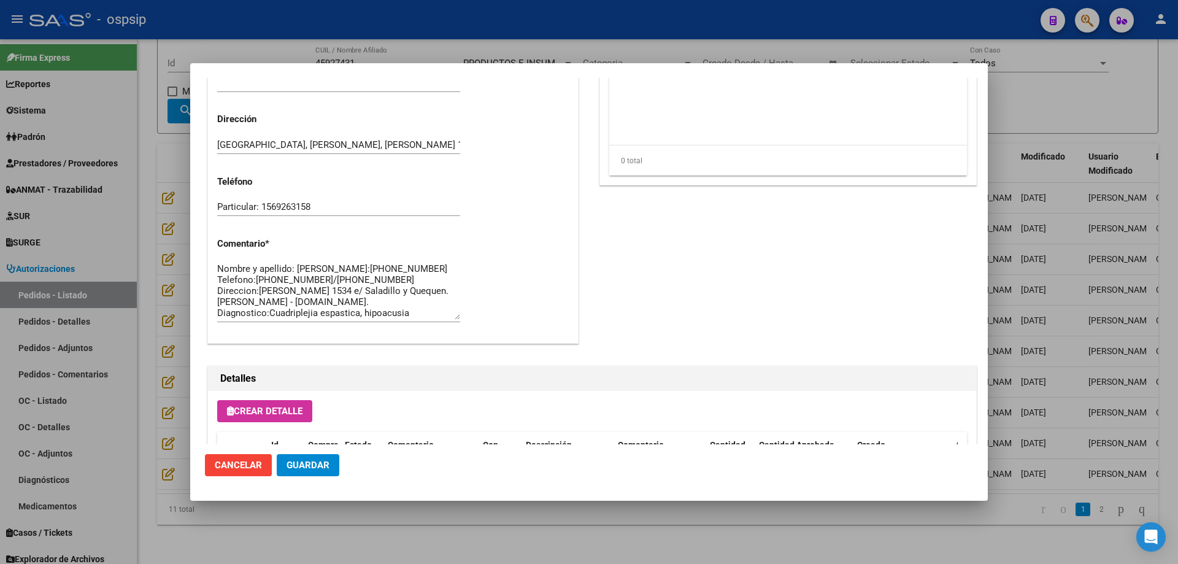
scroll to position [735, 0]
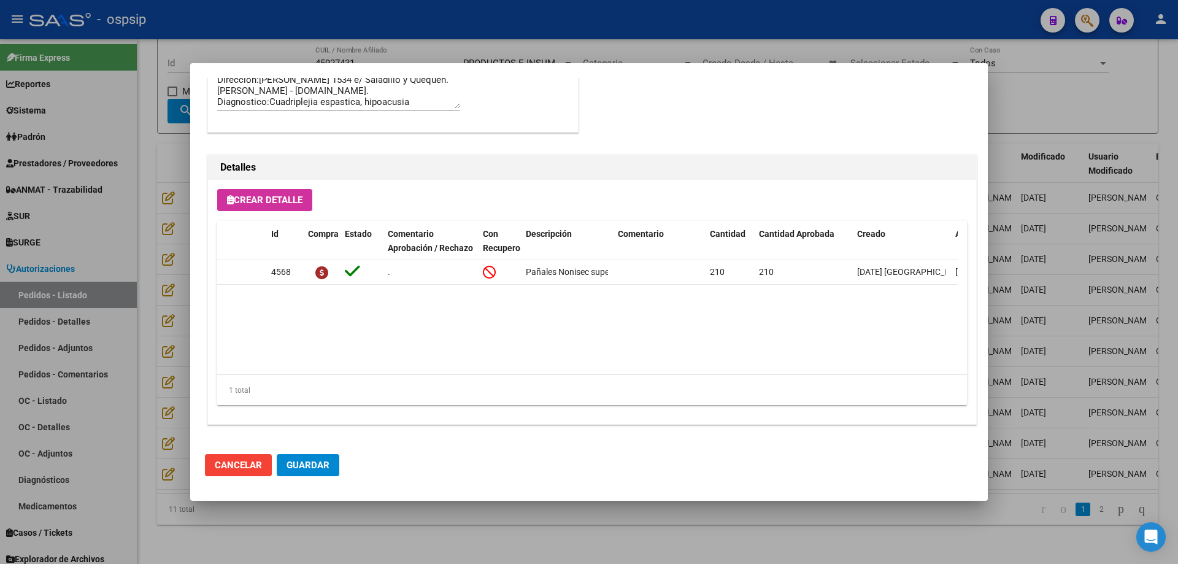
click at [182, 375] on div at bounding box center [589, 282] width 1178 height 564
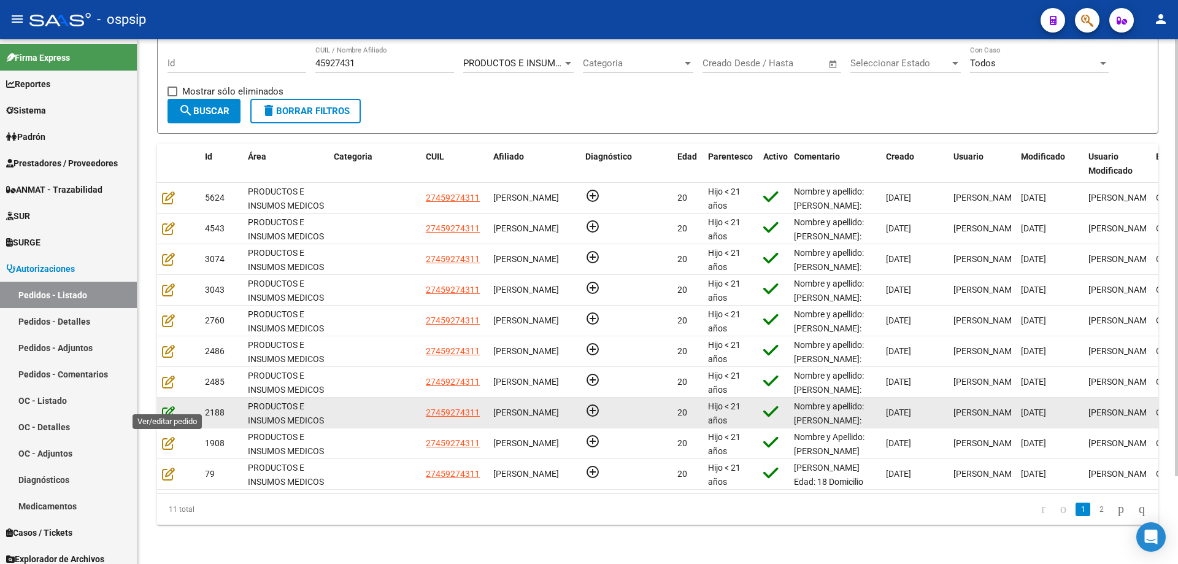
click at [167, 405] on icon at bounding box center [168, 411] width 13 height 13
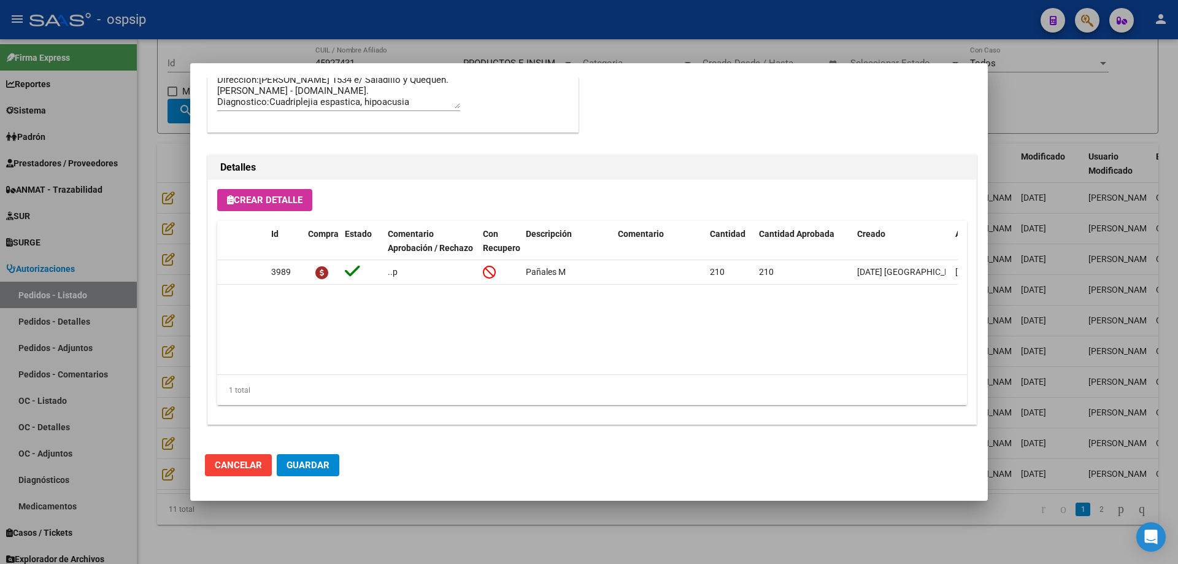
click at [150, 341] on div at bounding box center [589, 282] width 1178 height 564
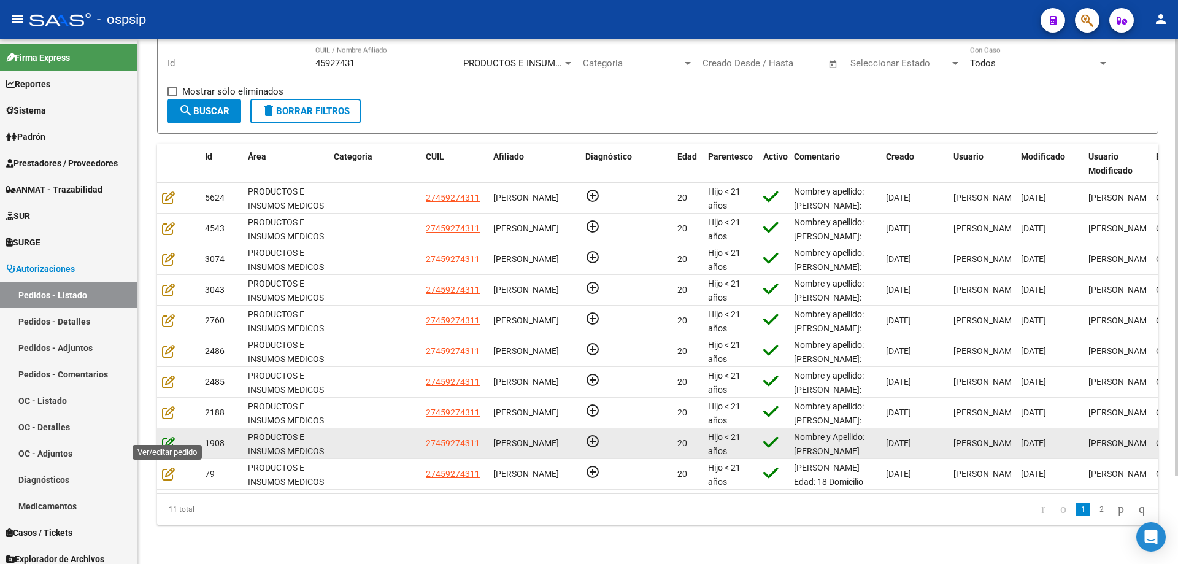
click at [167, 436] on icon at bounding box center [168, 442] width 13 height 13
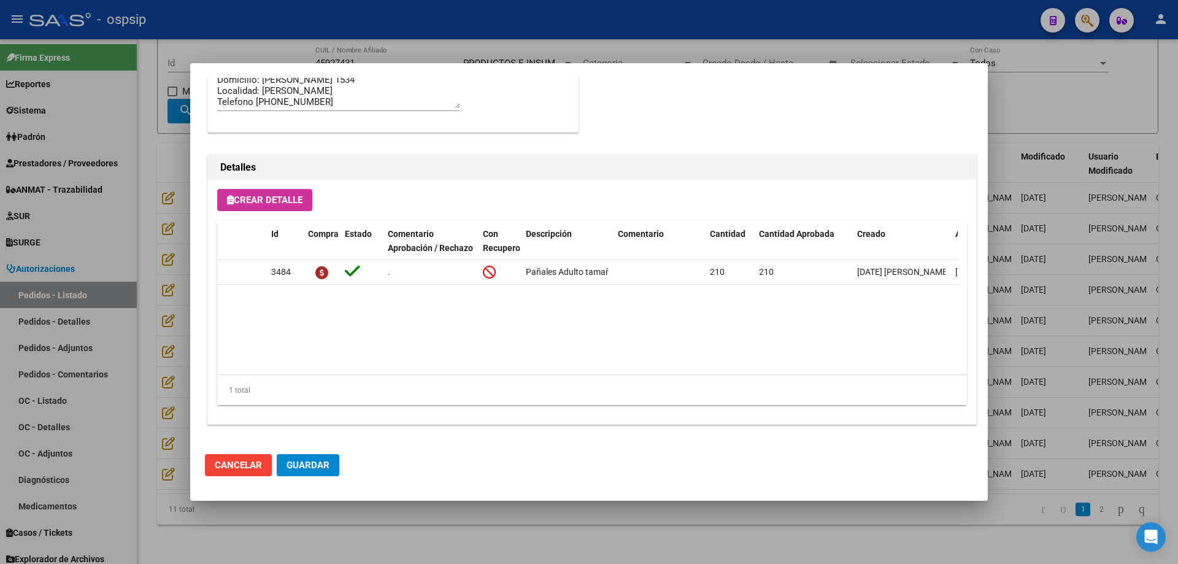
click at [193, 321] on mat-dialog-content "Editar Pedido 1908 COMENTARIOS DEL PEDIDO Escriba su comentario aquí. Enviar co…" at bounding box center [588, 261] width 797 height 366
click at [152, 414] on div at bounding box center [589, 282] width 1178 height 564
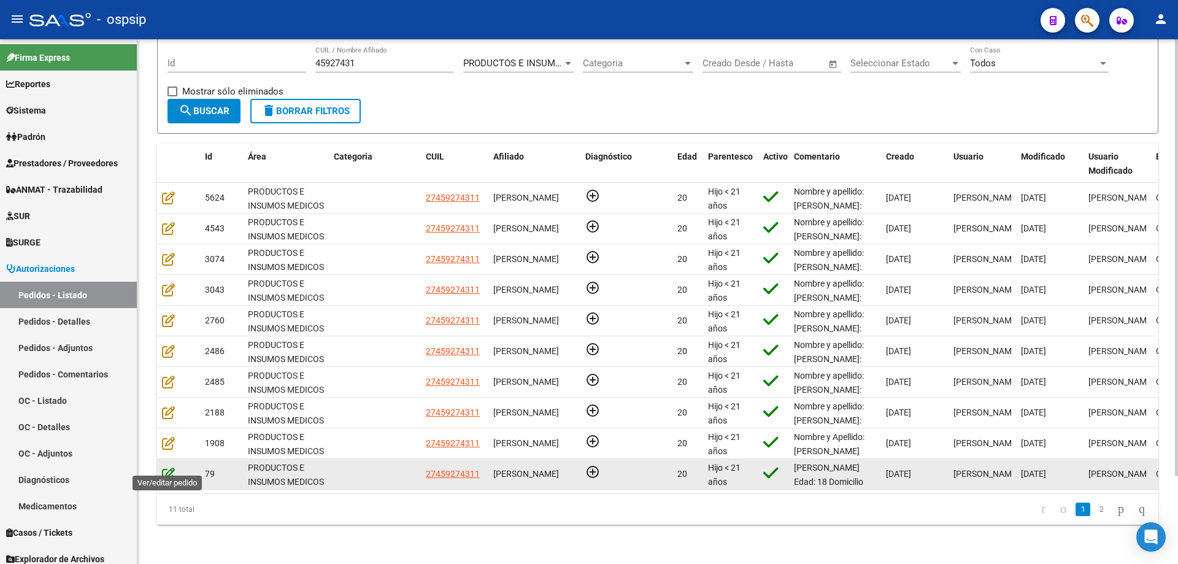
click at [170, 467] on icon at bounding box center [168, 473] width 13 height 13
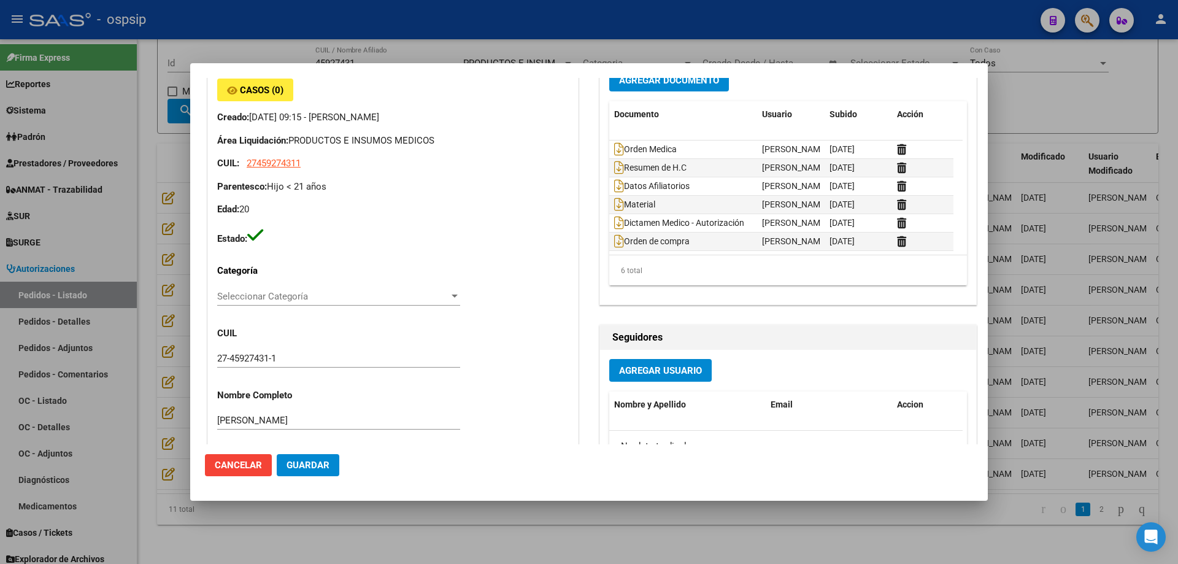
scroll to position [122, 0]
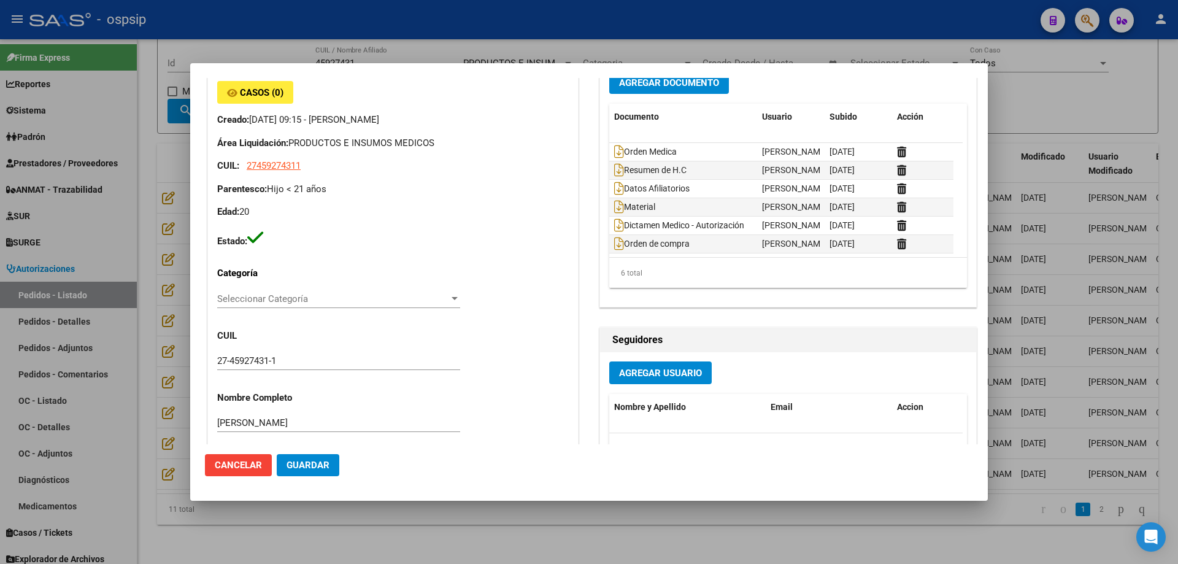
click at [126, 217] on div at bounding box center [589, 282] width 1178 height 564
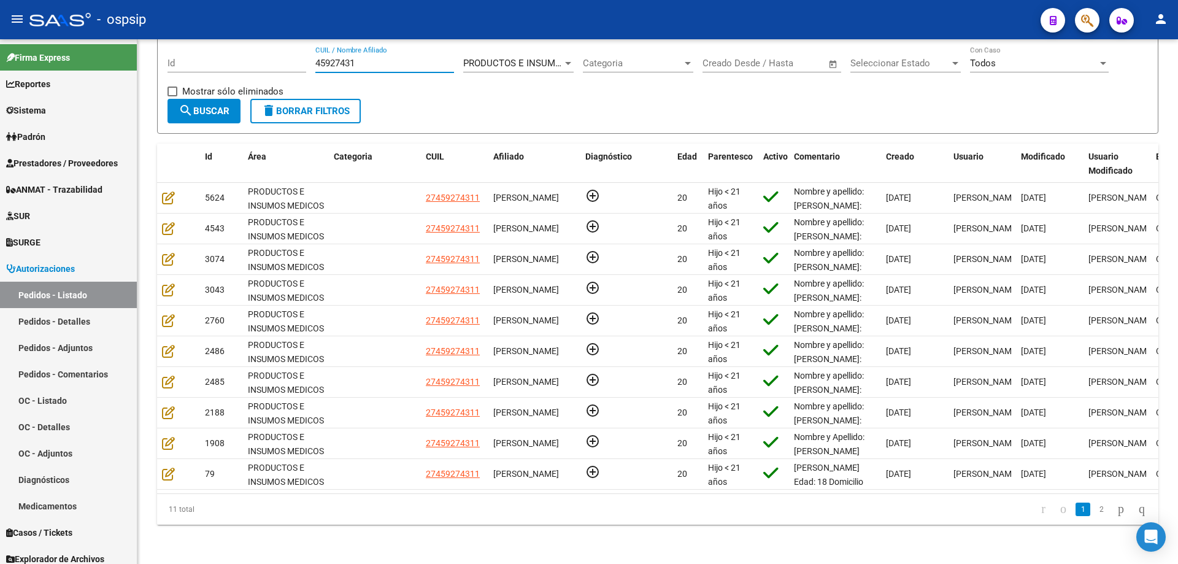
drag, startPoint x: 364, startPoint y: 55, endPoint x: 6, endPoint y: -14, distance: 364.2
click at [6, 0] on html "menu - ospsip person Firma Express Reportes Egresos Devengados Auditorías x Áre…" at bounding box center [589, 282] width 1178 height 564
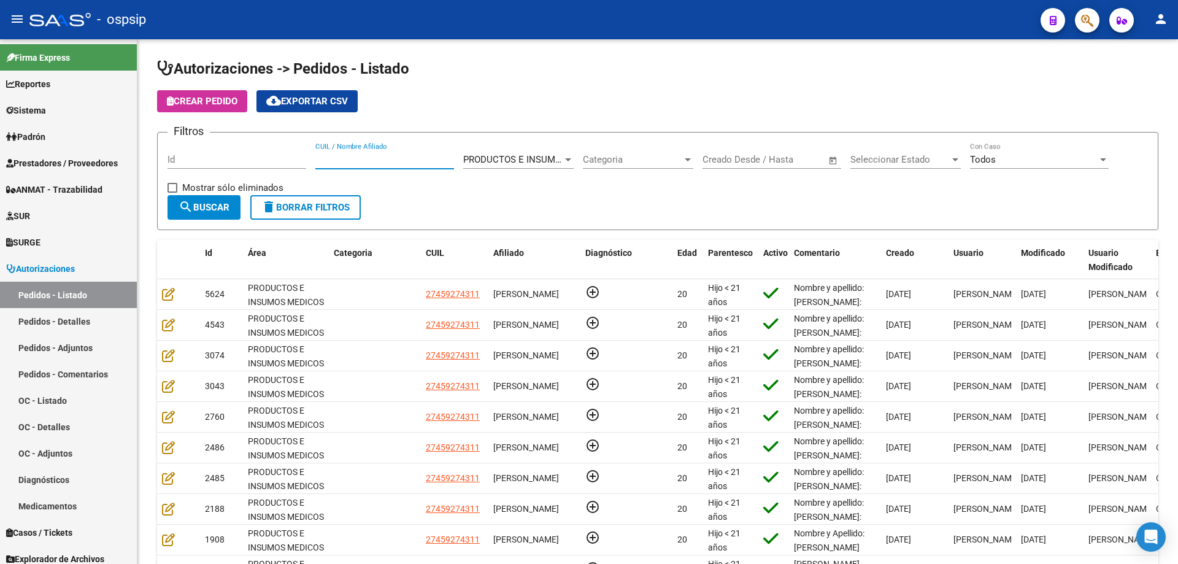
paste input "52165226"
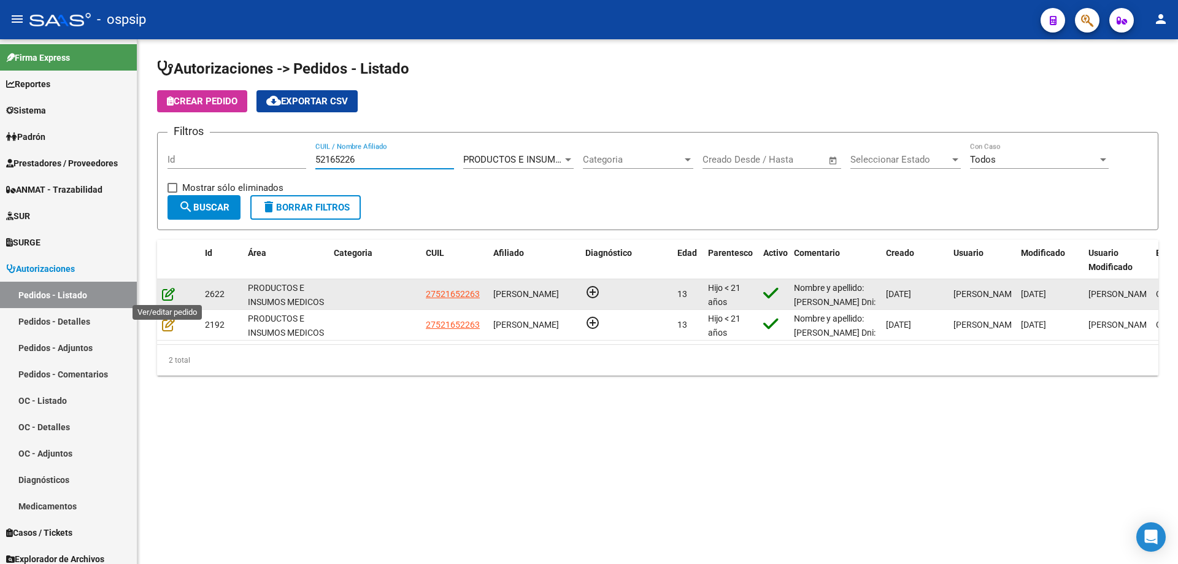
type input "52165226"
click at [167, 295] on icon at bounding box center [168, 293] width 13 height 13
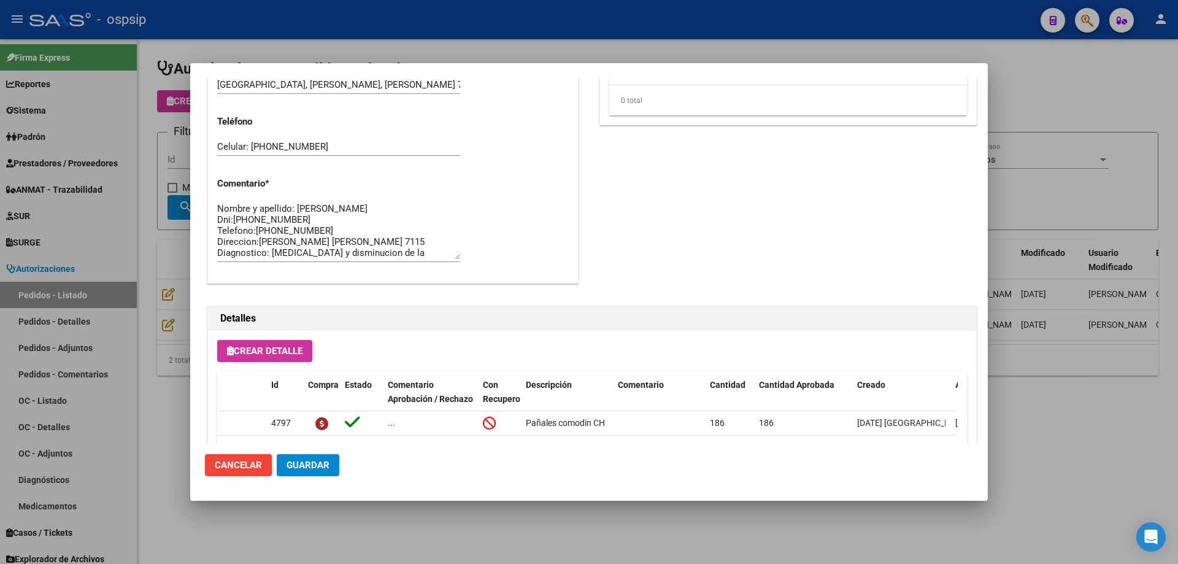
scroll to position [735, 0]
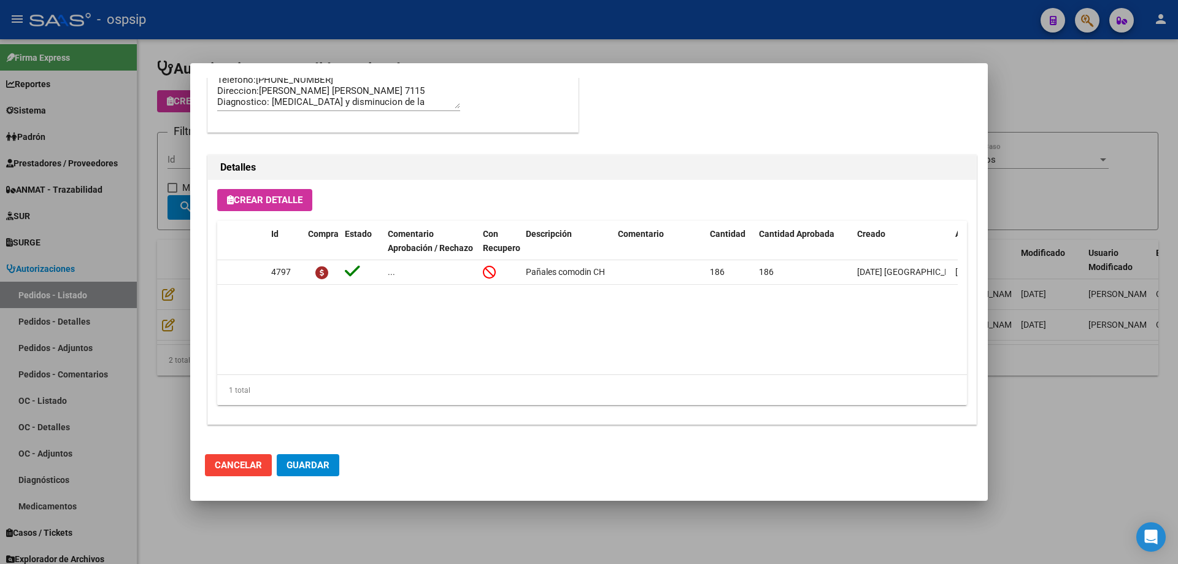
drag, startPoint x: 185, startPoint y: 303, endPoint x: 166, endPoint y: 333, distance: 35.6
click at [184, 303] on div at bounding box center [589, 282] width 1178 height 564
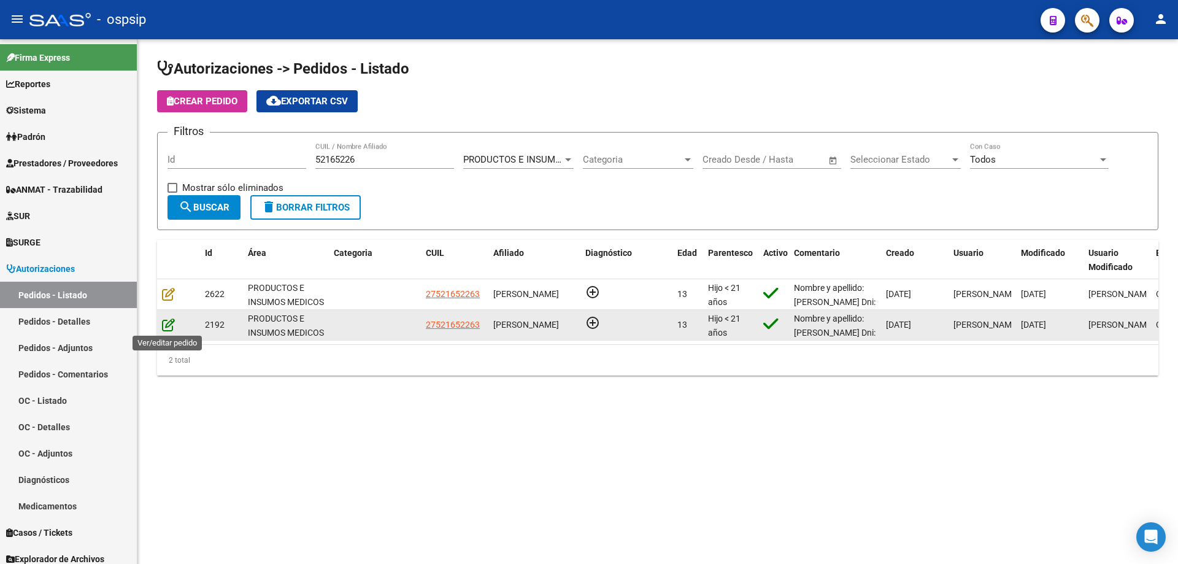
click at [169, 328] on icon at bounding box center [168, 324] width 13 height 13
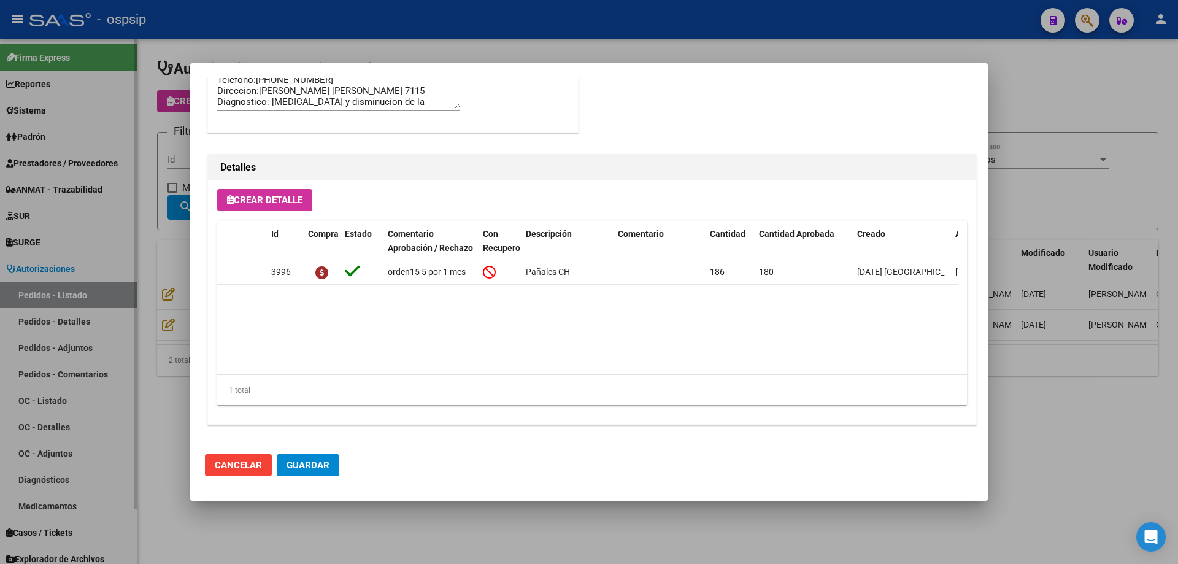
click at [105, 267] on div at bounding box center [589, 282] width 1178 height 564
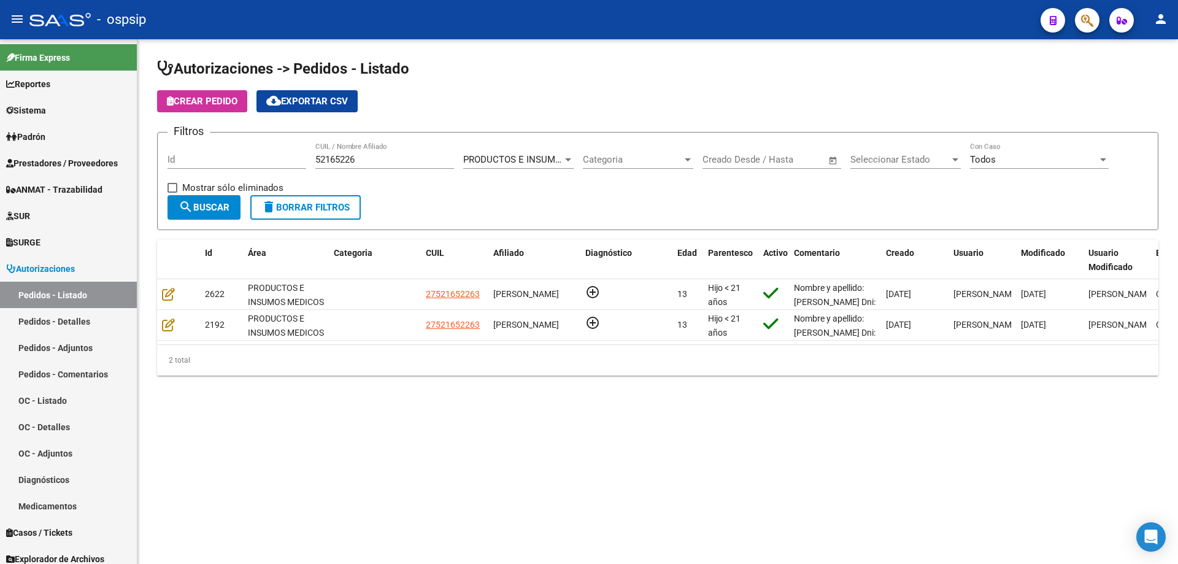
drag, startPoint x: 382, startPoint y: 164, endPoint x: 338, endPoint y: 159, distance: 44.4
click at [338, 159] on div "52165226 CUIL / Nombre Afiliado" at bounding box center [384, 155] width 139 height 26
drag, startPoint x: 393, startPoint y: 155, endPoint x: 170, endPoint y: 153, distance: 222.7
click at [170, 153] on div "Filtros Id 52165226 CUIL / Nombre Afiliado PRODUCTOS E INSUMOS MEDICOS Seleccio…" at bounding box center [657, 168] width 980 height 53
paste input "58303613"
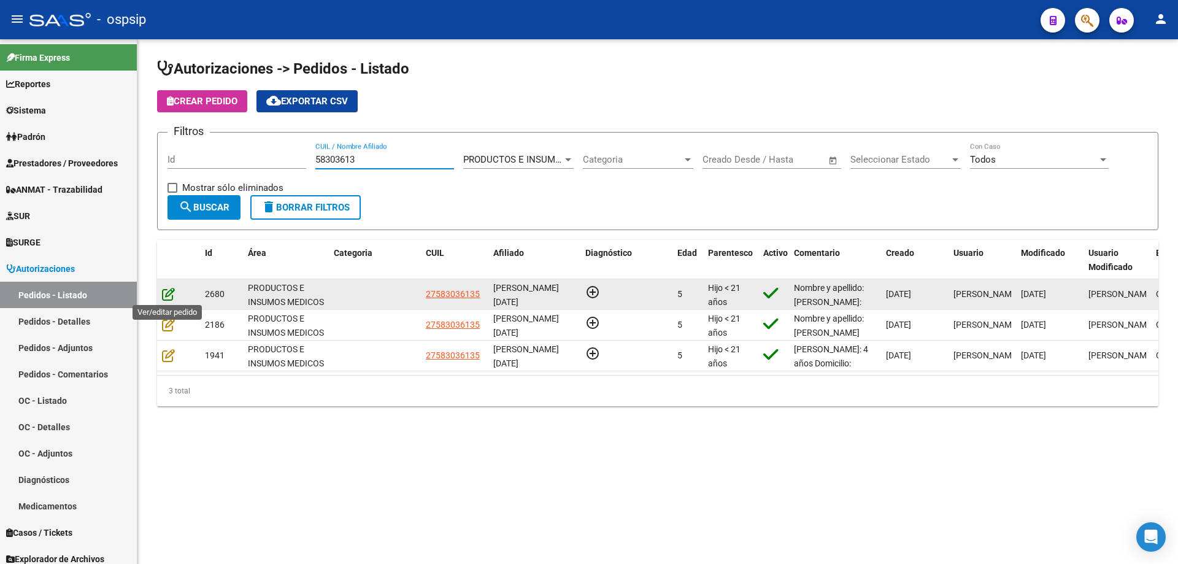
type input "58303613"
click at [172, 290] on icon at bounding box center [168, 293] width 13 height 13
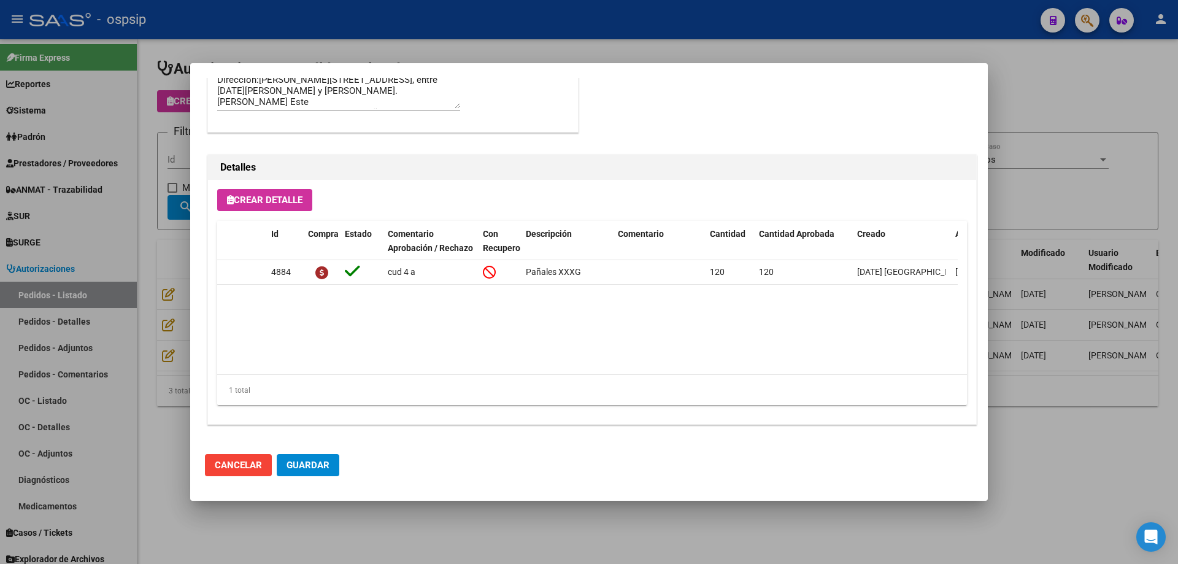
click at [164, 261] on div at bounding box center [589, 282] width 1178 height 564
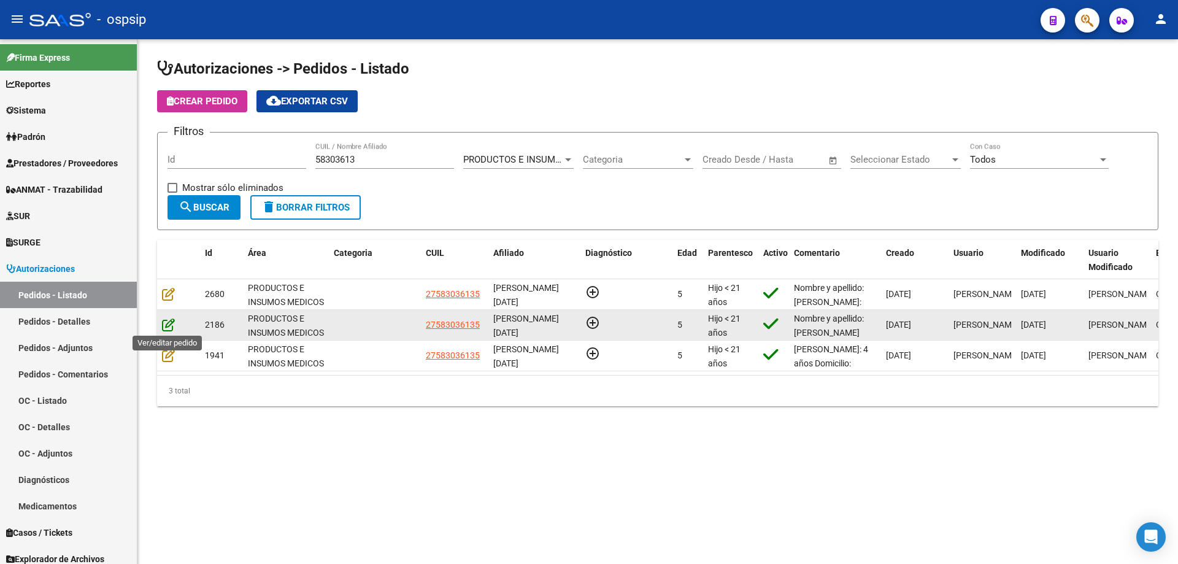
click at [167, 325] on icon at bounding box center [168, 324] width 13 height 13
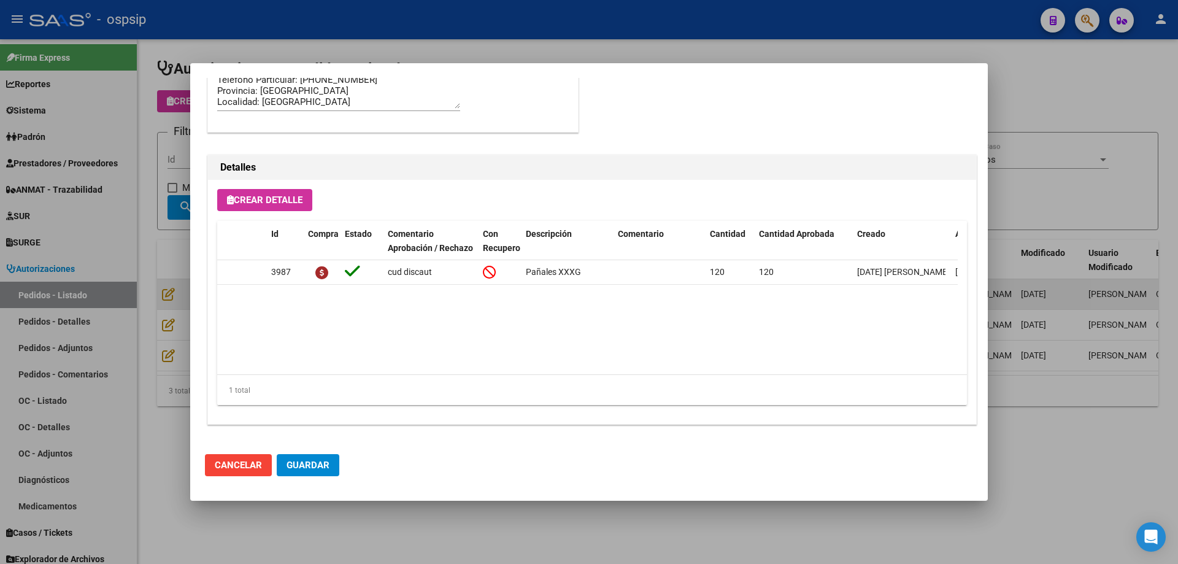
click at [159, 288] on div at bounding box center [589, 282] width 1178 height 564
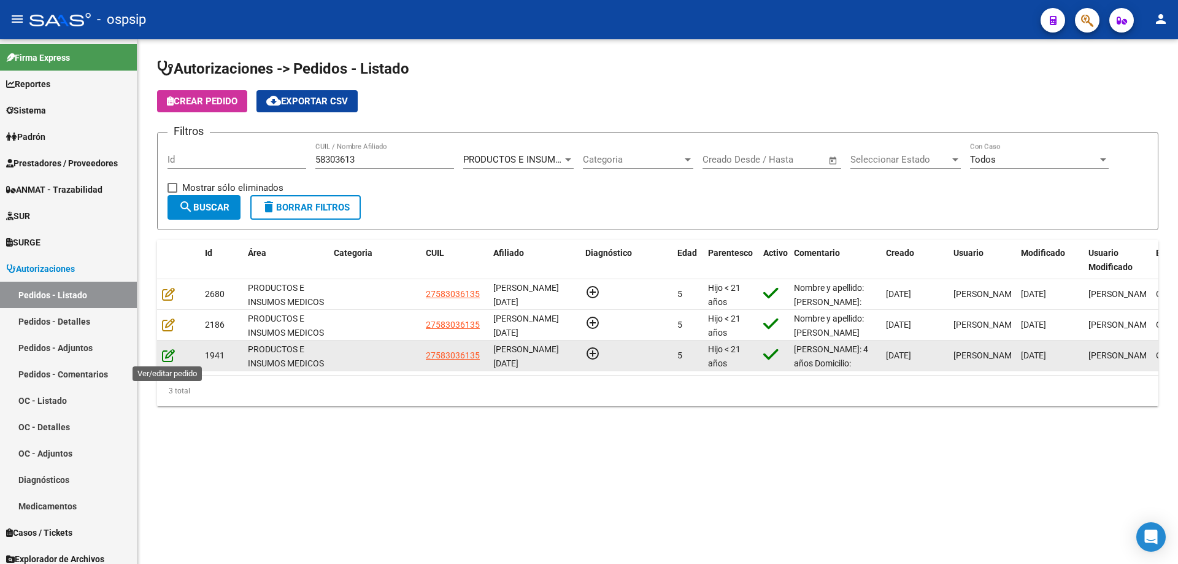
click at [172, 355] on icon at bounding box center [168, 354] width 13 height 13
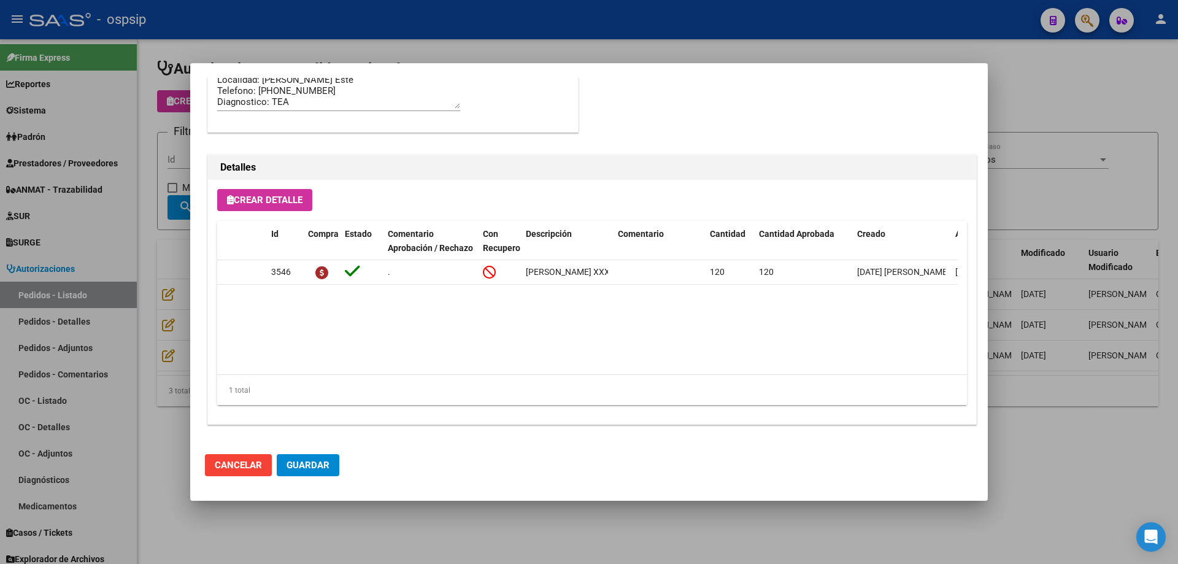
click at [127, 301] on div at bounding box center [589, 282] width 1178 height 564
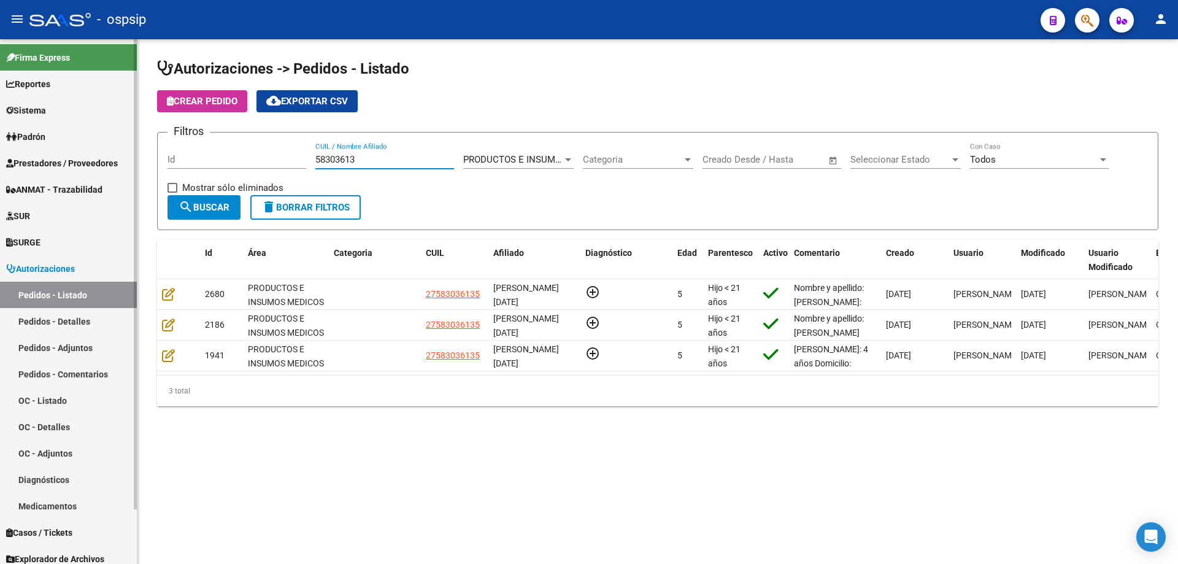
drag, startPoint x: 379, startPoint y: 163, endPoint x: 0, endPoint y: 123, distance: 381.2
click at [0, 123] on mat-sidenav-container "Firma Express Reportes Egresos Devengados Auditorías x Área Auditorías x Usuari…" at bounding box center [589, 301] width 1178 height 524
paste input "44894975"
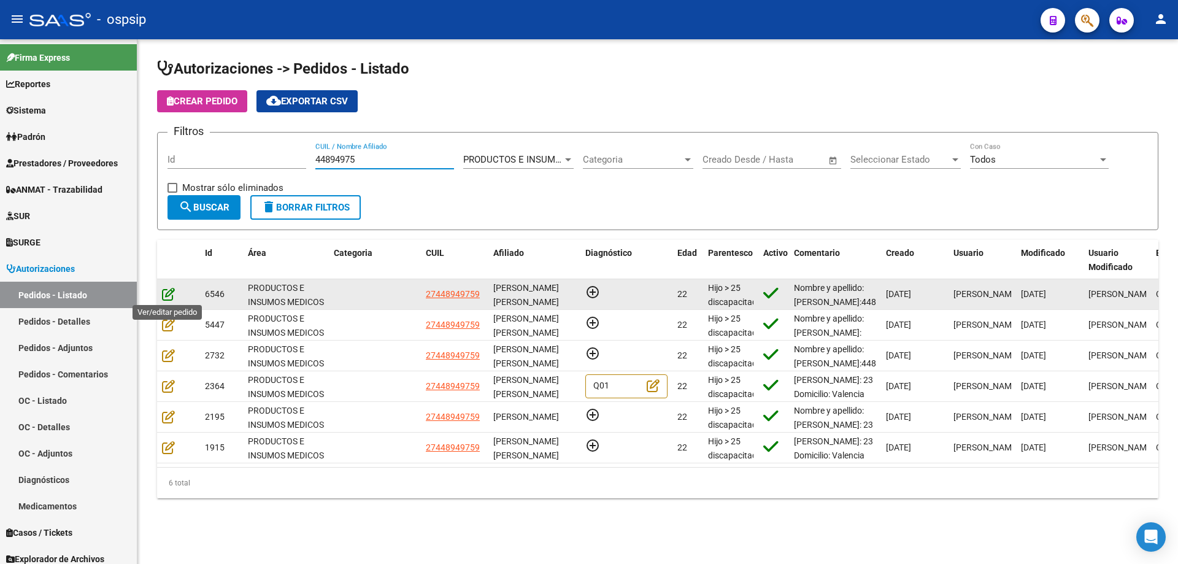
click at [168, 293] on icon at bounding box center [168, 293] width 13 height 13
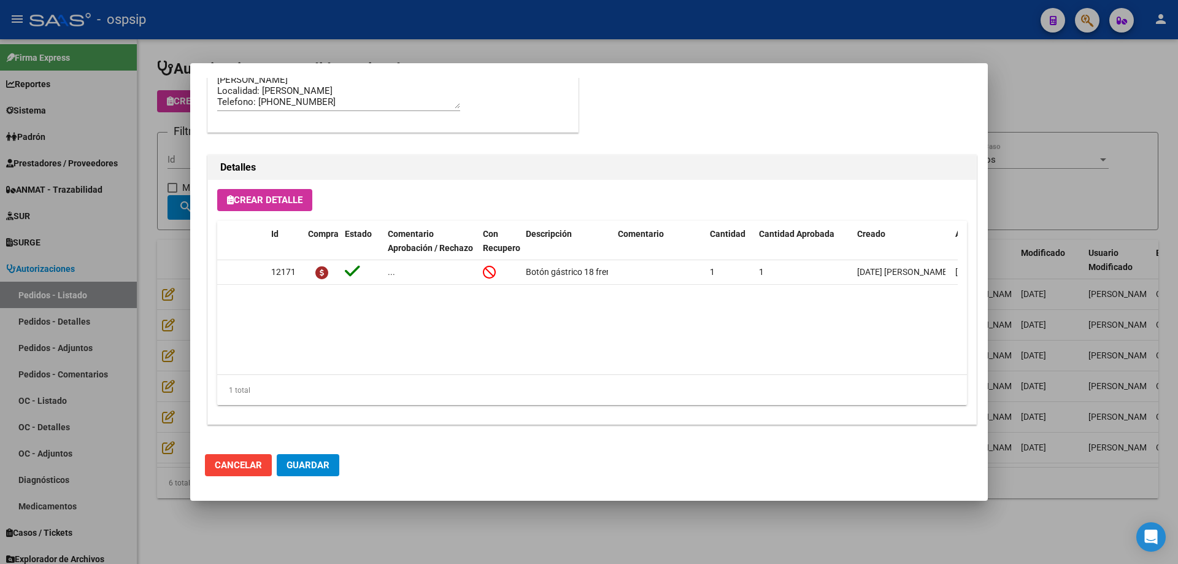
click at [150, 271] on div at bounding box center [589, 282] width 1178 height 564
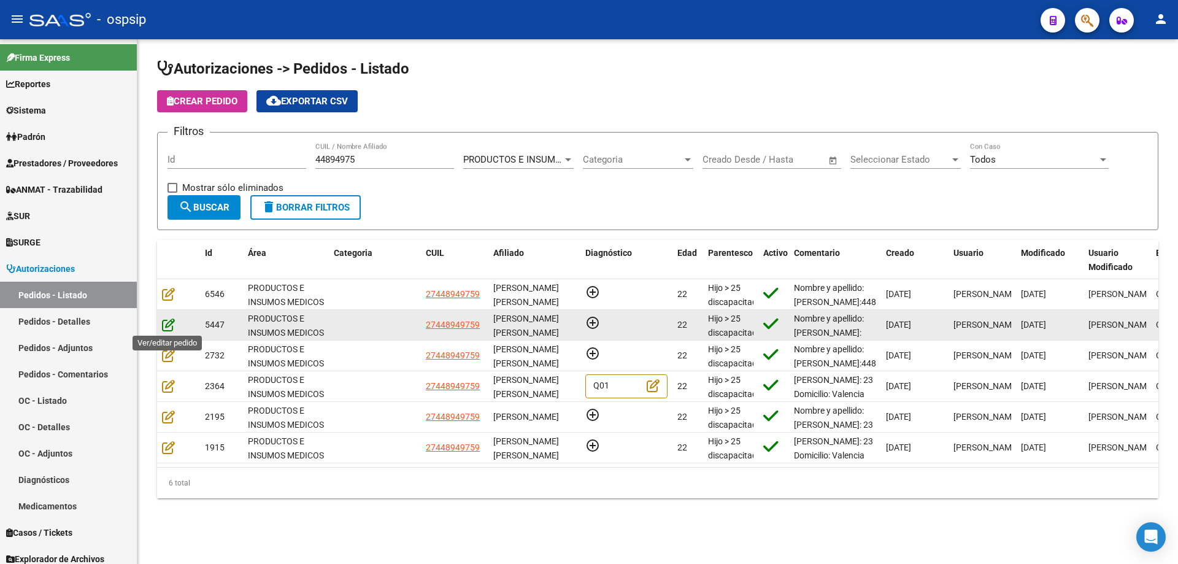
click at [166, 320] on icon at bounding box center [168, 324] width 13 height 13
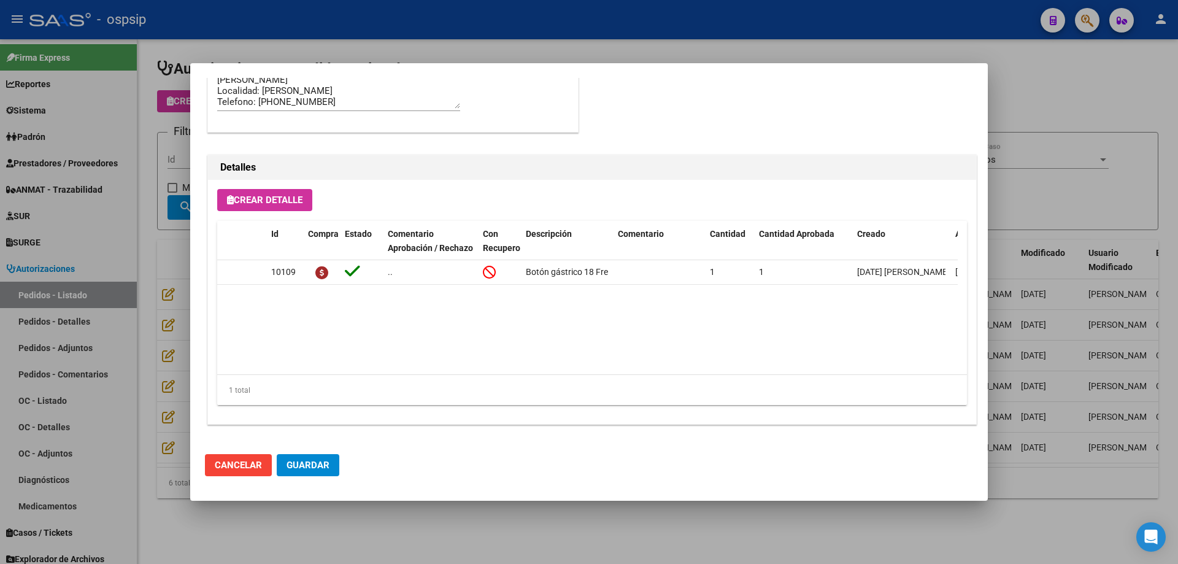
click at [148, 263] on div at bounding box center [589, 282] width 1178 height 564
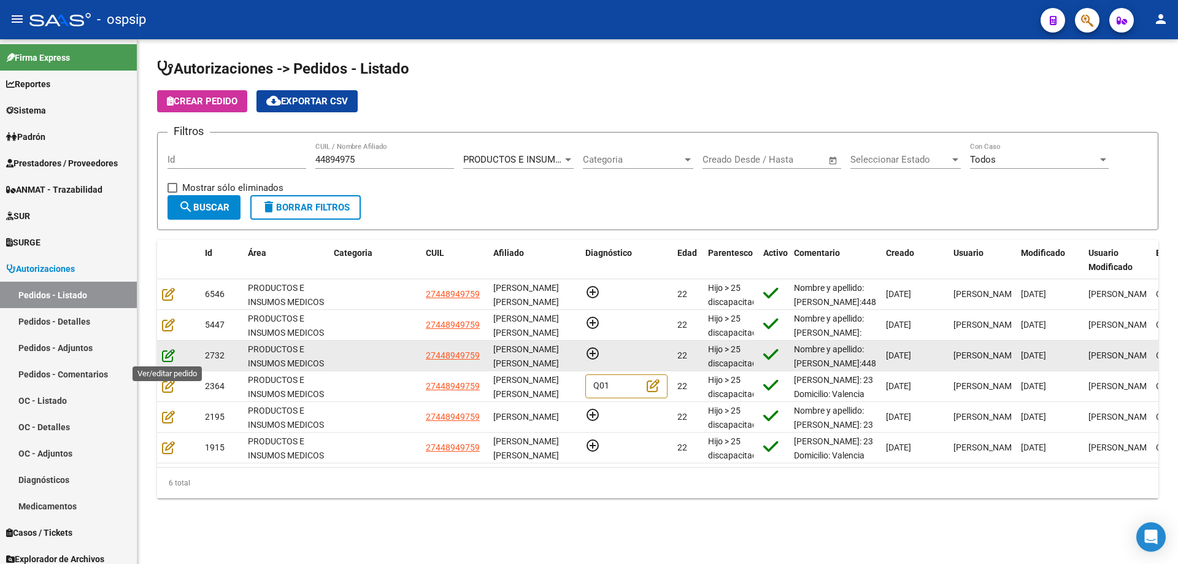
click at [172, 356] on icon at bounding box center [168, 354] width 13 height 13
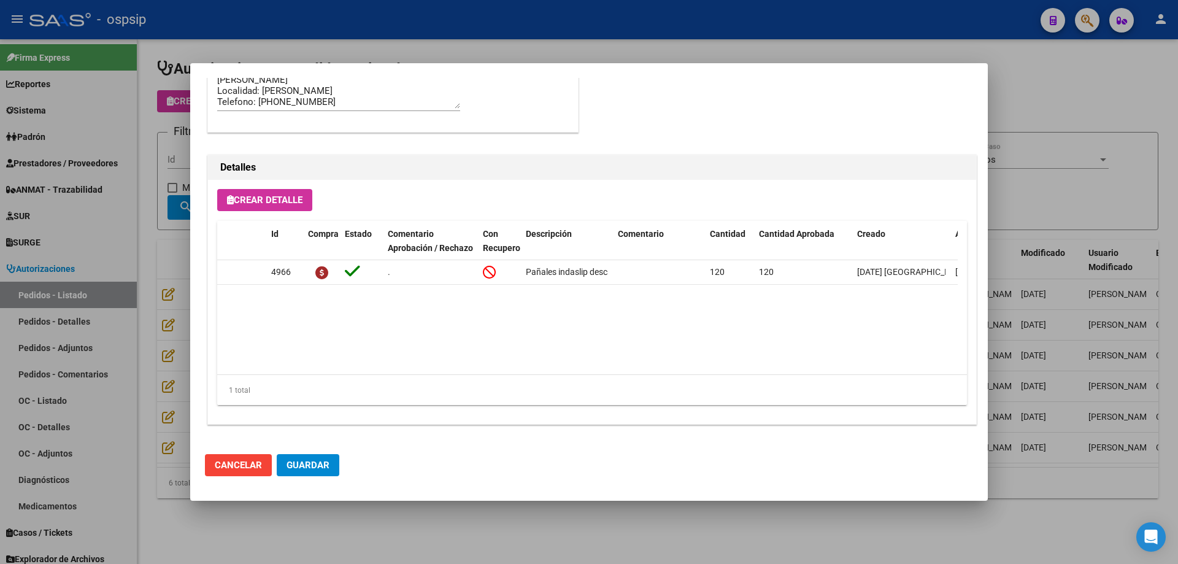
click at [174, 293] on div at bounding box center [589, 282] width 1178 height 564
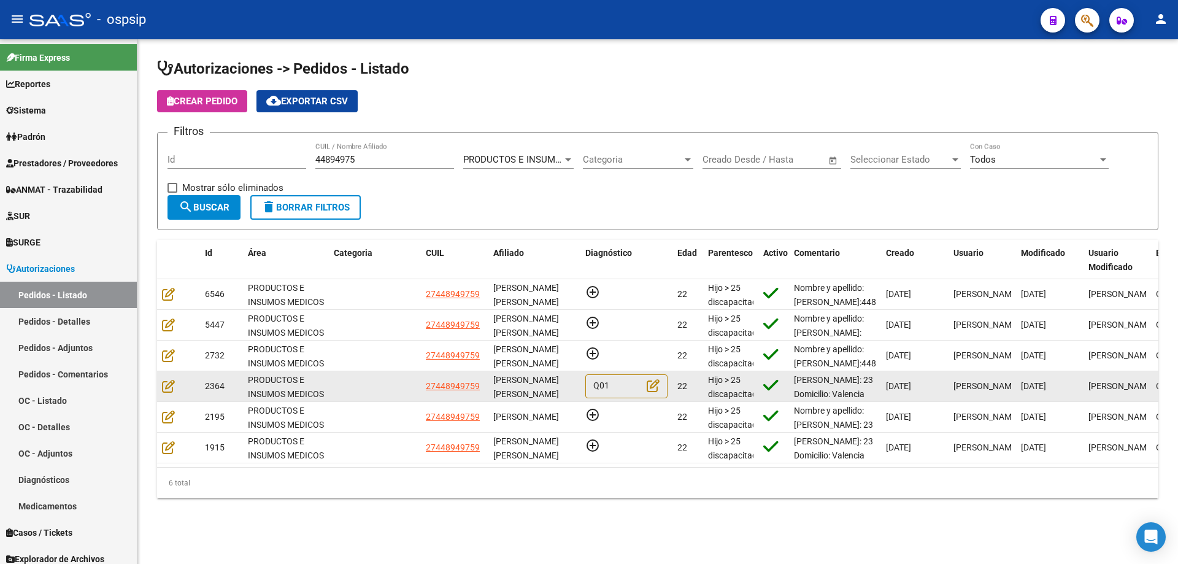
click at [161, 385] on datatable-body-cell at bounding box center [178, 386] width 43 height 30
click at [176, 386] on div at bounding box center [178, 386] width 33 height 14
click at [167, 388] on icon at bounding box center [168, 385] width 13 height 13
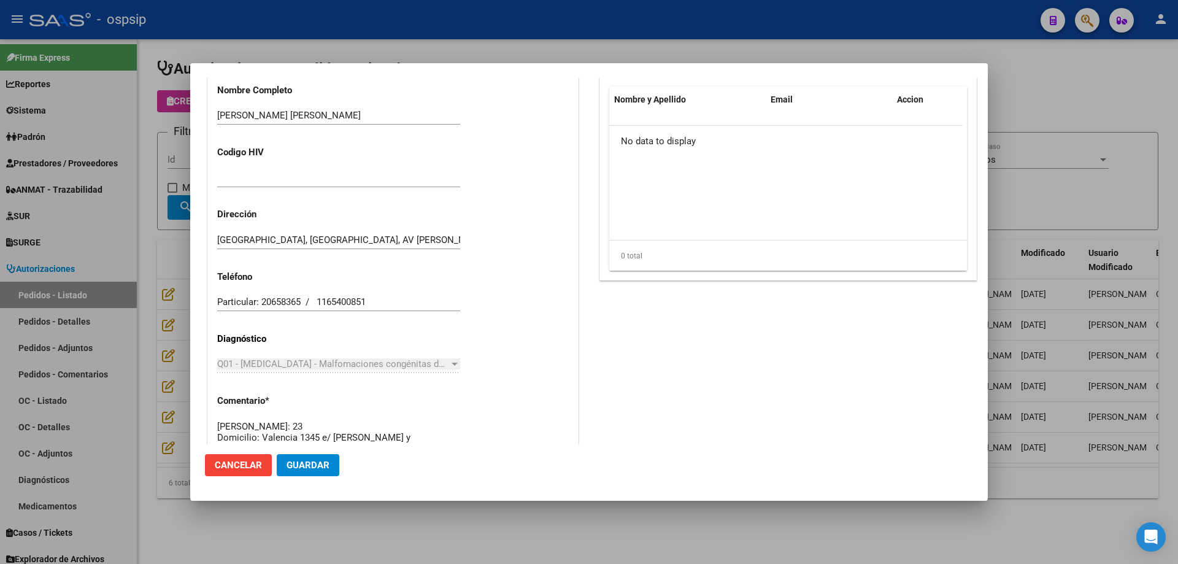
scroll to position [797, 0]
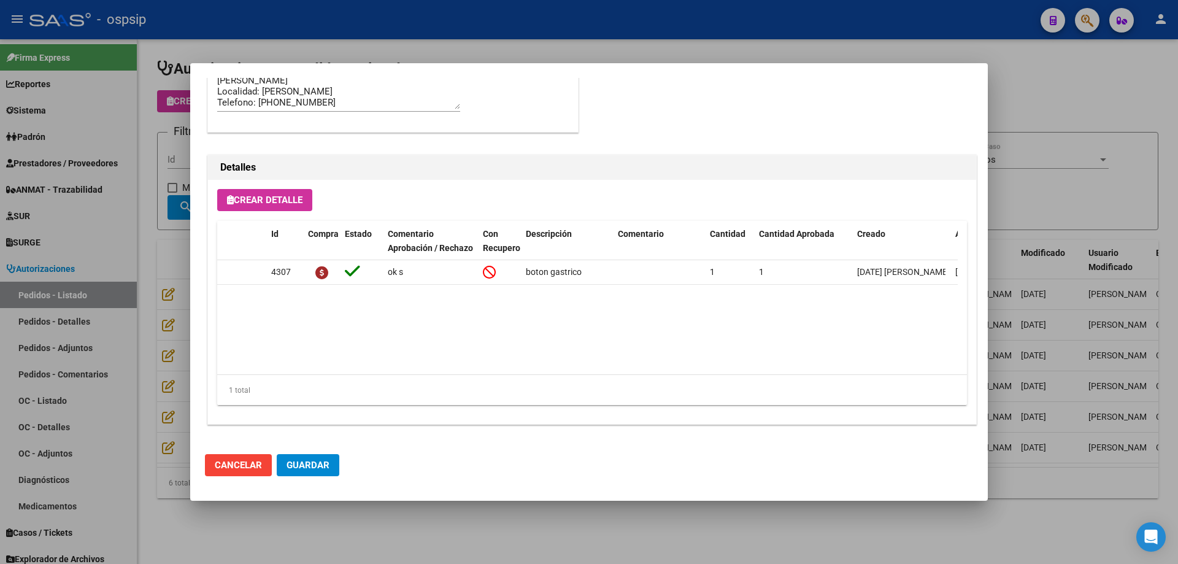
click at [176, 138] on div at bounding box center [589, 282] width 1178 height 564
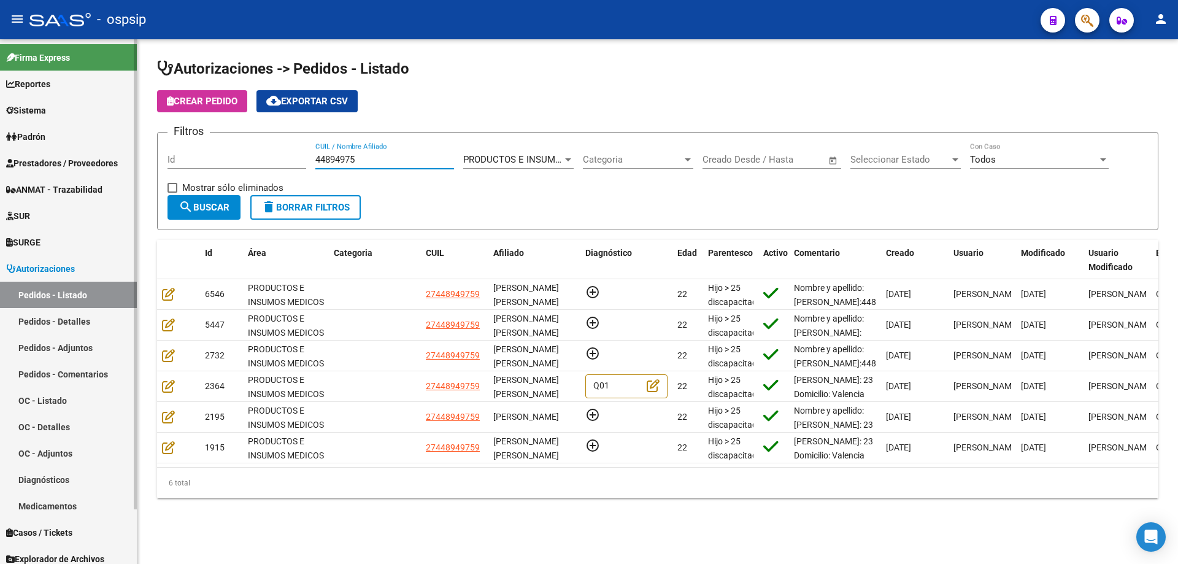
drag, startPoint x: 379, startPoint y: 161, endPoint x: 28, endPoint y: 132, distance: 352.1
click at [29, 132] on mat-sidenav-container "Firma Express Reportes Egresos Devengados Auditorías x Área Auditorías x Usuari…" at bounding box center [589, 301] width 1178 height 524
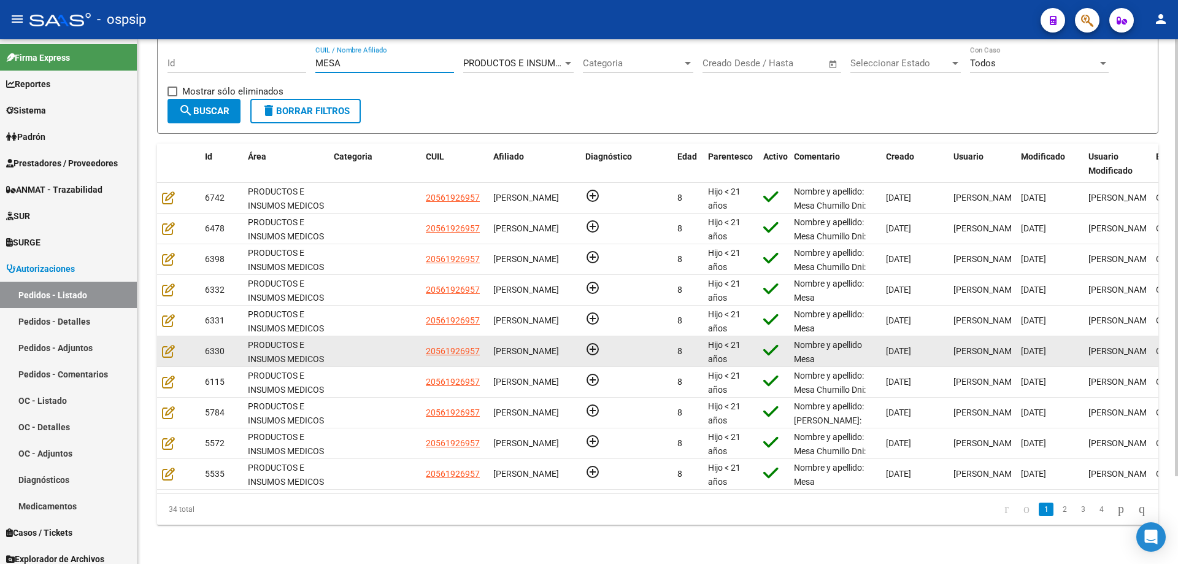
scroll to position [106, 0]
type input "MESA"
click at [171, 347] on icon at bounding box center [168, 350] width 13 height 13
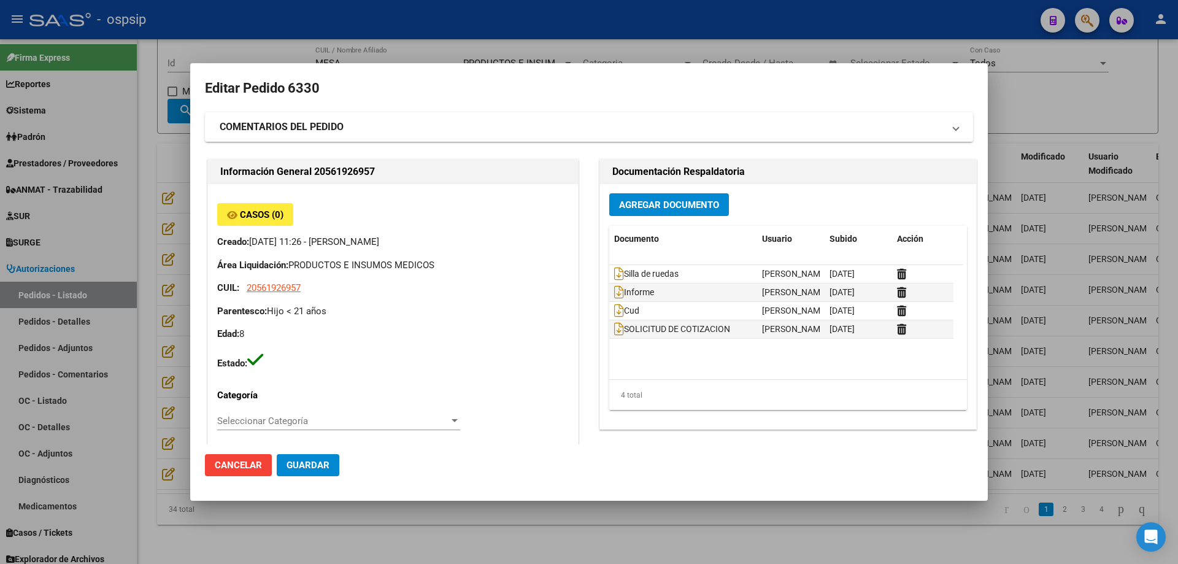
click at [147, 299] on div at bounding box center [589, 282] width 1178 height 564
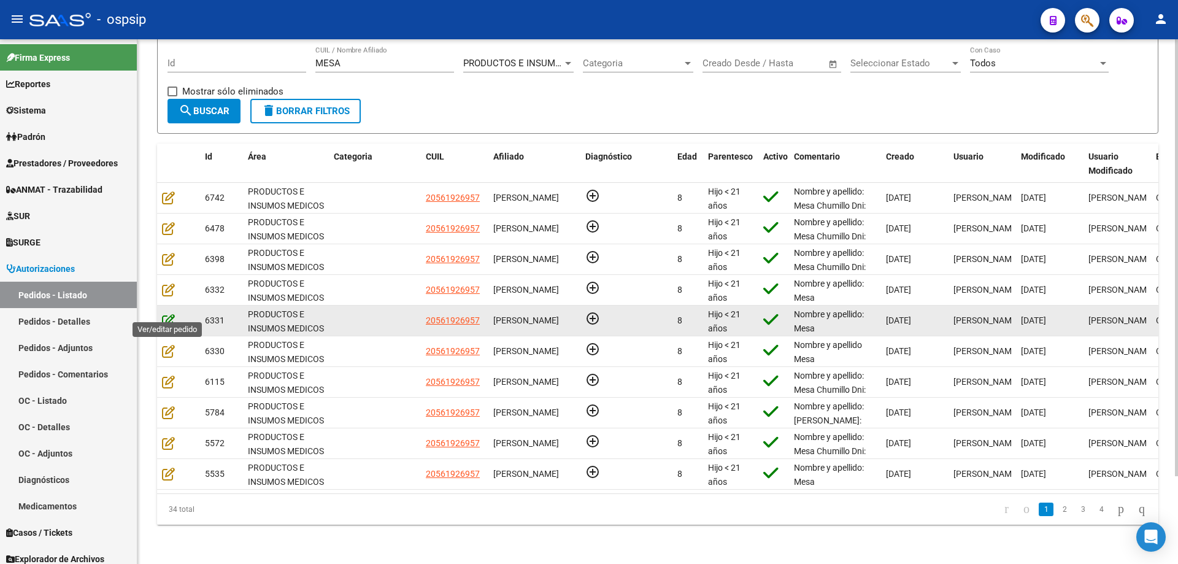
click at [166, 315] on icon at bounding box center [168, 319] width 13 height 13
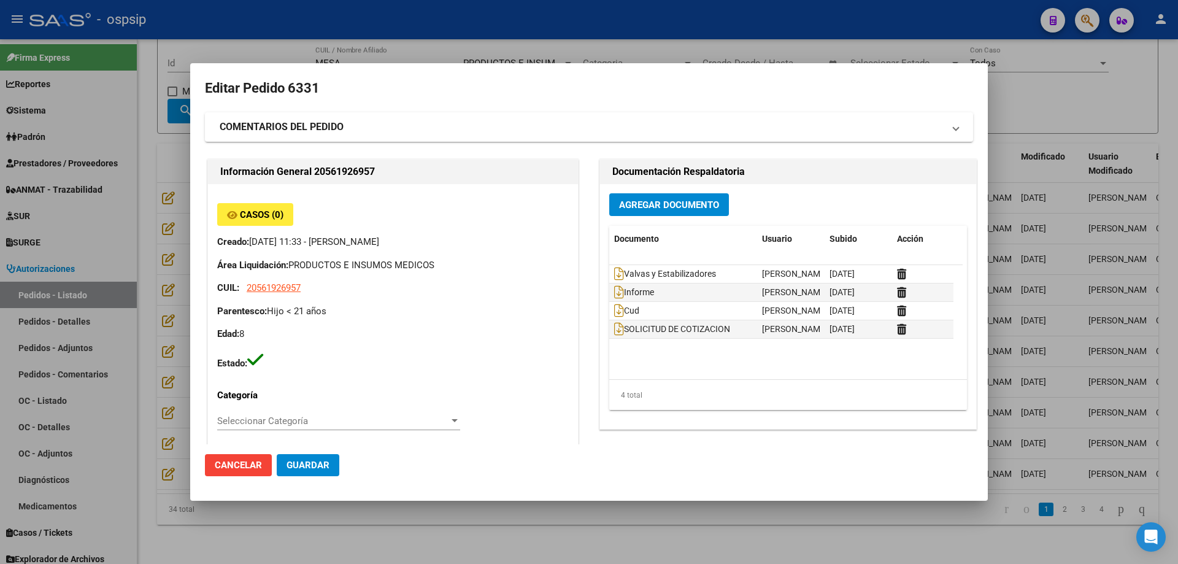
click at [188, 315] on div at bounding box center [589, 282] width 1178 height 564
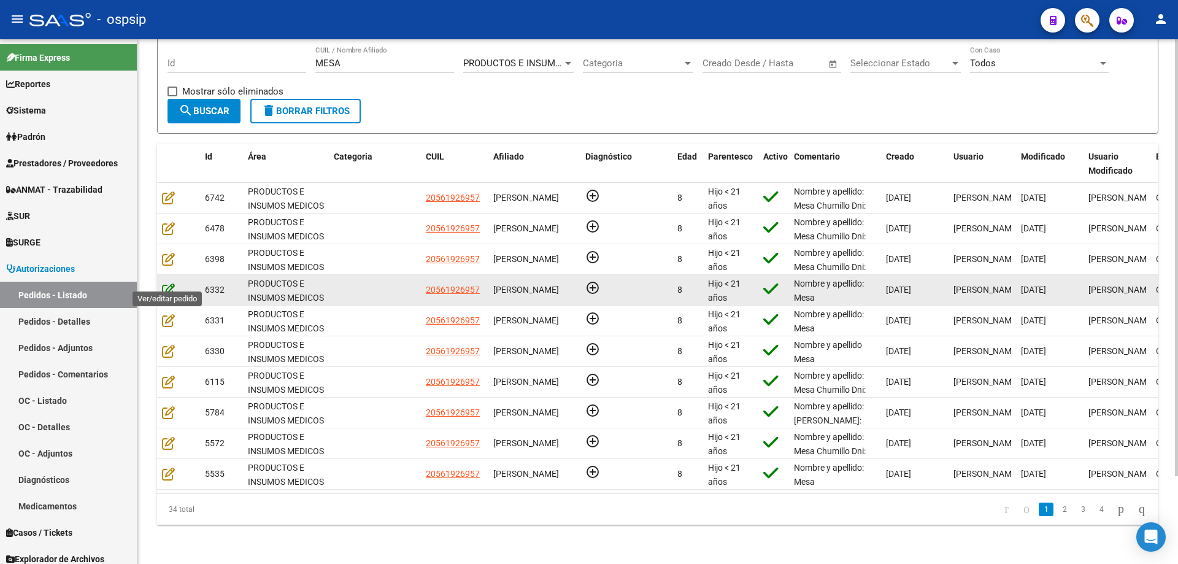
click at [167, 283] on icon at bounding box center [168, 289] width 13 height 13
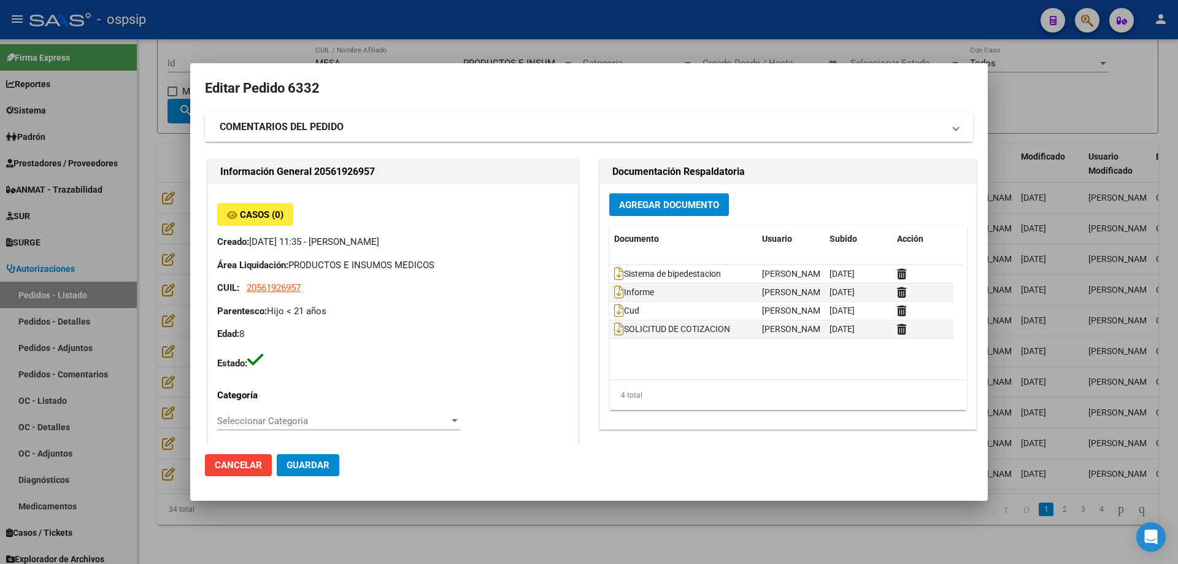
click at [125, 271] on div at bounding box center [589, 282] width 1178 height 564
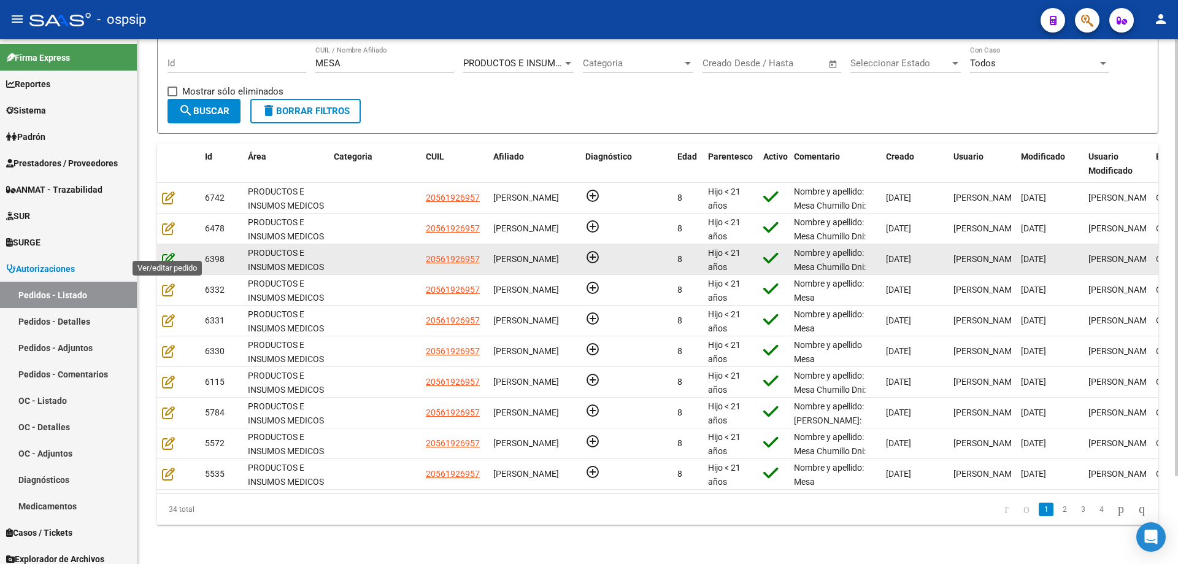
click at [169, 252] on icon at bounding box center [168, 258] width 13 height 13
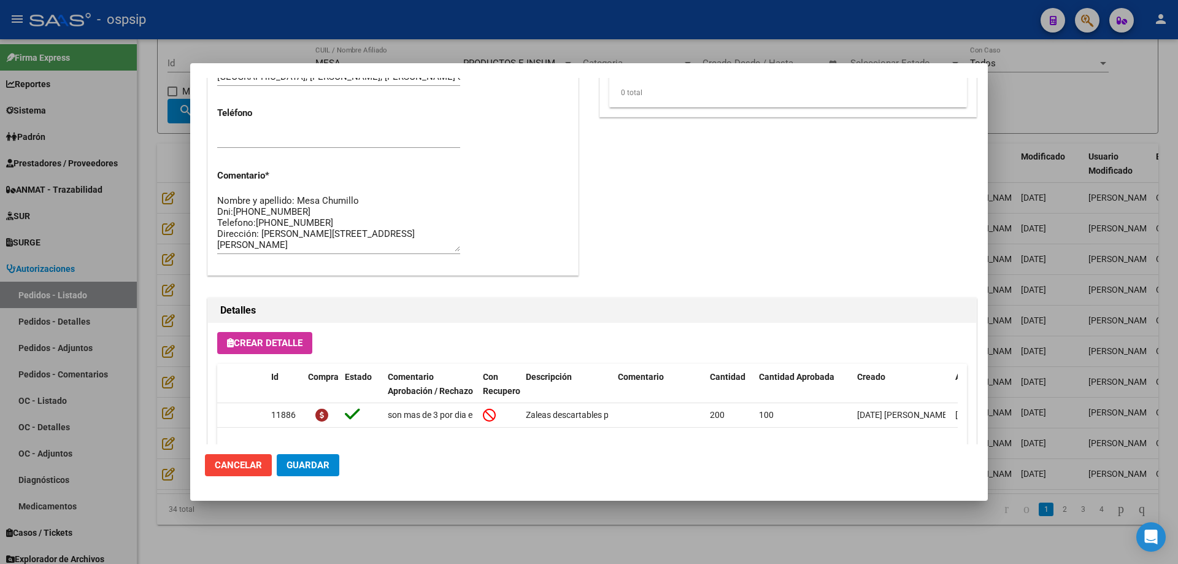
scroll to position [993, 0]
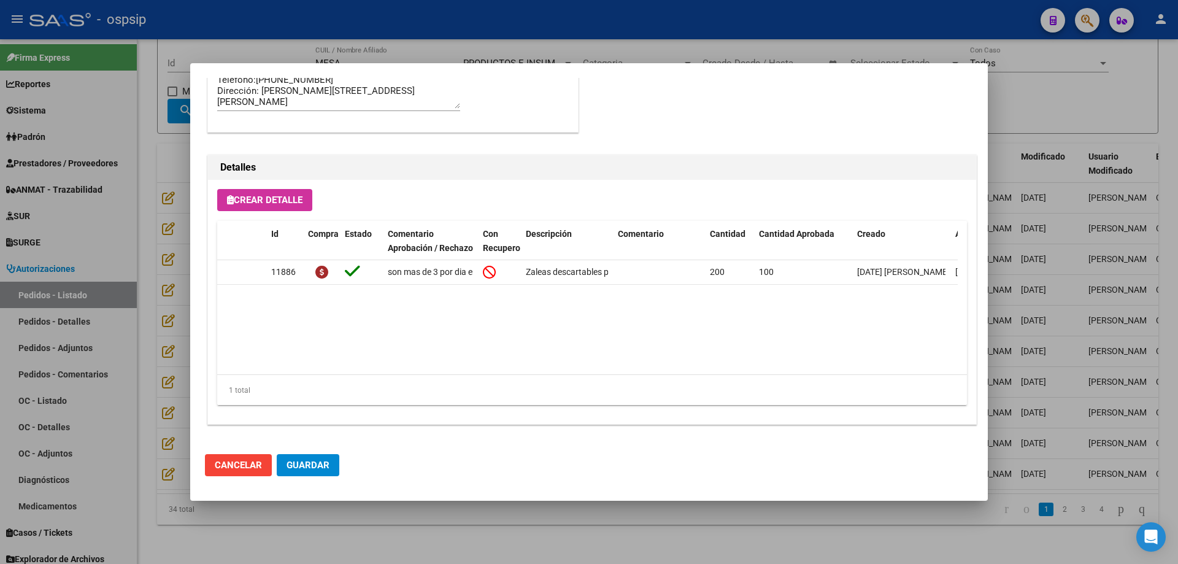
click at [90, 301] on div at bounding box center [589, 282] width 1178 height 564
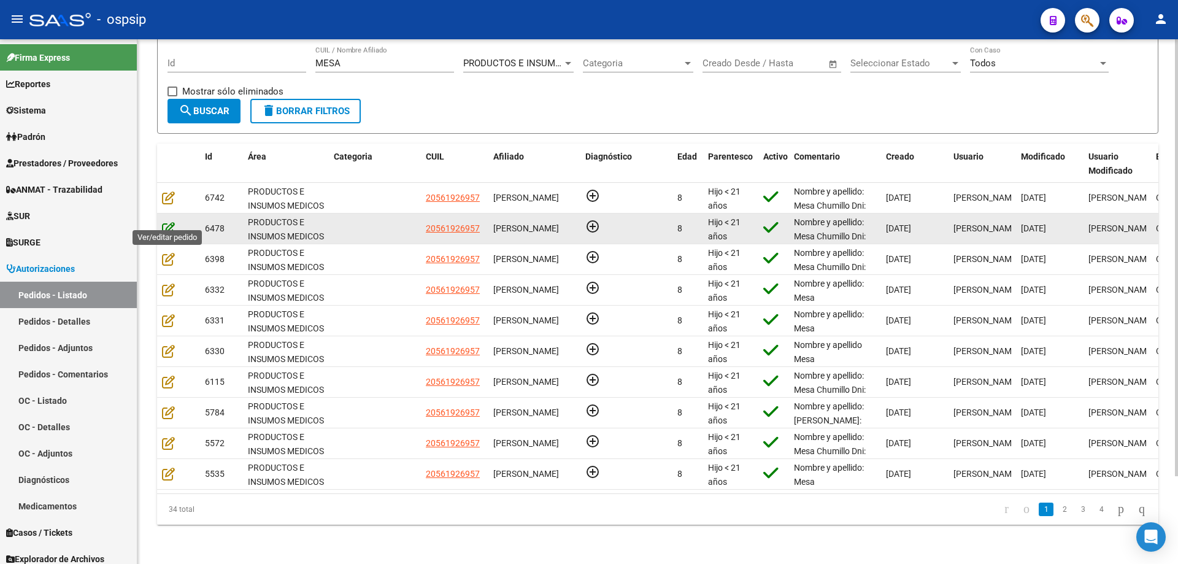
click at [169, 221] on icon at bounding box center [168, 227] width 13 height 13
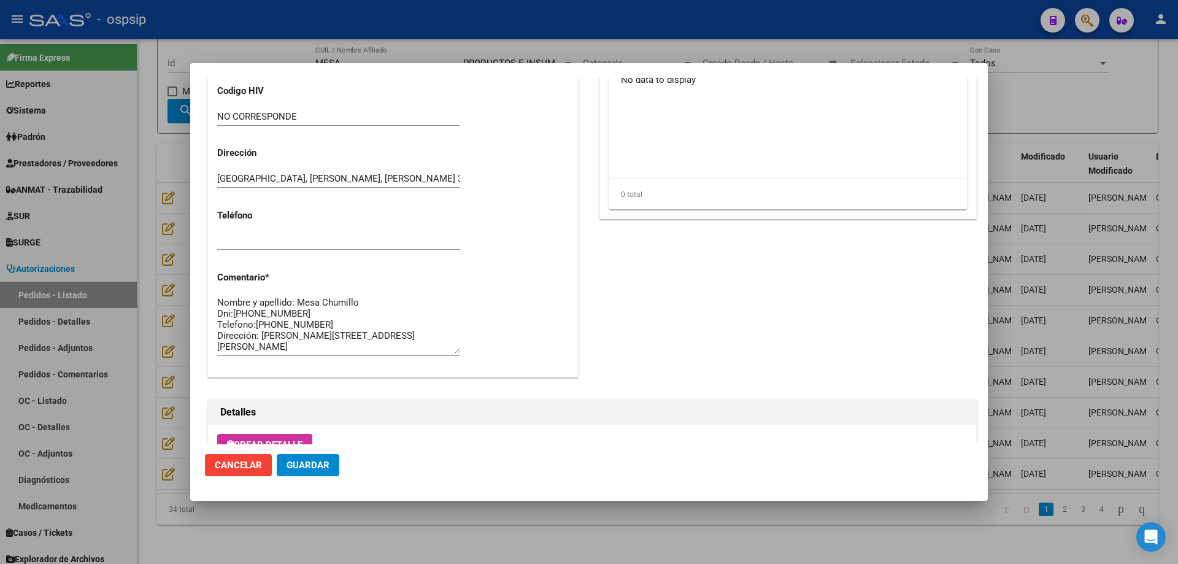
scroll to position [735, 0]
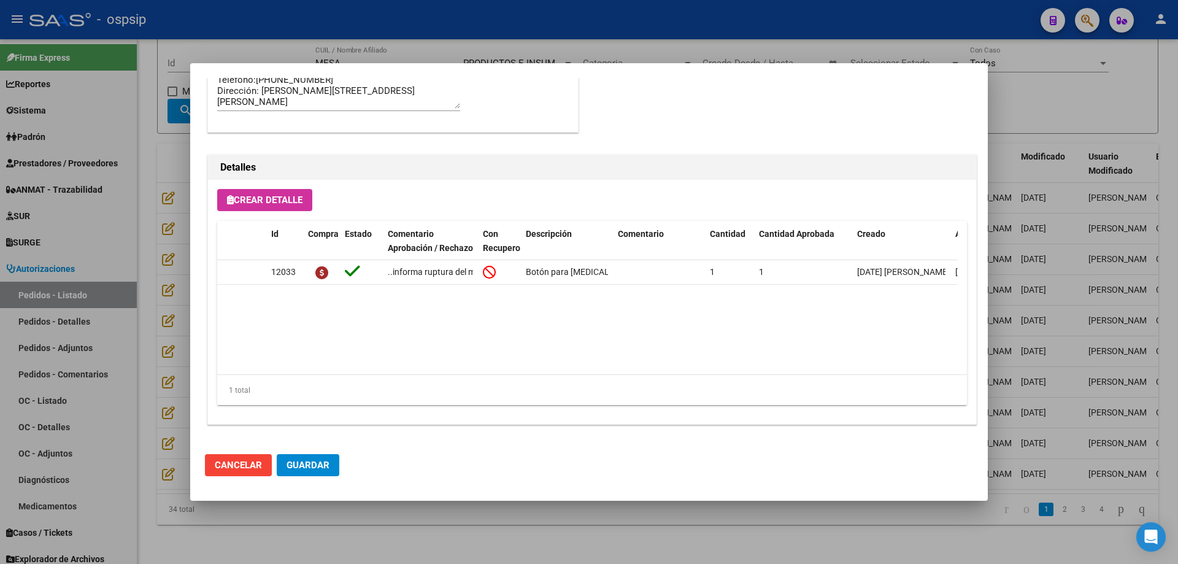
click at [133, 238] on div at bounding box center [589, 282] width 1178 height 564
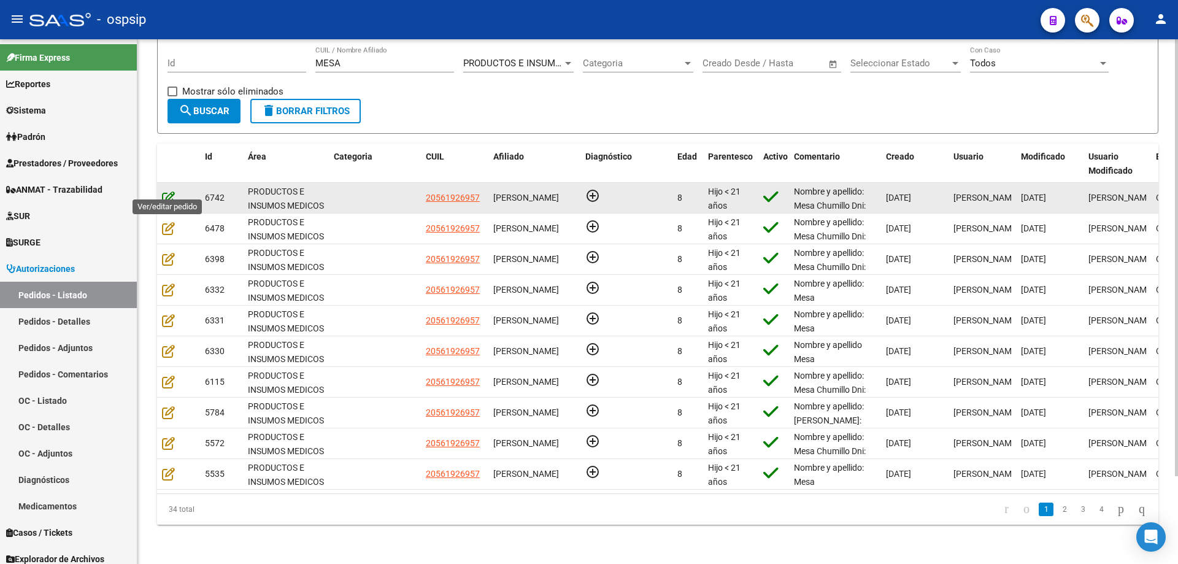
click at [166, 191] on icon at bounding box center [168, 197] width 13 height 13
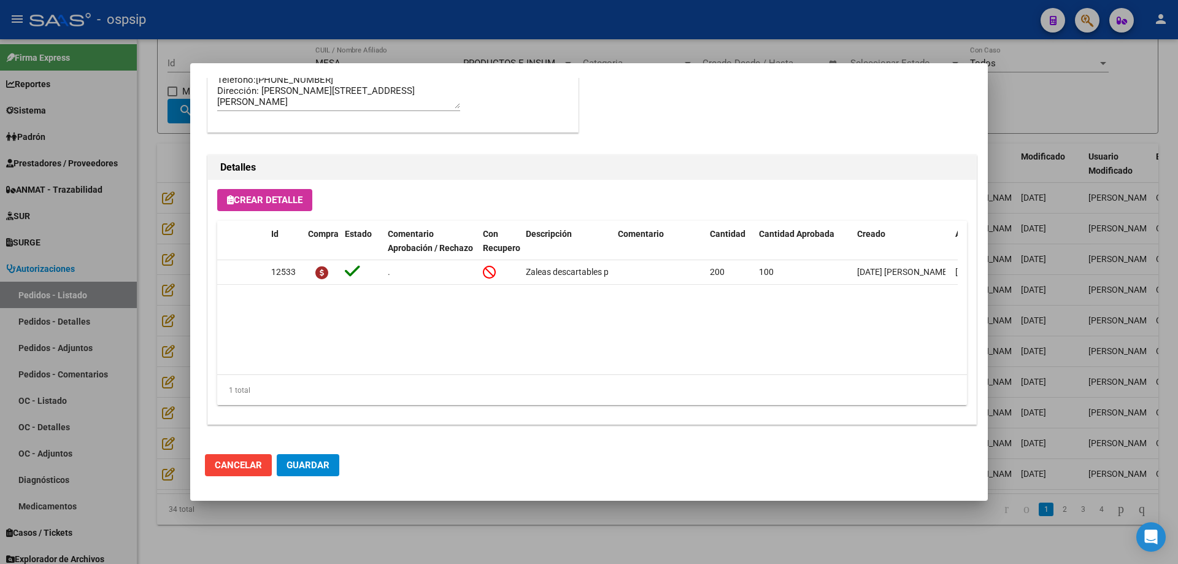
click at [167, 215] on div at bounding box center [589, 282] width 1178 height 564
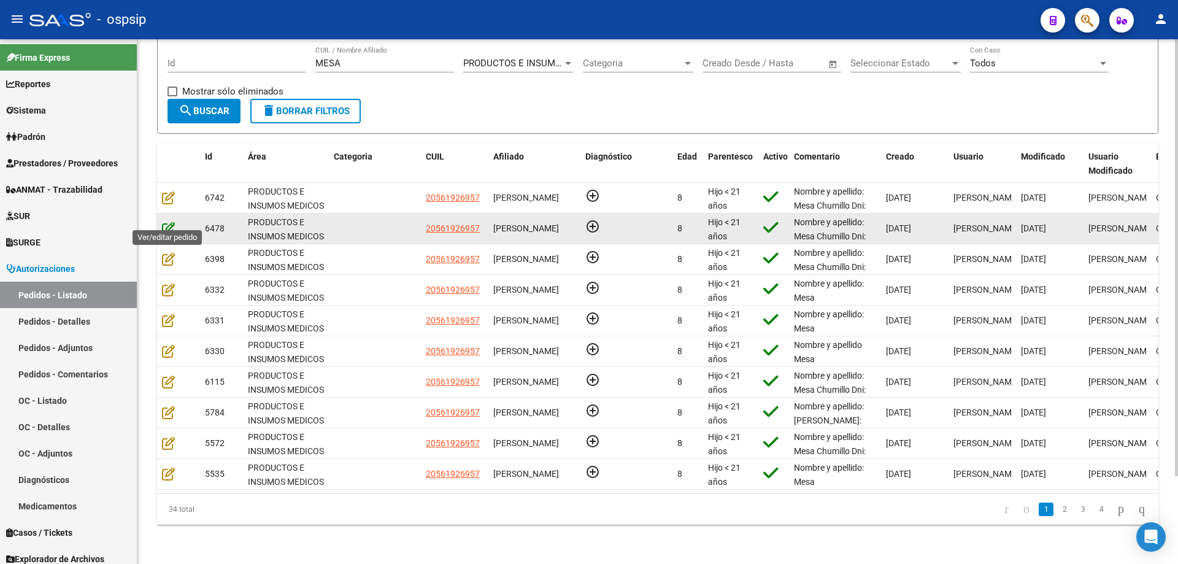
click at [169, 221] on icon at bounding box center [168, 227] width 13 height 13
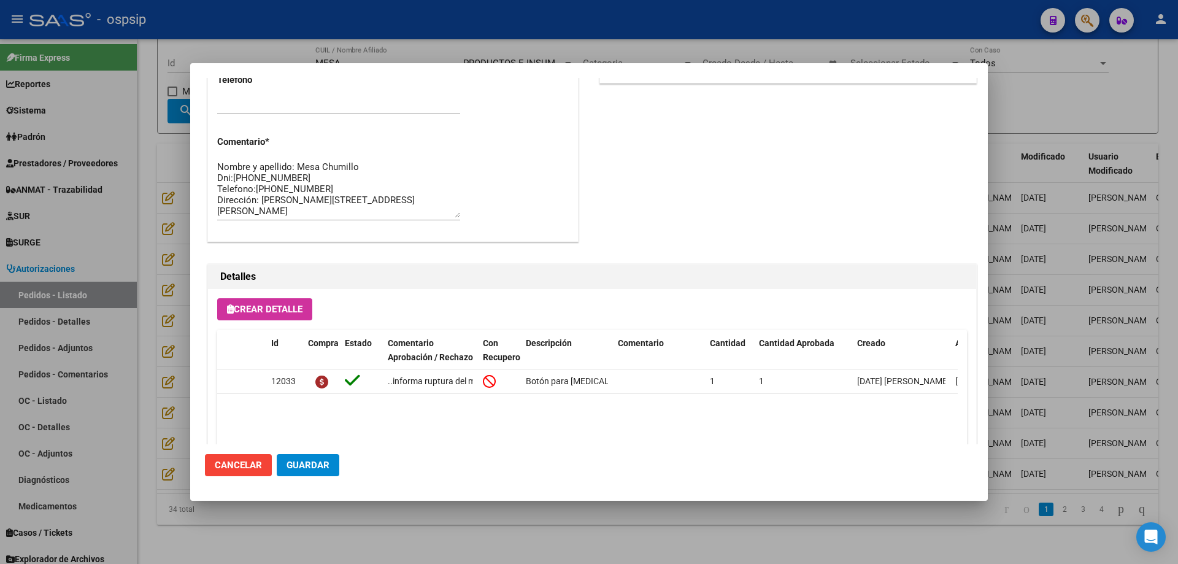
scroll to position [613, 0]
